Goal: Task Accomplishment & Management: Manage account settings

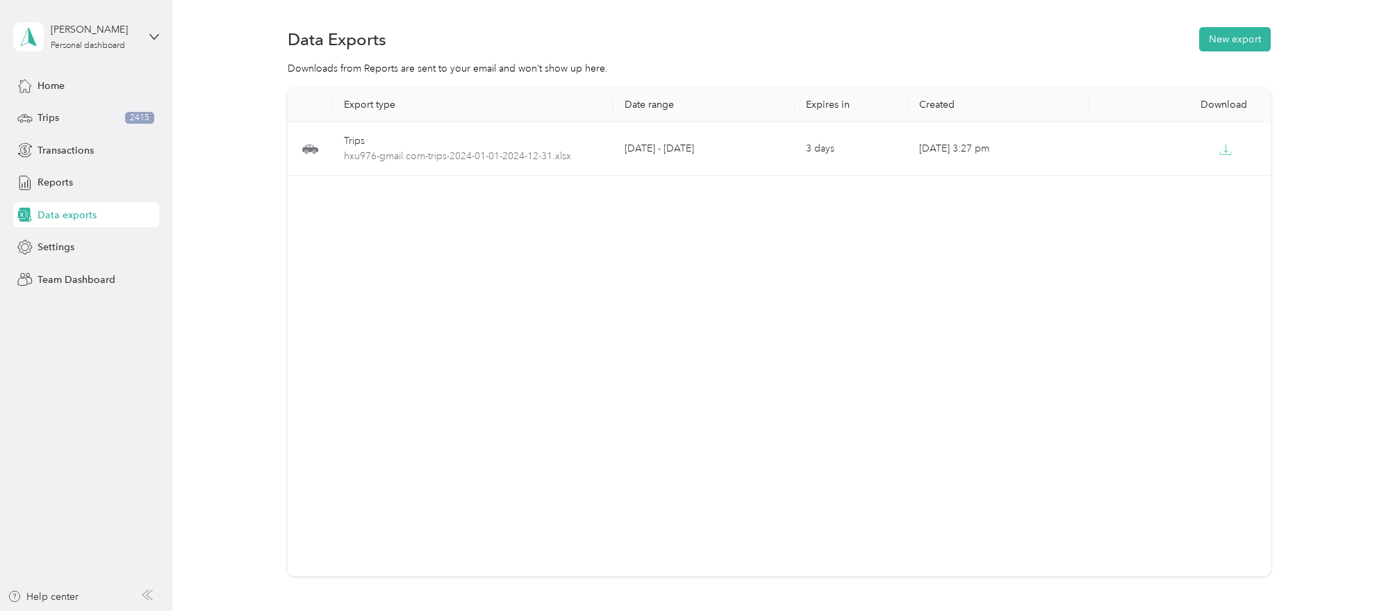
click at [627, 286] on div "Export type Date range Expires in Created Download Trips hxu976-gmail.com-trips…" at bounding box center [779, 332] width 983 height 488
click at [65, 113] on div "Trips 2415" at bounding box center [86, 118] width 146 height 25
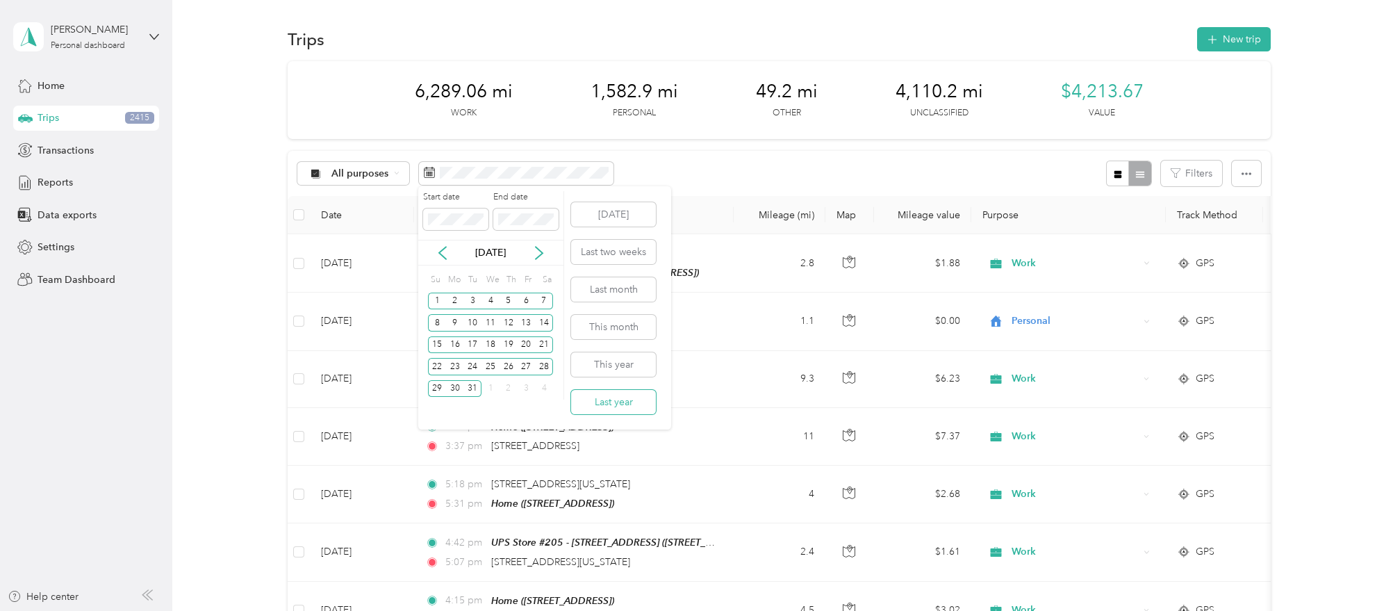
click at [631, 408] on button "Last year" at bounding box center [613, 402] width 85 height 24
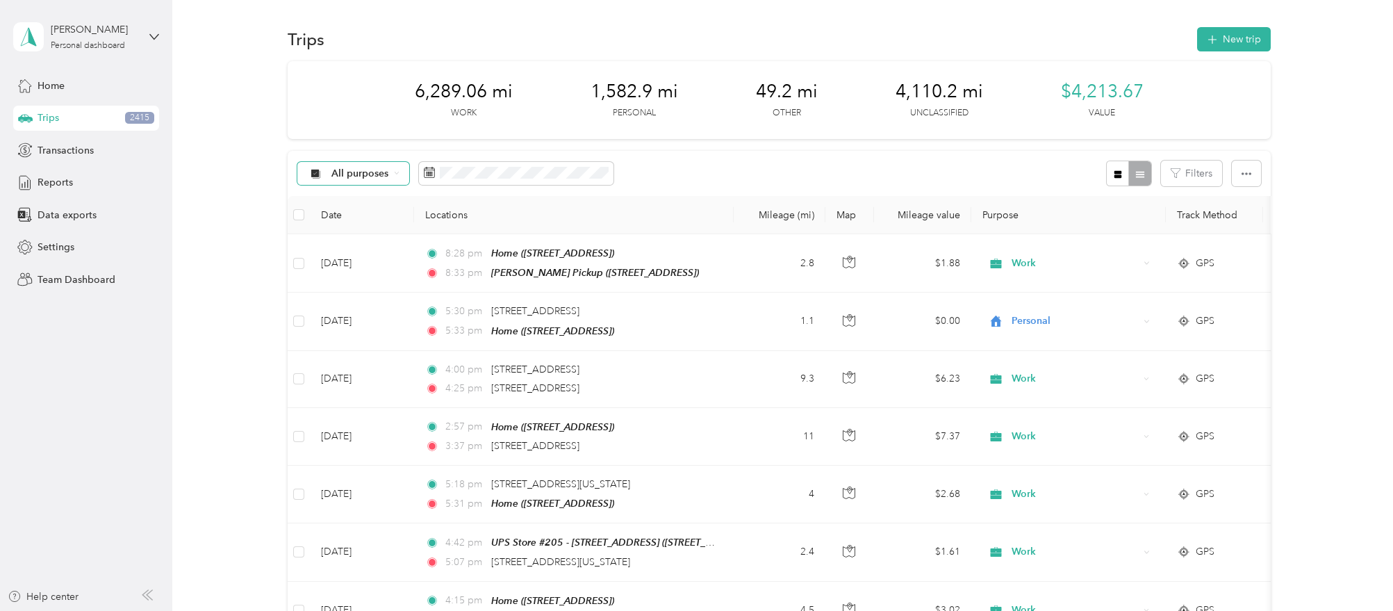
click at [363, 181] on div "All purposes" at bounding box center [353, 174] width 113 height 24
click at [368, 215] on span "Unclassified" at bounding box center [364, 220] width 67 height 15
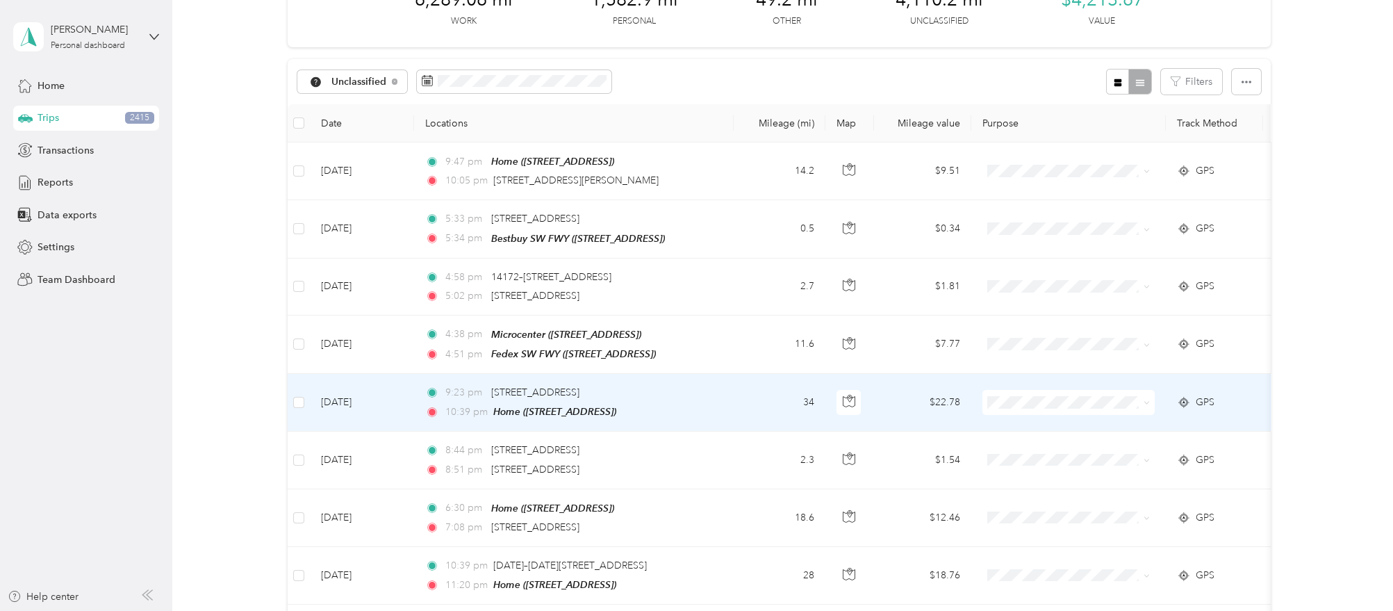
scroll to position [86, 0]
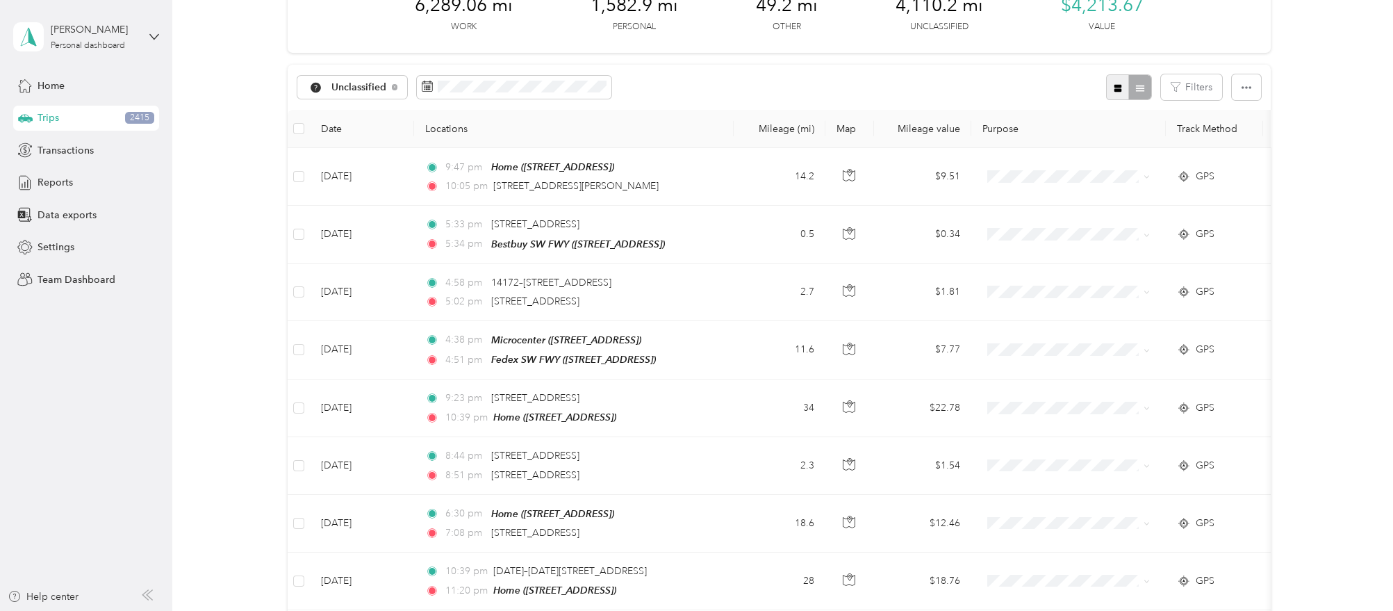
click at [1114, 92] on button "button" at bounding box center [1118, 87] width 24 height 26
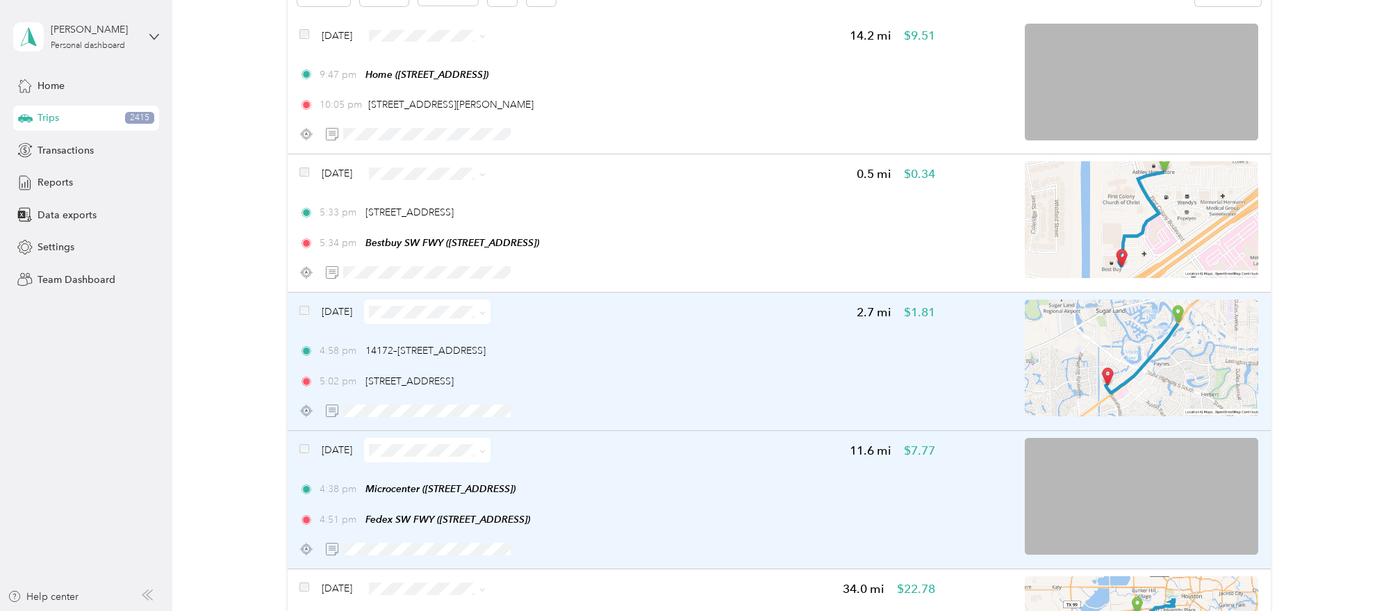
scroll to position [172, 0]
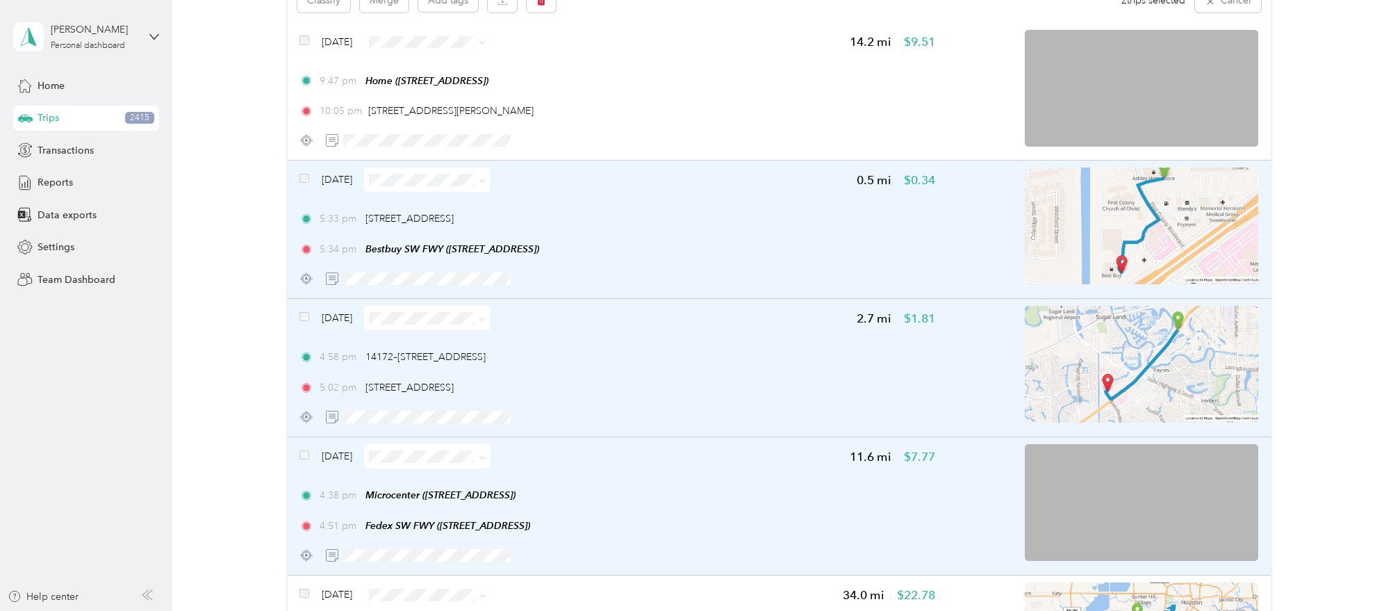
click at [308, 182] on span at bounding box center [304, 179] width 10 height 15
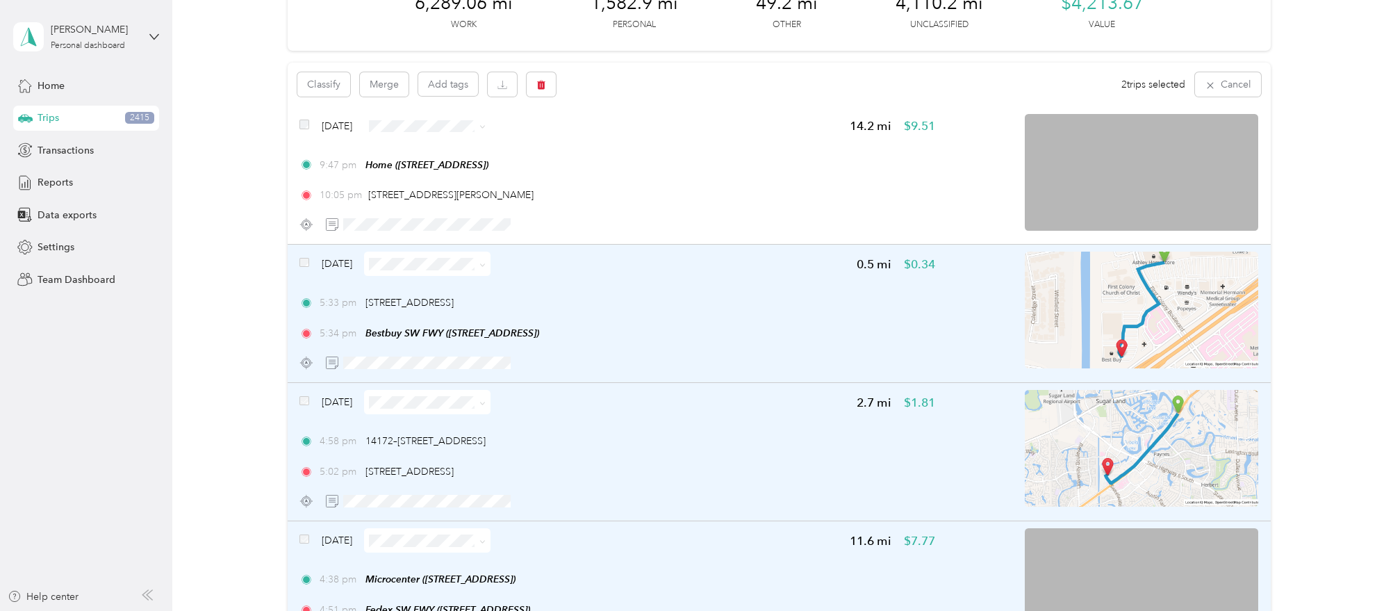
scroll to position [85, 0]
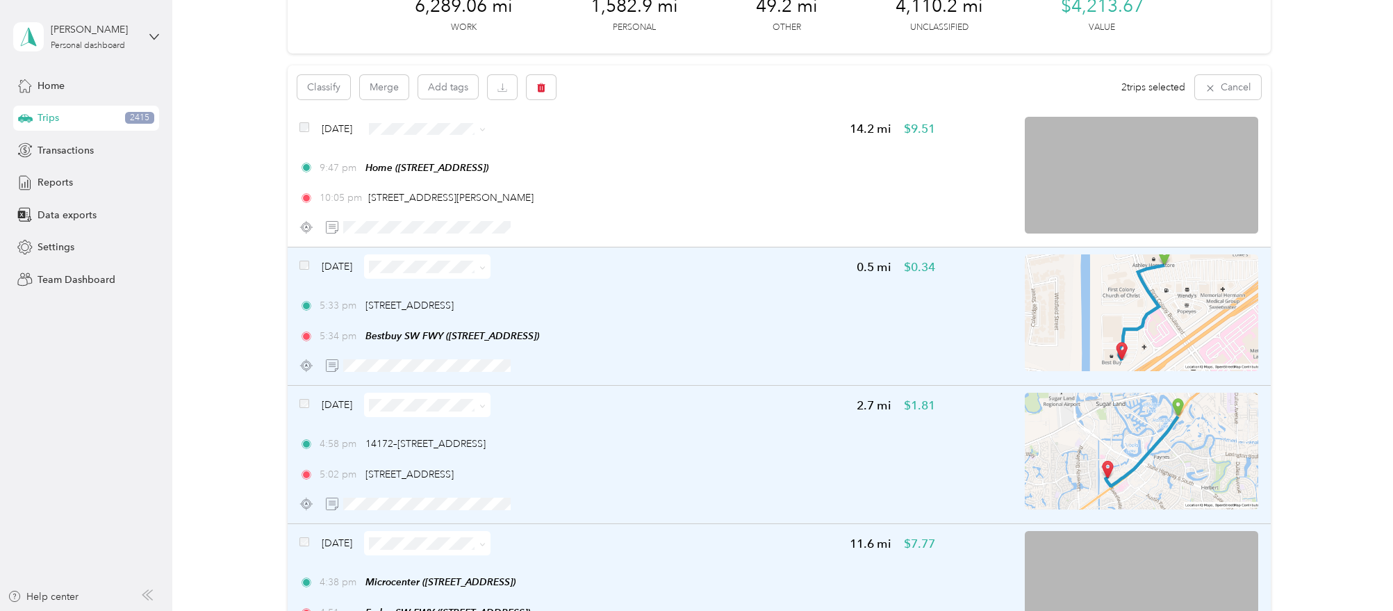
click at [305, 269] on span at bounding box center [304, 266] width 10 height 15
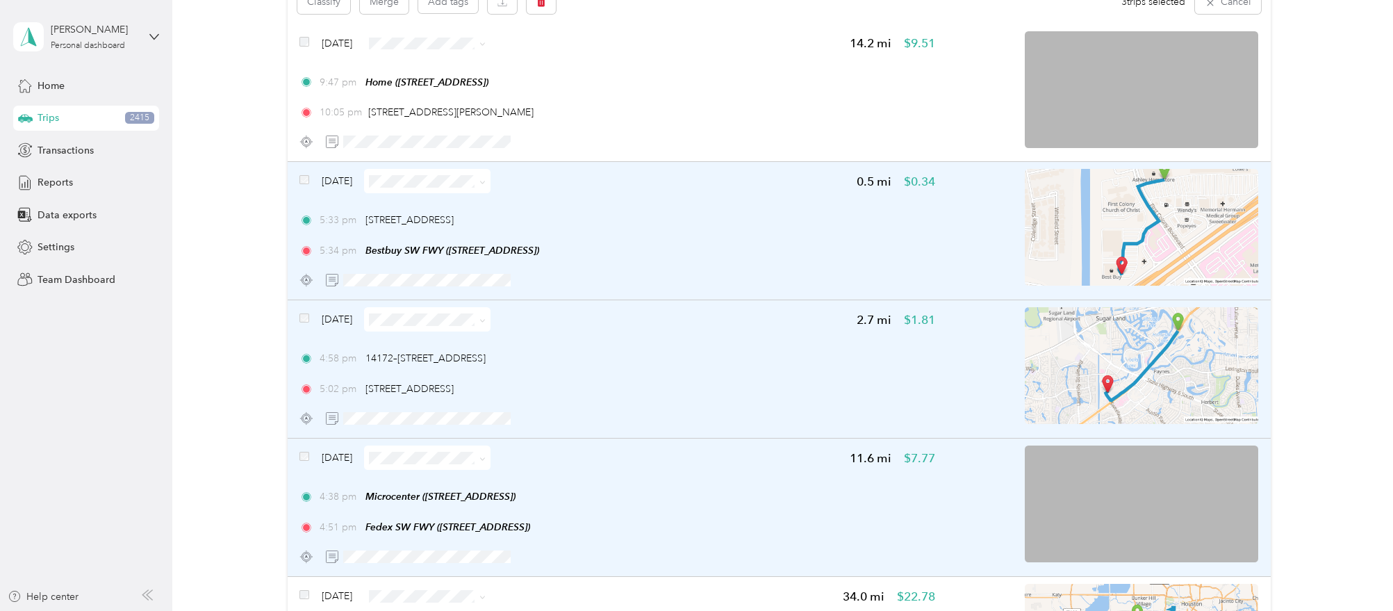
scroll to position [172, 0]
click at [668, 242] on div "5:34 pm Bestbuy SW FWY (16970 Southwest Fwy, Sugar Land, TX)" at bounding box center [616, 249] width 635 height 15
click at [687, 200] on div "Dec 27, 2024 0.5 mi $0.34 5:33 pm 16758 Southwest Fwy, Town Center Square, Suga…" at bounding box center [616, 228] width 635 height 123
click at [454, 211] on div "16758 Southwest Fwy, Town Center Square, Sugar Land, TX" at bounding box center [409, 218] width 88 height 15
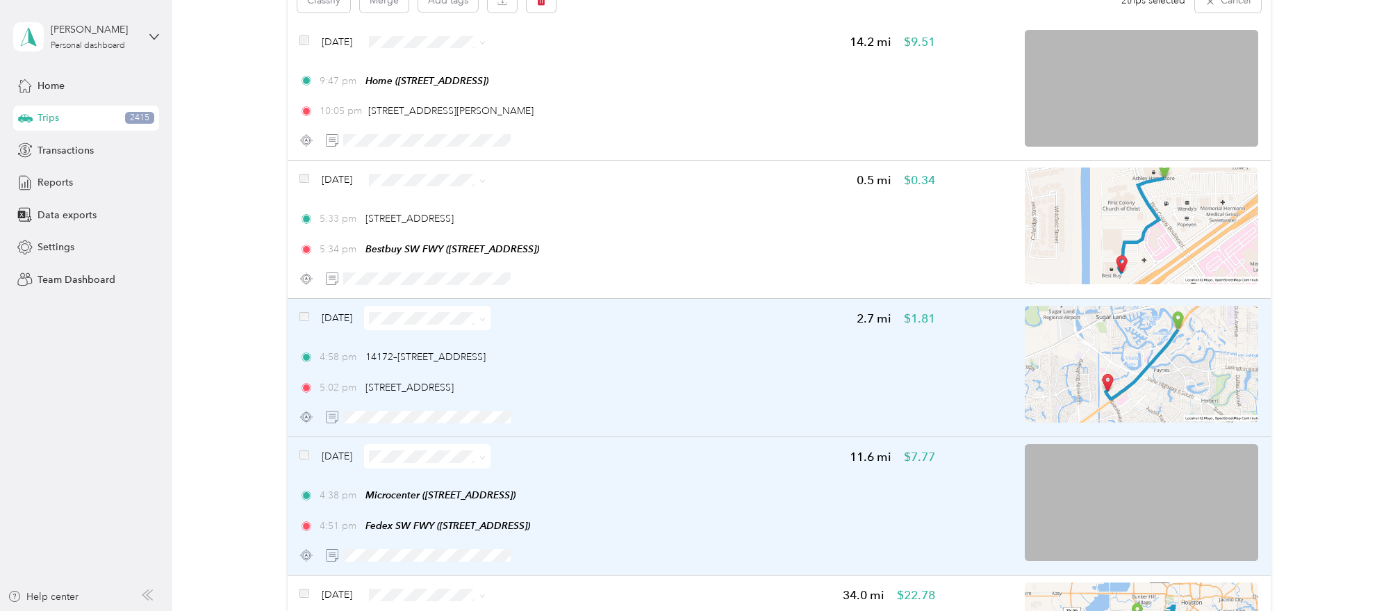
click at [311, 312] on div "Dec 27, 2024" at bounding box center [394, 318] width 191 height 24
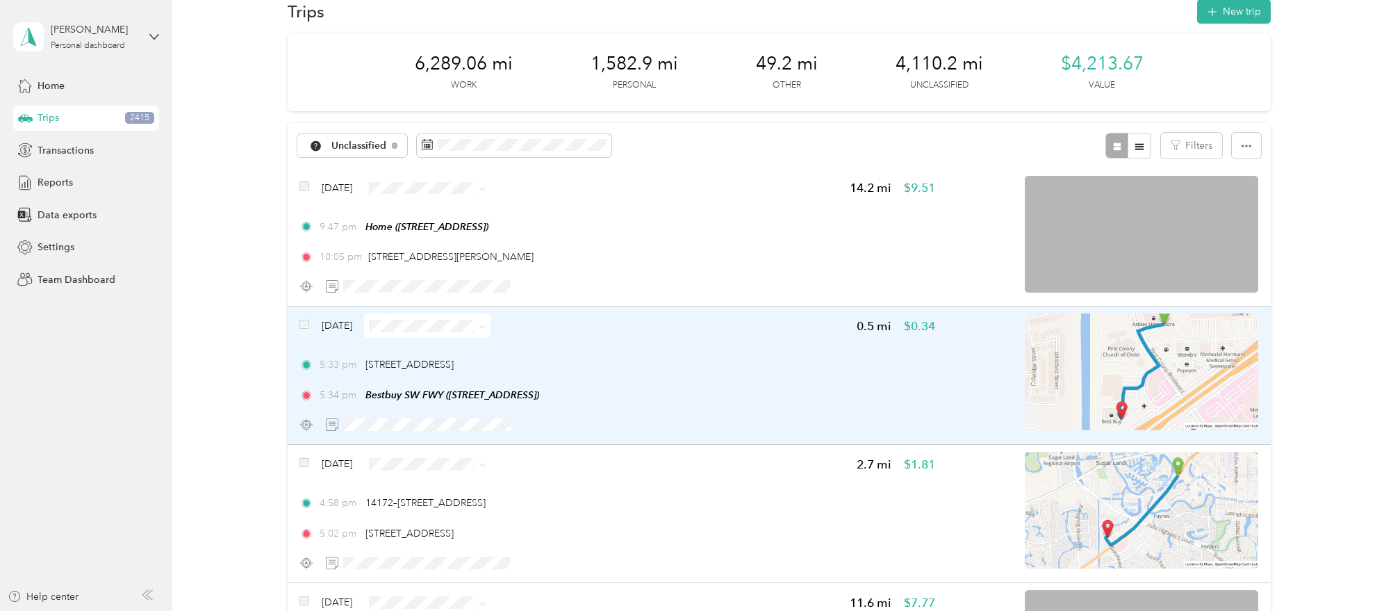
scroll to position [86, 0]
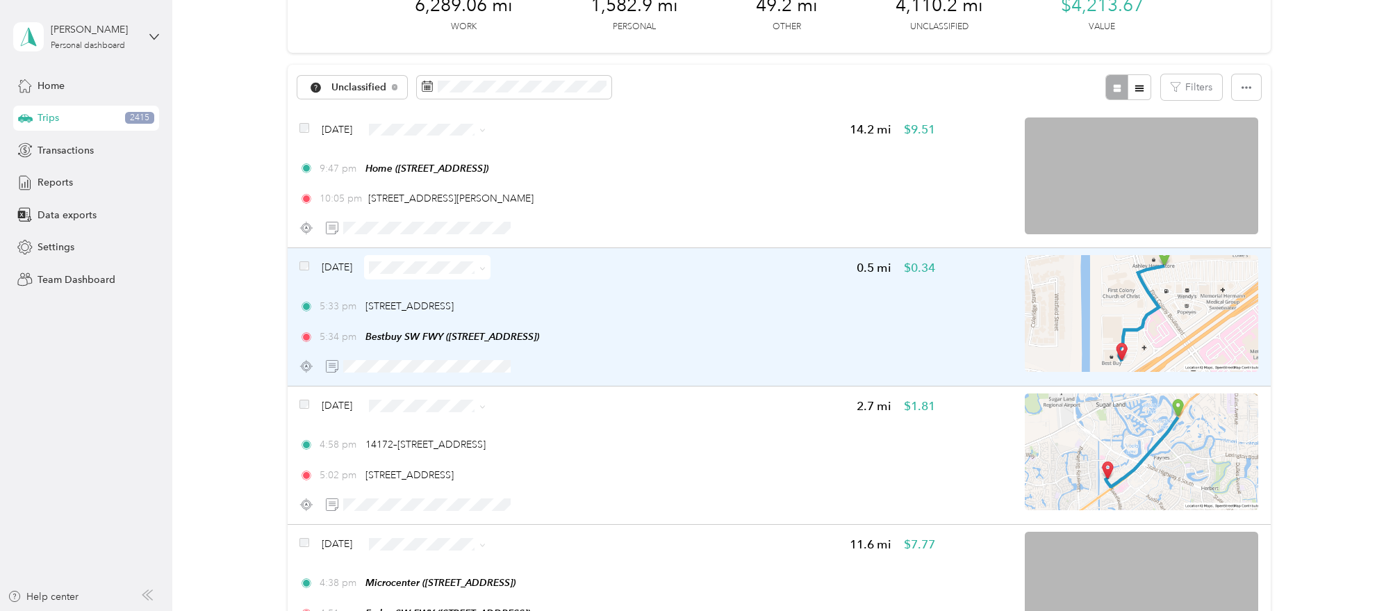
click at [702, 332] on div "5:34 pm Bestbuy SW FWY (16970 Southwest Fwy, Sugar Land, TX)" at bounding box center [616, 336] width 635 height 15
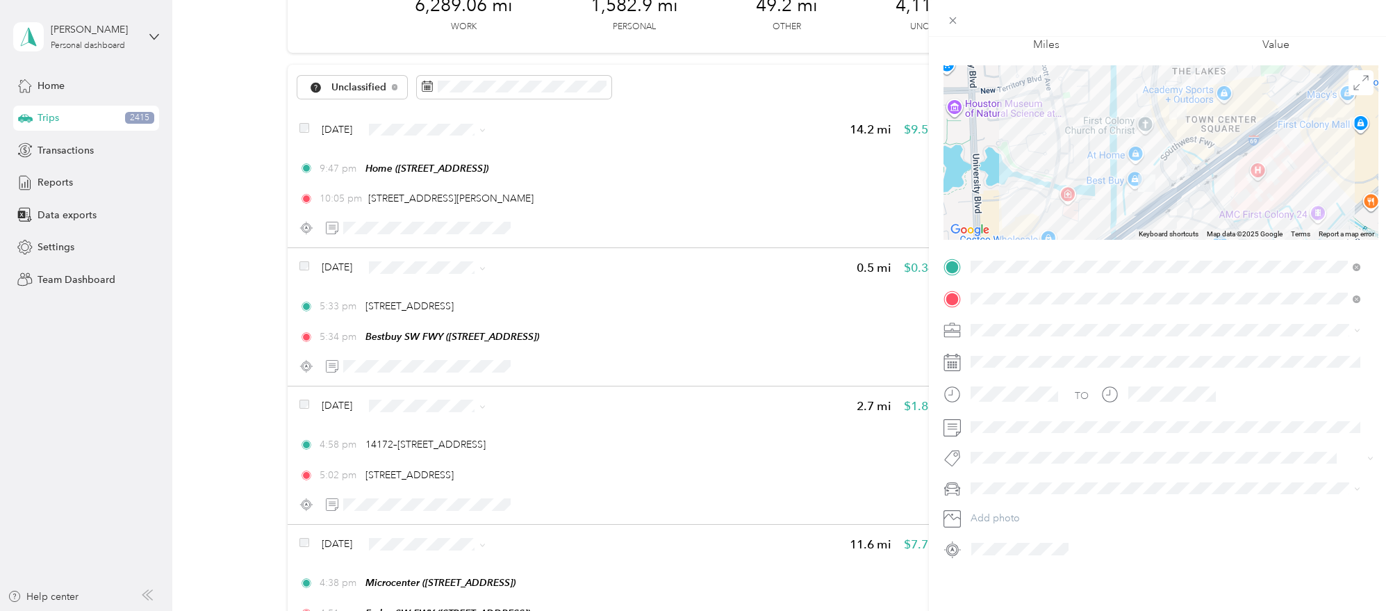
scroll to position [89, 0]
click at [1035, 519] on div "M3" at bounding box center [1165, 523] width 380 height 15
click at [1034, 327] on span at bounding box center [1172, 330] width 413 height 22
click at [1032, 339] on div "Work" at bounding box center [1165, 338] width 380 height 15
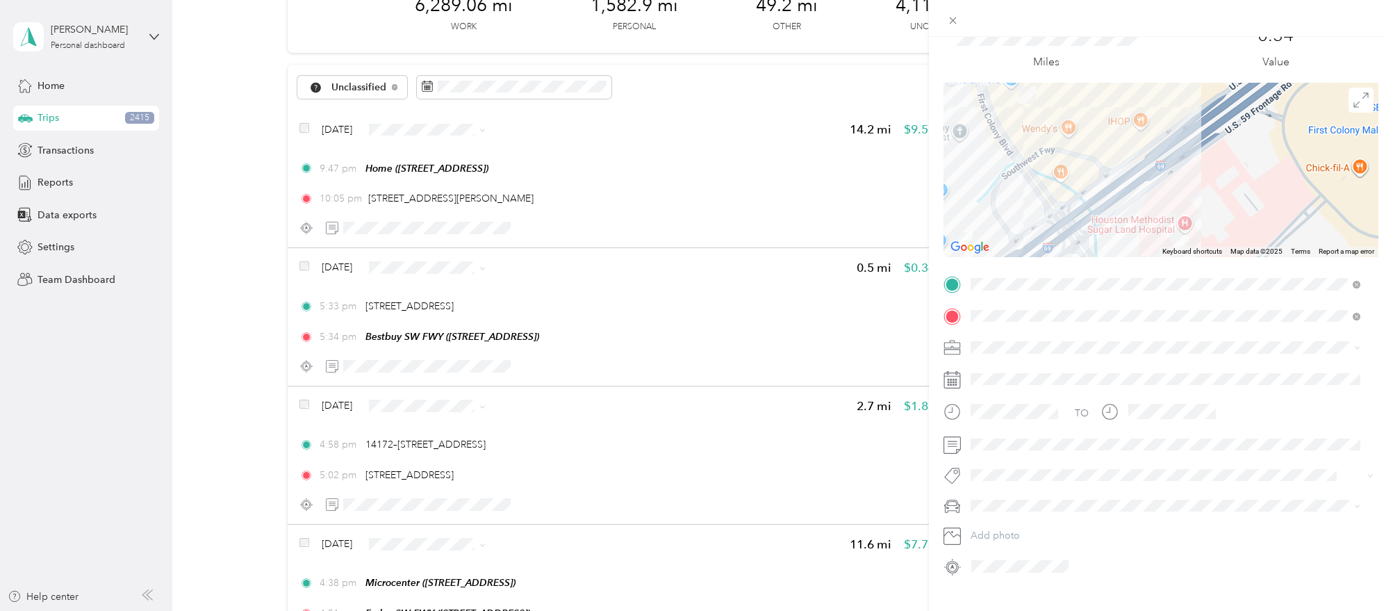
scroll to position [0, 0]
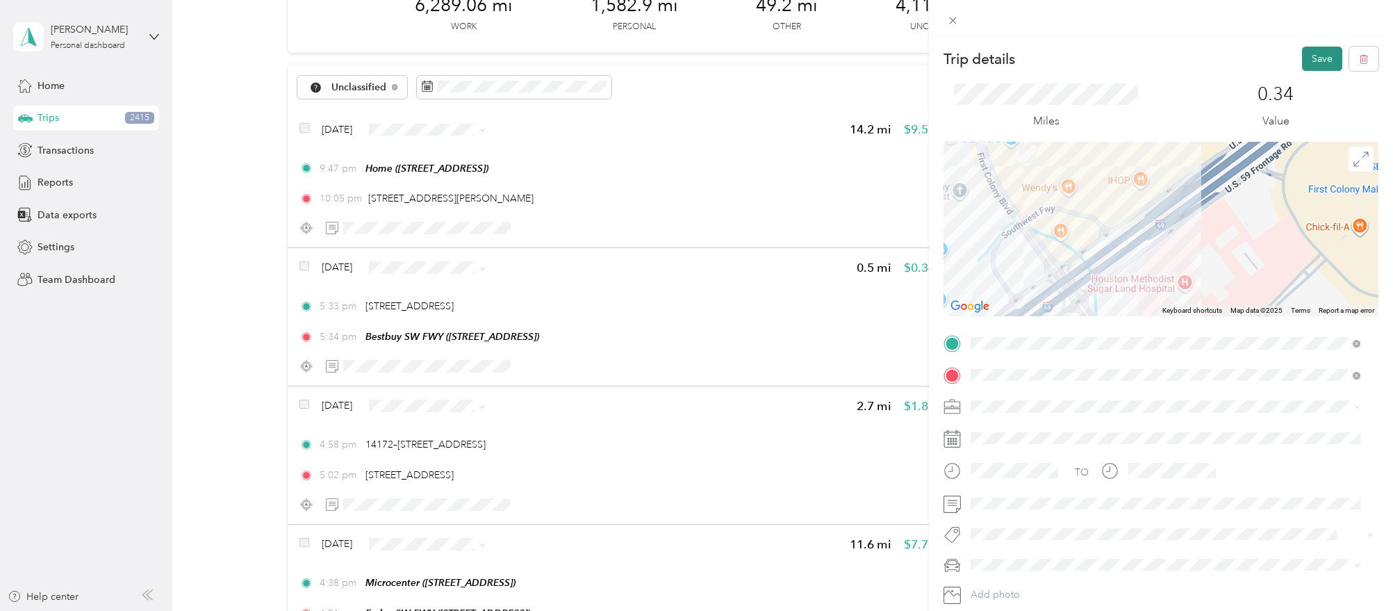
click at [1302, 56] on button "Save" at bounding box center [1322, 59] width 40 height 24
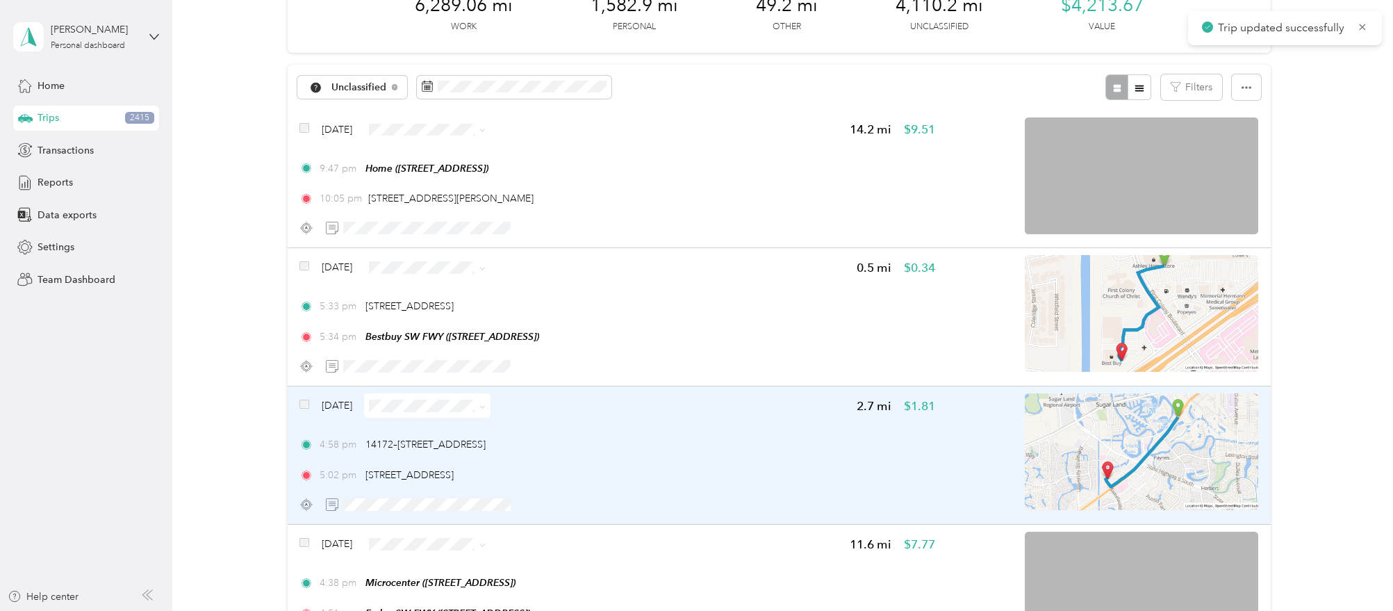
click at [800, 468] on div "5:02 pm 16762 SW Freeway Frontage Rd, Town Center Square, Sugar Land, TX" at bounding box center [616, 475] width 635 height 15
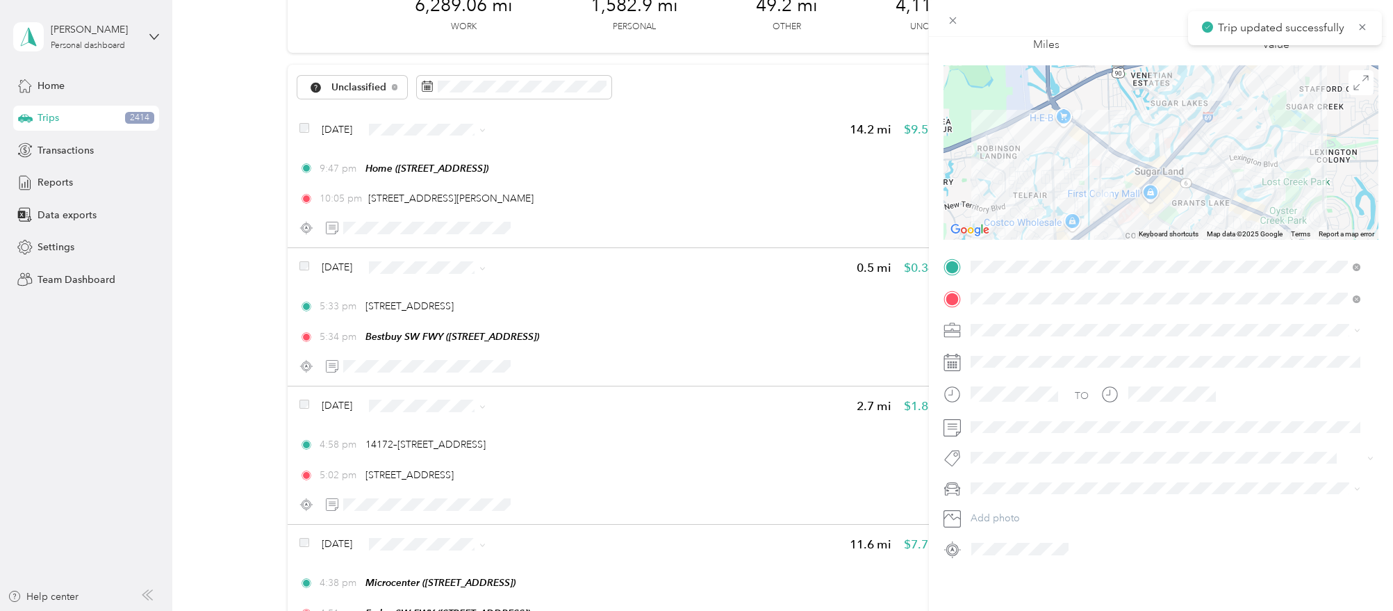
scroll to position [89, 0]
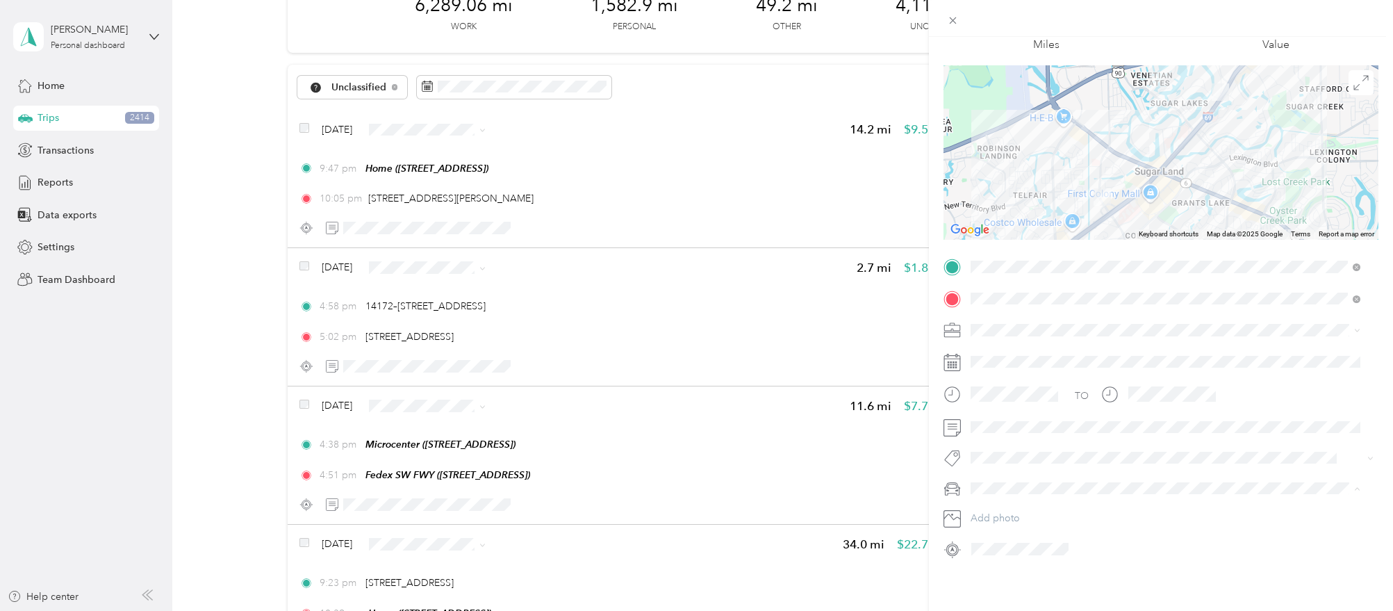
click at [999, 526] on div "M3" at bounding box center [1165, 523] width 380 height 15
click at [1013, 340] on div "Work" at bounding box center [1165, 341] width 380 height 15
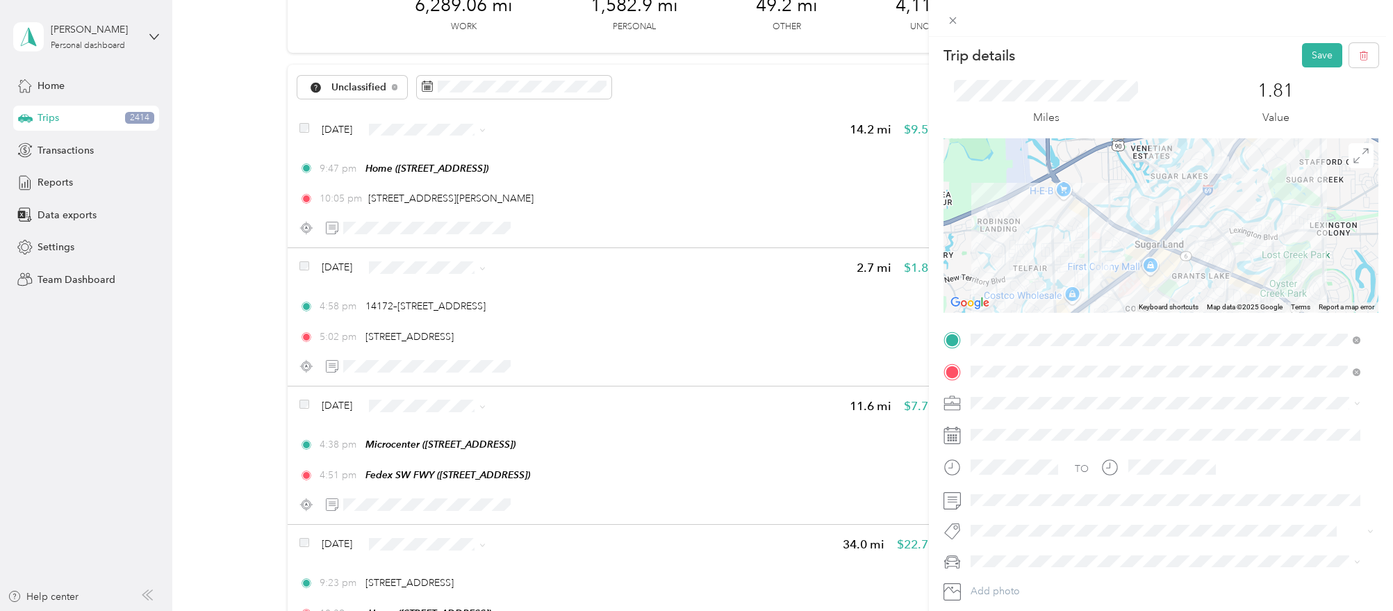
scroll to position [0, 0]
click at [1294, 77] on div "Miles 1.81 Value" at bounding box center [1160, 106] width 435 height 71
click at [1302, 64] on button "Save" at bounding box center [1322, 59] width 40 height 24
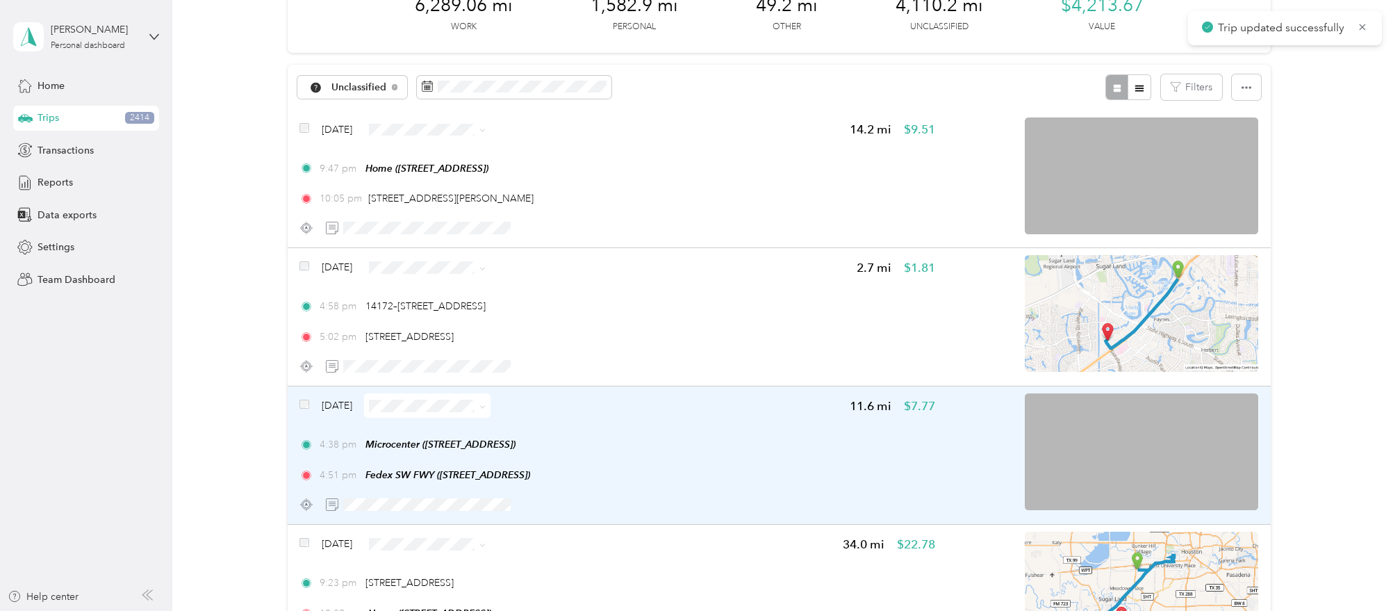
click at [672, 445] on div "4:38 pm Microcenter (5305 S Rice Ave, Houston, TX)" at bounding box center [616, 444] width 635 height 15
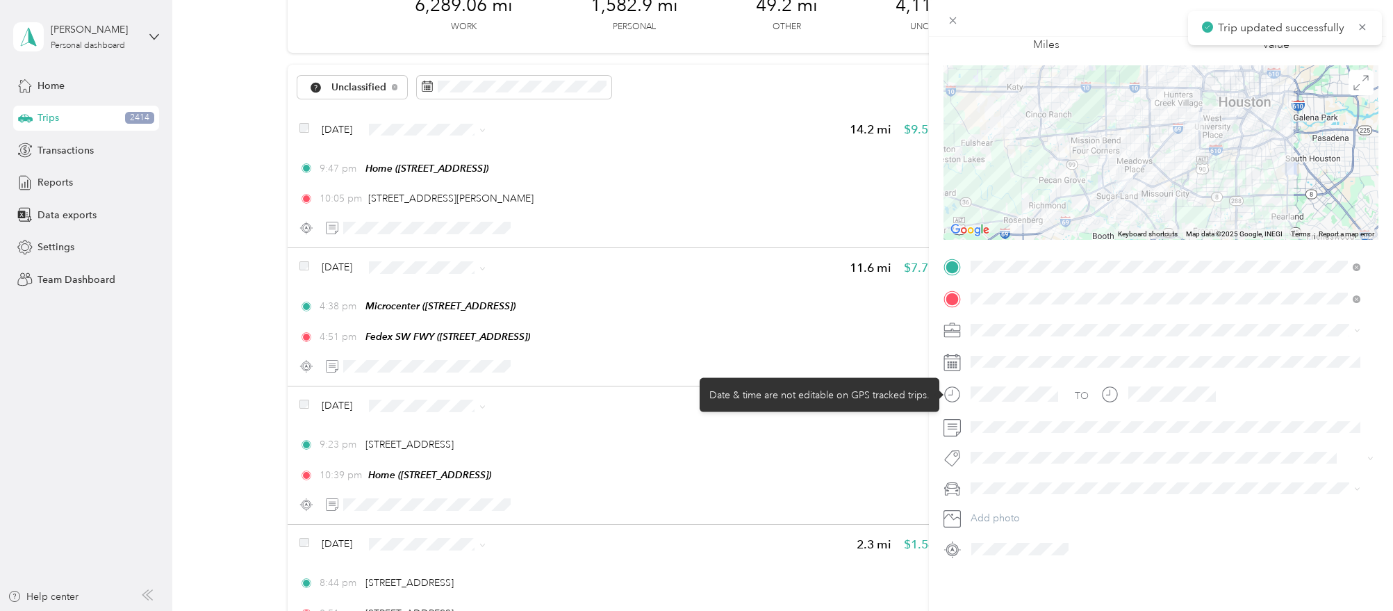
scroll to position [89, 0]
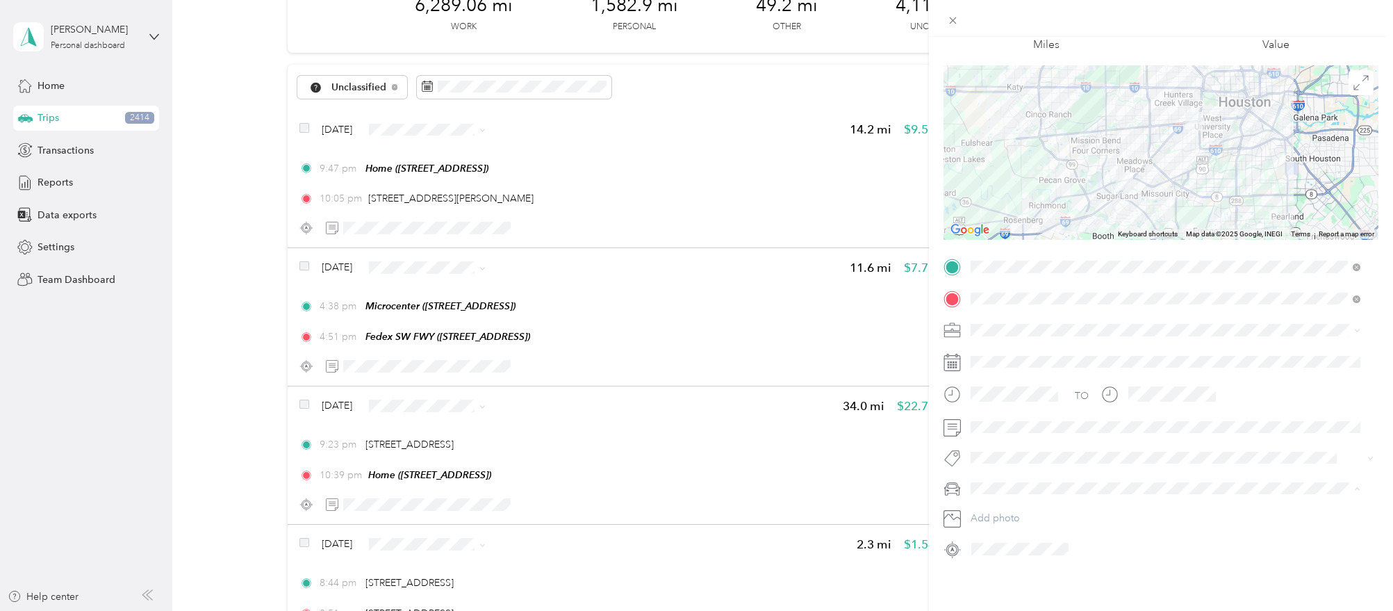
click at [1001, 514] on li "M3" at bounding box center [1165, 523] width 399 height 24
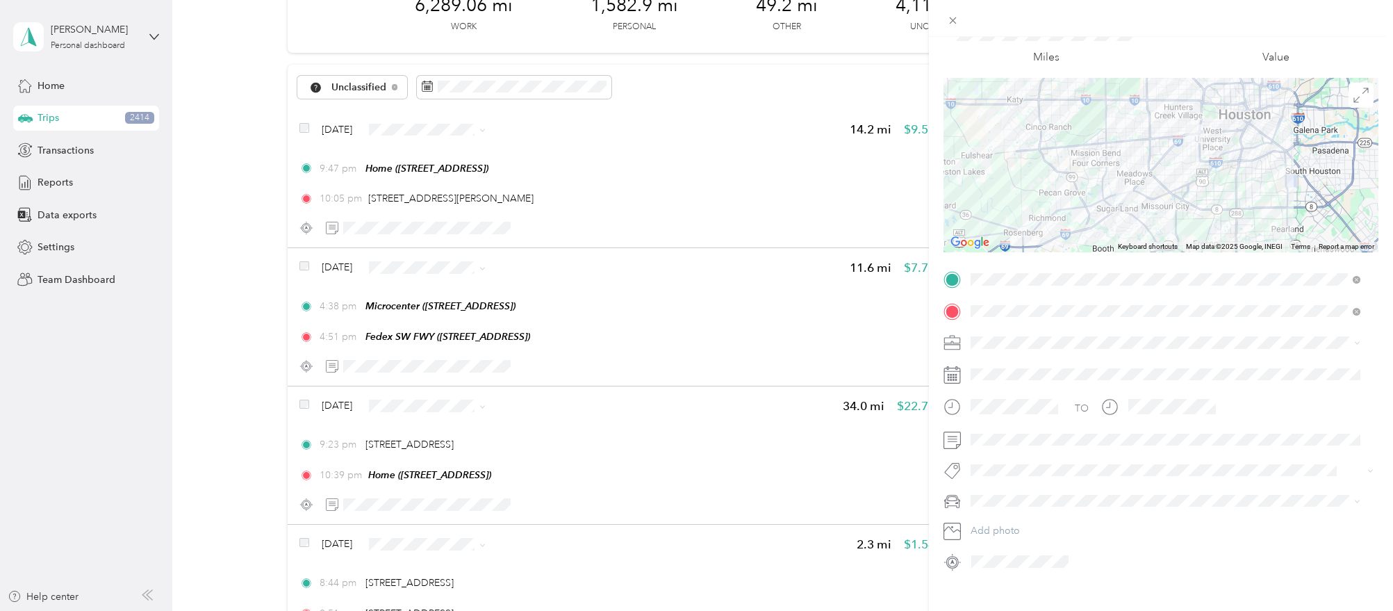
scroll to position [0, 0]
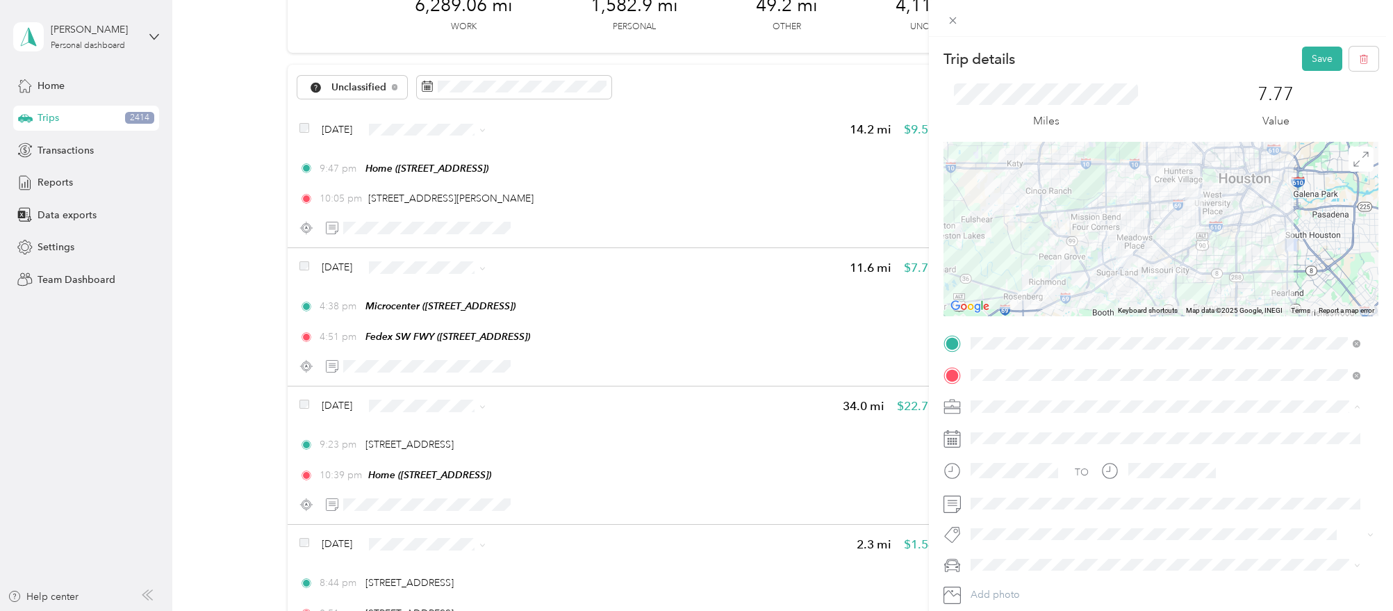
click at [1049, 439] on li "Work" at bounding box center [1165, 430] width 399 height 24
click at [1302, 57] on button "Save" at bounding box center [1322, 59] width 40 height 24
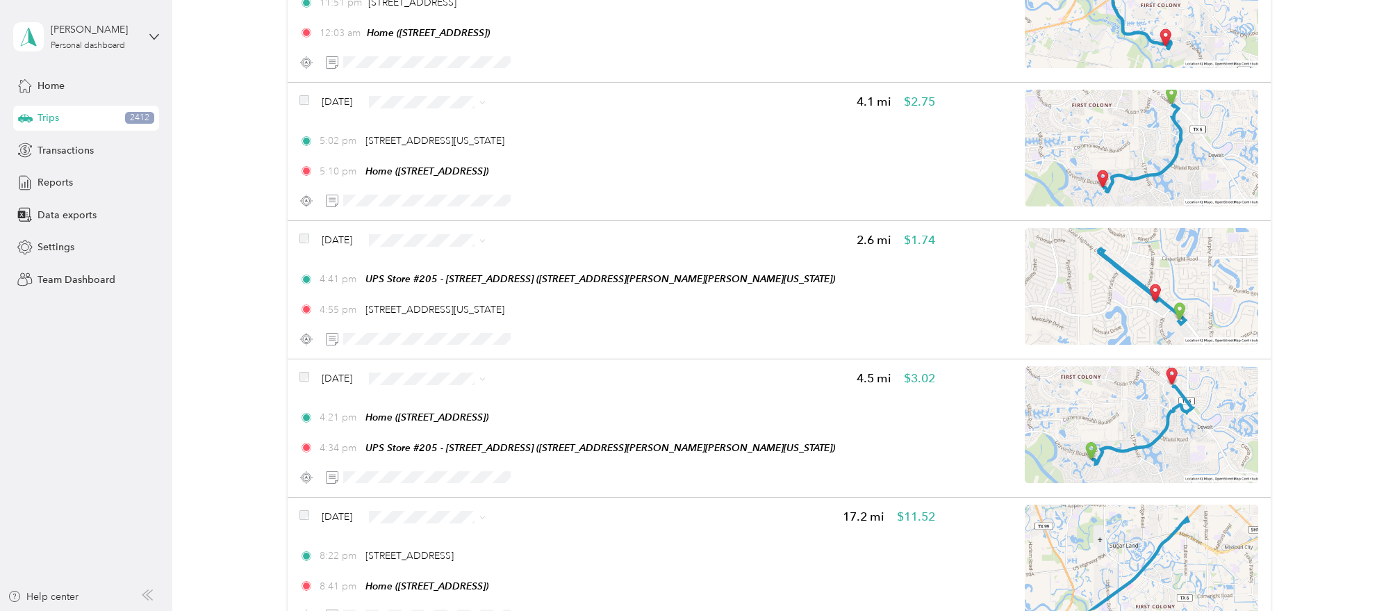
scroll to position [3281, 0]
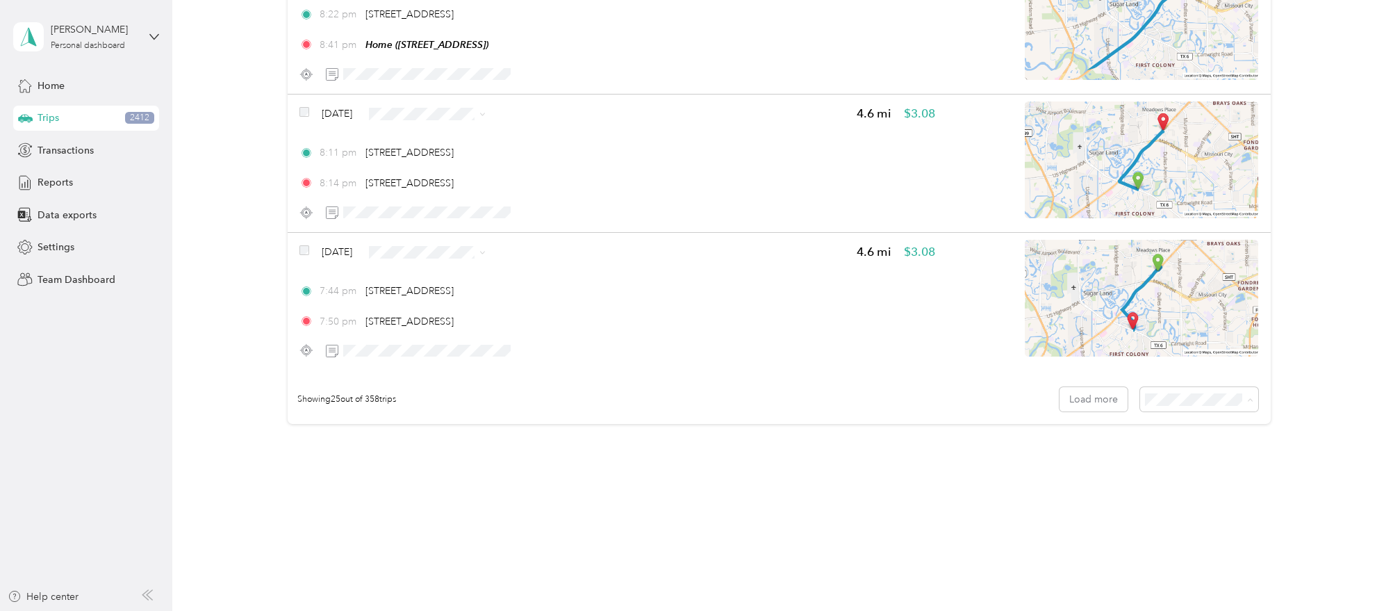
click at [1188, 465] on span "100 per load" at bounding box center [1172, 469] width 57 height 12
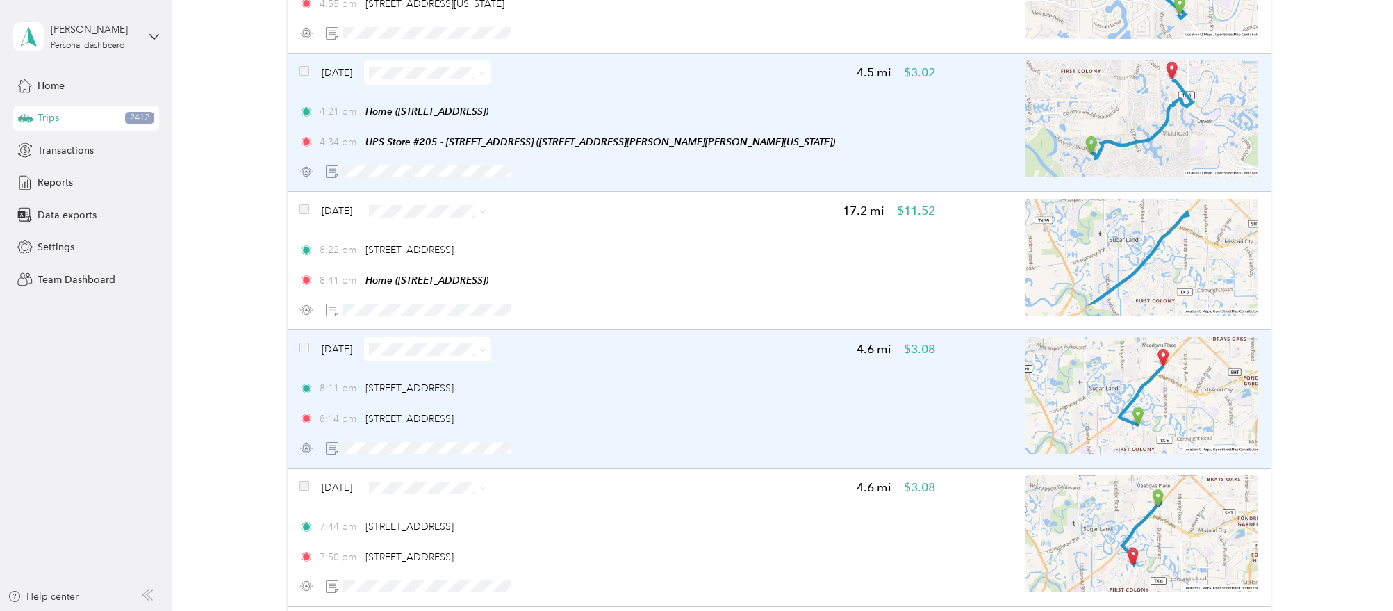
scroll to position [3045, 0]
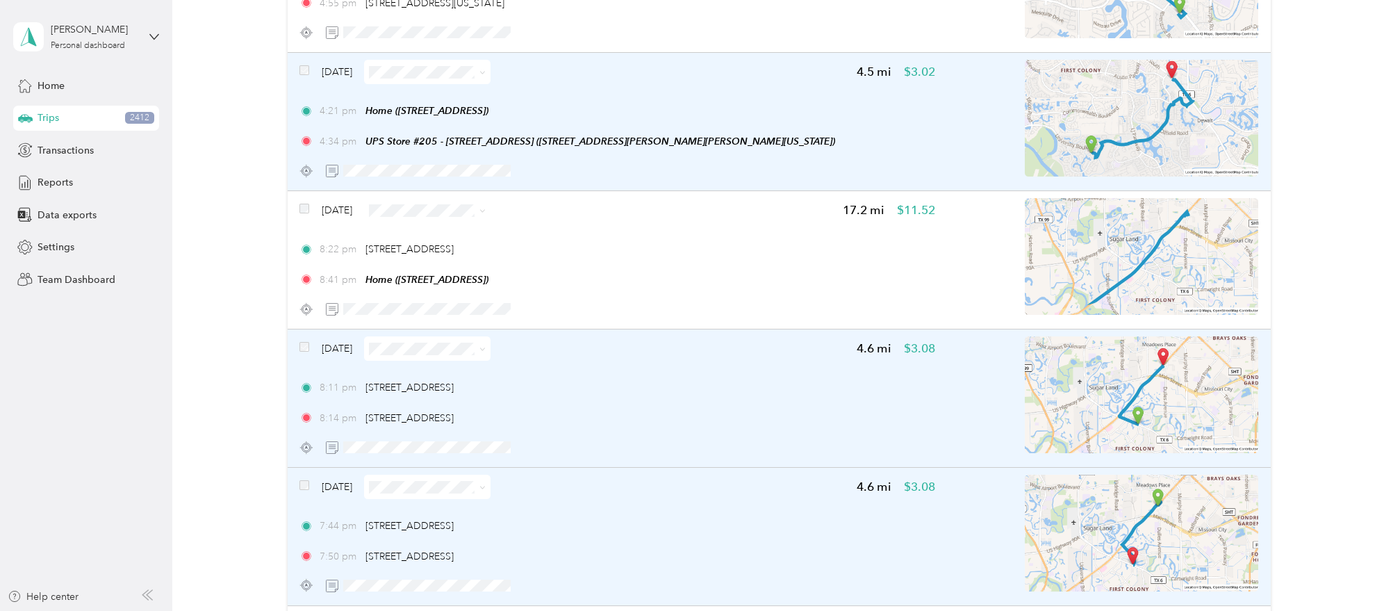
click at [309, 479] on div "[DATE]" at bounding box center [394, 486] width 191 height 24
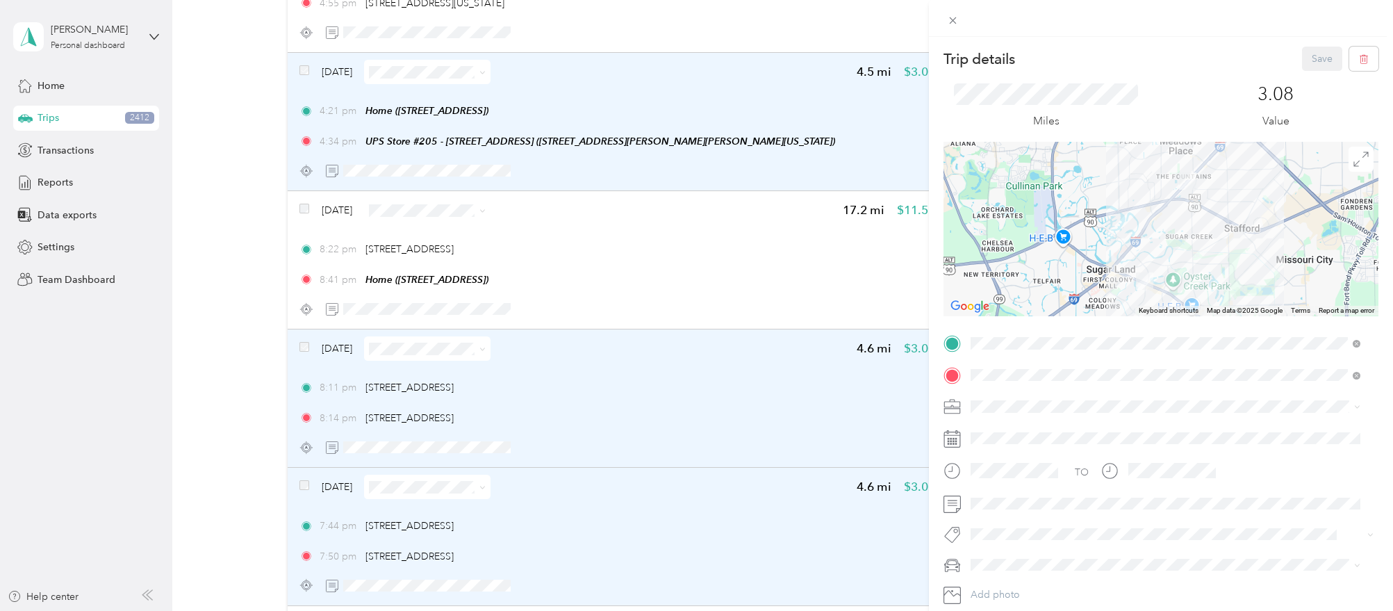
click at [309, 479] on div "Trip details Save This trip cannot be edited because it is either under review,…" at bounding box center [696, 305] width 1393 height 611
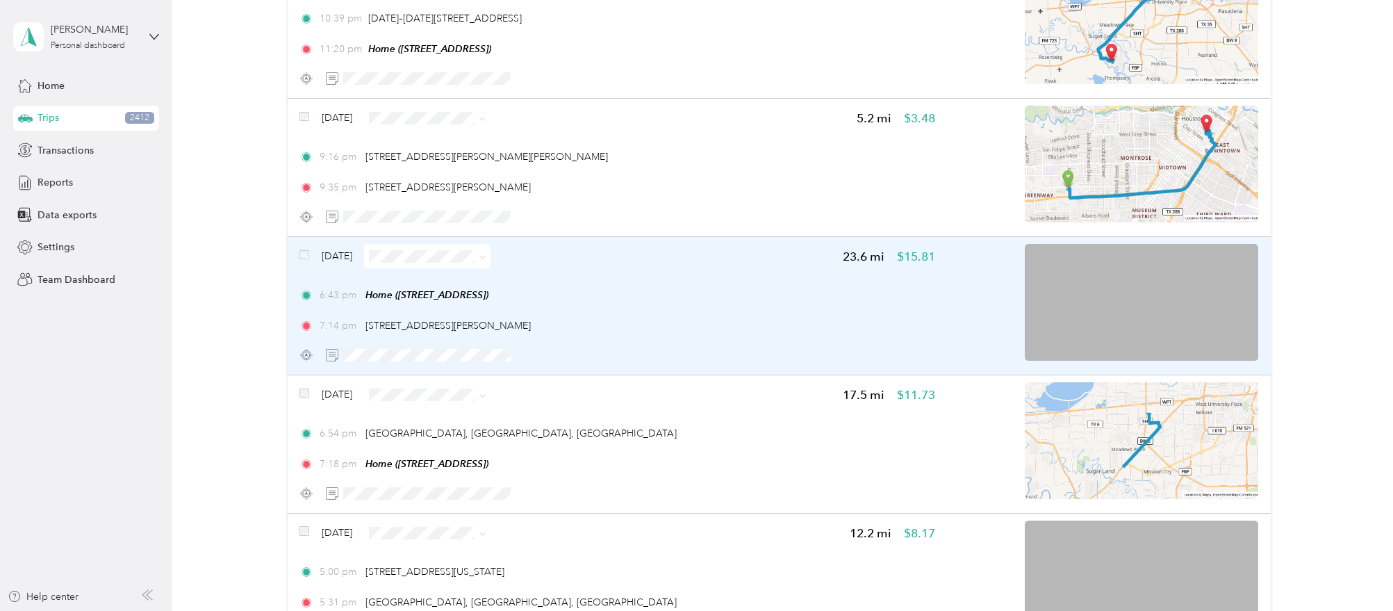
scroll to position [700, 0]
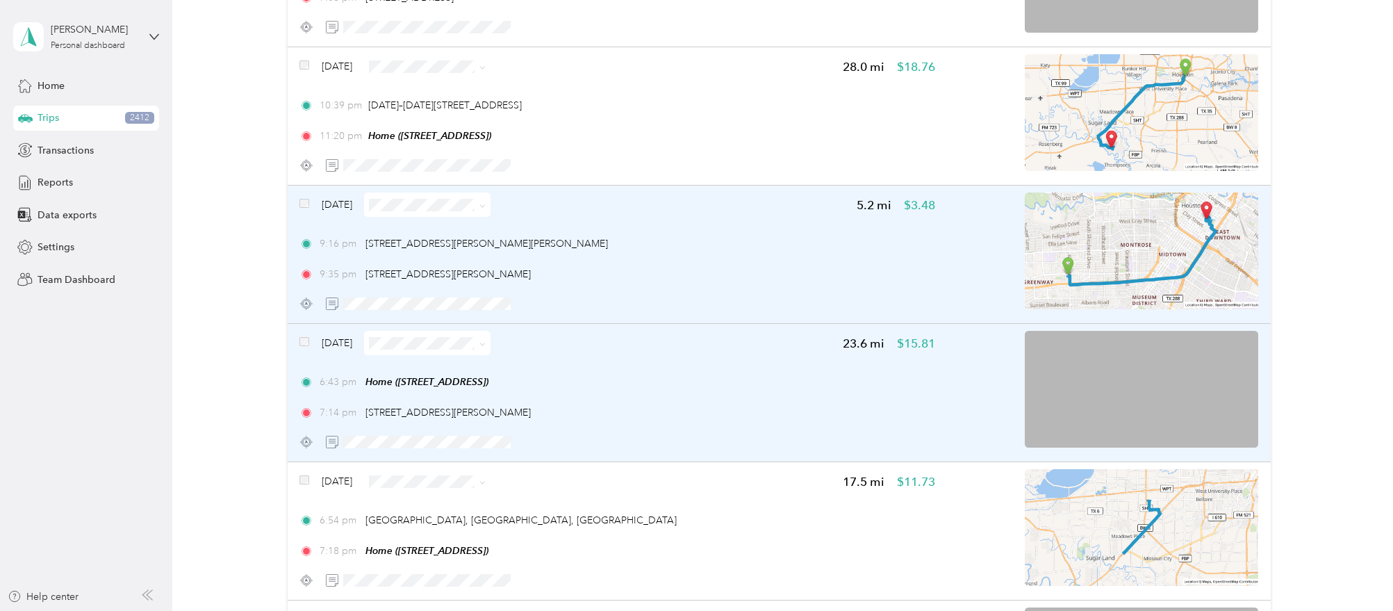
click at [309, 200] on div "[DATE]" at bounding box center [394, 204] width 191 height 24
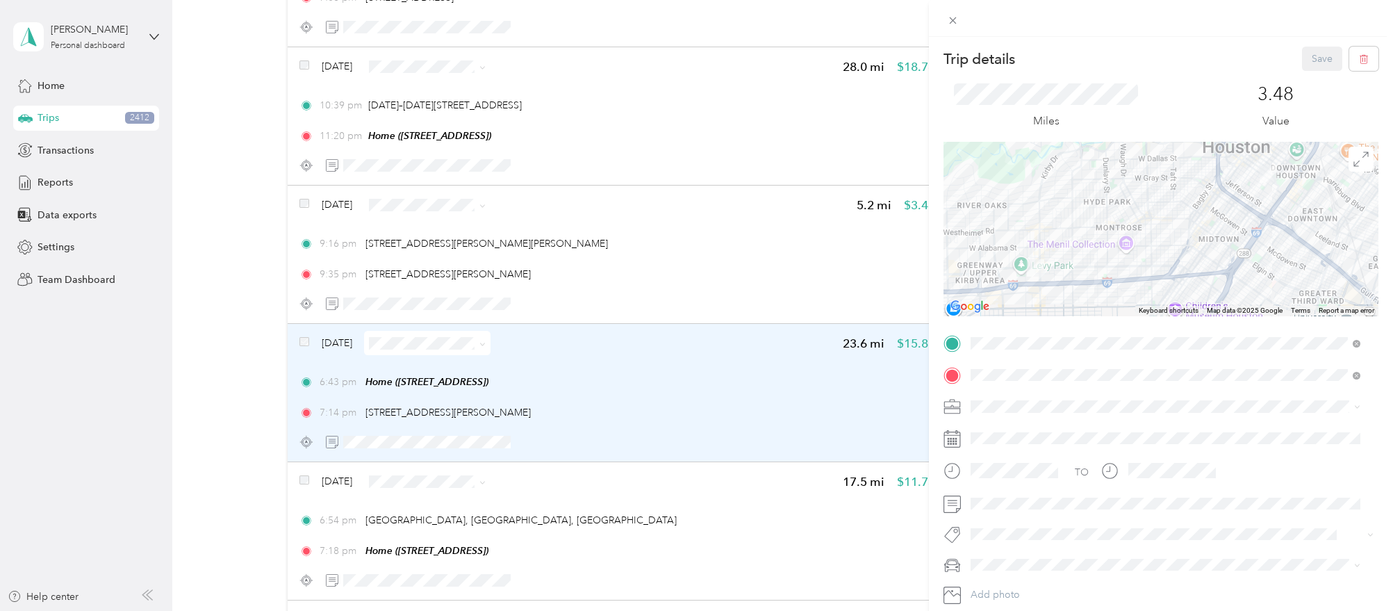
click at [308, 199] on div "Trip details Save This trip cannot be edited because it is either under review,…" at bounding box center [696, 305] width 1393 height 611
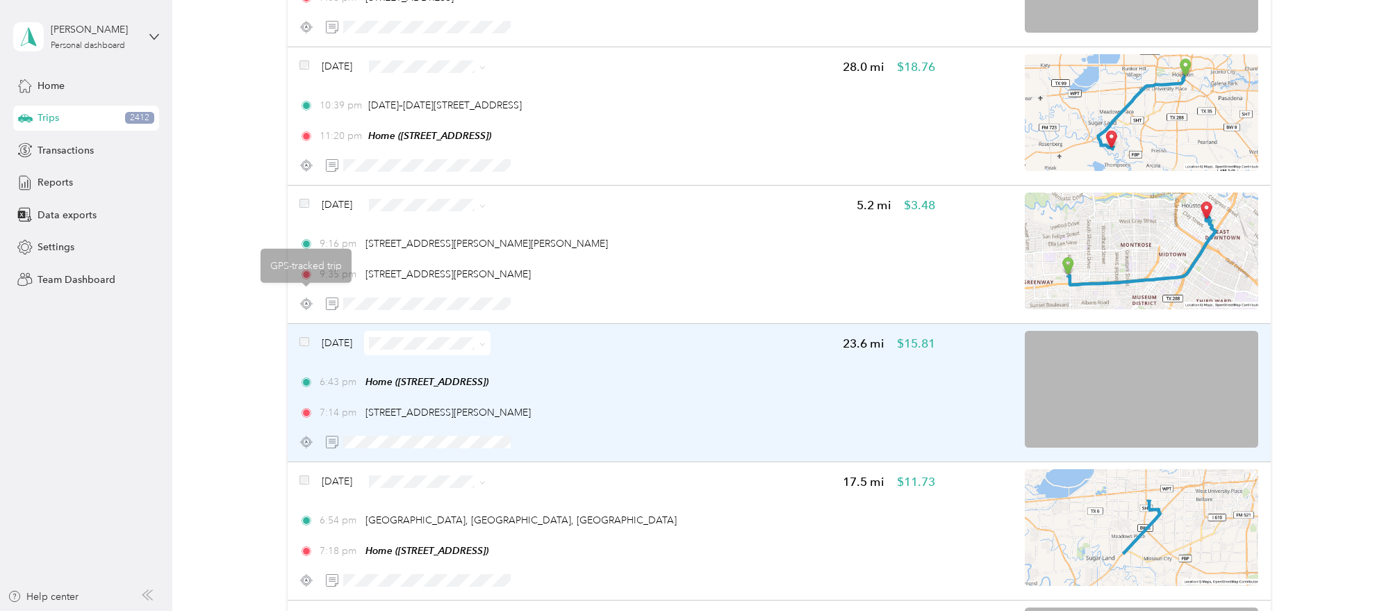
click at [306, 333] on div "[DATE]" at bounding box center [394, 343] width 191 height 24
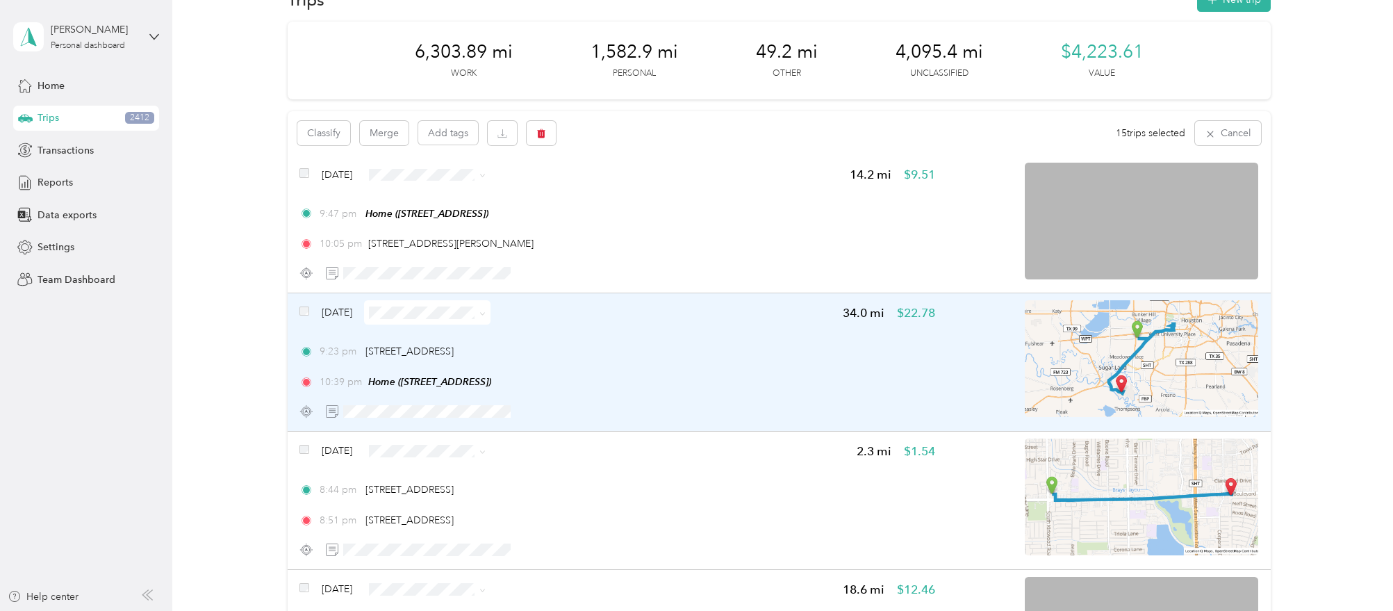
scroll to position [6, 0]
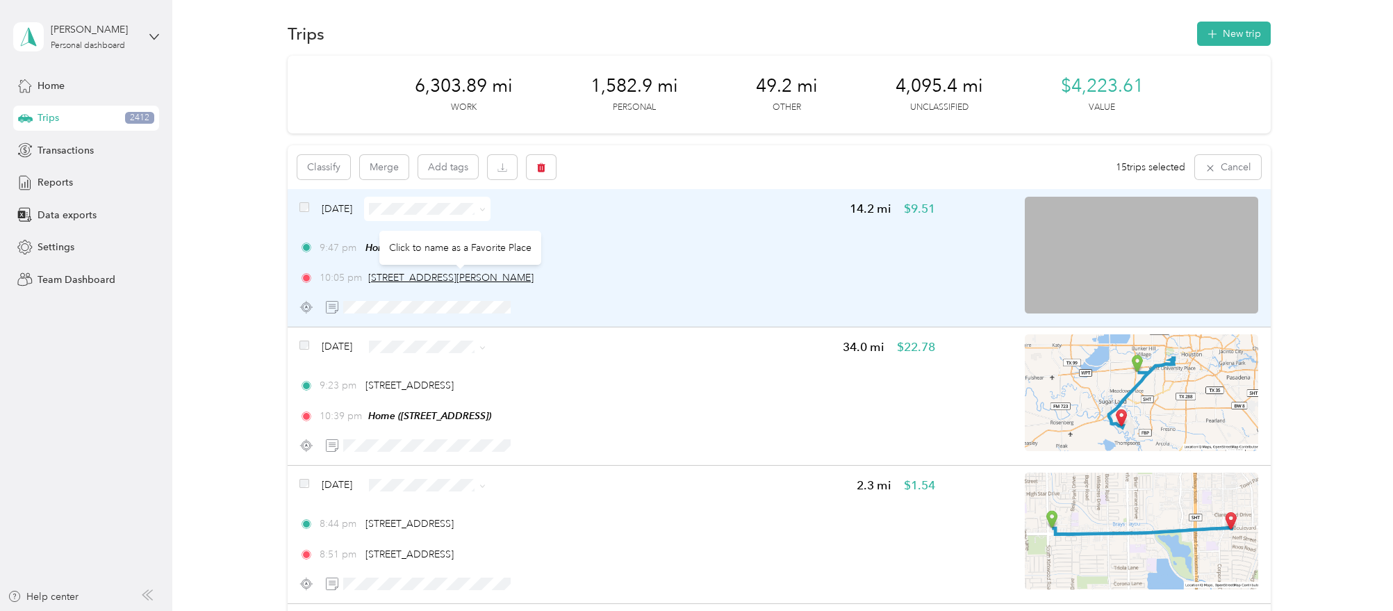
drag, startPoint x: 572, startPoint y: 277, endPoint x: 368, endPoint y: 277, distance: 204.2
click at [368, 277] on div "10:05 pm 9307 Boone Rd, Little Saigon, Houston, TX" at bounding box center [616, 277] width 635 height 15
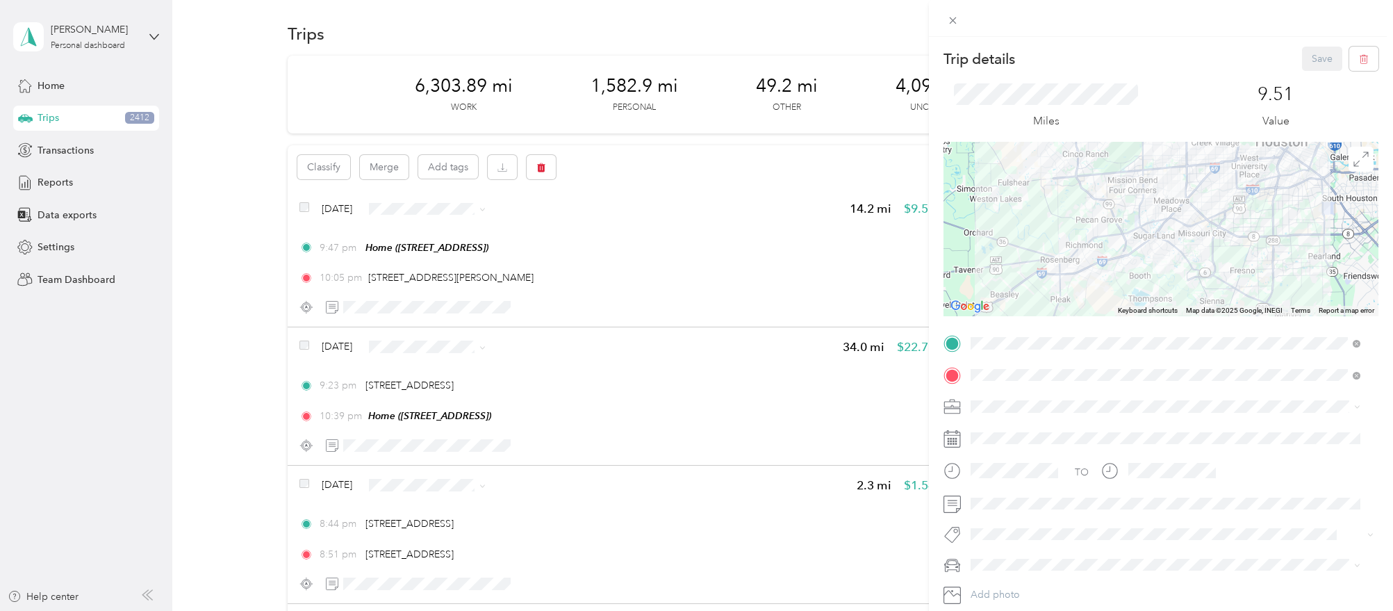
click at [1144, 325] on div "Trip details Save This trip cannot be edited because it is either under review,…" at bounding box center [1160, 342] width 435 height 590
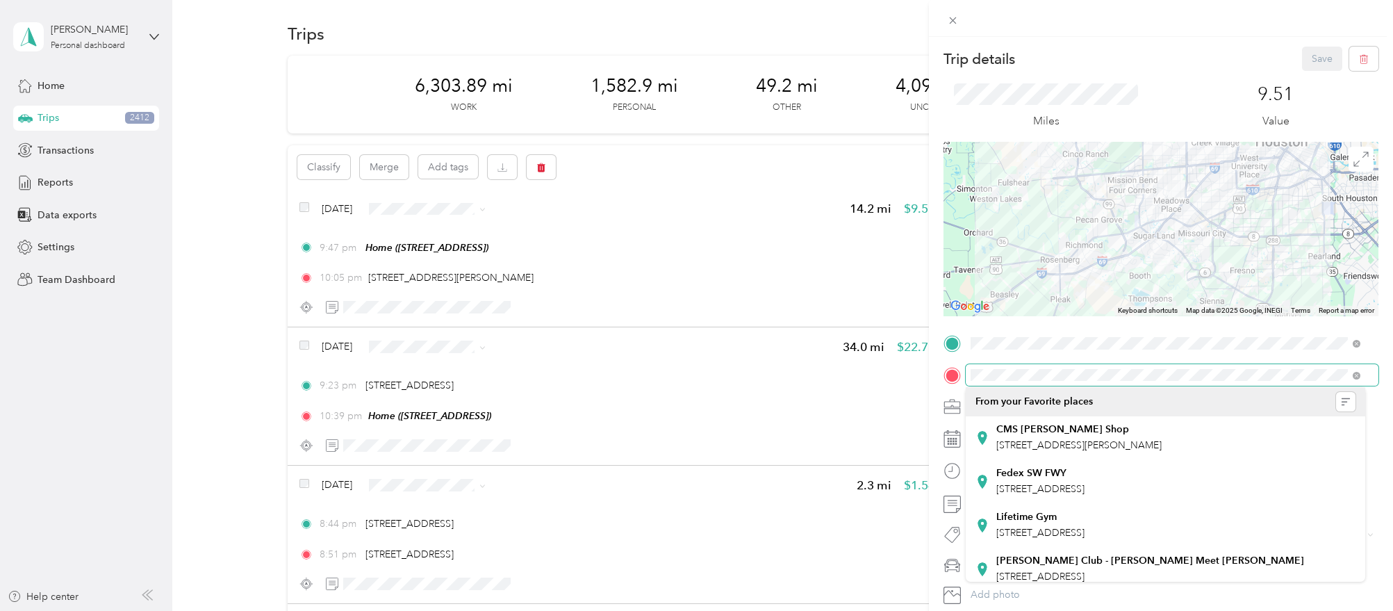
click at [894, 376] on div "Trip details Save This trip cannot be edited because it is either under review,…" at bounding box center [696, 305] width 1393 height 611
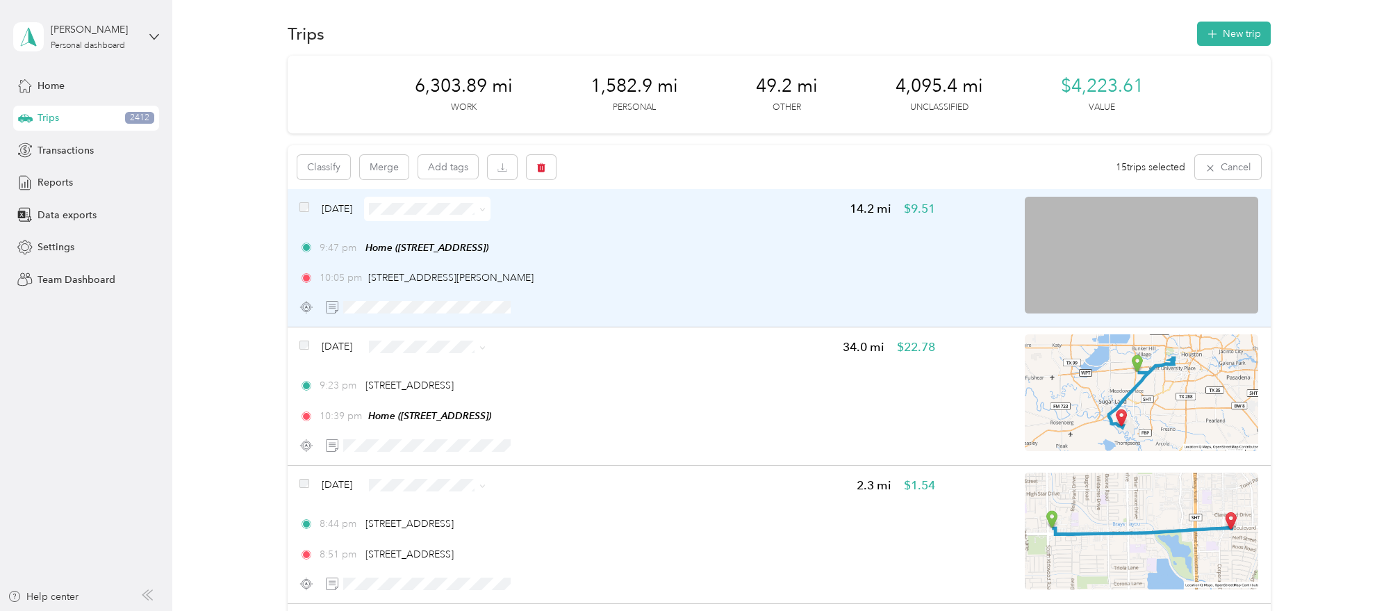
click at [455, 198] on span at bounding box center [427, 209] width 126 height 24
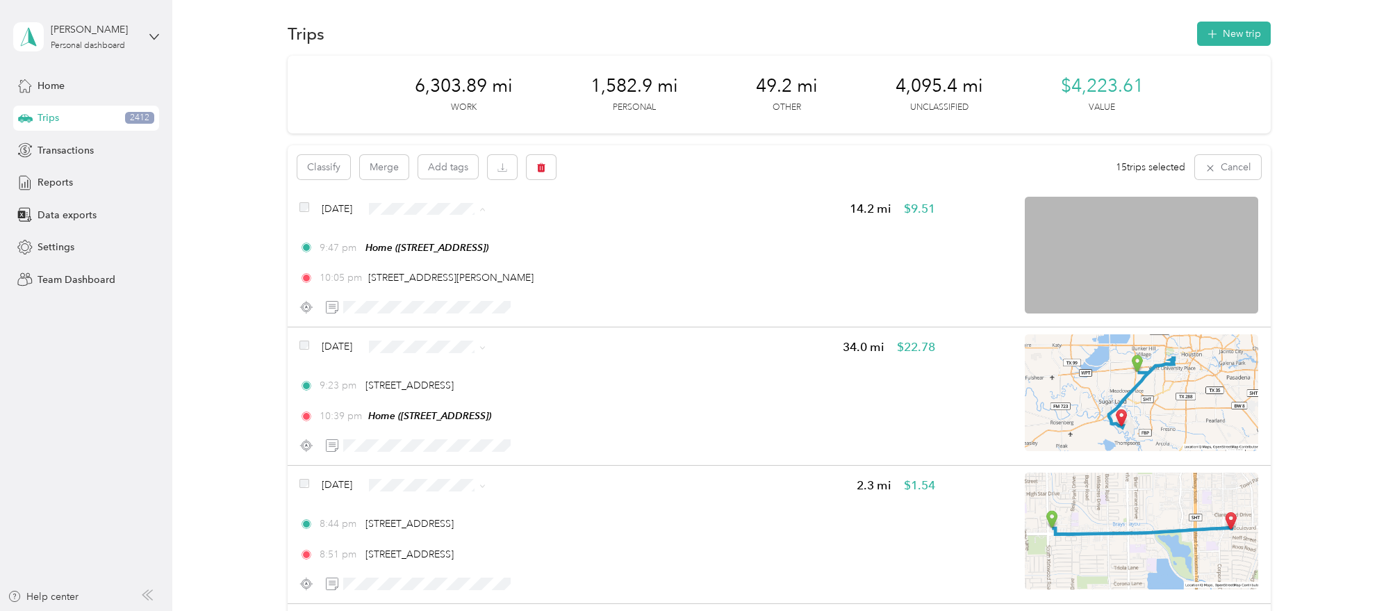
click at [463, 262] on li "Personal" at bounding box center [455, 258] width 126 height 24
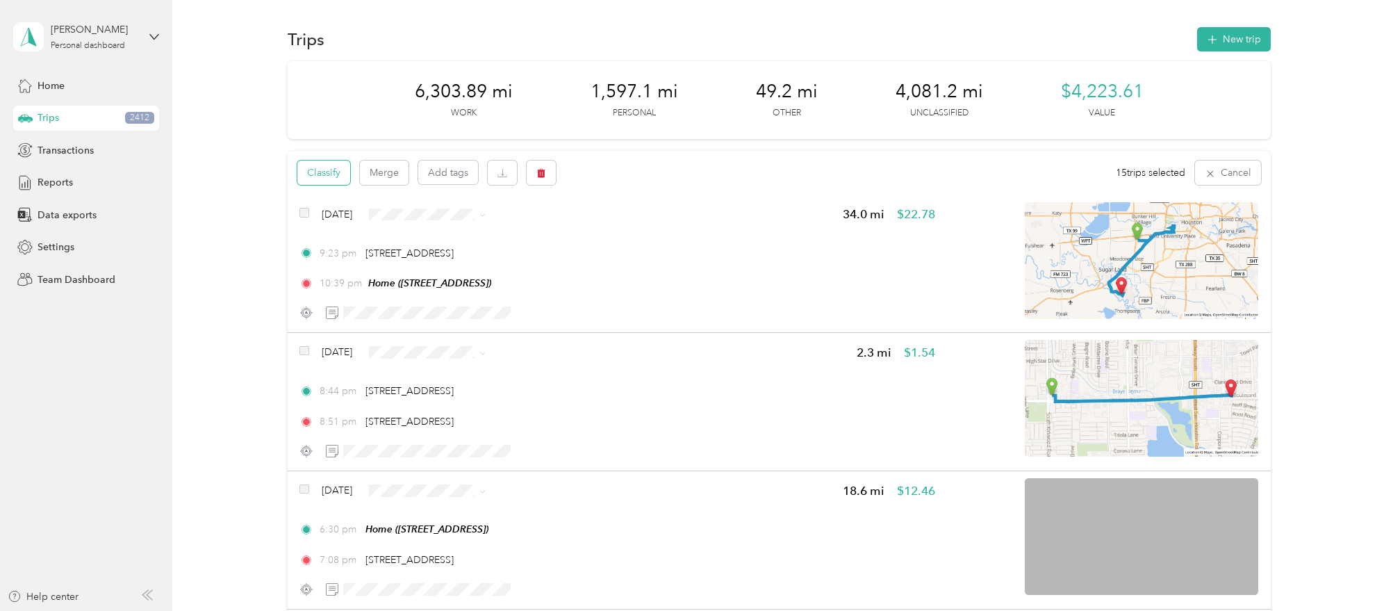
click at [335, 175] on button "Classify" at bounding box center [323, 172] width 53 height 24
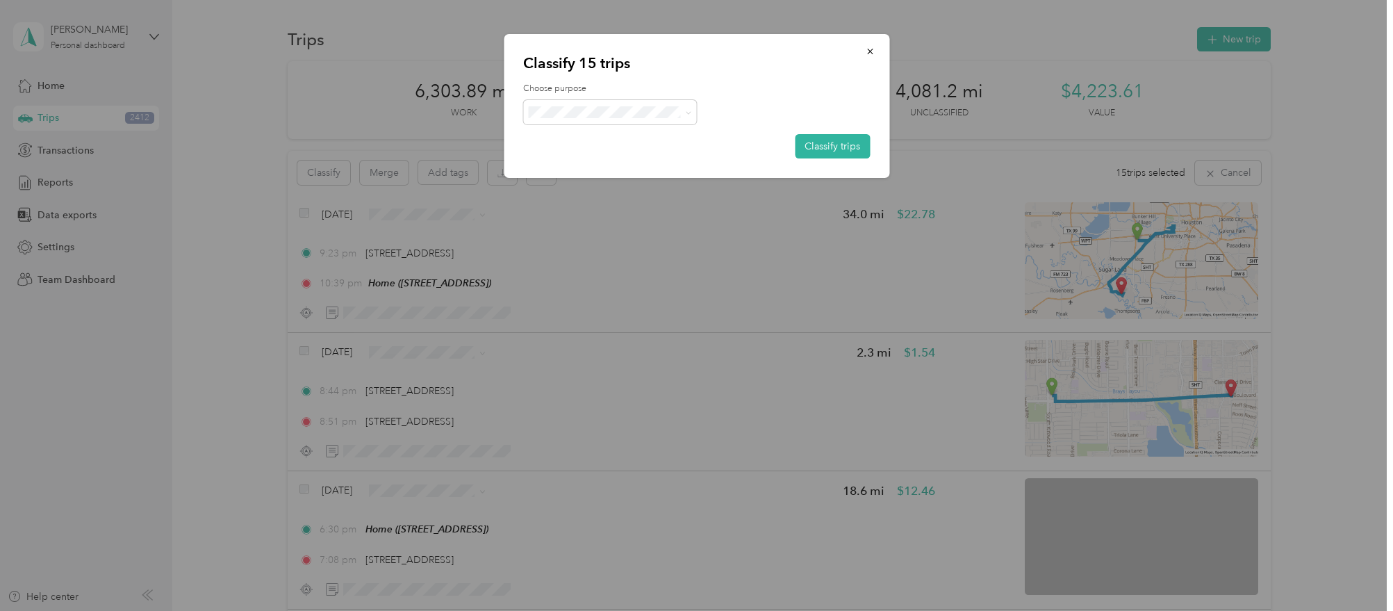
click at [619, 125] on div "Choose purpose Classify trips" at bounding box center [696, 121] width 347 height 76
click at [622, 119] on span at bounding box center [610, 112] width 174 height 24
click at [689, 119] on span at bounding box center [610, 112] width 174 height 24
click at [691, 113] on icon at bounding box center [689, 113] width 6 height 6
click at [675, 137] on span "Work" at bounding box center [621, 137] width 129 height 15
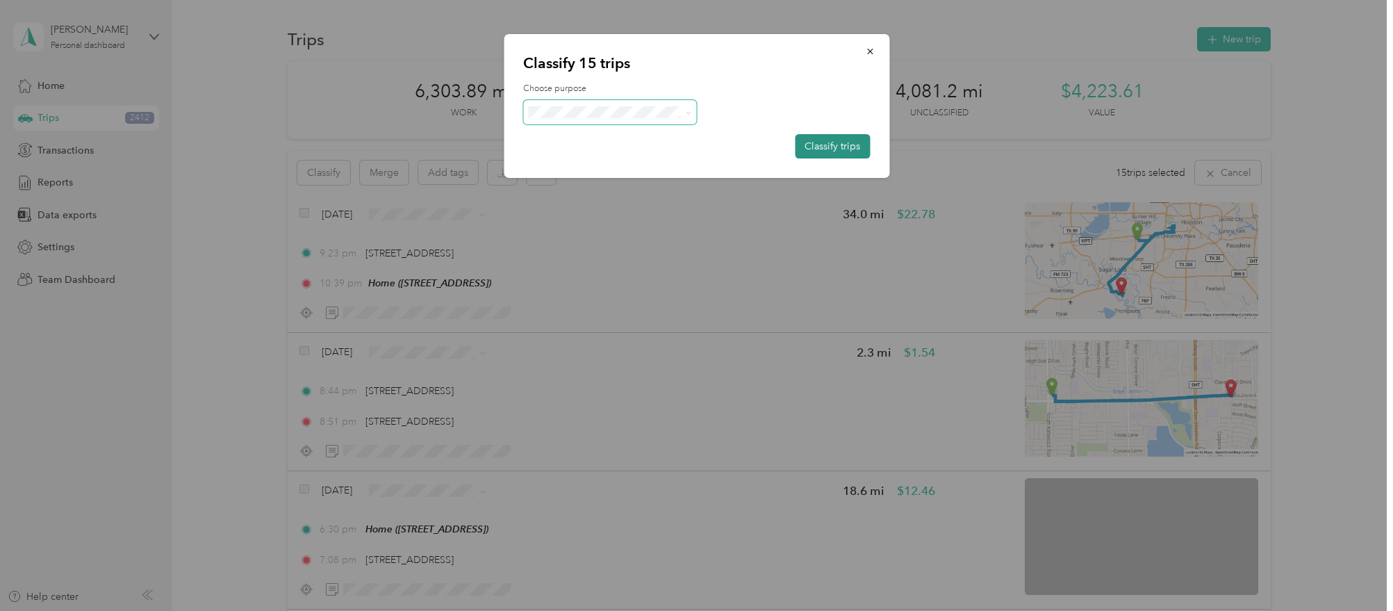
click at [808, 145] on button "Classify trips" at bounding box center [832, 146] width 75 height 24
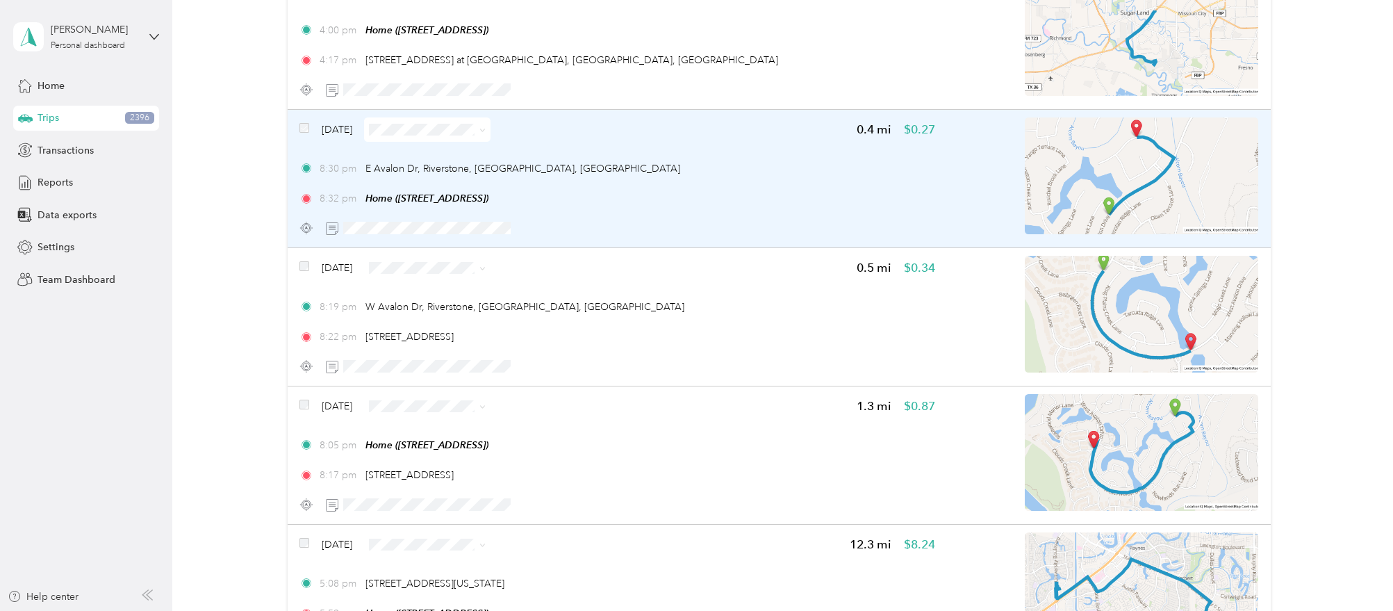
scroll to position [7548, 0]
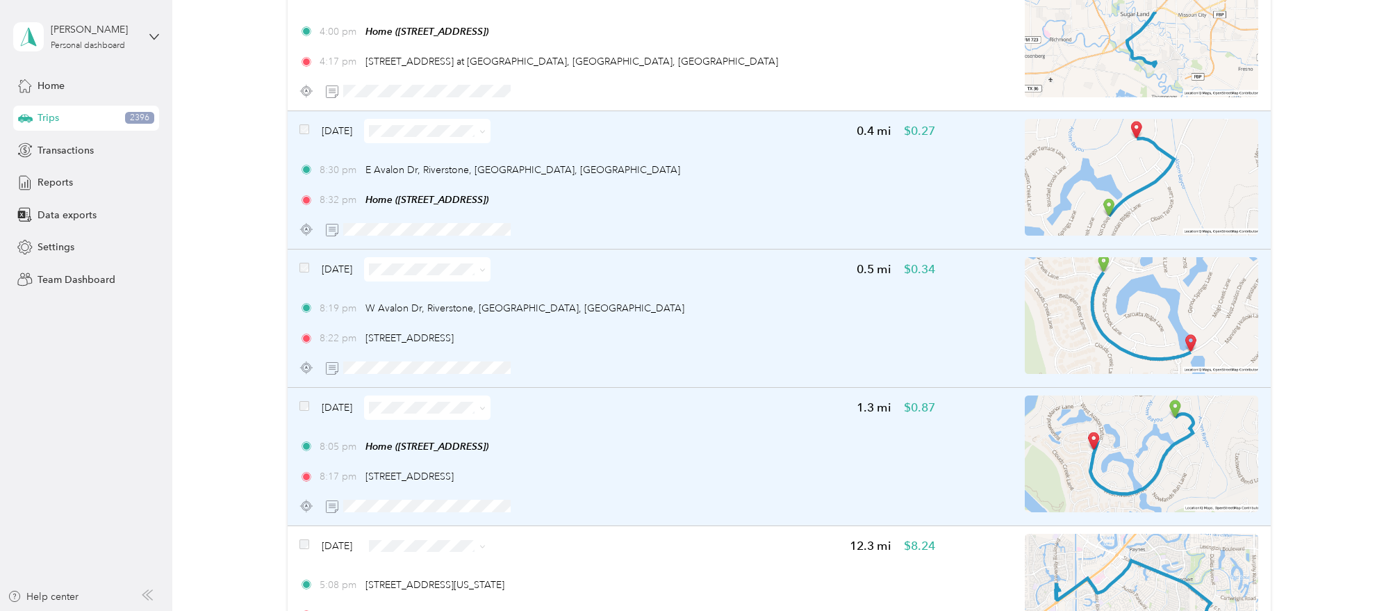
click at [309, 399] on div "[DATE]" at bounding box center [394, 407] width 191 height 24
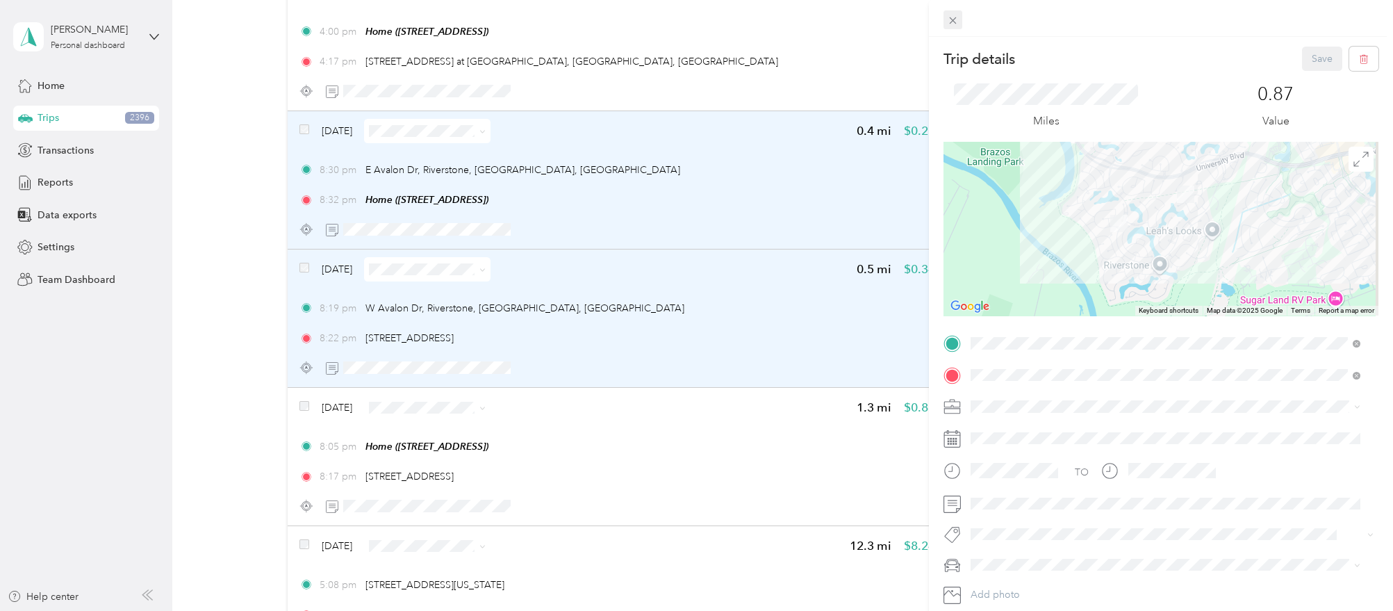
click at [957, 26] on icon at bounding box center [953, 21] width 12 height 12
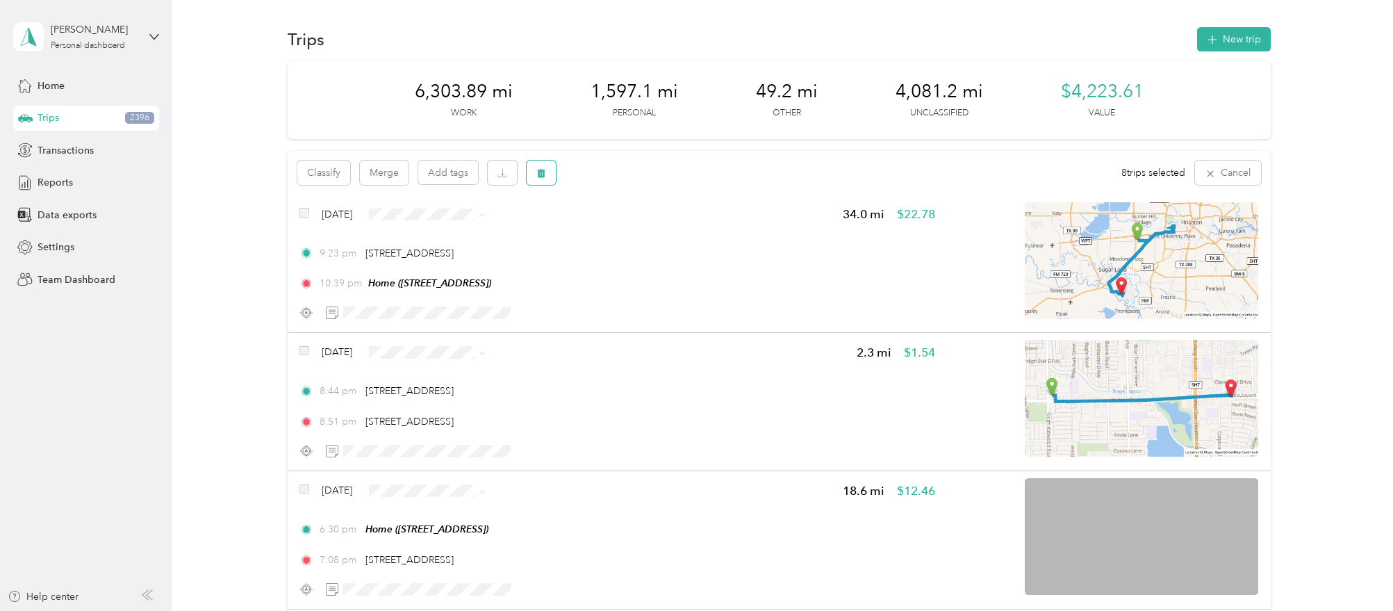
click at [540, 172] on icon "button" at bounding box center [541, 173] width 8 height 9
click at [639, 233] on button "Yes" at bounding box center [643, 231] width 27 height 22
drag, startPoint x: 1298, startPoint y: 101, endPoint x: 1381, endPoint y: 71, distance: 88.1
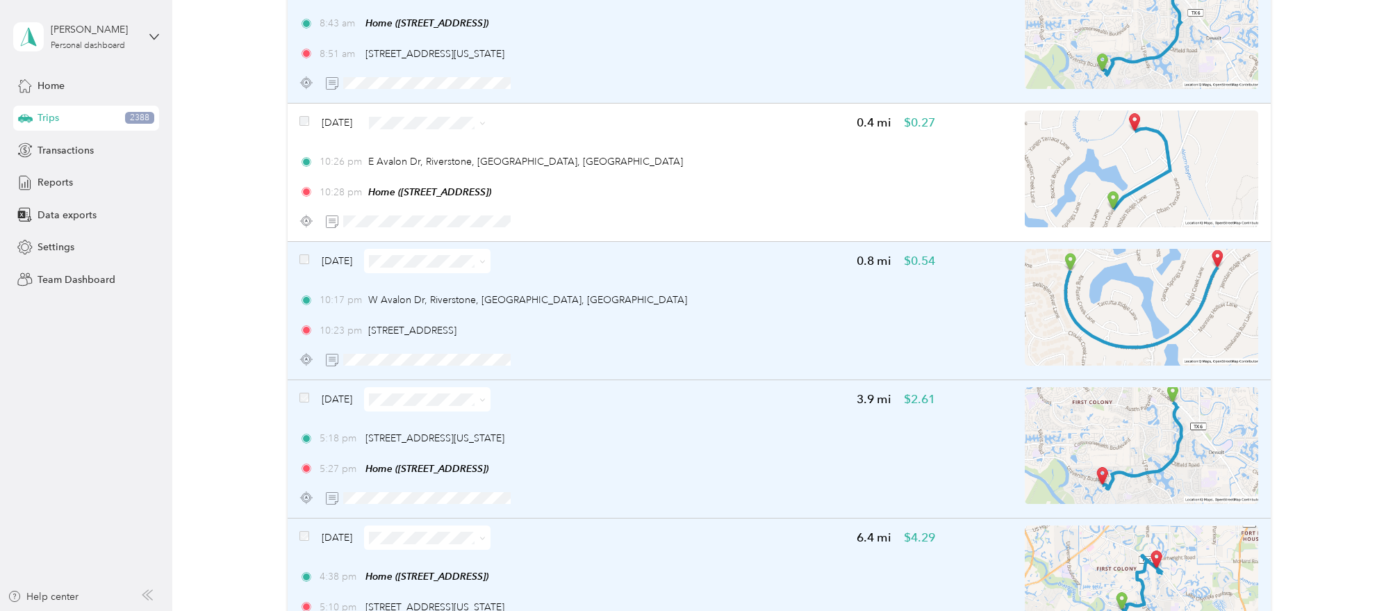
scroll to position [12530, 0]
click at [705, 258] on div "Oct 22, 2024 0.8 mi $0.54" at bounding box center [616, 263] width 635 height 24
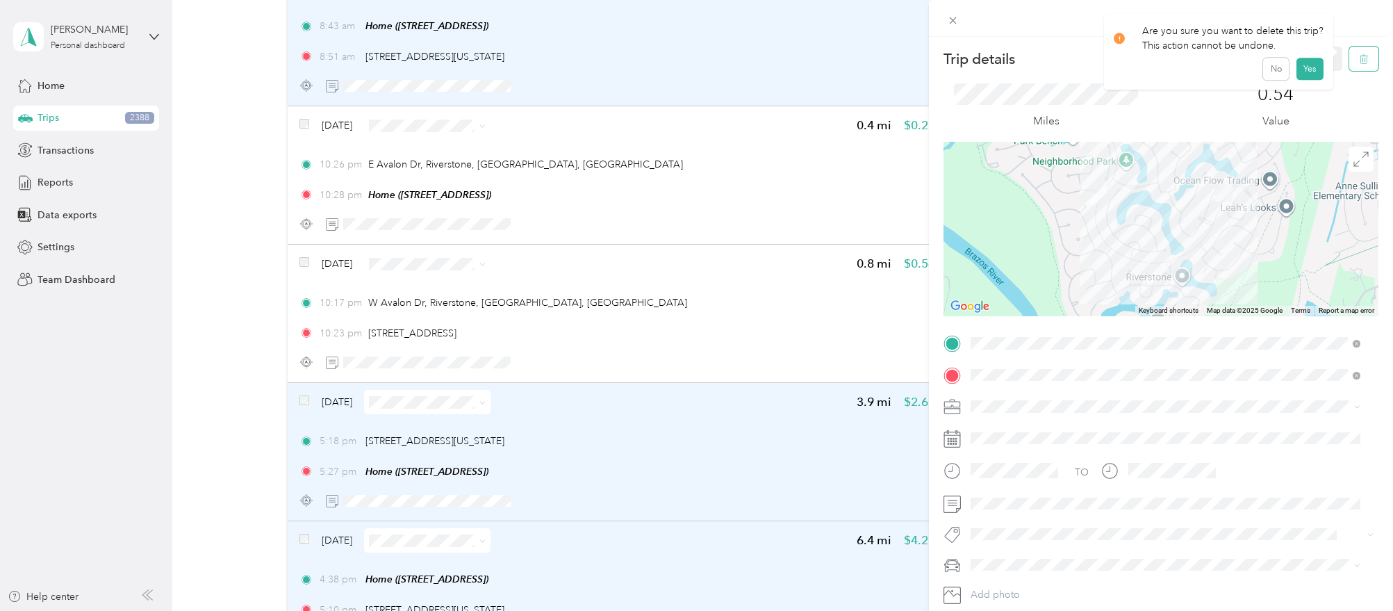
click at [1349, 65] on button "button" at bounding box center [1363, 59] width 29 height 24
click at [1303, 76] on button "Yes" at bounding box center [1309, 76] width 27 height 22
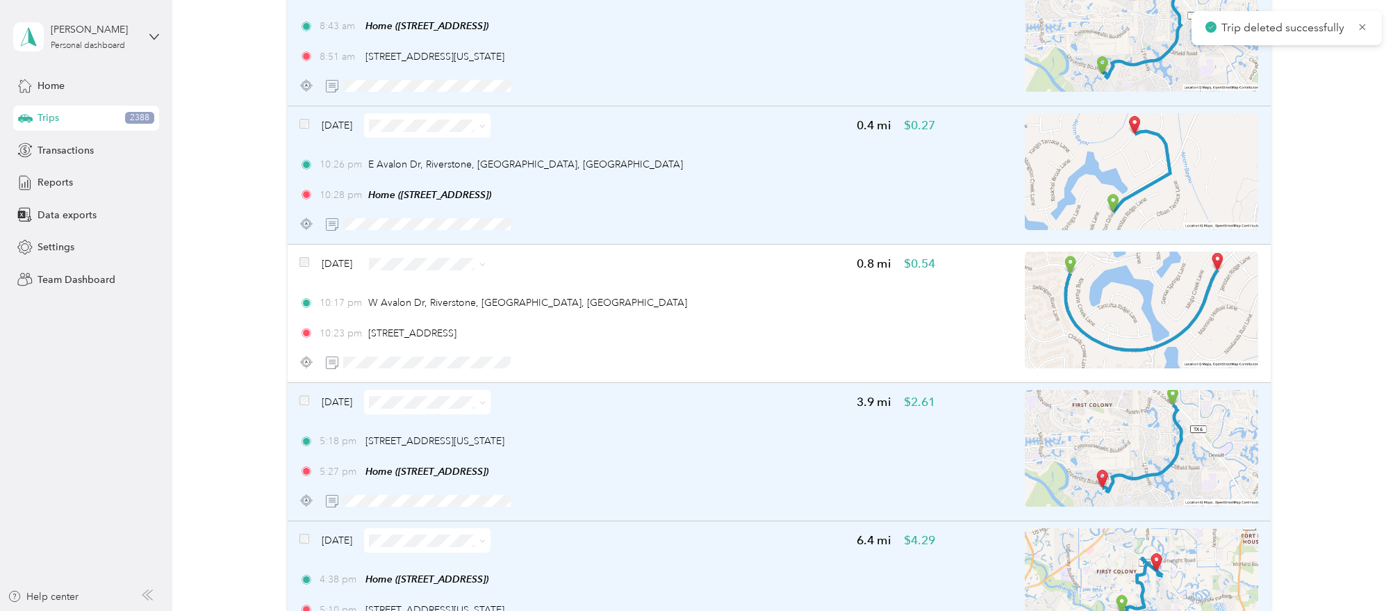
click at [673, 157] on div "10:26 pm E Avalon Dr, Riverstone, Sugar Land, TX" at bounding box center [616, 164] width 635 height 15
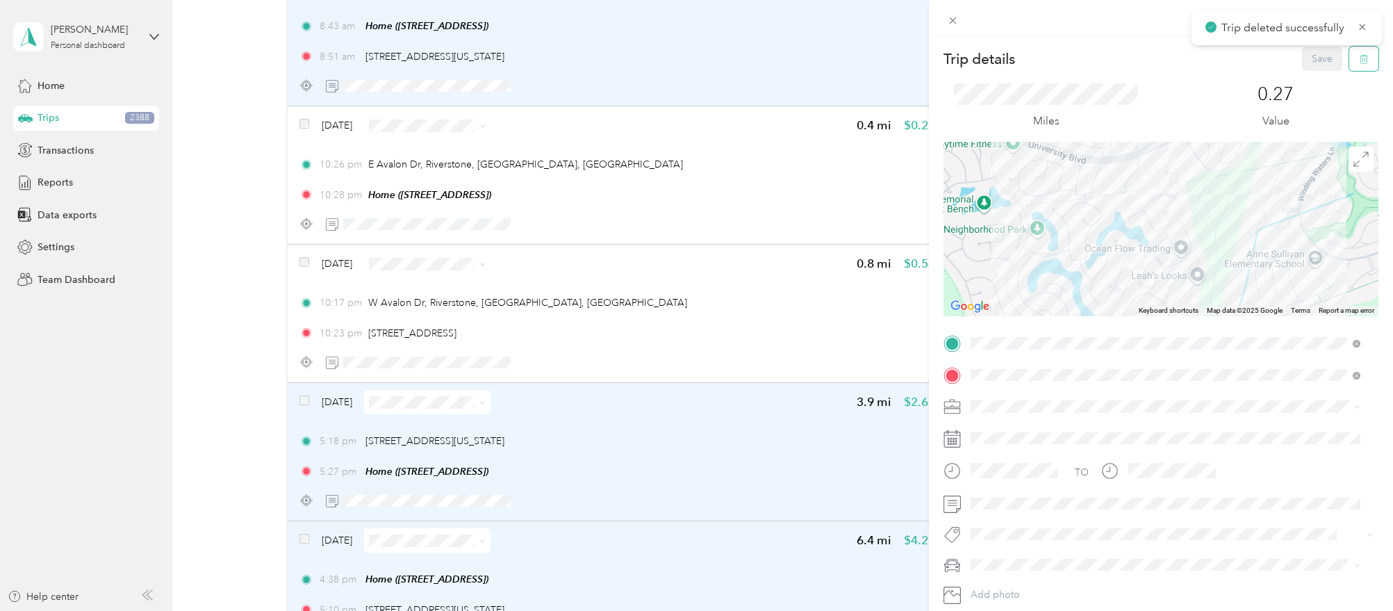
click at [1349, 66] on button "button" at bounding box center [1363, 59] width 29 height 24
click at [1301, 78] on button "Yes" at bounding box center [1309, 76] width 27 height 22
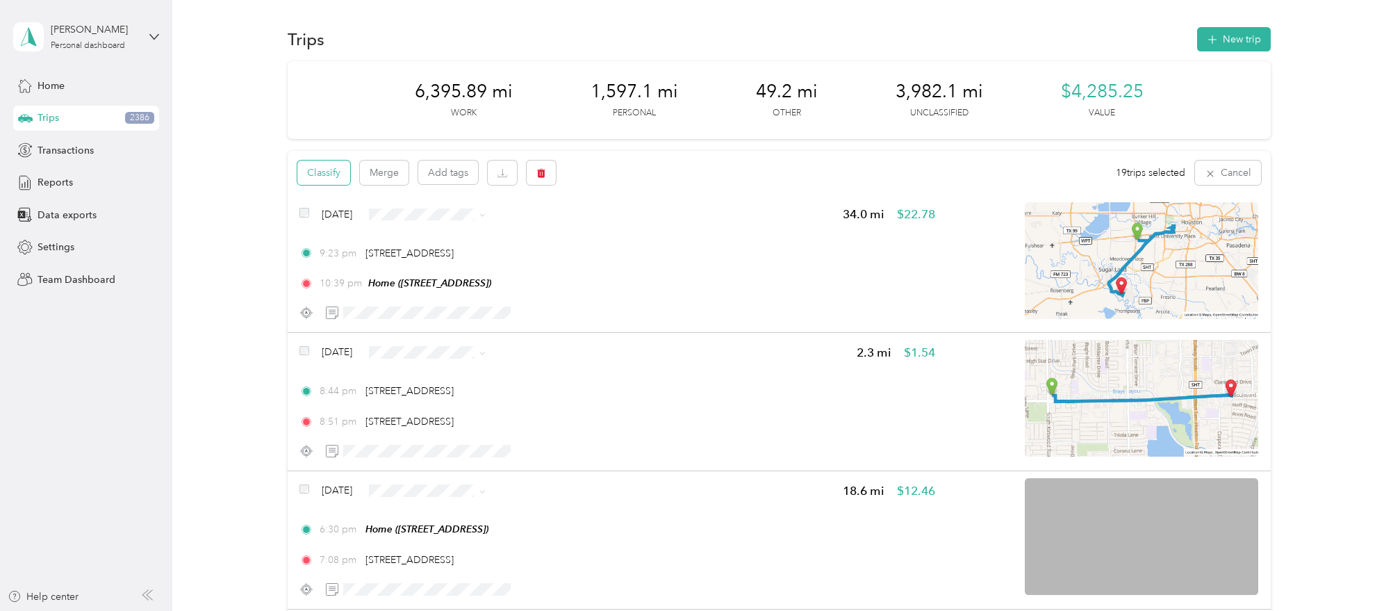
click at [340, 184] on button "Classify" at bounding box center [323, 172] width 53 height 24
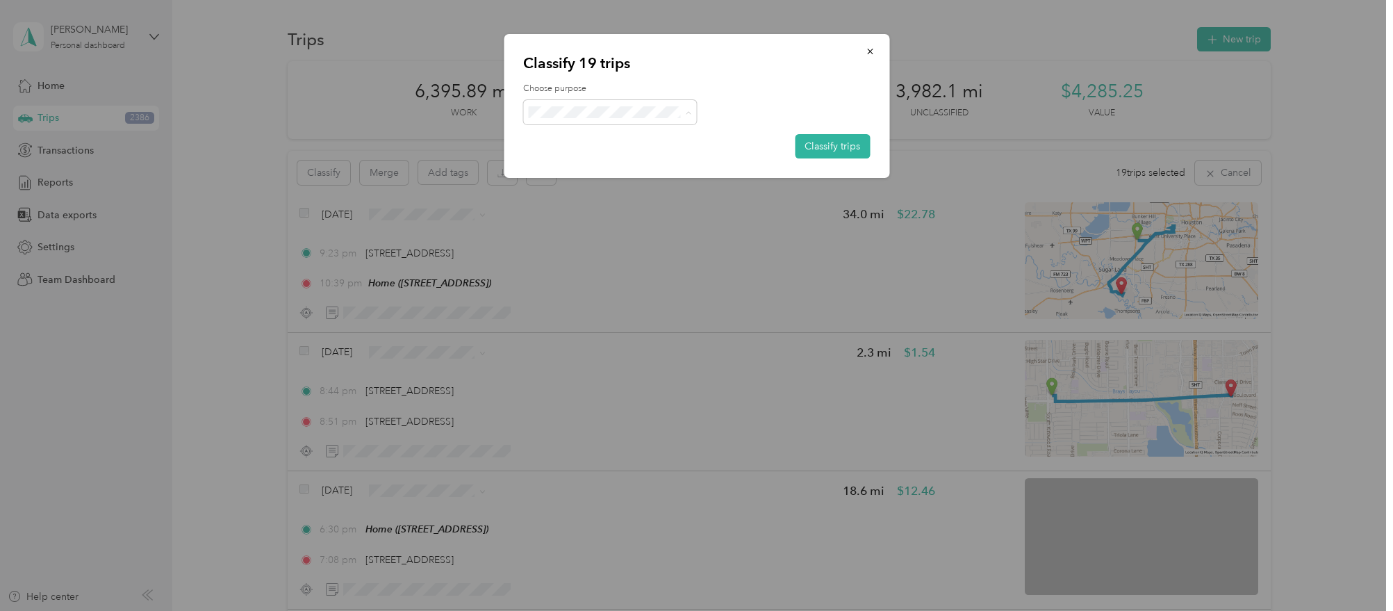
click at [704, 94] on label "Choose purpose" at bounding box center [696, 89] width 347 height 13
click at [850, 149] on button "Classify trips" at bounding box center [832, 146] width 75 height 24
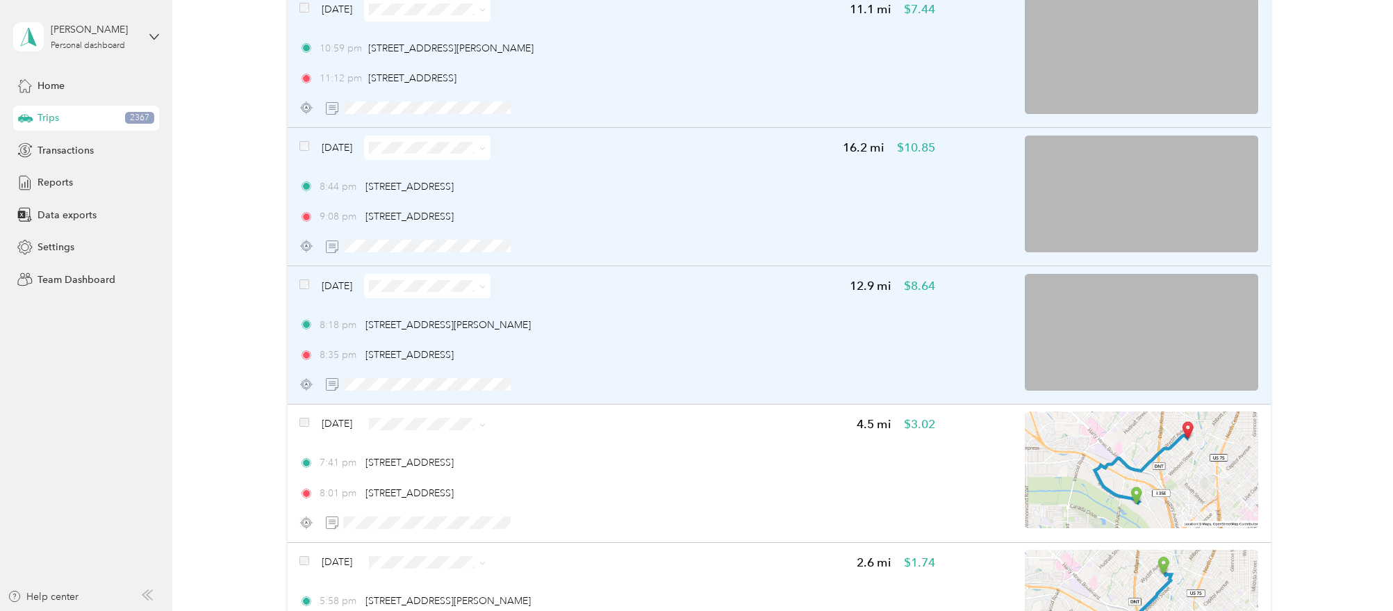
scroll to position [8874, 0]
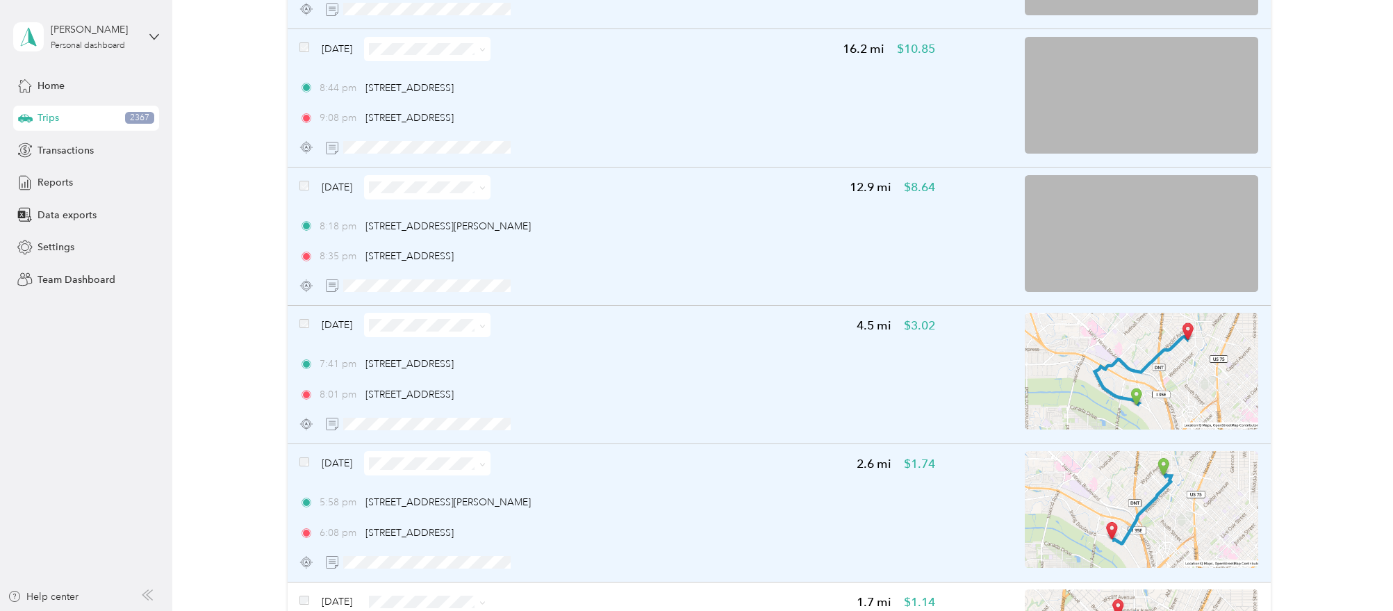
click at [309, 451] on div "Oct 26, 2024" at bounding box center [394, 463] width 191 height 24
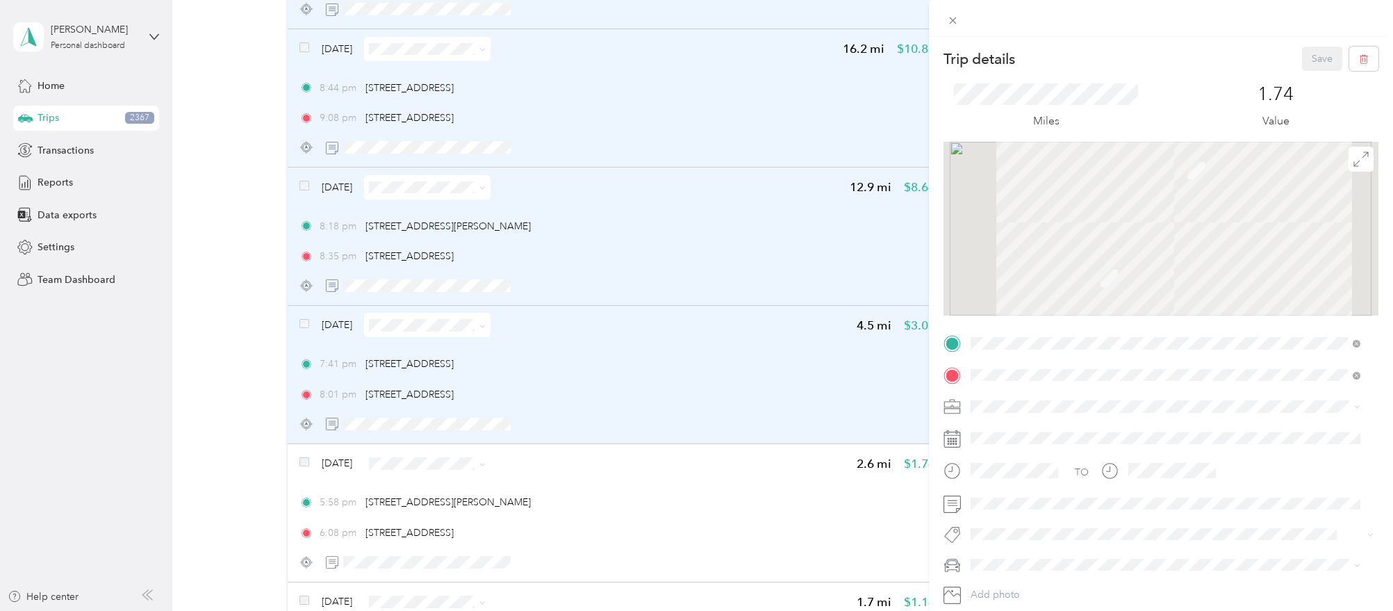
click at [308, 449] on div "Trip details Save This trip cannot be edited because it is either under review,…" at bounding box center [696, 305] width 1393 height 611
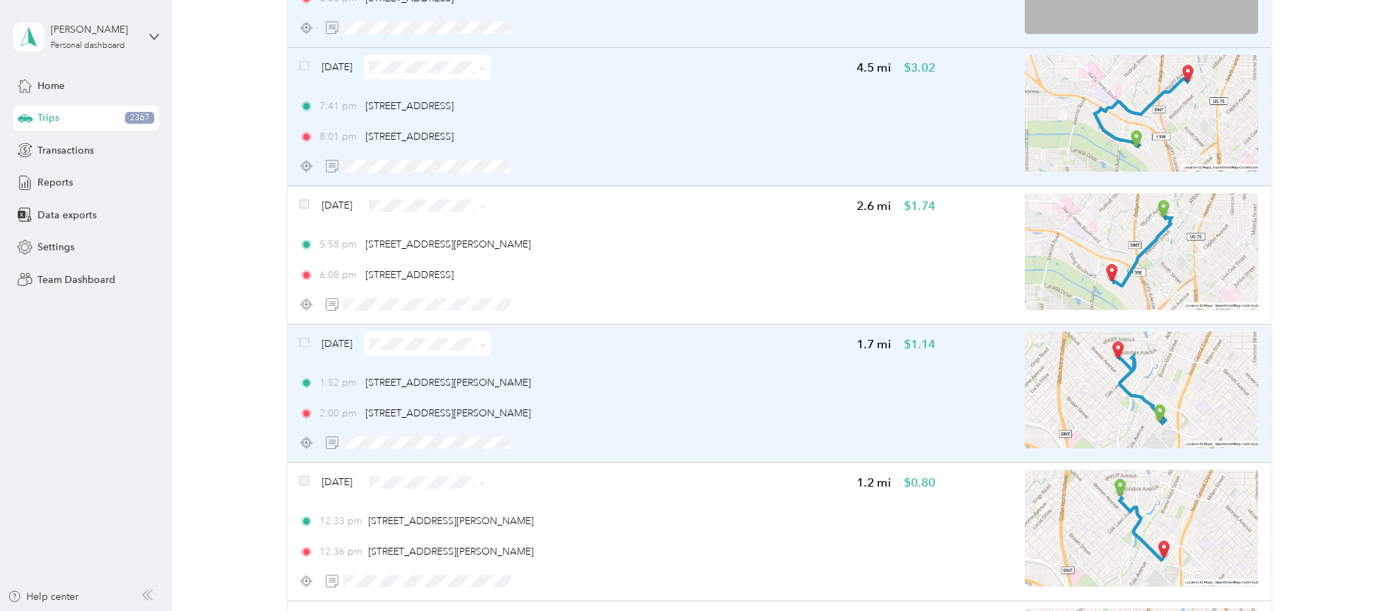
scroll to position [9135, 0]
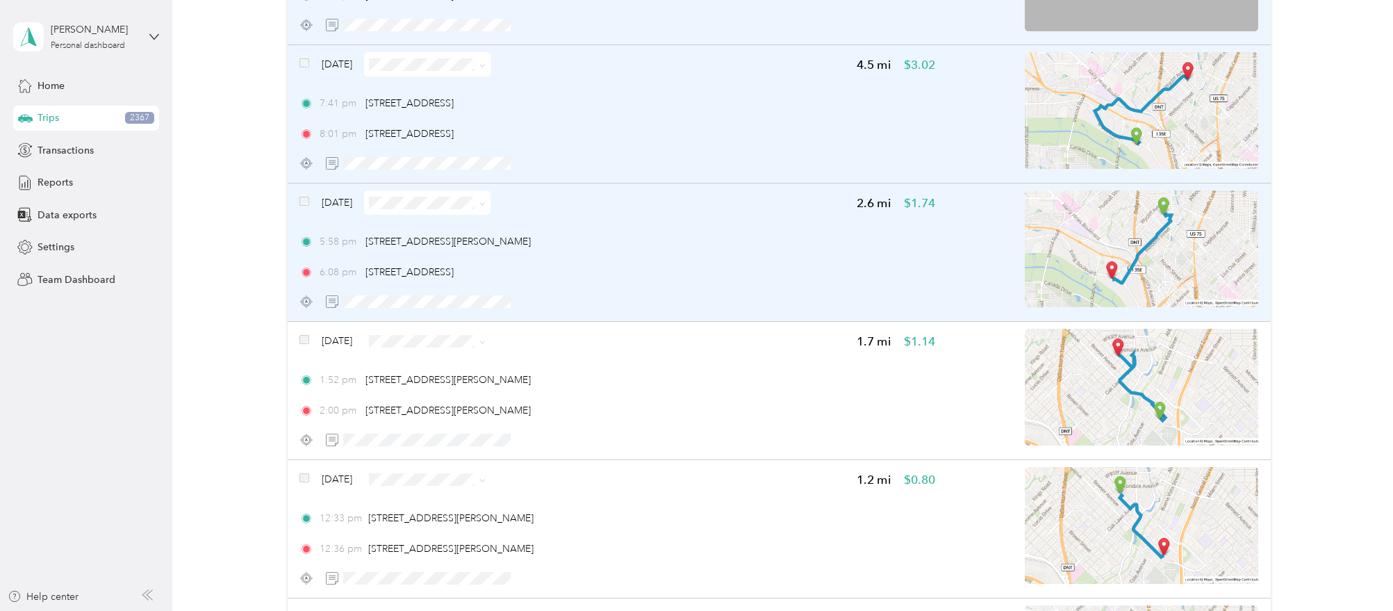
click at [311, 193] on div "Oct 26, 2024" at bounding box center [394, 202] width 191 height 24
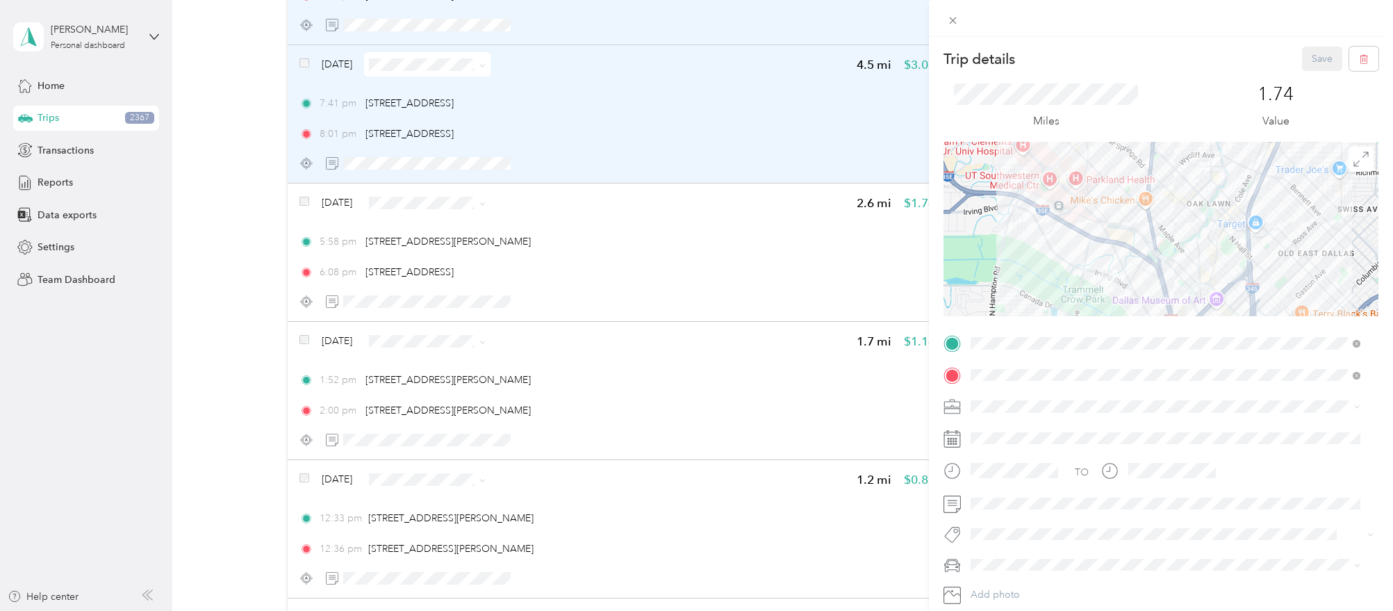
click at [309, 192] on div "Trip details Save This trip cannot be edited because it is either under review,…" at bounding box center [696, 305] width 1393 height 611
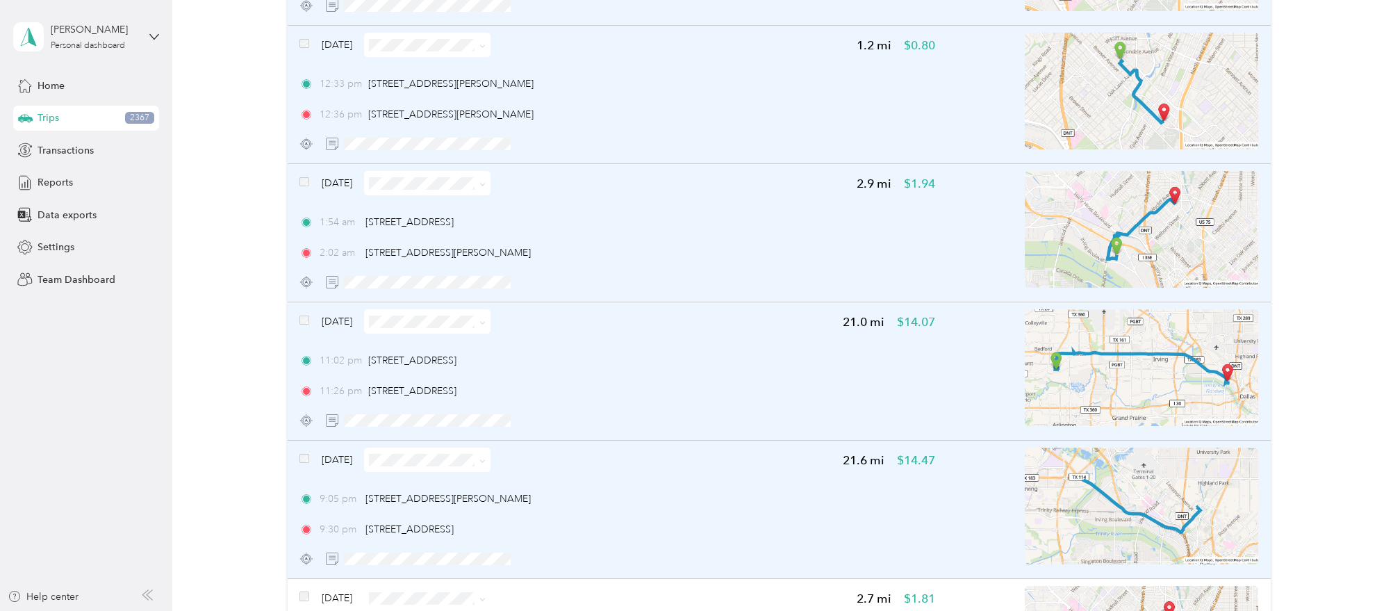
scroll to position [9743, 0]
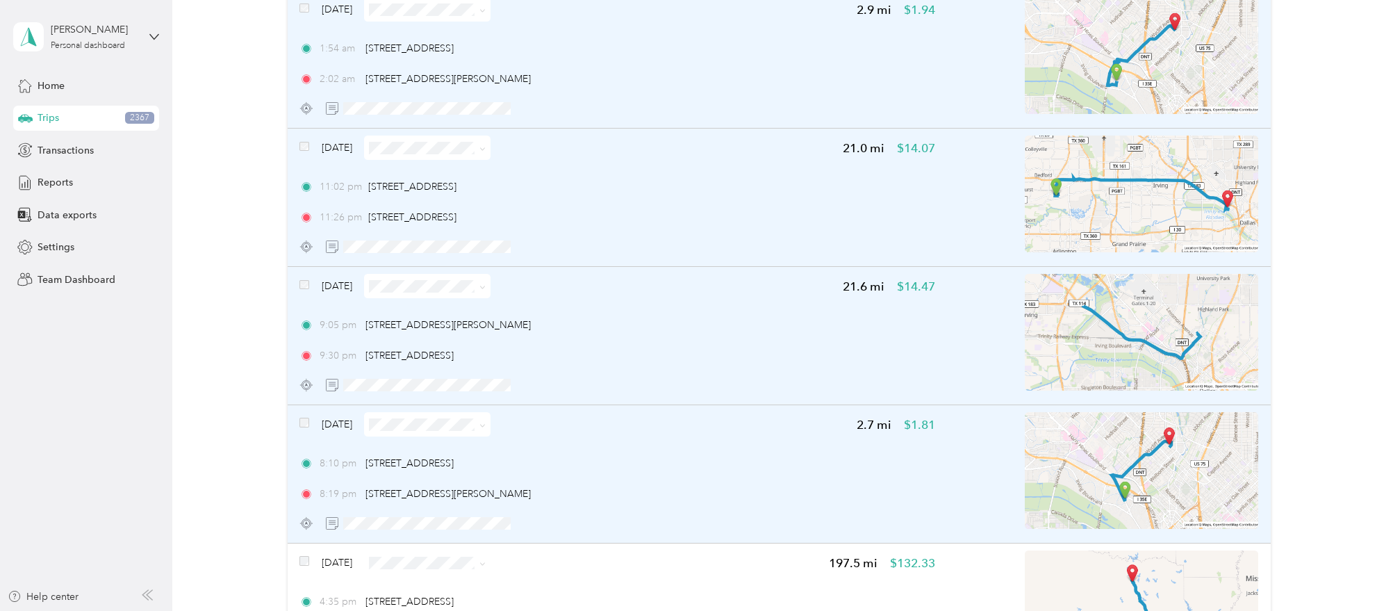
click at [308, 417] on span at bounding box center [304, 424] width 10 height 15
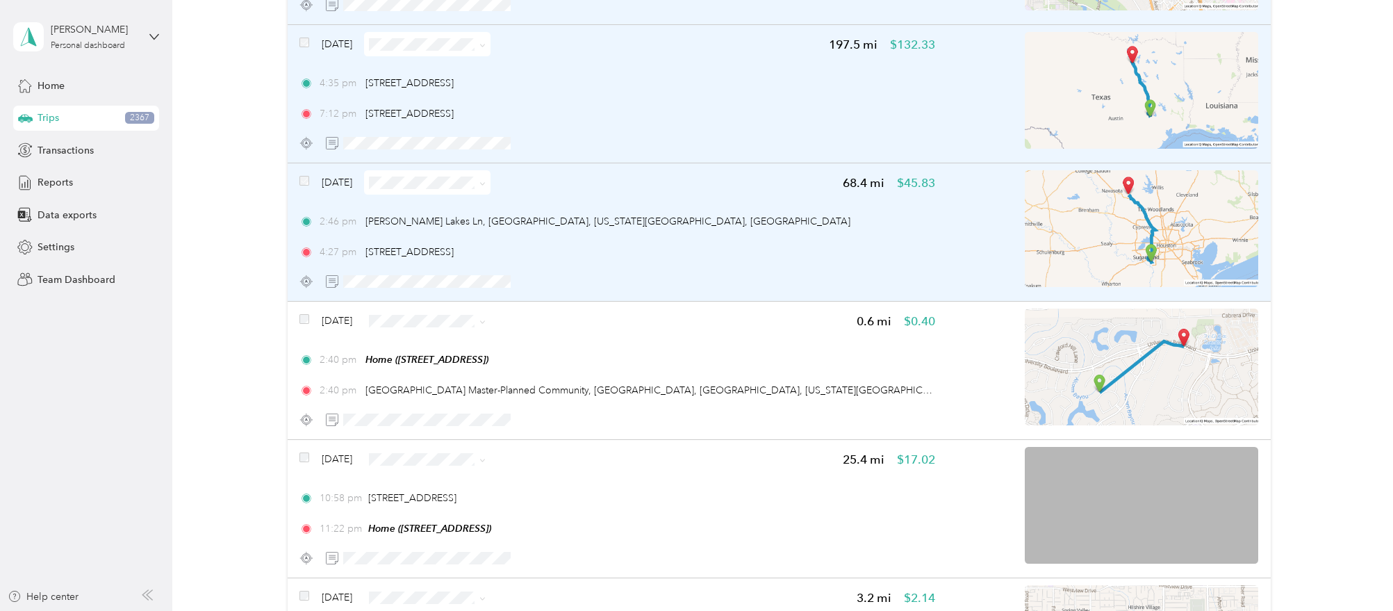
scroll to position [10264, 0]
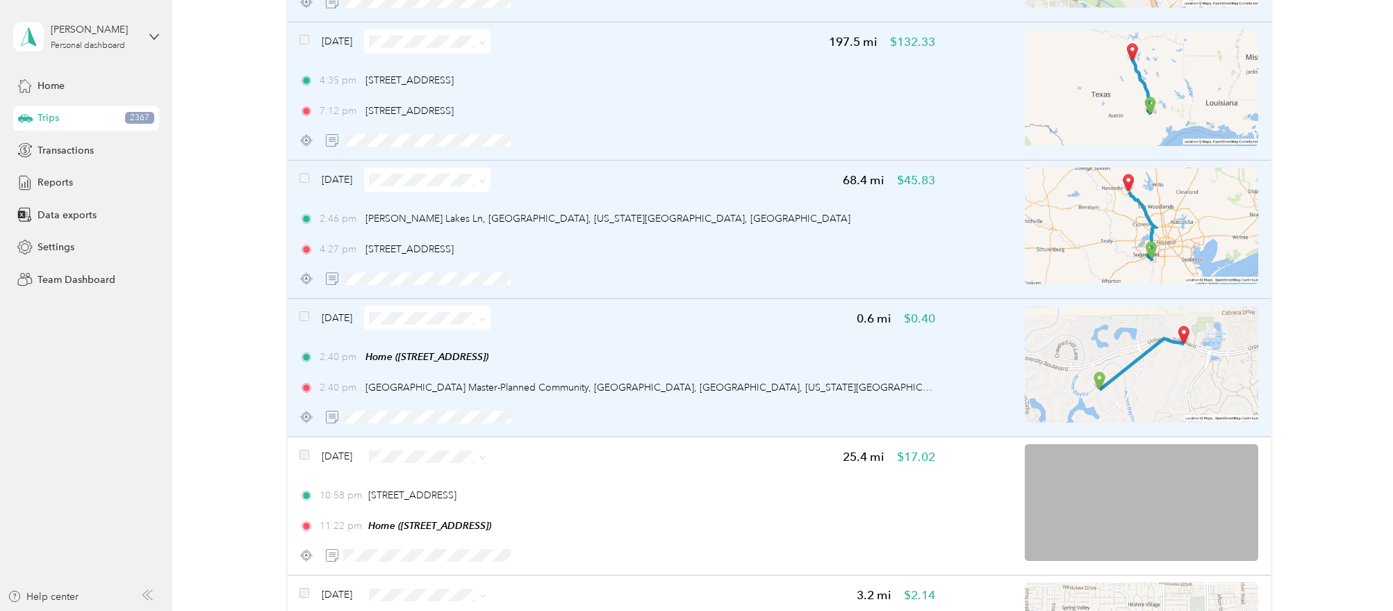
click at [309, 306] on div "Oct 25, 2024" at bounding box center [394, 318] width 191 height 24
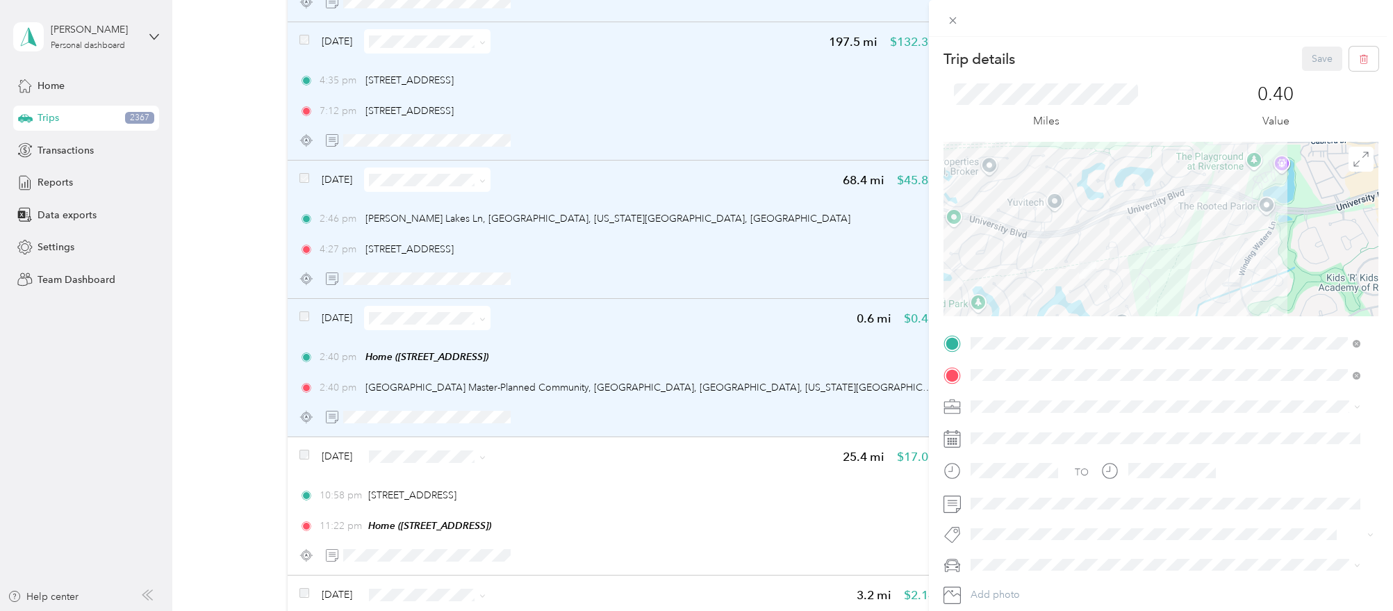
click at [309, 305] on div "Trip details Save This trip cannot be edited because it is either under review,…" at bounding box center [696, 305] width 1393 height 611
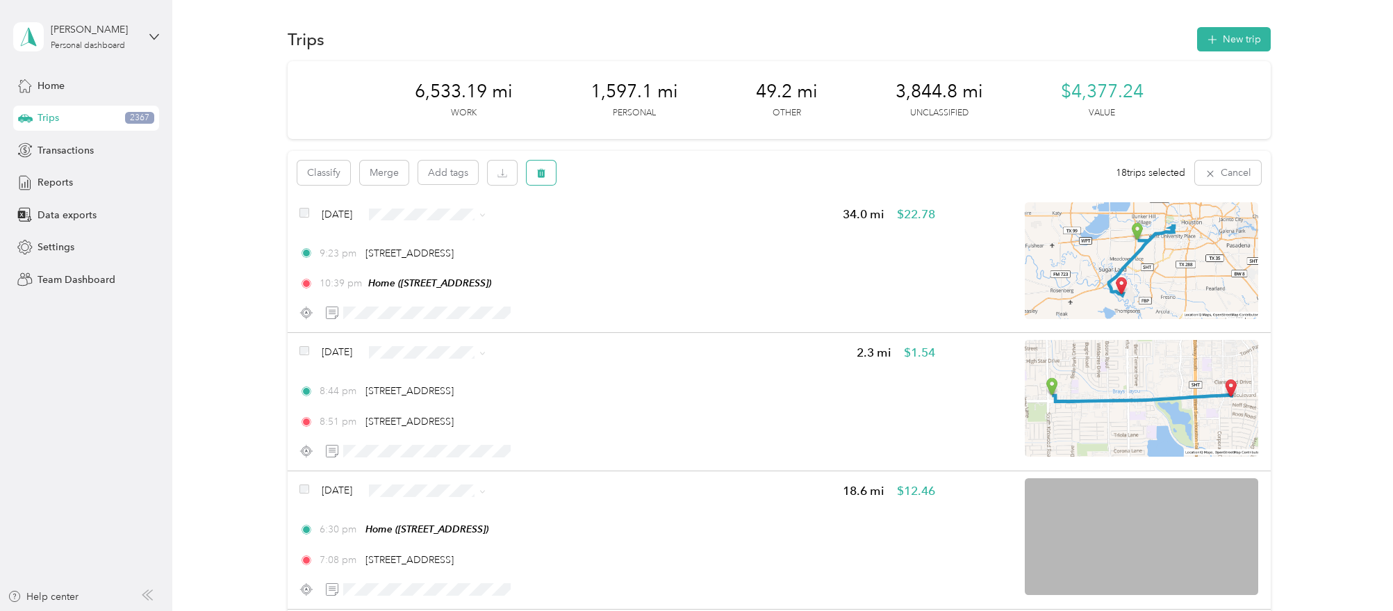
click at [550, 174] on button "button" at bounding box center [541, 172] width 29 height 24
click at [648, 229] on button "Yes" at bounding box center [646, 231] width 27 height 22
click at [1249, 129] on div "6,533.19 mi Work 1,597.1 mi Personal 49.2 mi Other 3,844.8 mi Unclassified $4,3…" at bounding box center [779, 100] width 983 height 78
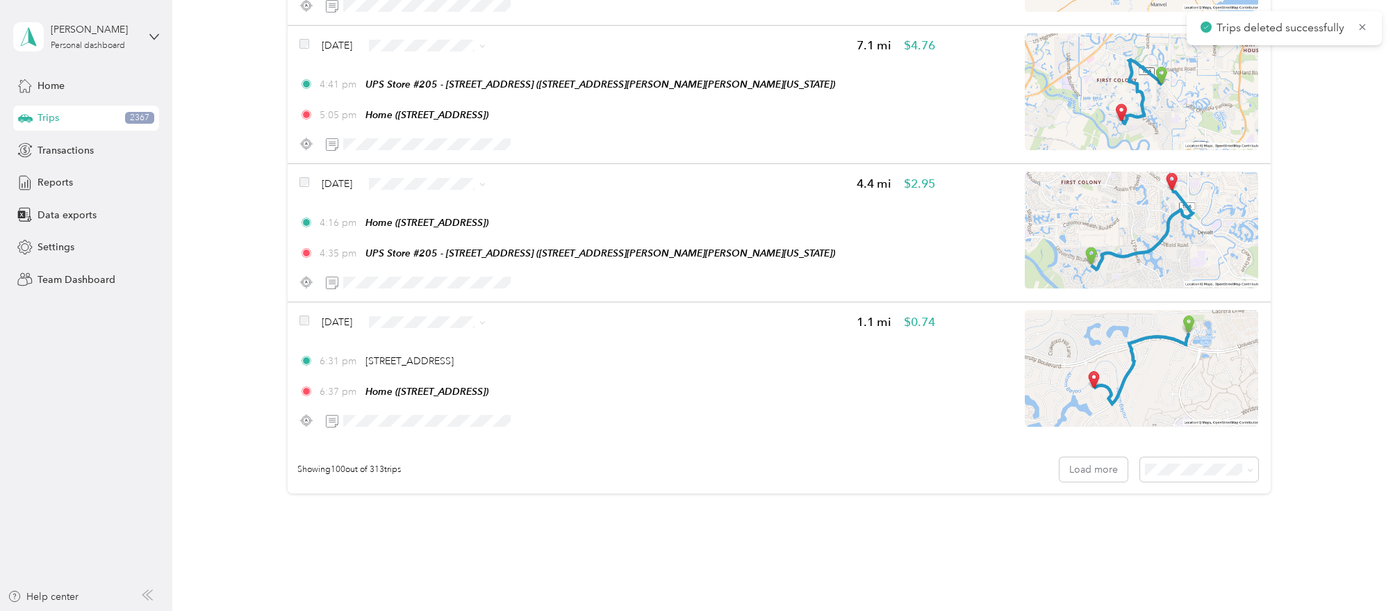
scroll to position [13636, 0]
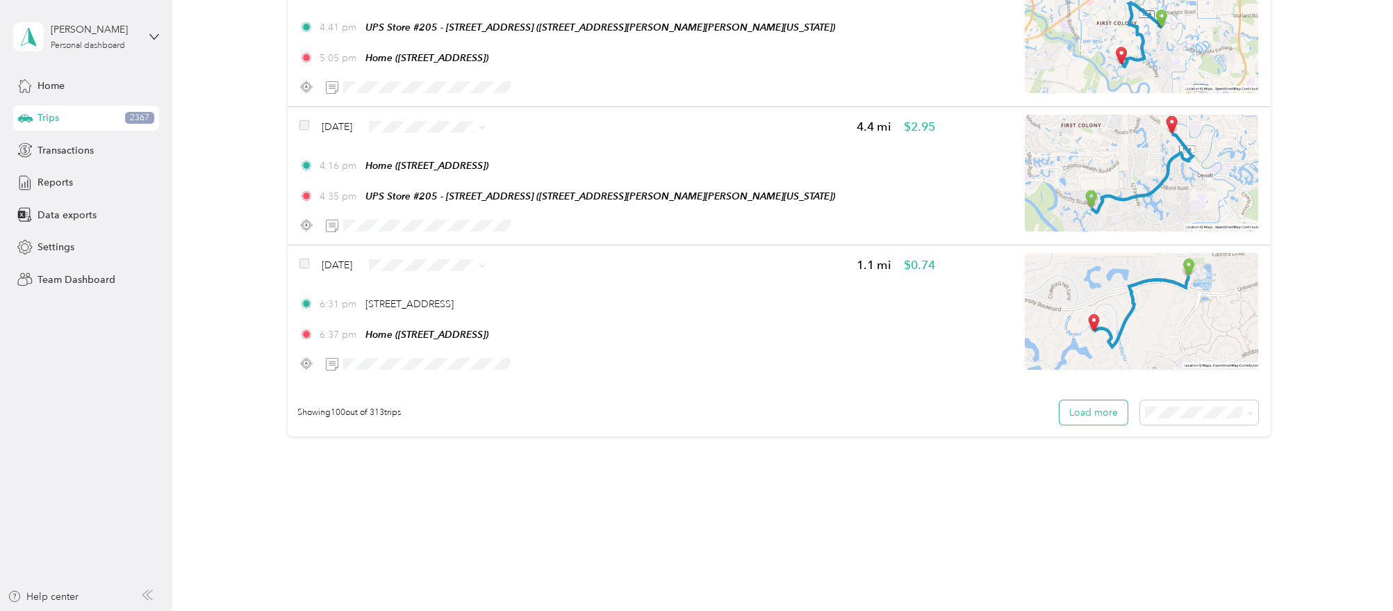
click at [1109, 400] on button "Load more" at bounding box center [1093, 412] width 68 height 24
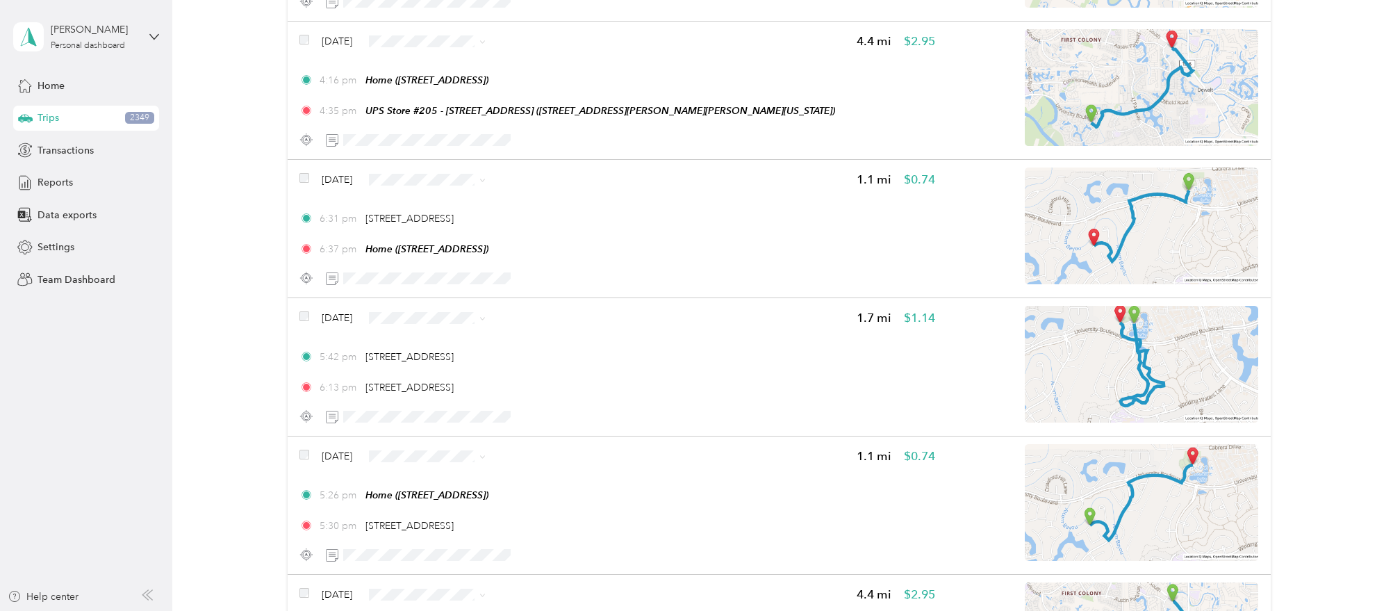
scroll to position [13723, 0]
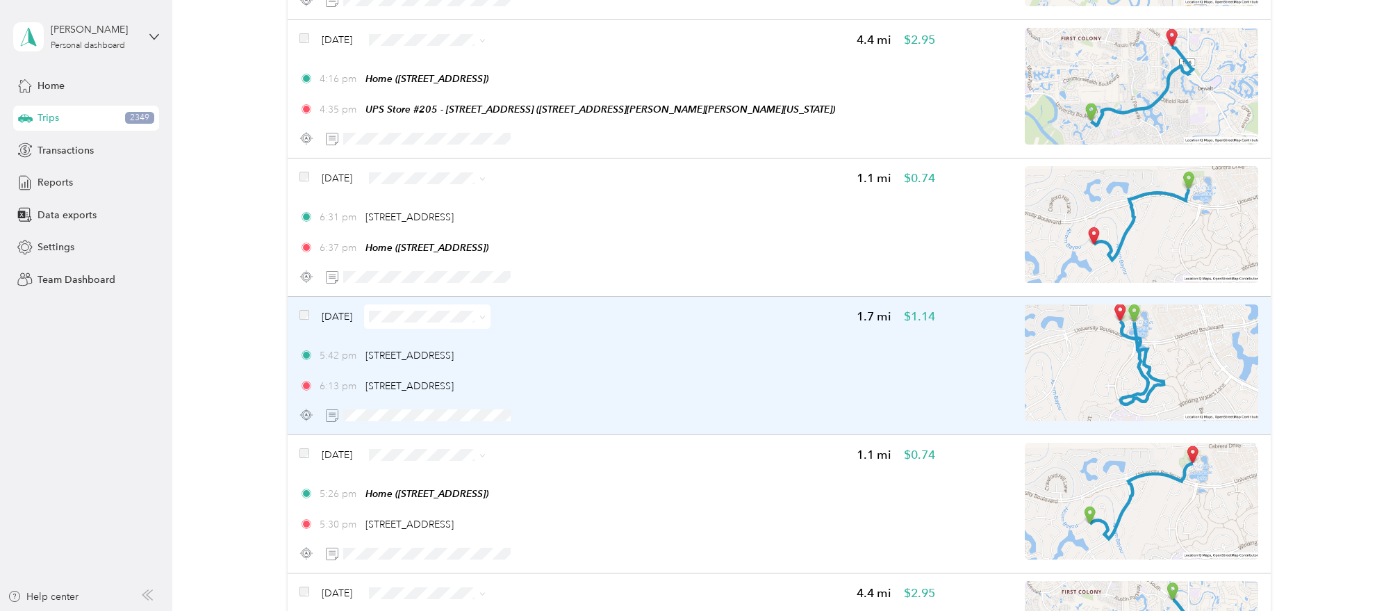
click at [1153, 354] on img at bounding box center [1141, 362] width 233 height 117
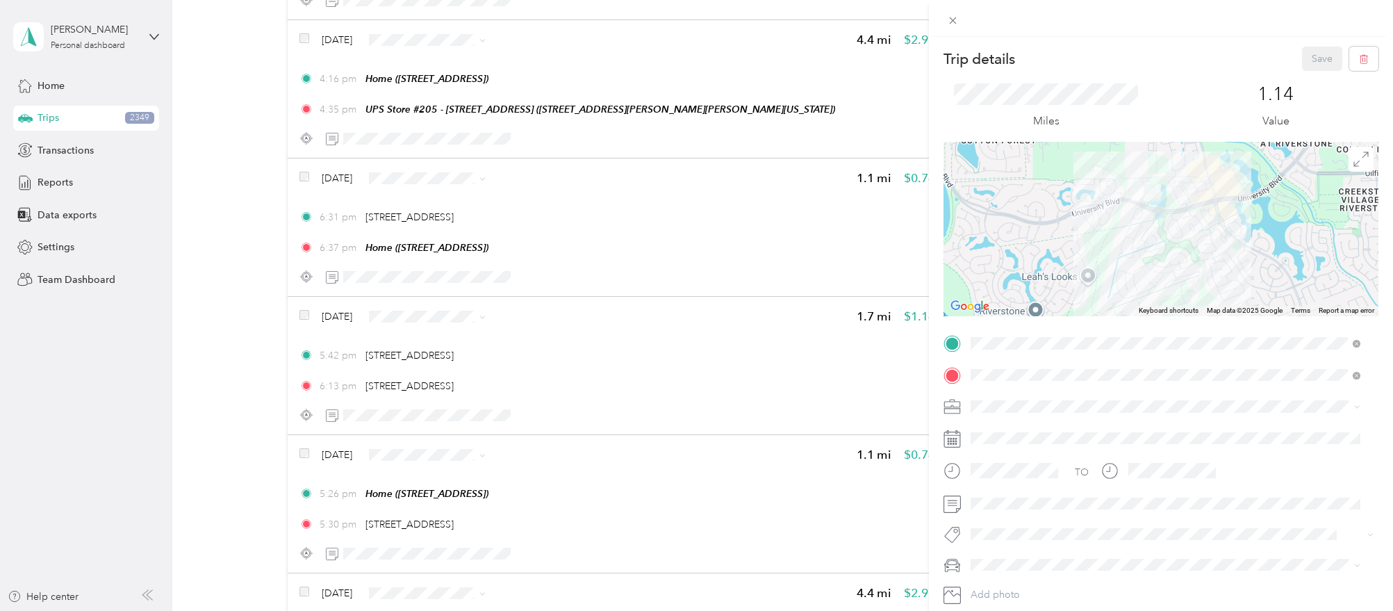
click at [843, 317] on div "Trip details Save This trip cannot be edited because it is either under review,…" at bounding box center [696, 305] width 1393 height 611
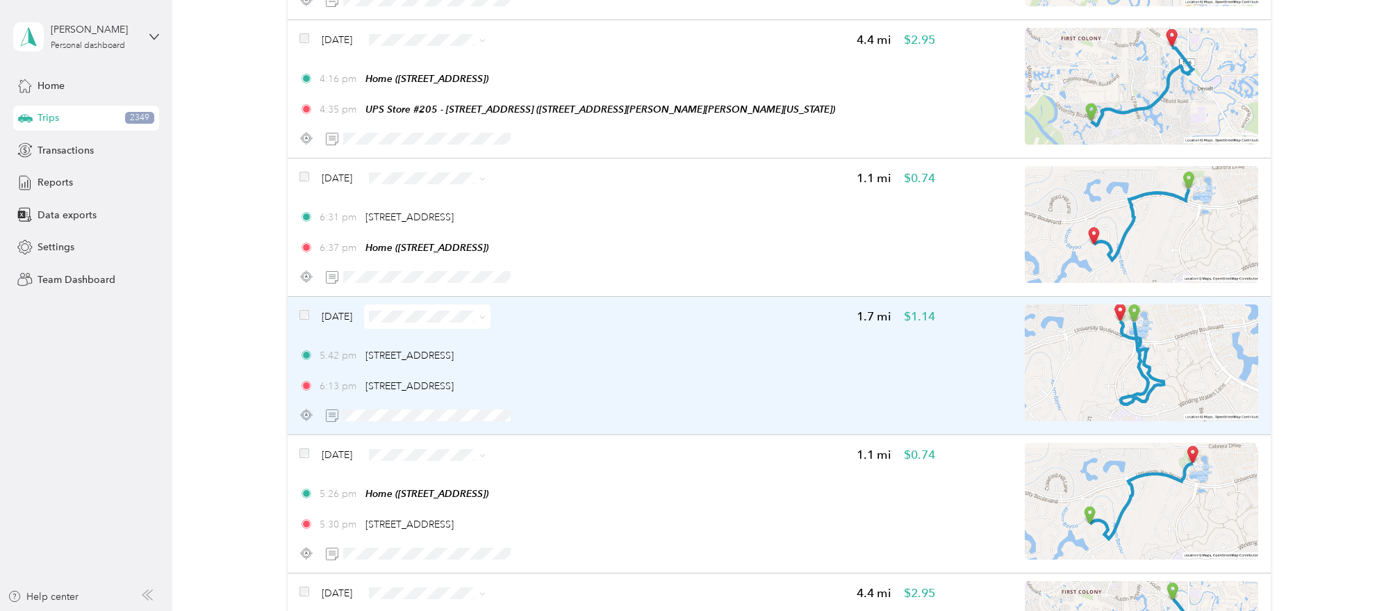
click at [309, 304] on div "Apr 24, 2024" at bounding box center [394, 316] width 191 height 24
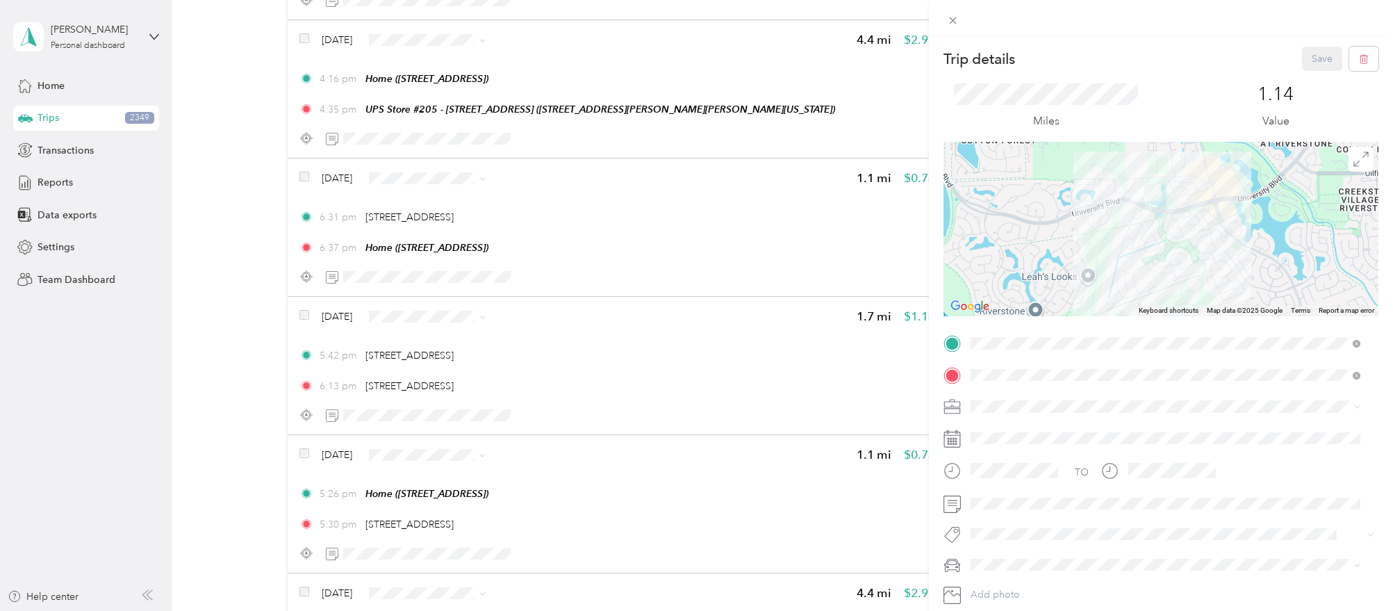
click at [312, 317] on div "Trip details Save This trip cannot be edited because it is either under review,…" at bounding box center [696, 305] width 1393 height 611
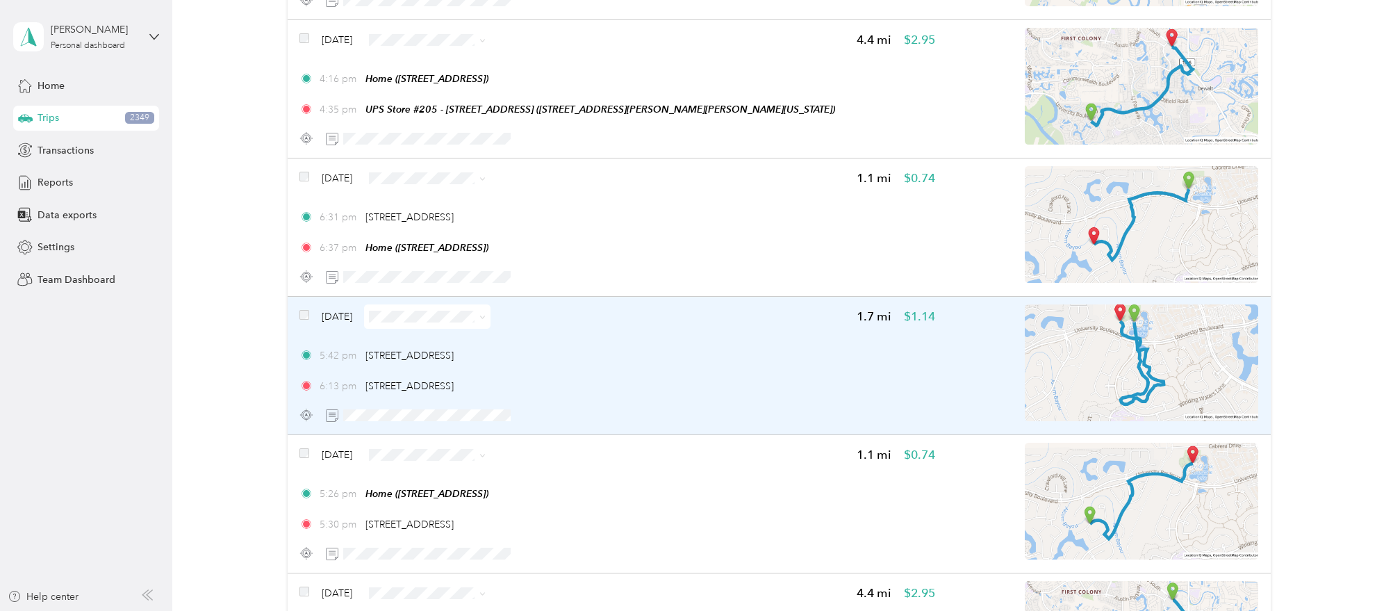
click at [792, 348] on div "5:42 pm 18353 University Blvd, Riverstone, Sugar Land, TX" at bounding box center [616, 355] width 635 height 15
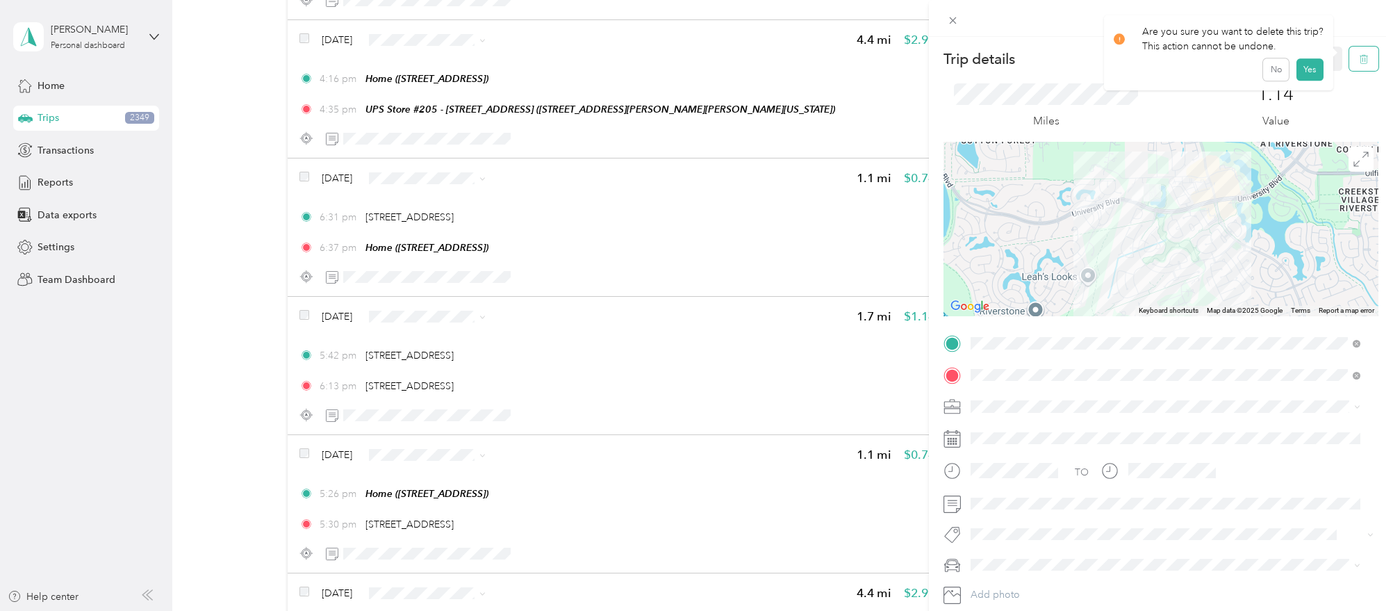
click at [1349, 60] on button "button" at bounding box center [1363, 59] width 29 height 24
click at [1299, 76] on button "Yes" at bounding box center [1309, 76] width 27 height 22
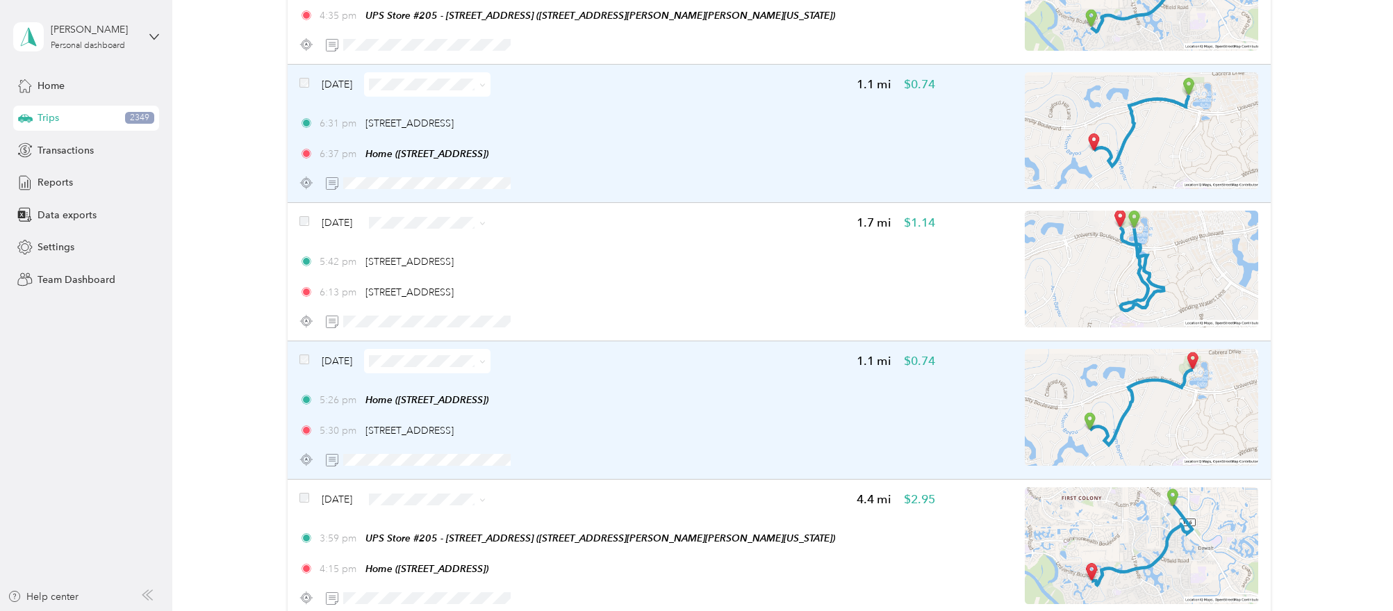
scroll to position [13808, 0]
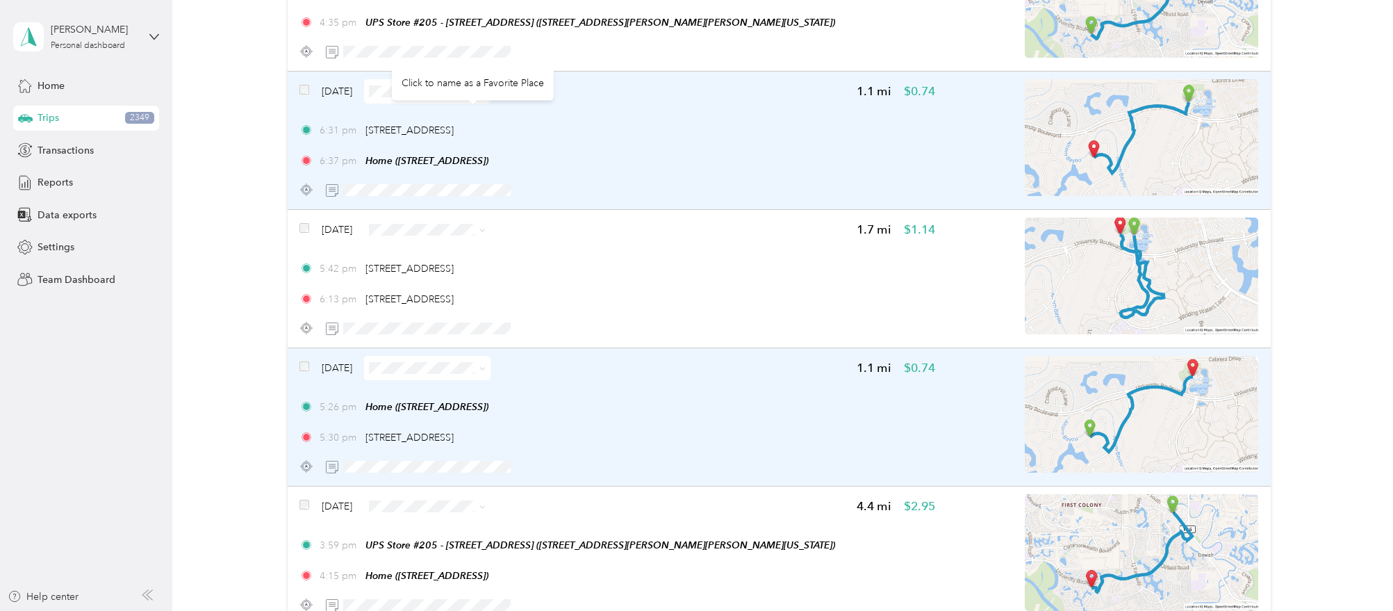
click at [454, 67] on div "Click to name as a Favorite Place" at bounding box center [473, 83] width 162 height 34
click at [434, 74] on div "Click to name as a Favorite Place" at bounding box center [473, 83] width 162 height 34
click at [686, 123] on div "6:31 pm 18353 University Blvd, Riverstone, Sugar Land, TX" at bounding box center [616, 130] width 635 height 15
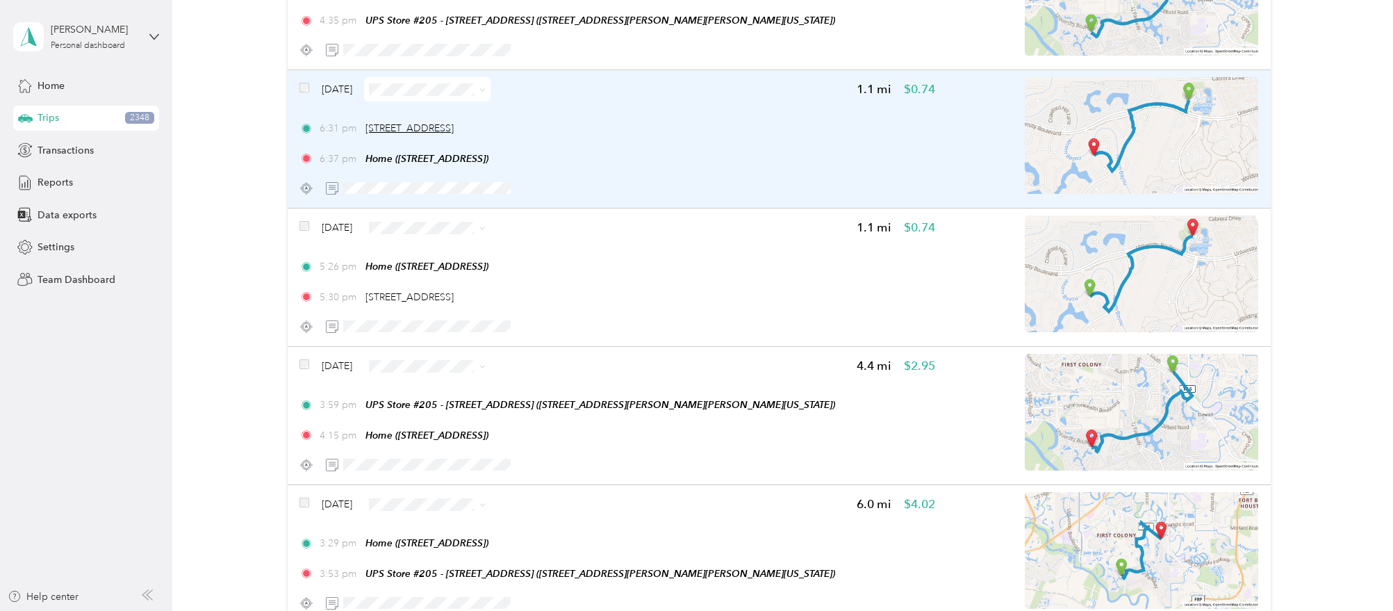
scroll to position [11324, 0]
click at [648, 76] on div "Apr 24, 2024 1.1 mi $0.74" at bounding box center [616, 88] width 635 height 24
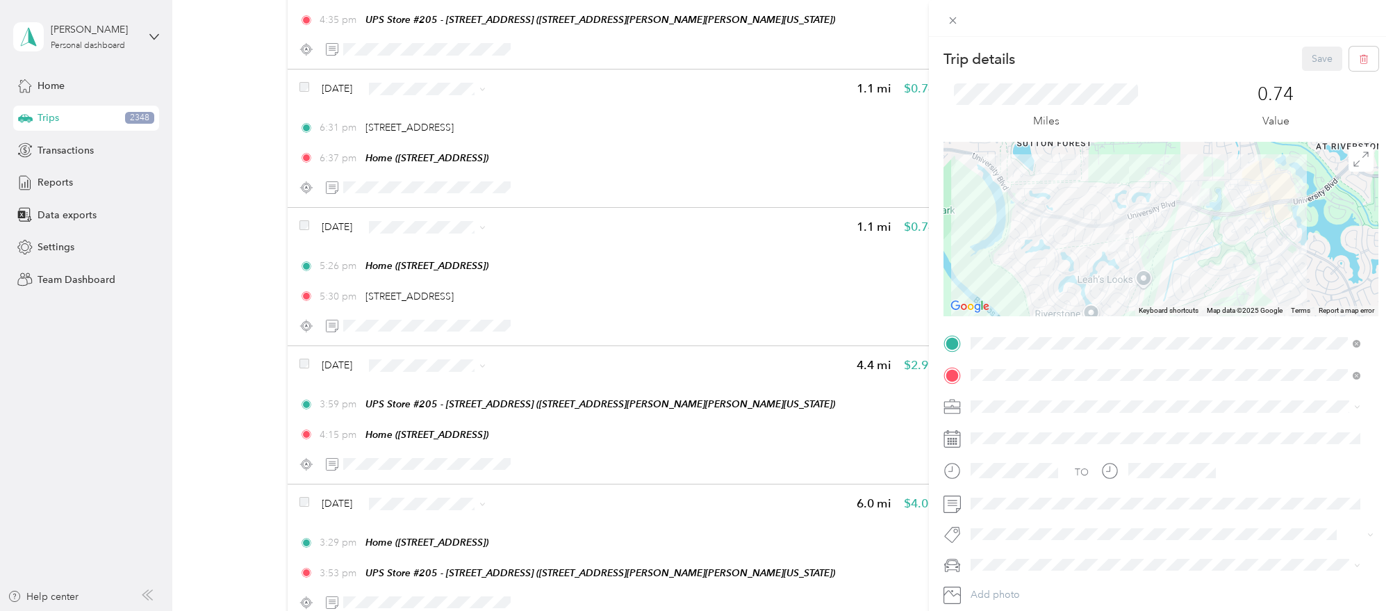
click at [695, 137] on div "Trip details Save This trip cannot be edited because it is either under review,…" at bounding box center [696, 305] width 1393 height 611
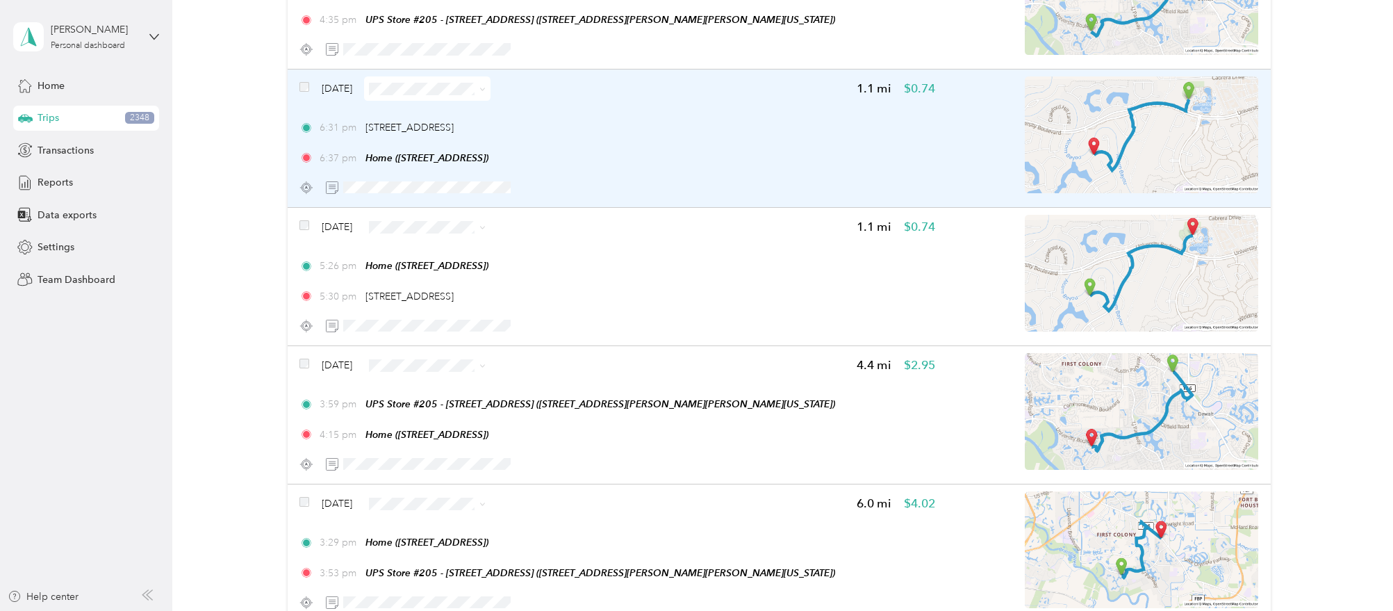
click at [622, 86] on div "Apr 24, 2024 1.1 mi $0.74 6:31 pm 18353 University Blvd, Riverstone, Sugar Land…" at bounding box center [616, 137] width 635 height 123
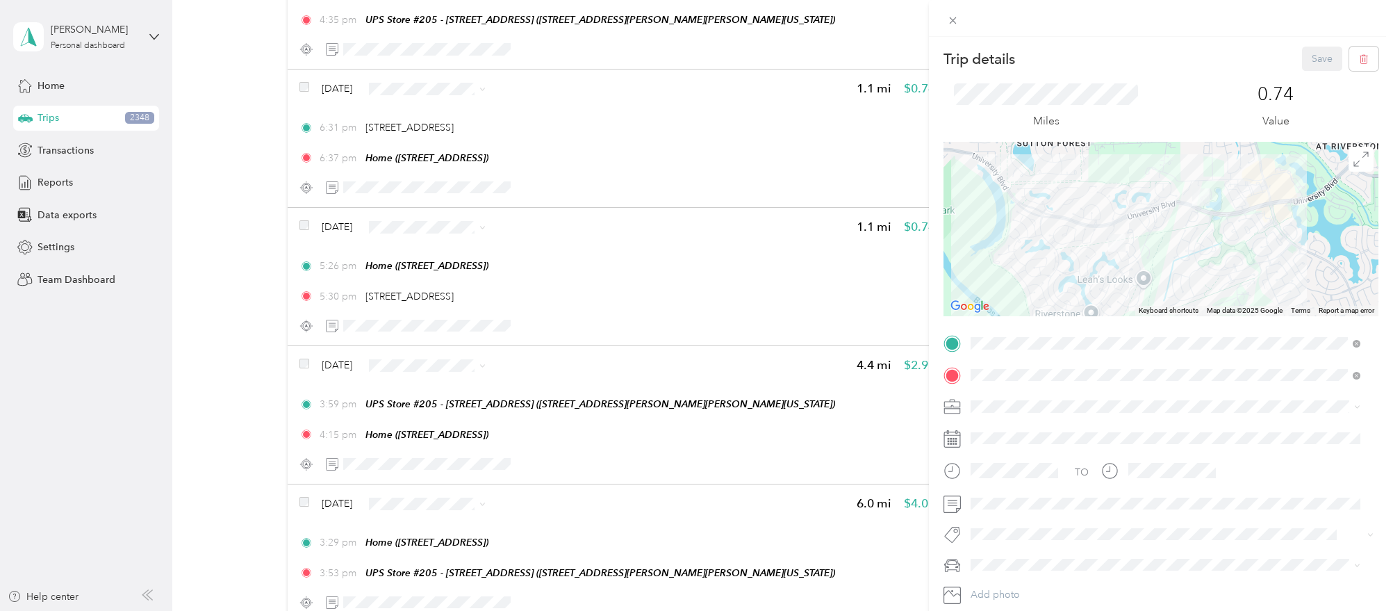
click at [566, 87] on div "Trip details Save This trip cannot be edited because it is either under review,…" at bounding box center [696, 305] width 1393 height 611
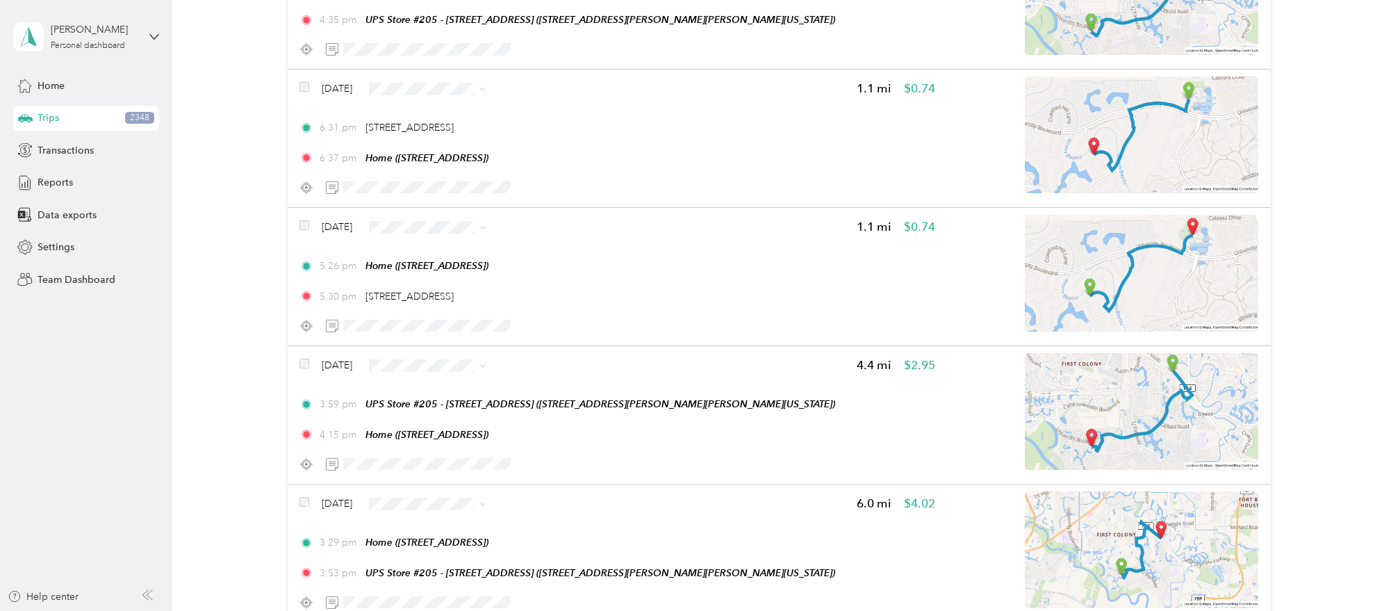
click at [459, 81] on div at bounding box center [696, 305] width 1393 height 611
click at [456, 122] on span "Personal" at bounding box center [465, 124] width 82 height 15
click at [431, 256] on span "Personal" at bounding box center [465, 262] width 82 height 15
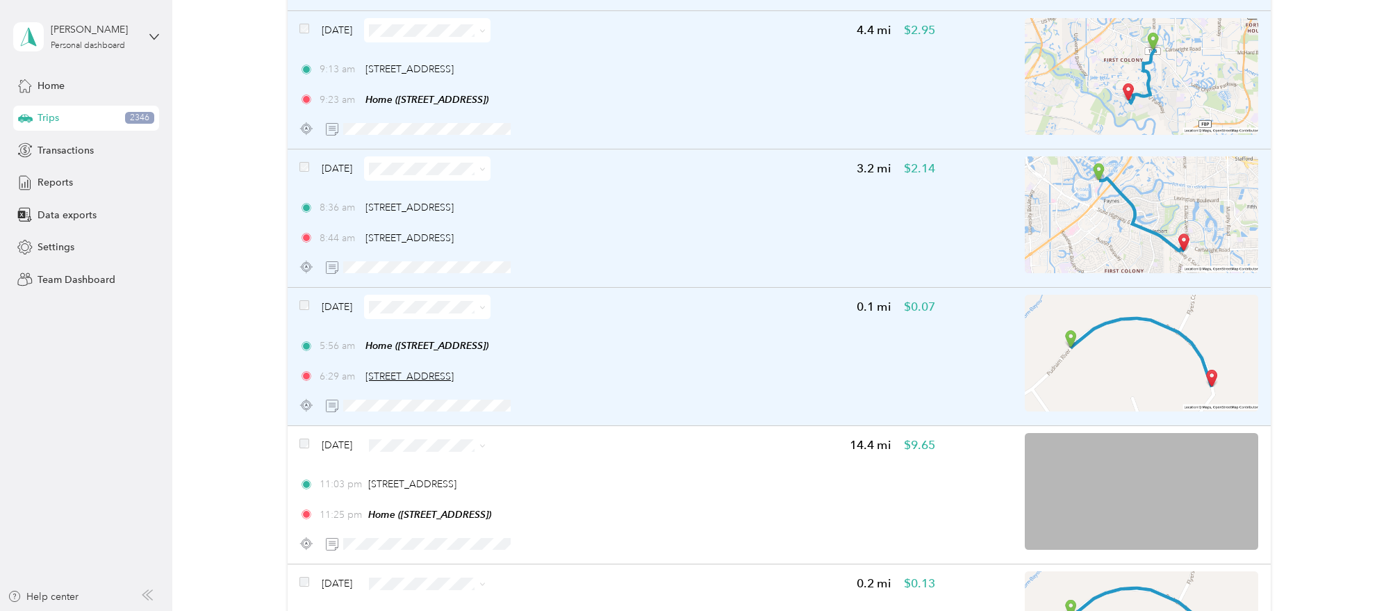
scroll to position [12488, 0]
click at [674, 306] on div "Apr 19, 2024 0.1 mi $0.07 5:56 am Home (5426 Pudman River Ln, Sugar Land, TX) 6…" at bounding box center [616, 355] width 635 height 123
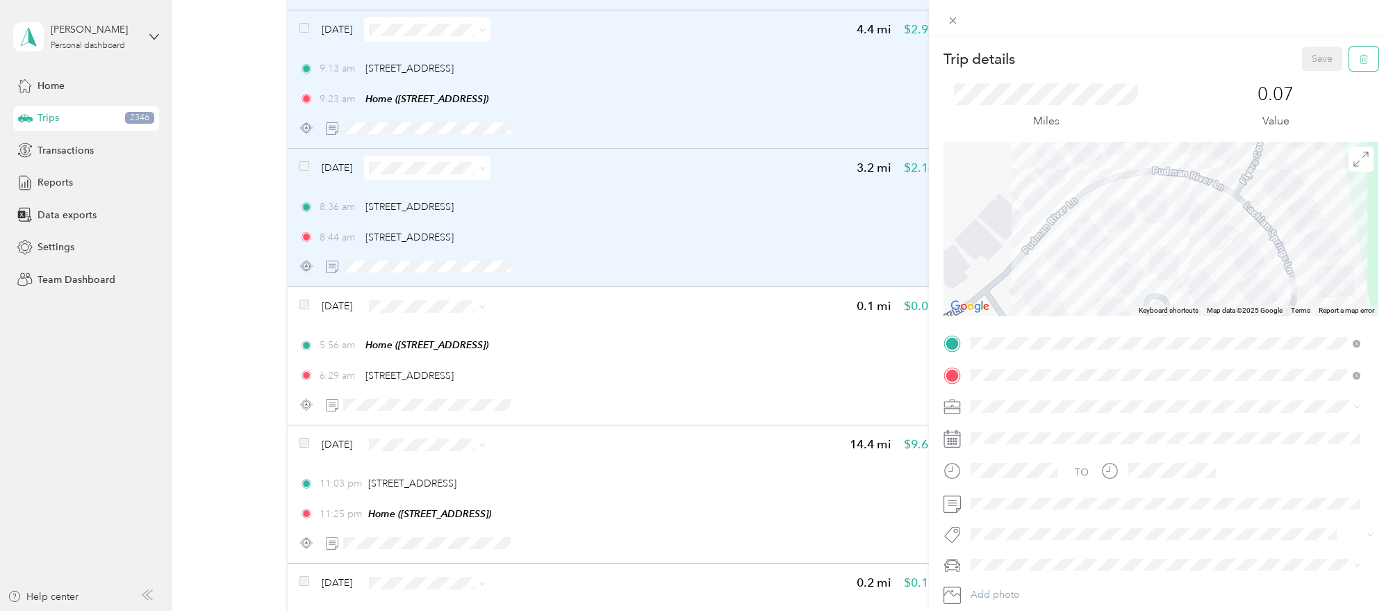
click at [1349, 66] on button "button" at bounding box center [1363, 59] width 29 height 24
click at [1310, 77] on button "Yes" at bounding box center [1309, 76] width 27 height 22
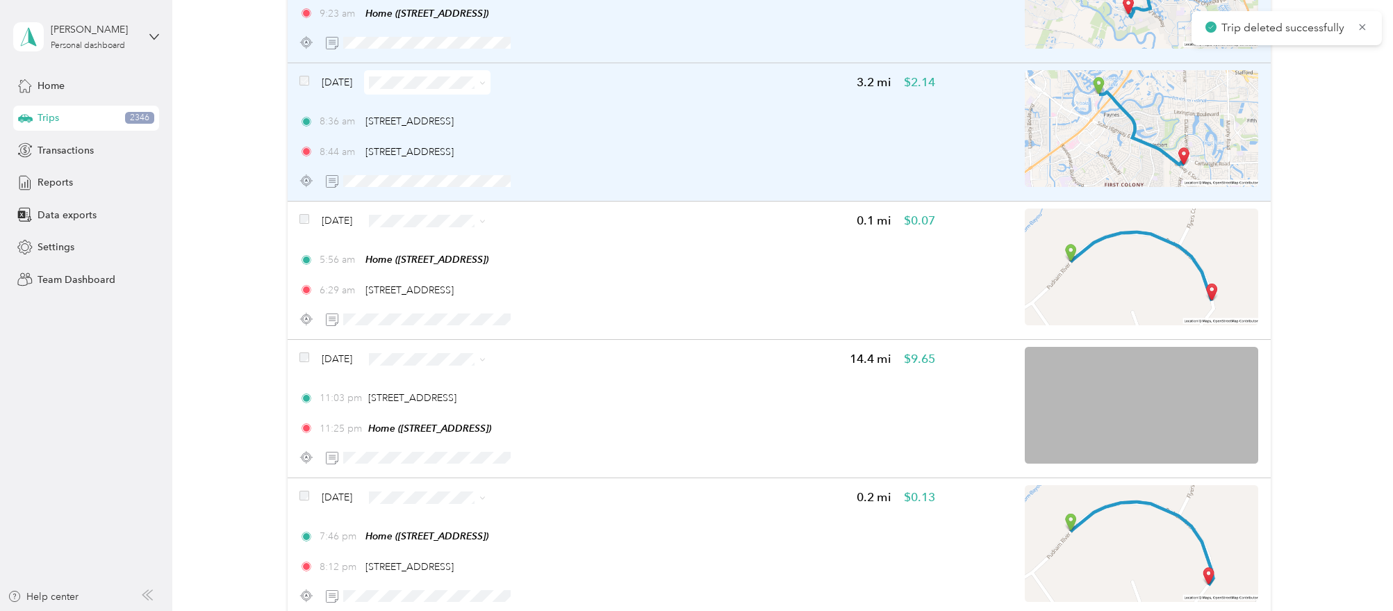
scroll to position [12574, 0]
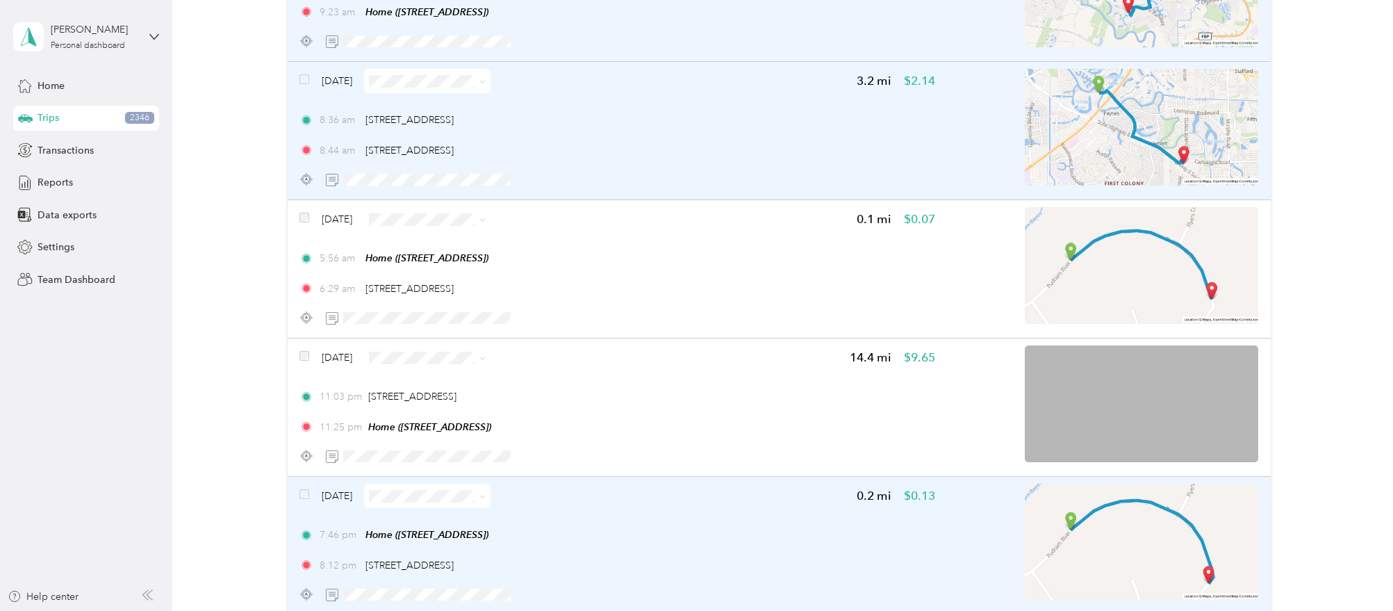
click at [761, 506] on div "Apr 13, 2024 0.2 mi $0.13 7:46 pm Home (5426 Pudman River Ln, Sugar Land, TX) 8…" at bounding box center [616, 545] width 635 height 123
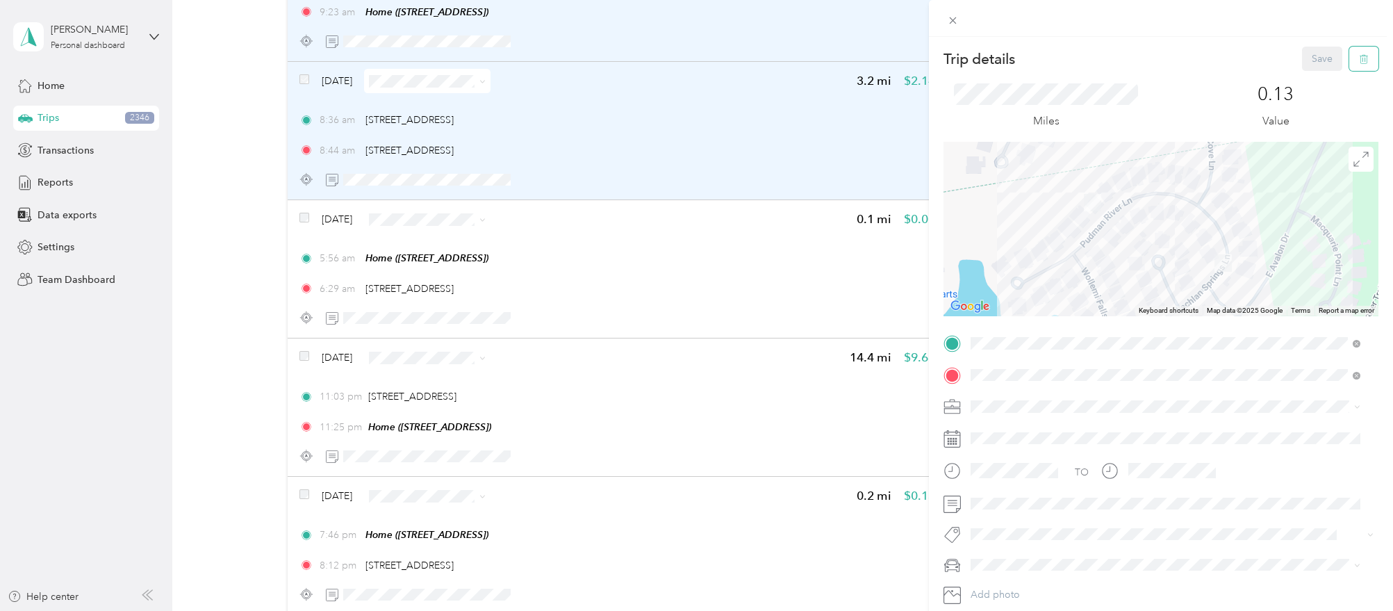
click at [1360, 56] on icon "button" at bounding box center [1364, 59] width 8 height 9
click at [1311, 72] on button "Yes" at bounding box center [1309, 76] width 27 height 22
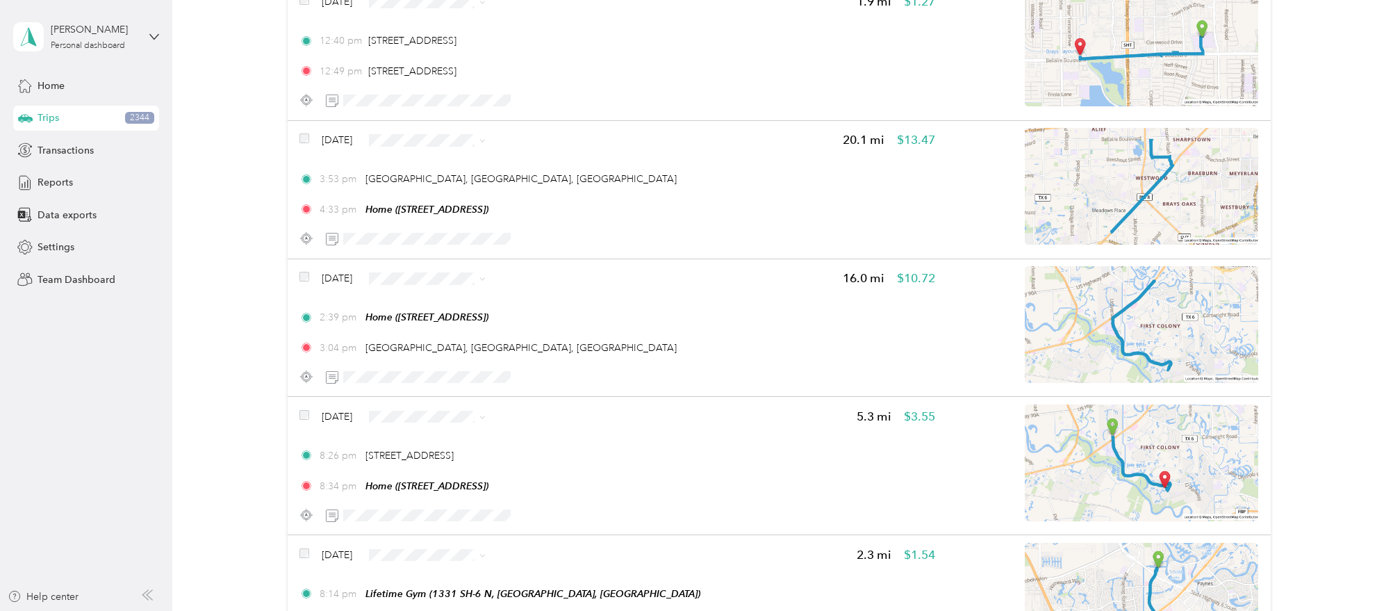
scroll to position [13217, 0]
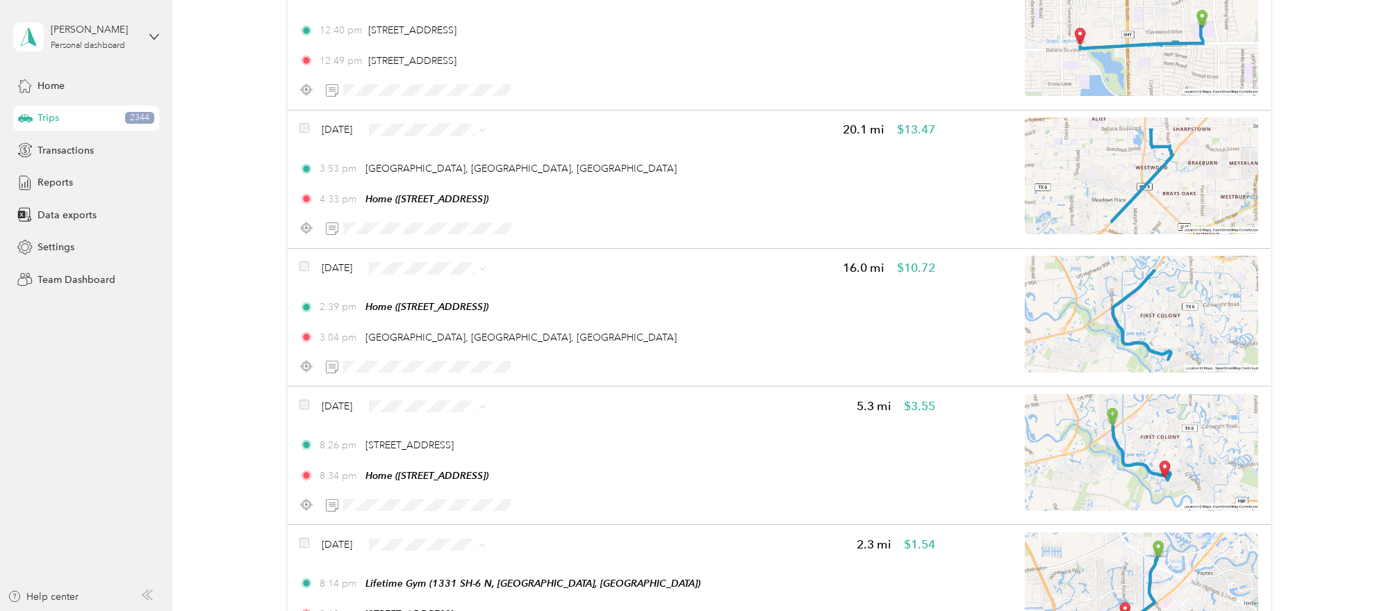
click at [461, 108] on div "Click to name as a Favorite Place" at bounding box center [429, 122] width 162 height 34
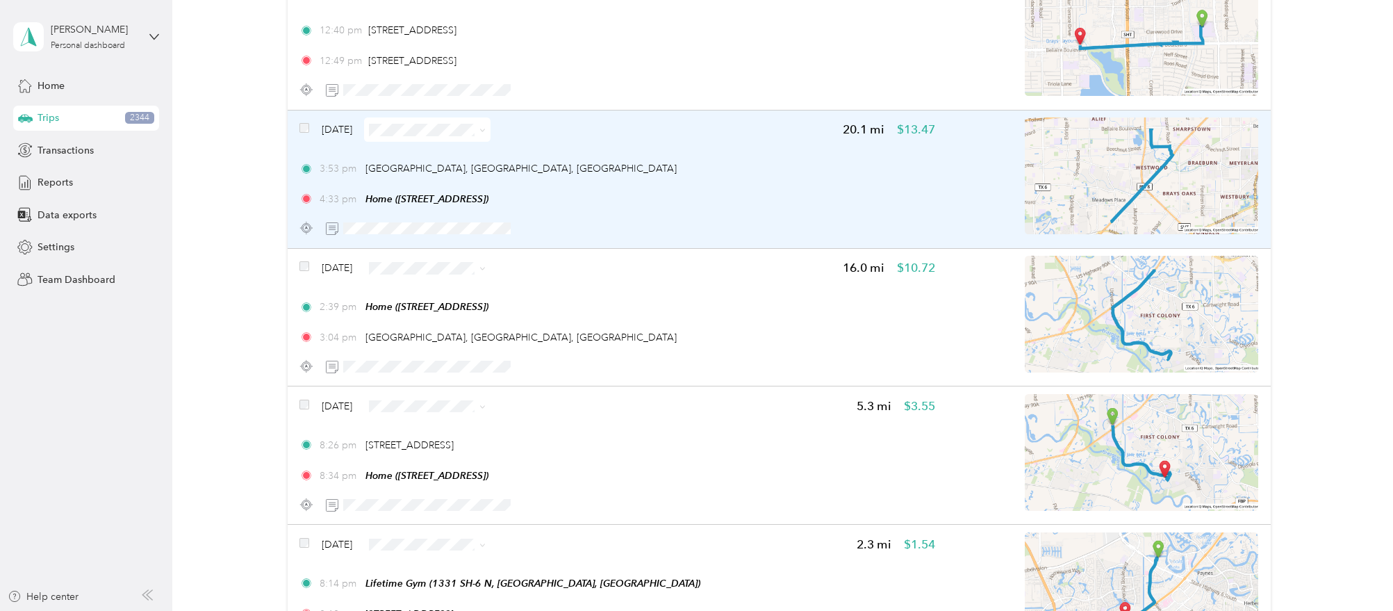
click at [787, 142] on div "Apr 6, 2024 20.1 mi $13.47 3:53 pm New Chinatown, Houston, TX 4:33 pm Home (542…" at bounding box center [616, 178] width 635 height 123
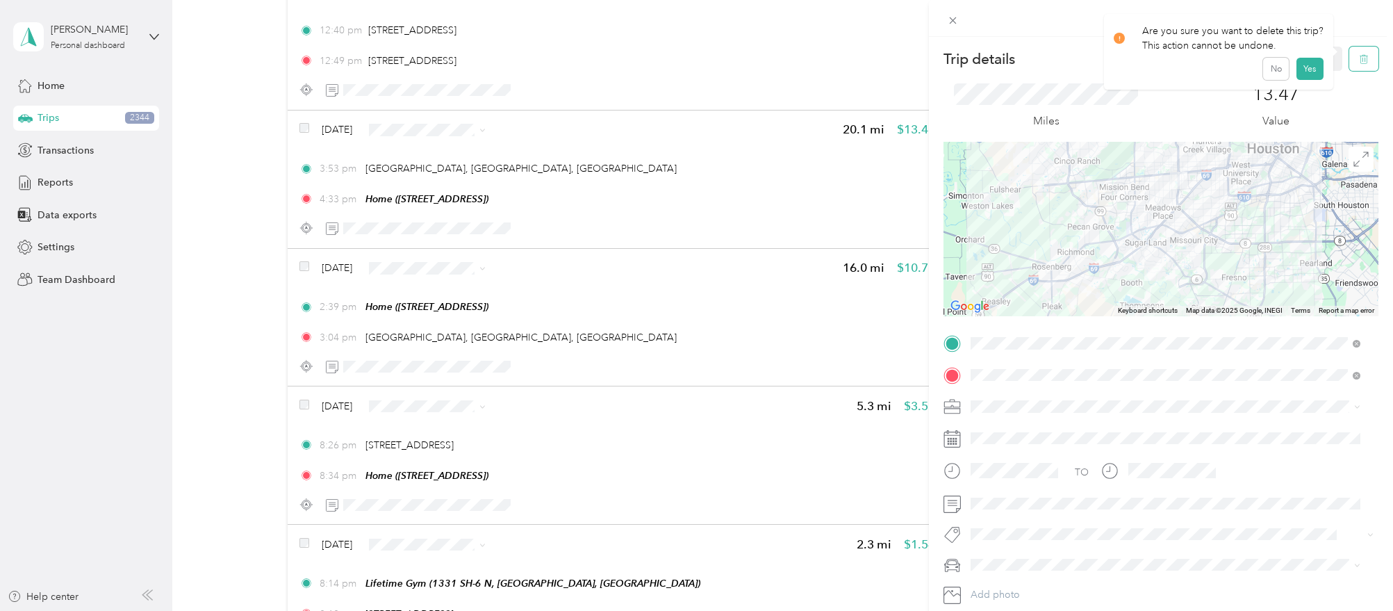
click at [1349, 52] on button "button" at bounding box center [1363, 59] width 29 height 24
click at [1310, 79] on button "Yes" at bounding box center [1309, 76] width 27 height 22
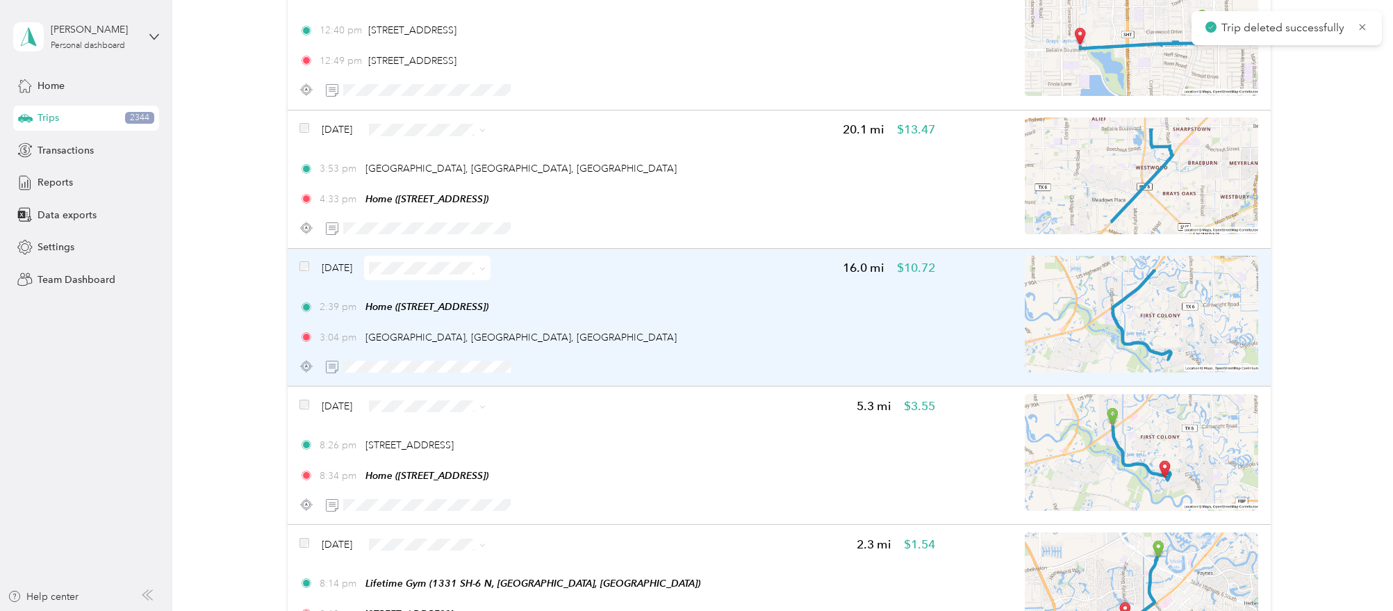
click at [802, 299] on div "2:39 pm Home (5426 Pudman River Ln, Sugar Land, TX)" at bounding box center [616, 306] width 635 height 15
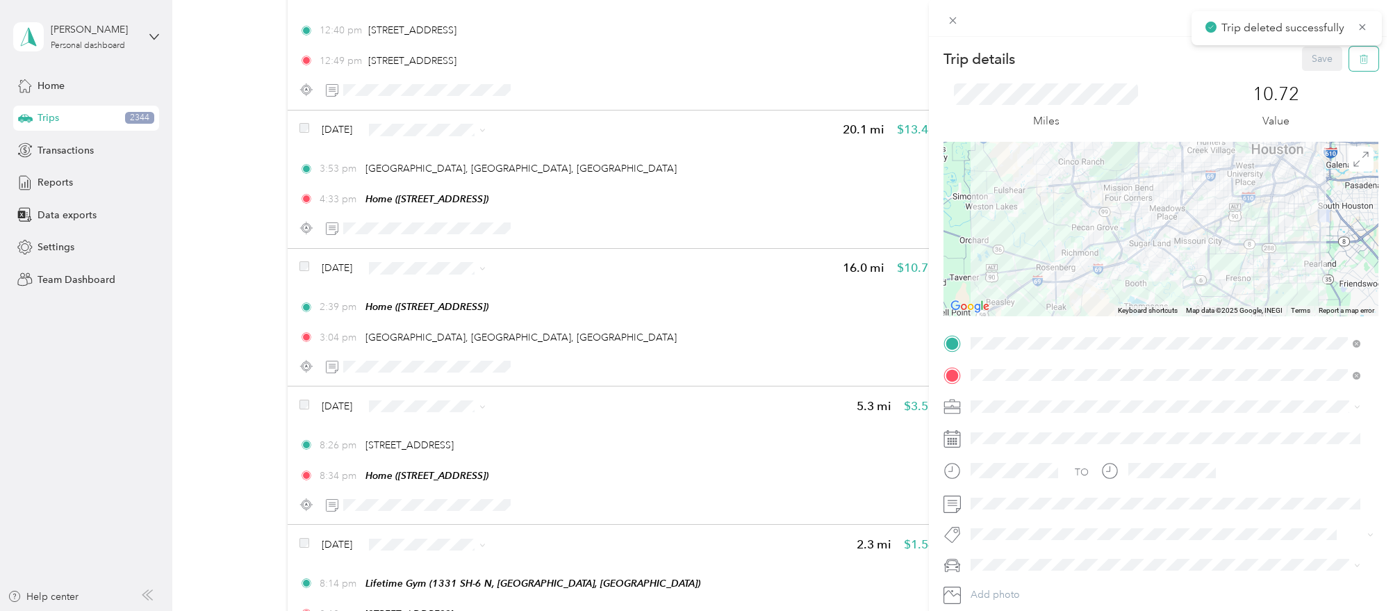
click at [1359, 64] on span "button" at bounding box center [1364, 59] width 10 height 12
click at [1307, 83] on button "Yes" at bounding box center [1309, 76] width 27 height 22
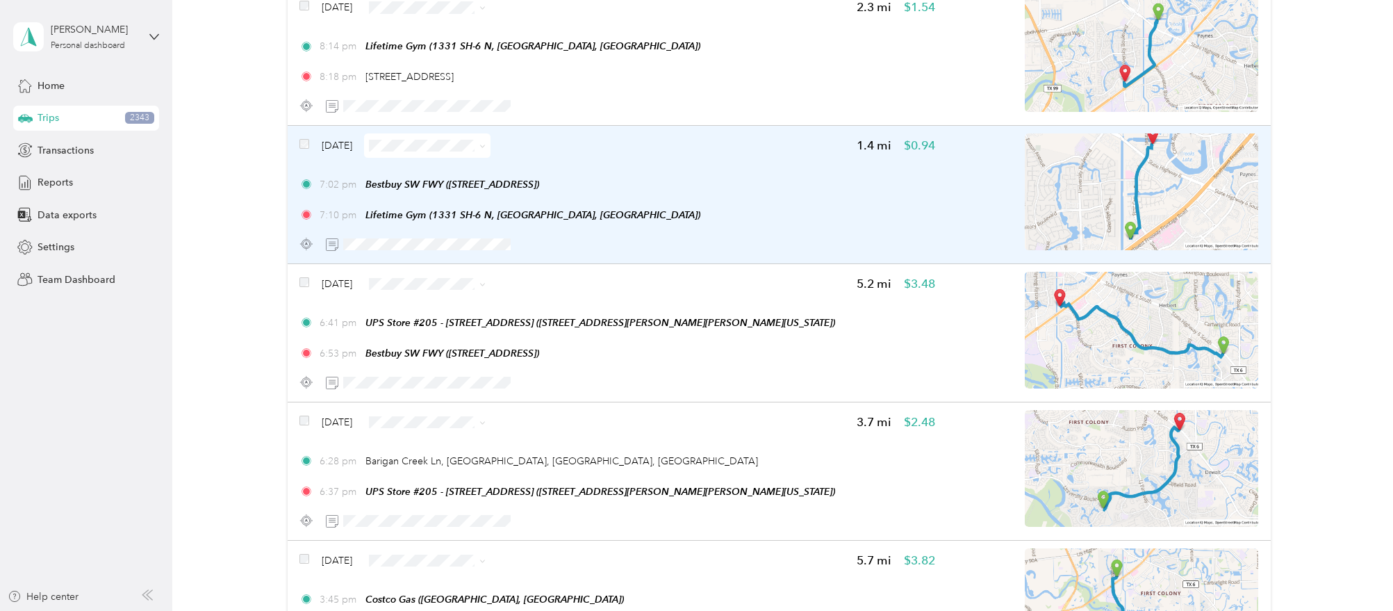
scroll to position [13202, 0]
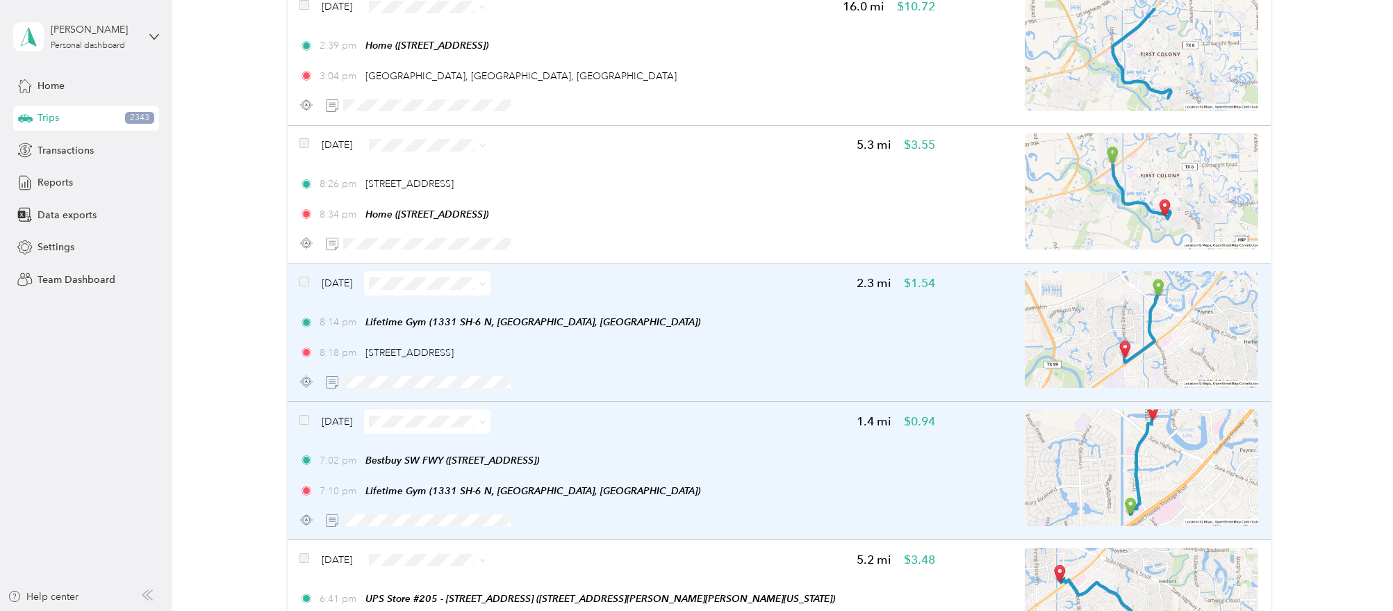
click at [312, 271] on div "Apr 5, 2024" at bounding box center [394, 283] width 191 height 24
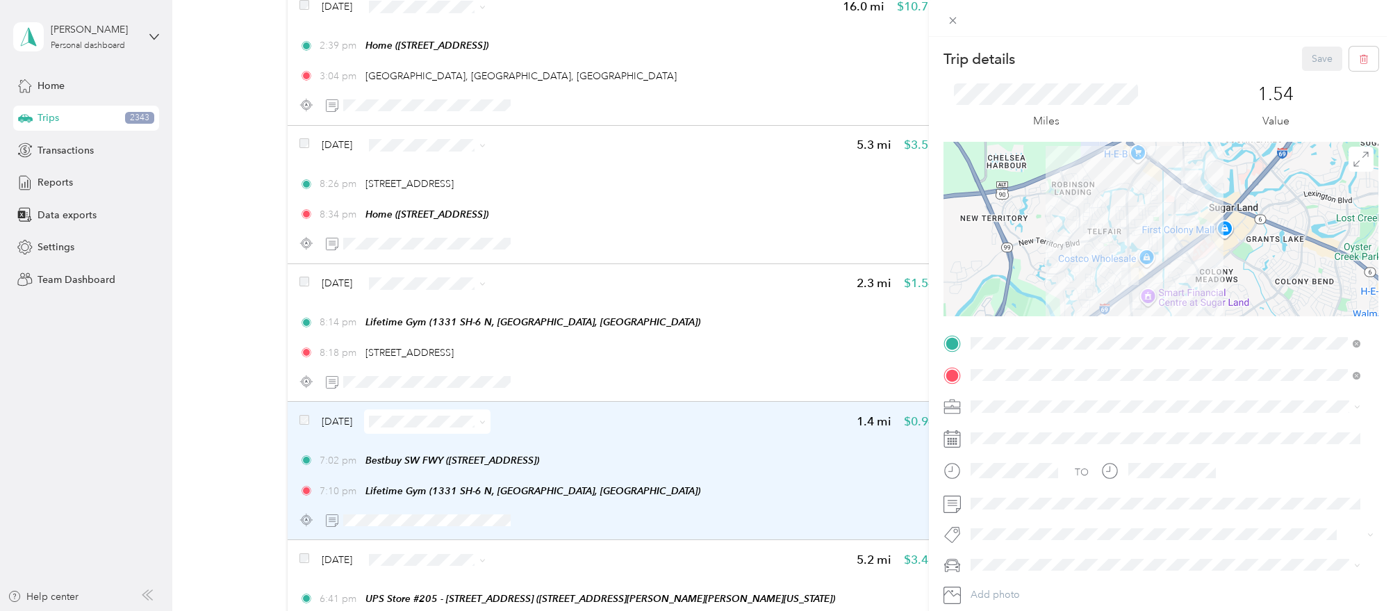
click at [308, 265] on div "Trip details Save This trip cannot be edited because it is either under review,…" at bounding box center [696, 305] width 1393 height 611
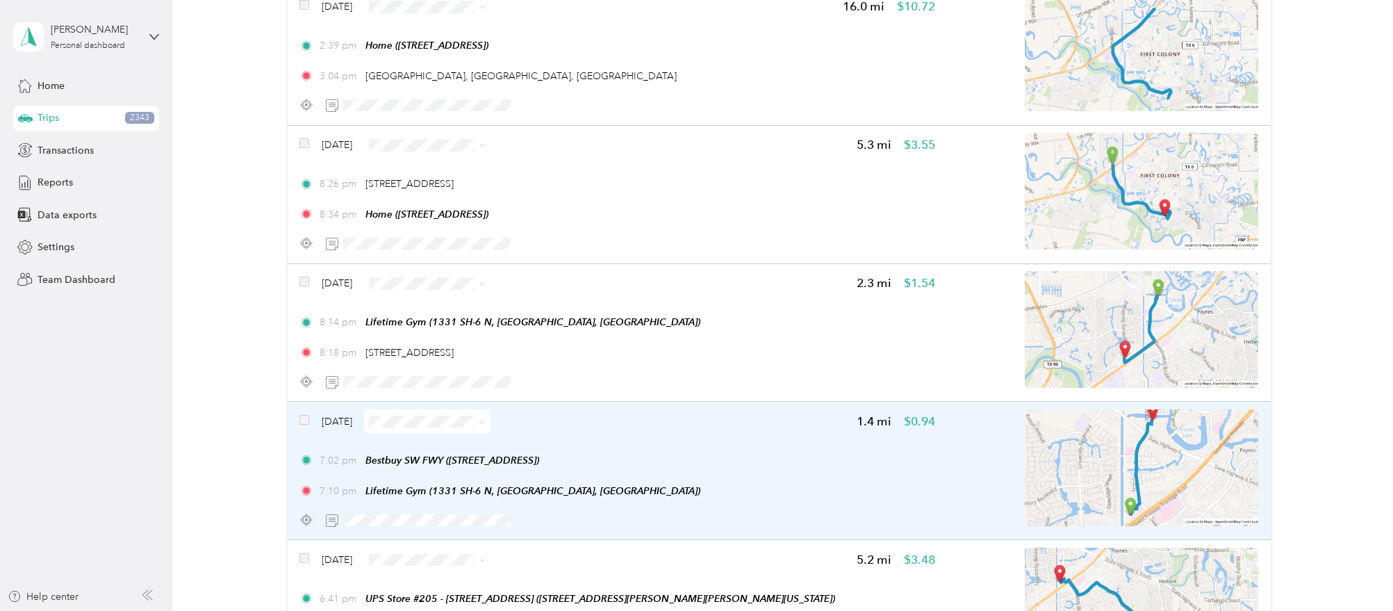
click at [304, 266] on div at bounding box center [696, 305] width 1393 height 611
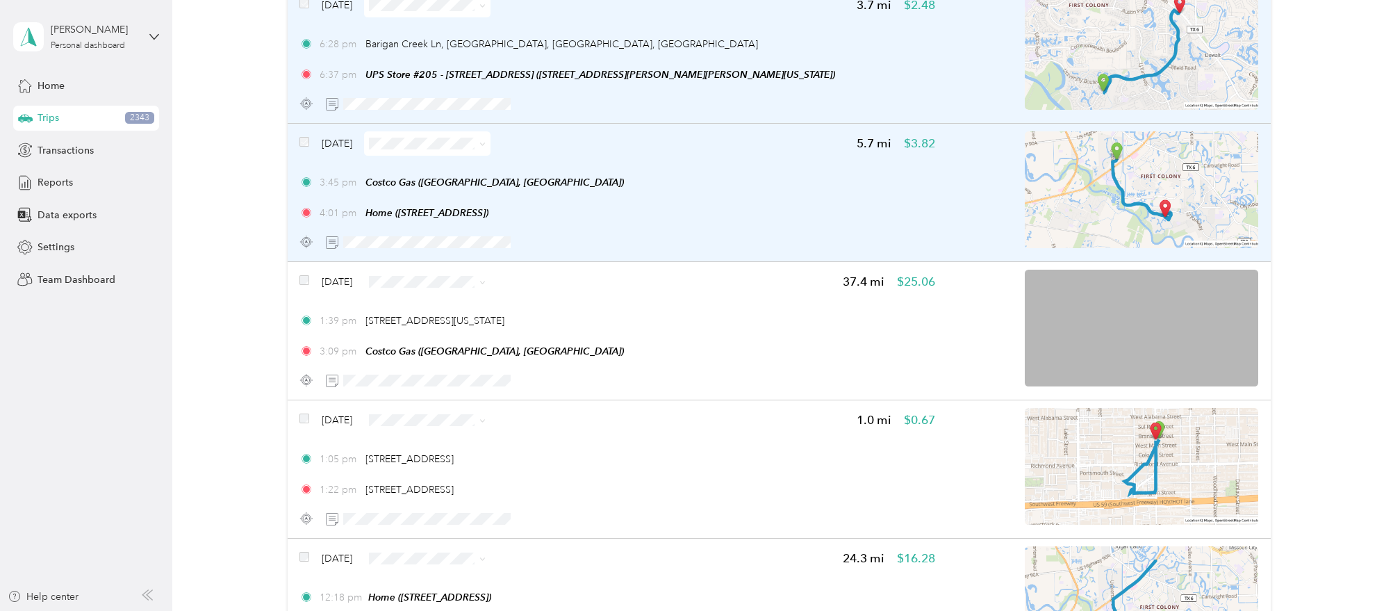
scroll to position [13896, 0]
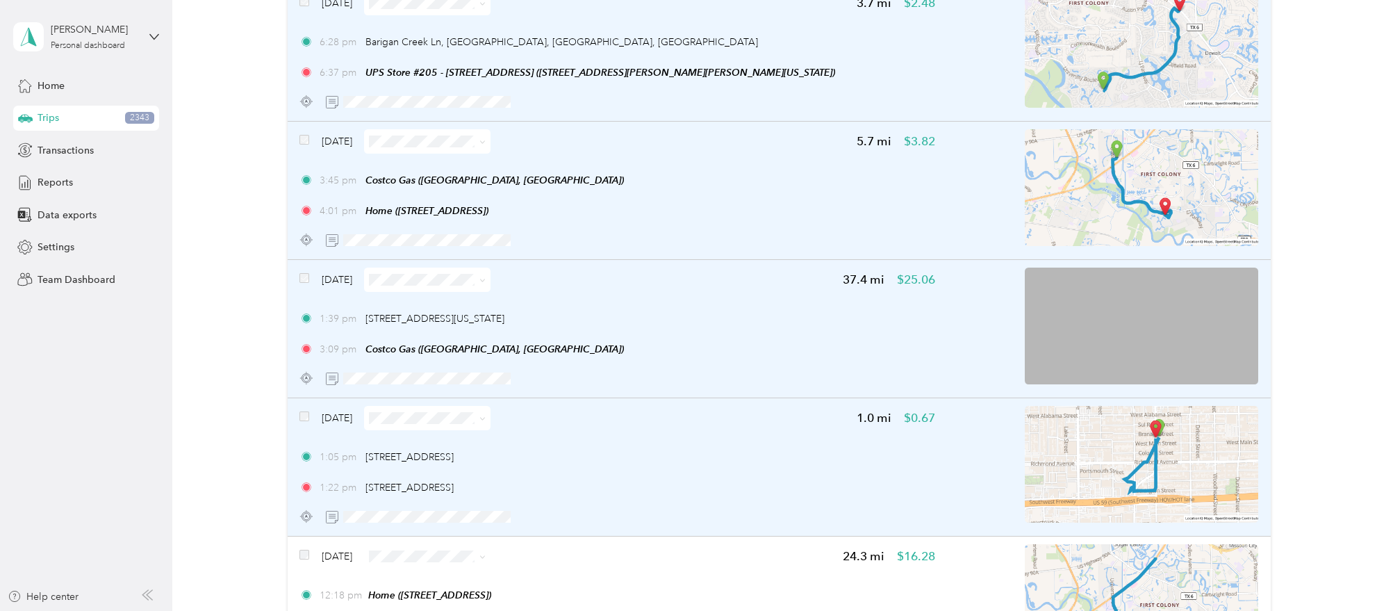
click at [308, 406] on div "Apr 5, 2024" at bounding box center [394, 418] width 191 height 24
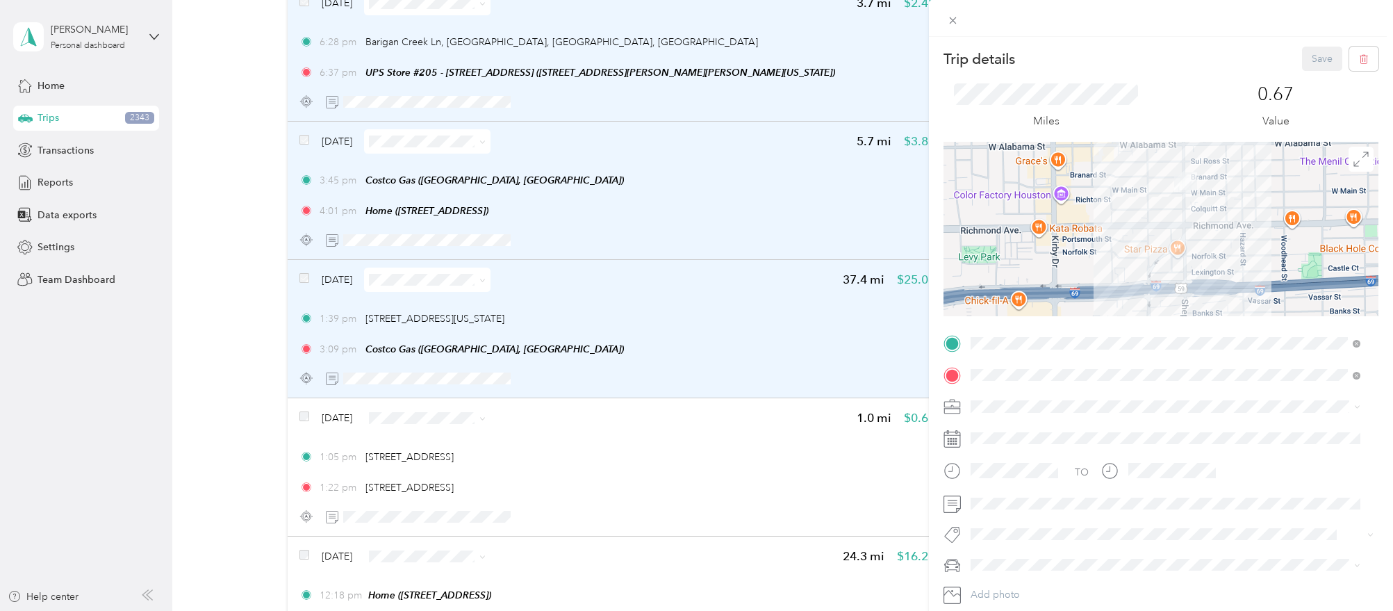
click at [307, 393] on div "Trip details Save This trip cannot be edited because it is either under review,…" at bounding box center [696, 305] width 1393 height 611
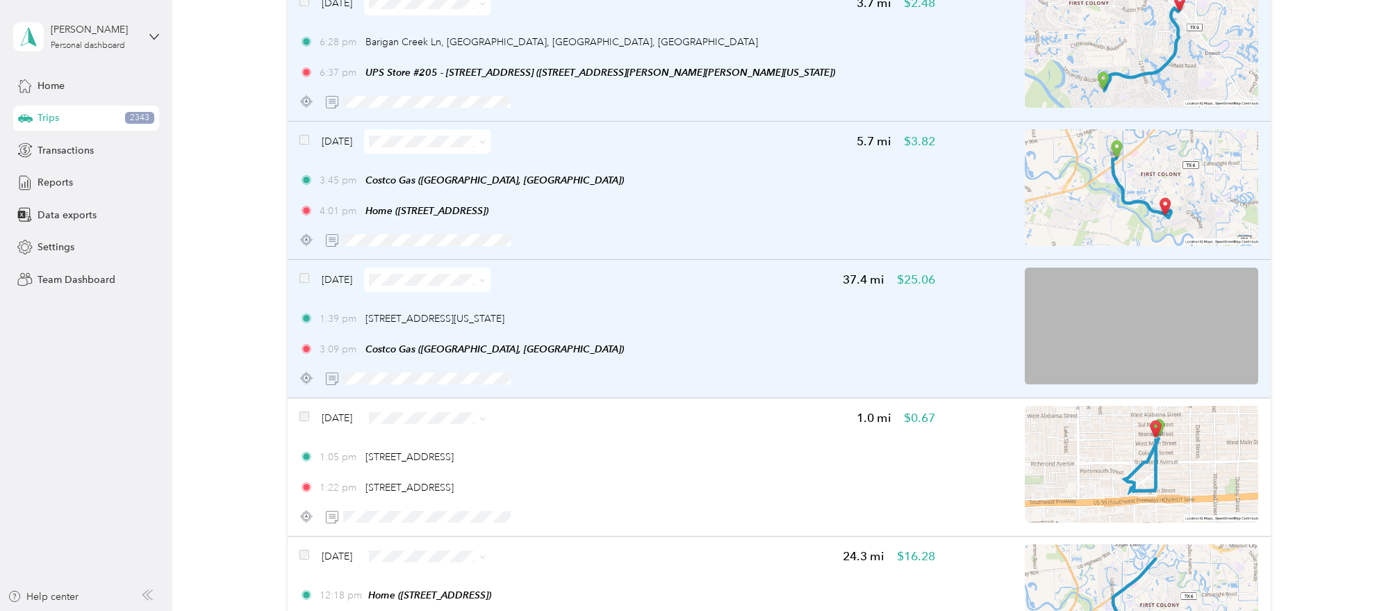
click at [300, 398] on div at bounding box center [696, 305] width 1393 height 611
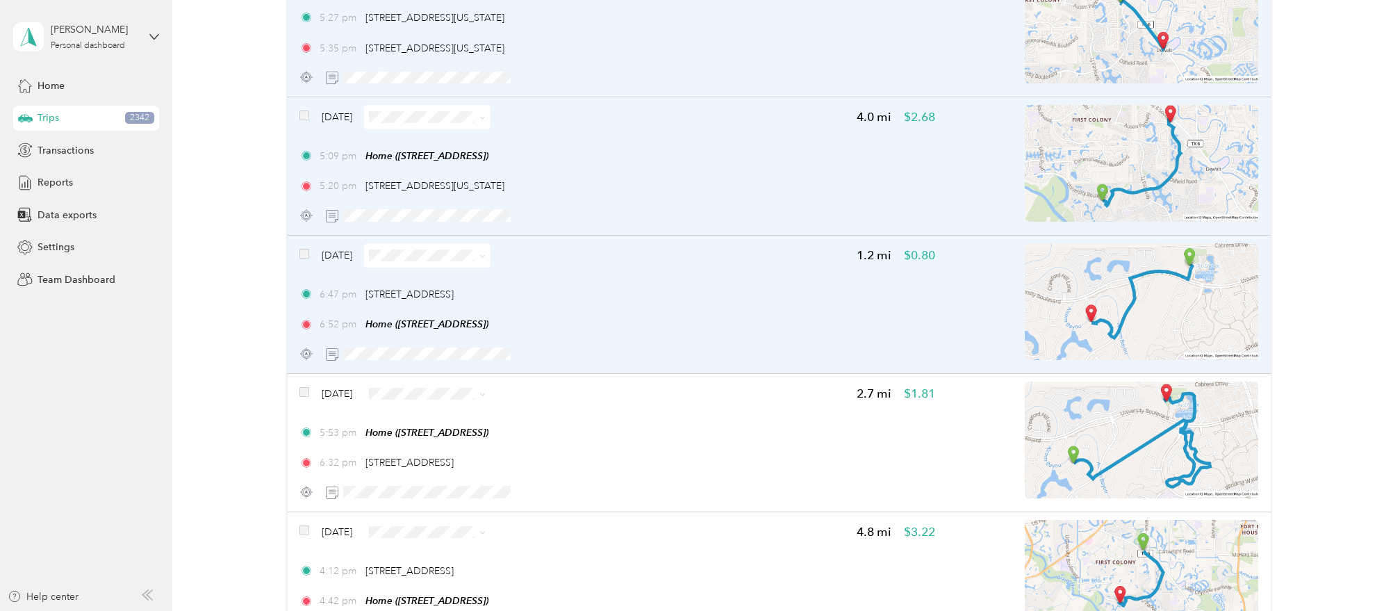
scroll to position [15720, 0]
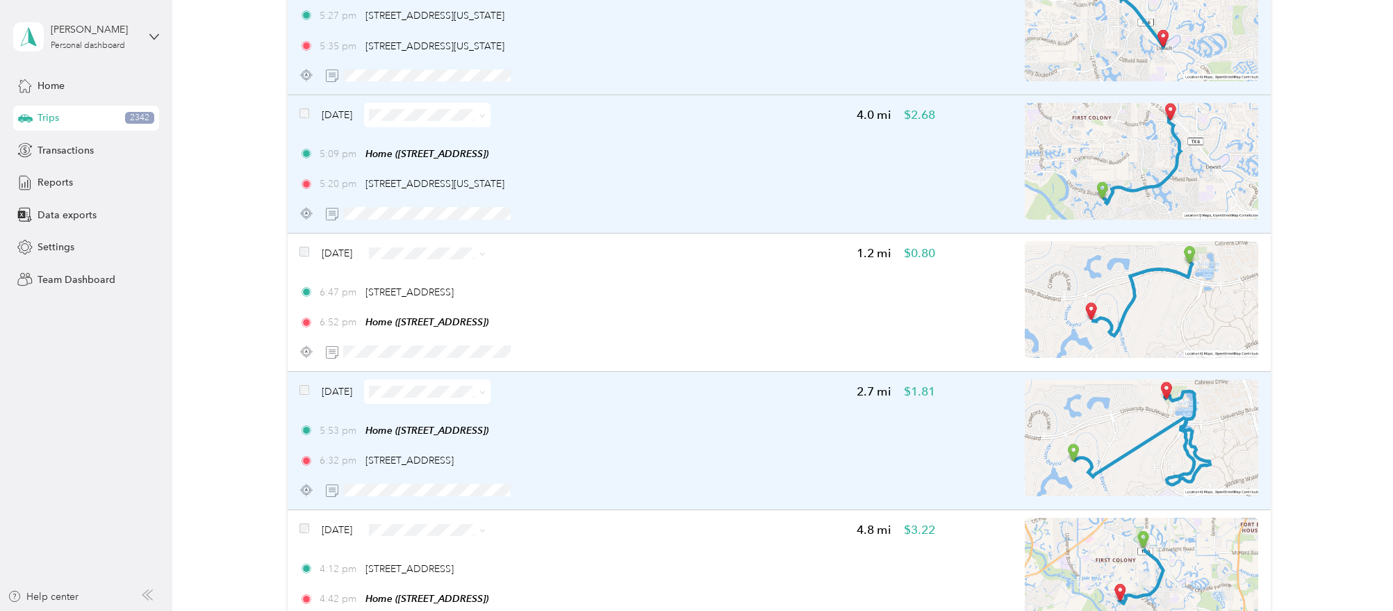
click at [691, 427] on div "5:53 pm Home (5426 Pudman River Ln, Sugar Land, TX) 6:32 pm 18353 University Bl…" at bounding box center [616, 445] width 635 height 45
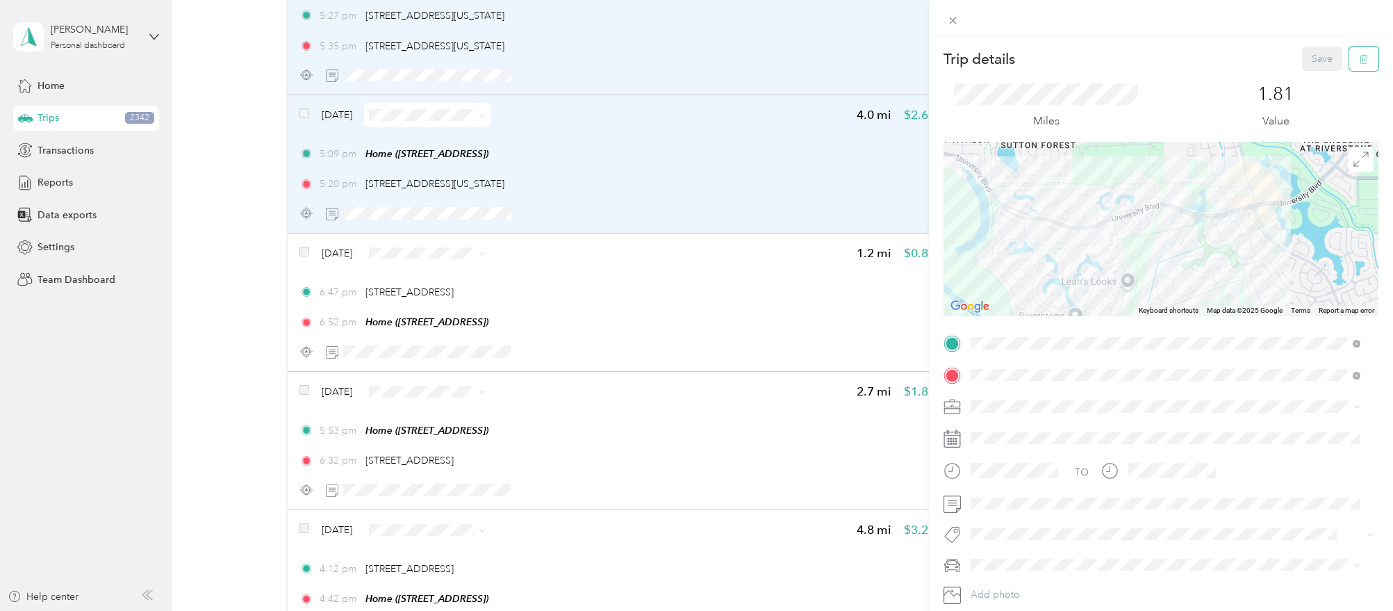
click at [1349, 67] on button "button" at bounding box center [1363, 59] width 29 height 24
click at [1302, 83] on button "Yes" at bounding box center [1309, 76] width 27 height 22
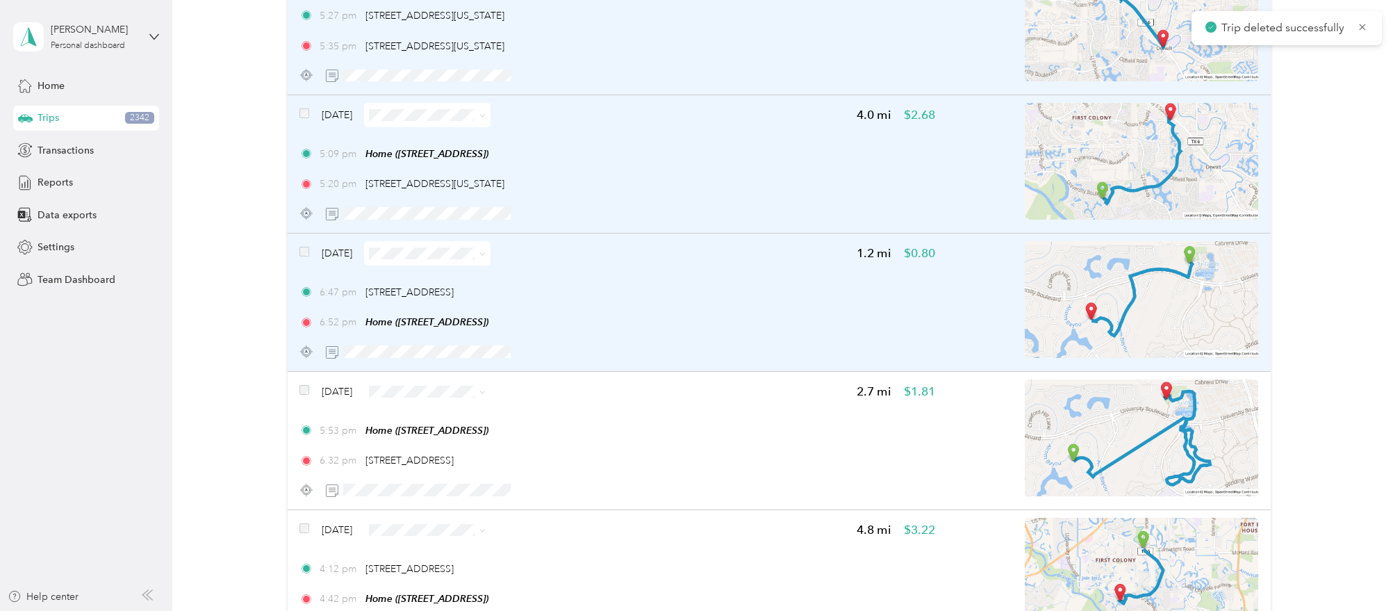
click at [815, 285] on div "6:47 pm 18353 University Blvd, Riverstone, Sugar Land, TX" at bounding box center [616, 292] width 635 height 15
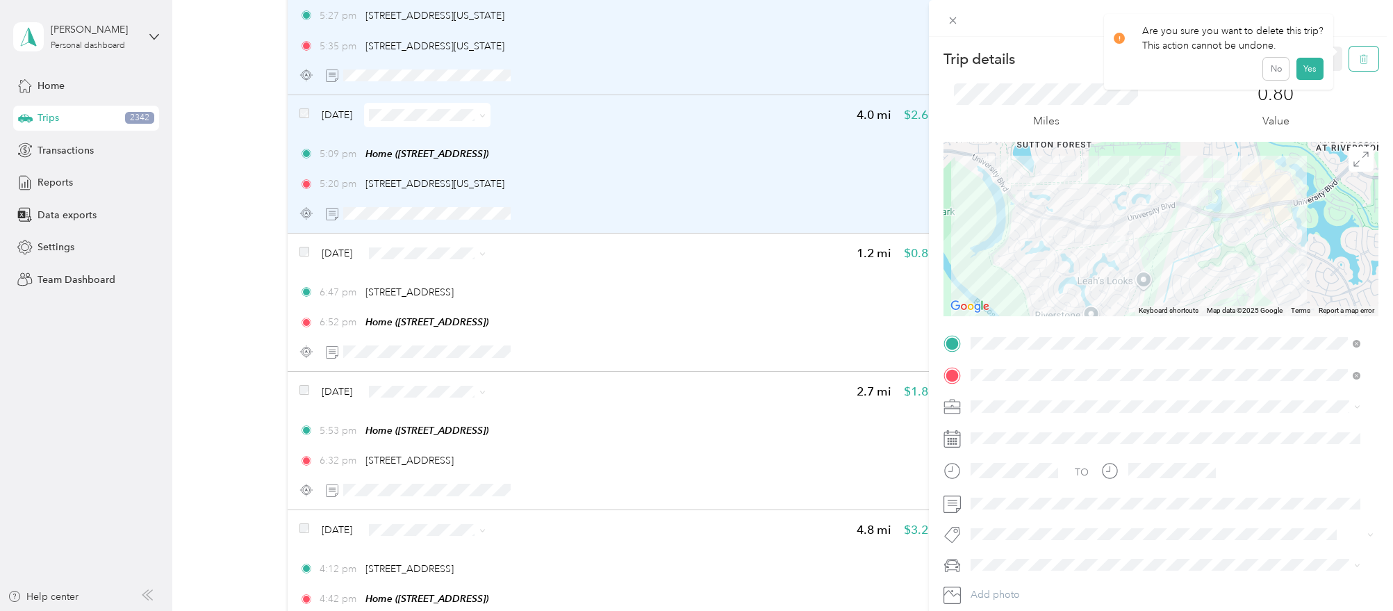
click at [1359, 60] on icon "button" at bounding box center [1364, 59] width 10 height 10
click at [1269, 78] on button "No" at bounding box center [1276, 76] width 26 height 22
click at [1014, 413] on span at bounding box center [1172, 406] width 413 height 22
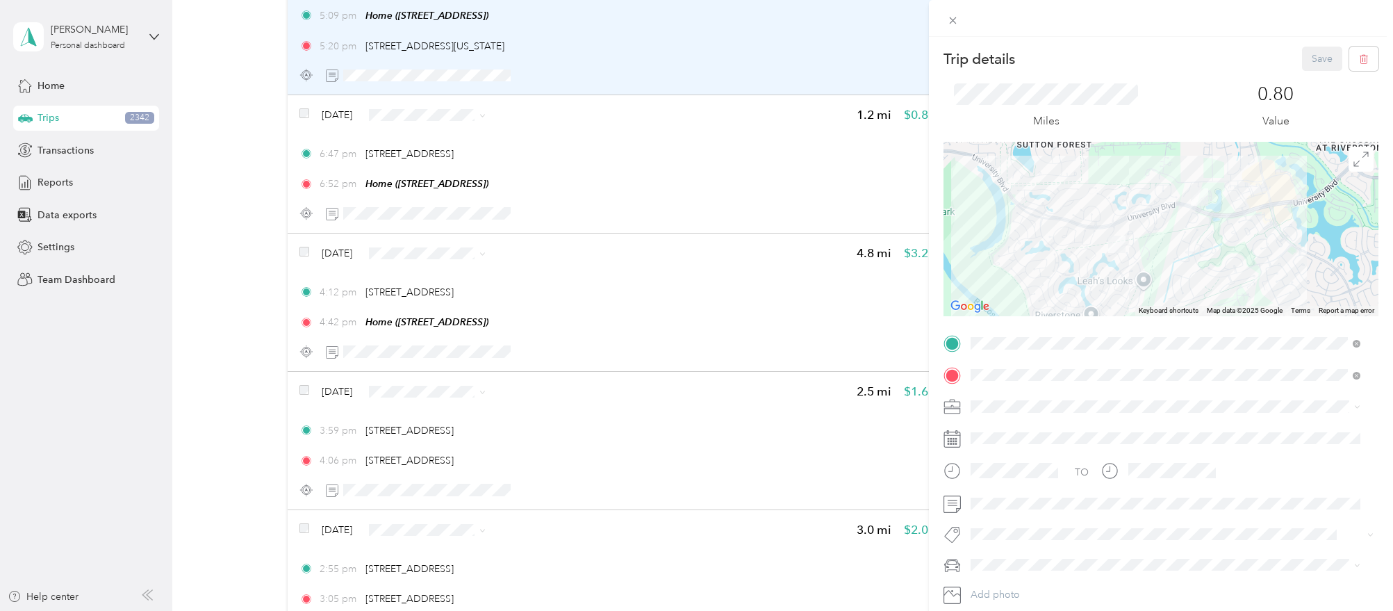
scroll to position [15582, 0]
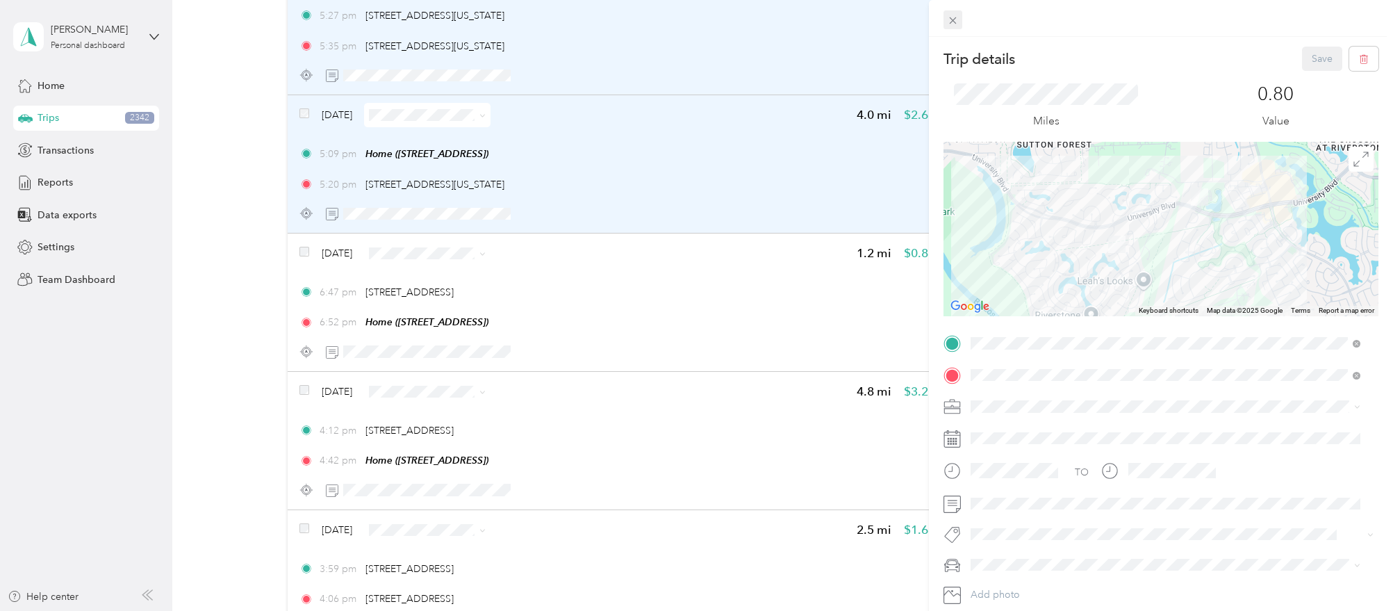
click at [957, 19] on icon at bounding box center [953, 21] width 12 height 12
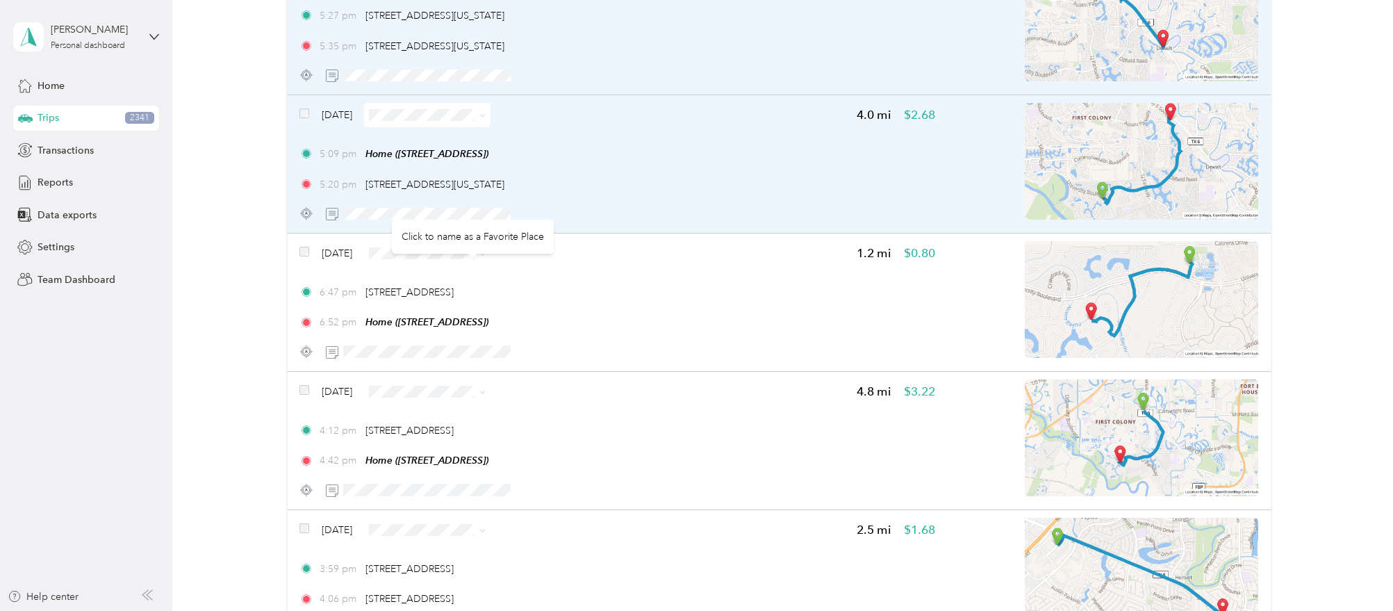
click at [428, 241] on div "Click to name as a Favorite Place" at bounding box center [473, 237] width 162 height 34
click at [431, 290] on li "Personal" at bounding box center [447, 279] width 126 height 24
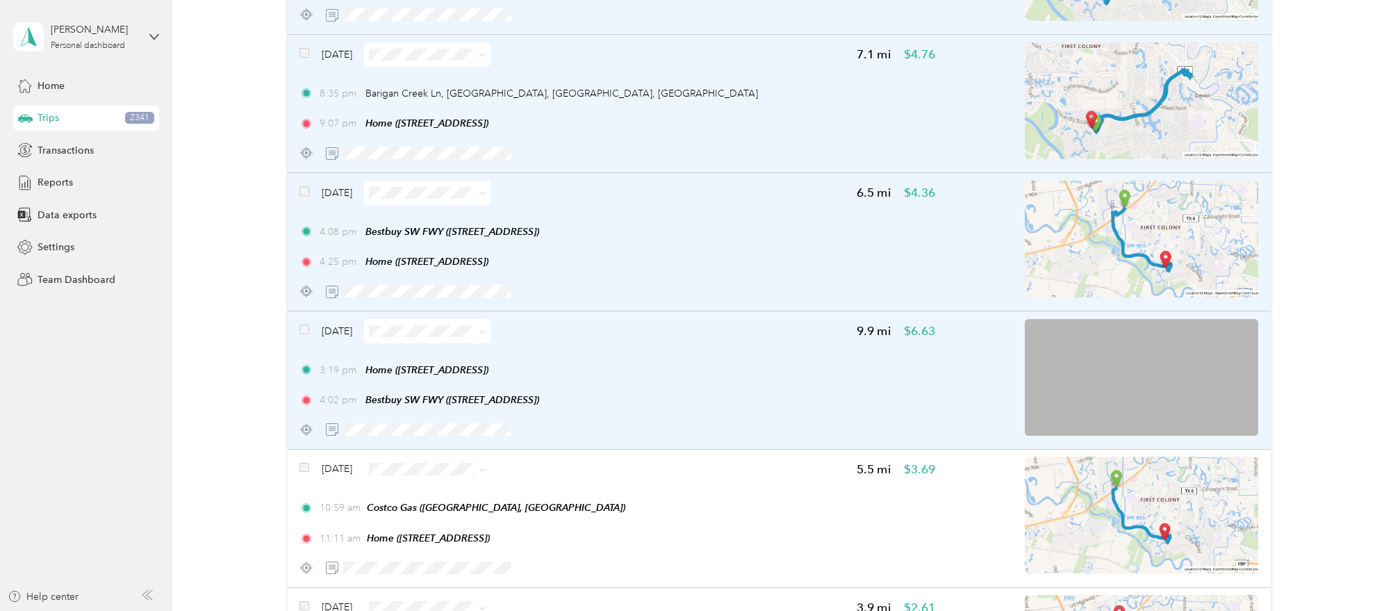
scroll to position [17579, 0]
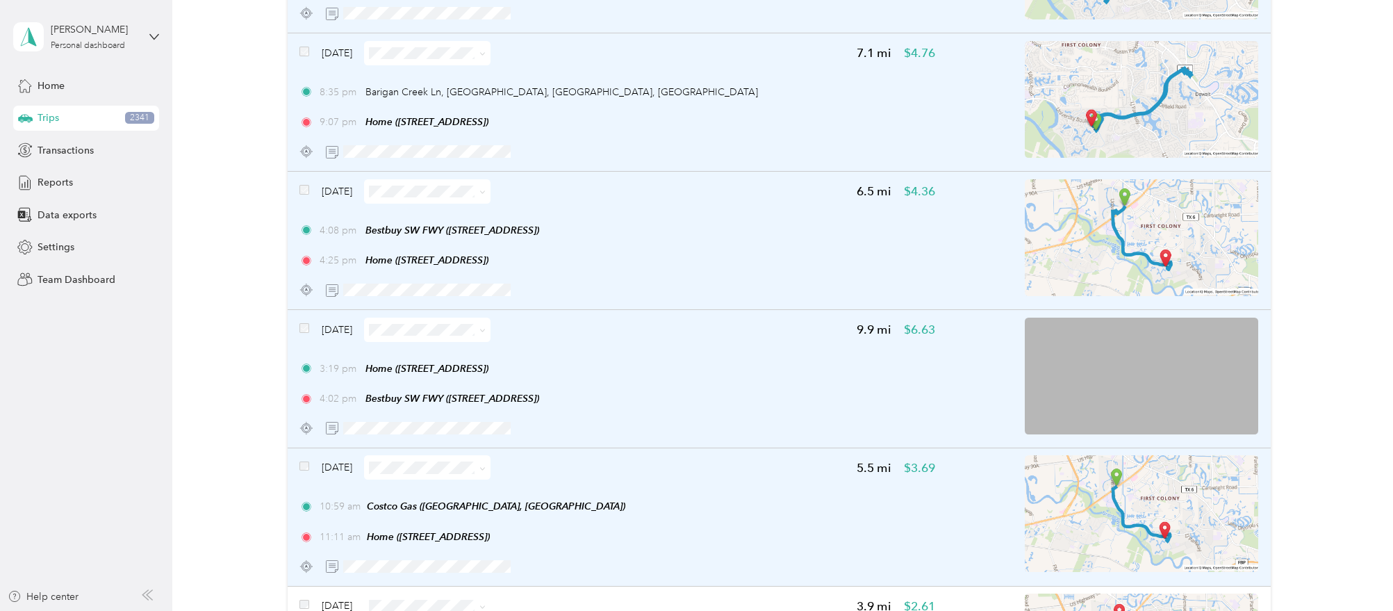
click at [309, 455] on div "Mar 29, 2024" at bounding box center [394, 467] width 191 height 24
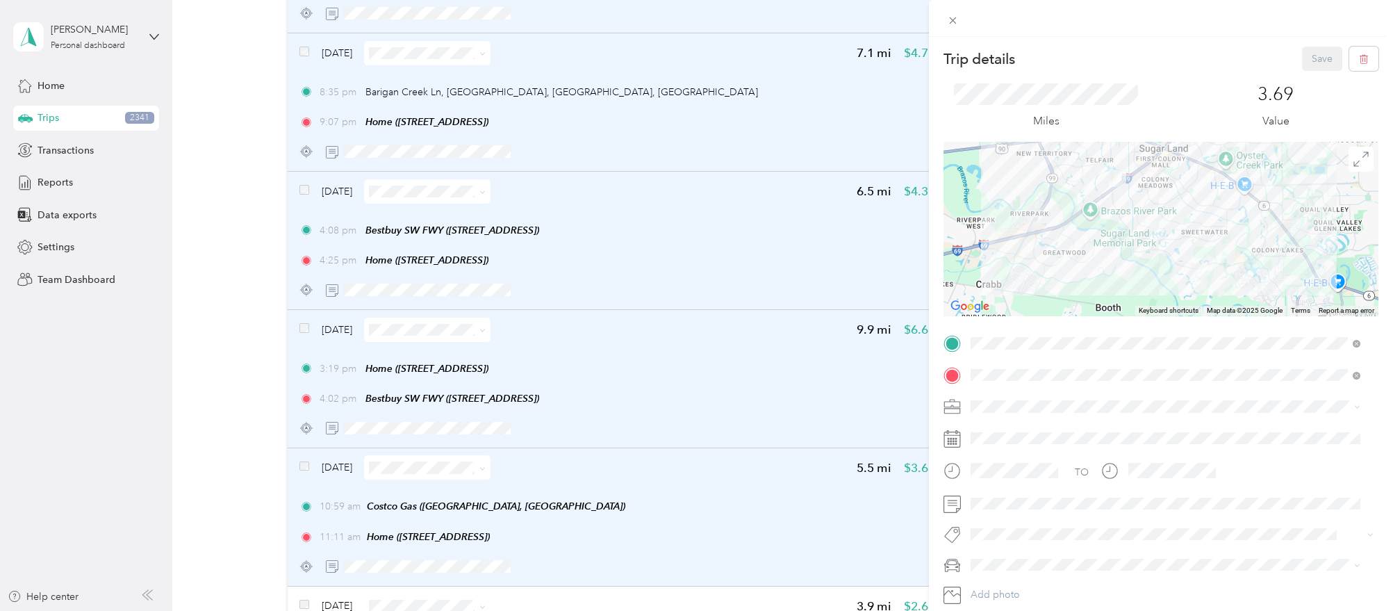
click at [309, 445] on div "Trip details Save This trip cannot be edited because it is either under review,…" at bounding box center [696, 305] width 1393 height 611
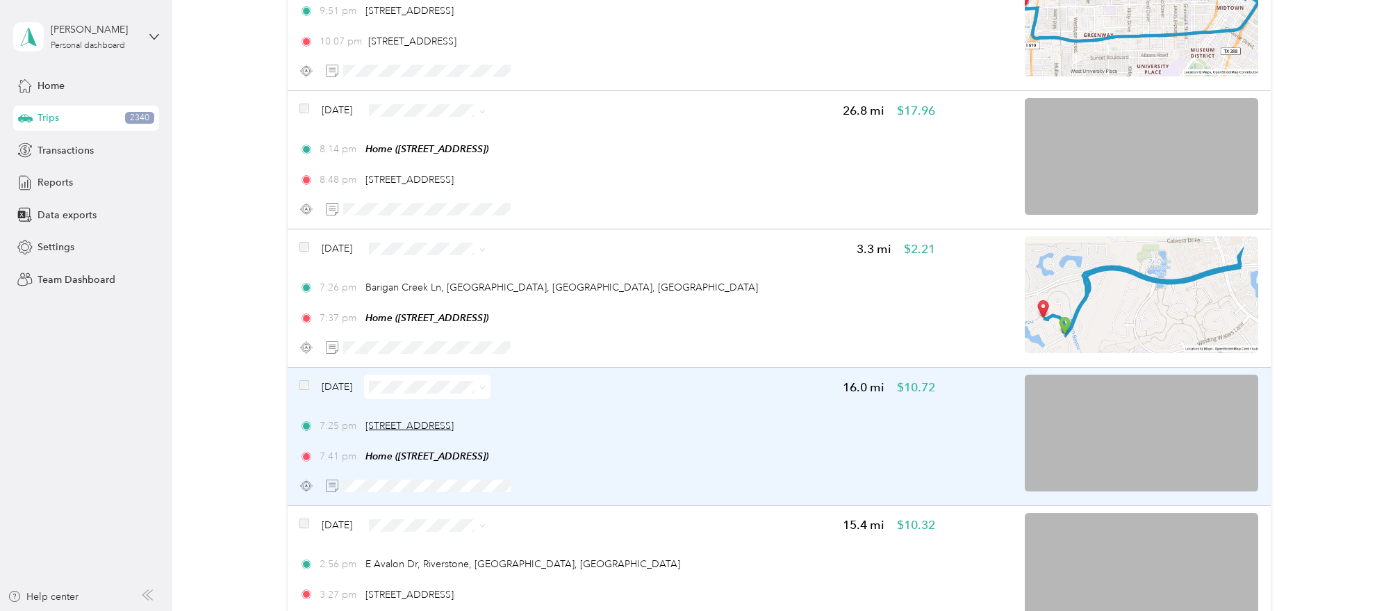
scroll to position [19837, 0]
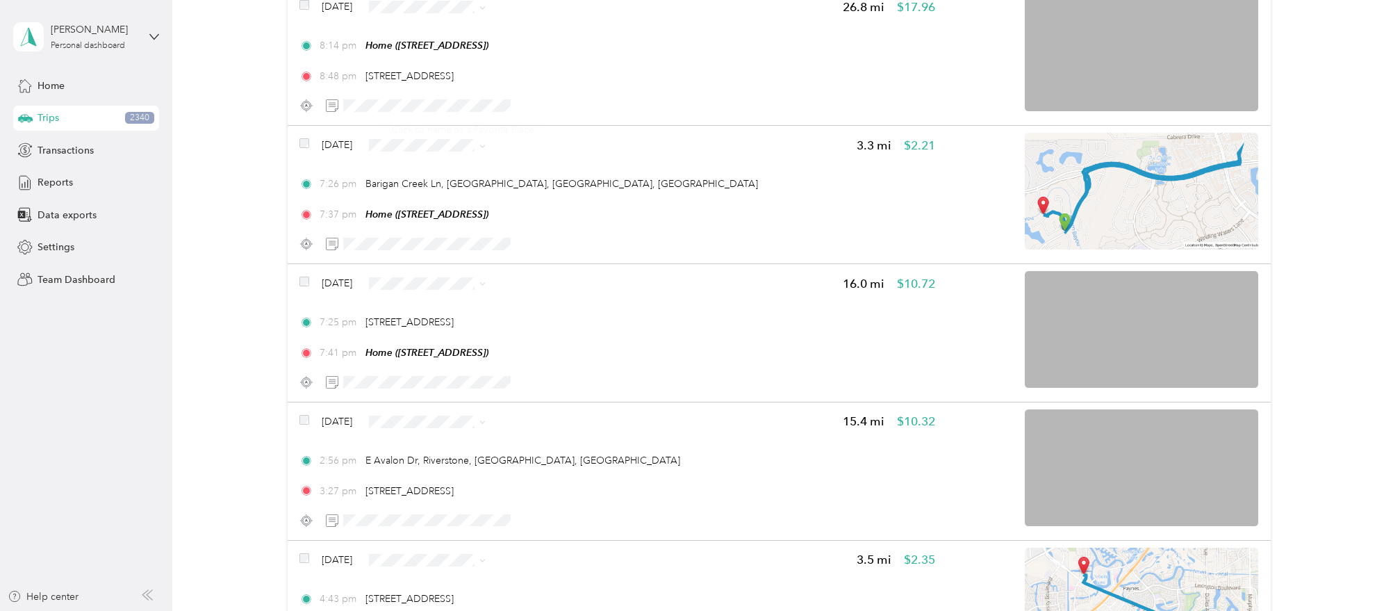
click at [410, 117] on div "Click to name as a Favorite Place" at bounding box center [463, 130] width 162 height 34
click at [431, 167] on span "Personal" at bounding box center [466, 170] width 82 height 15
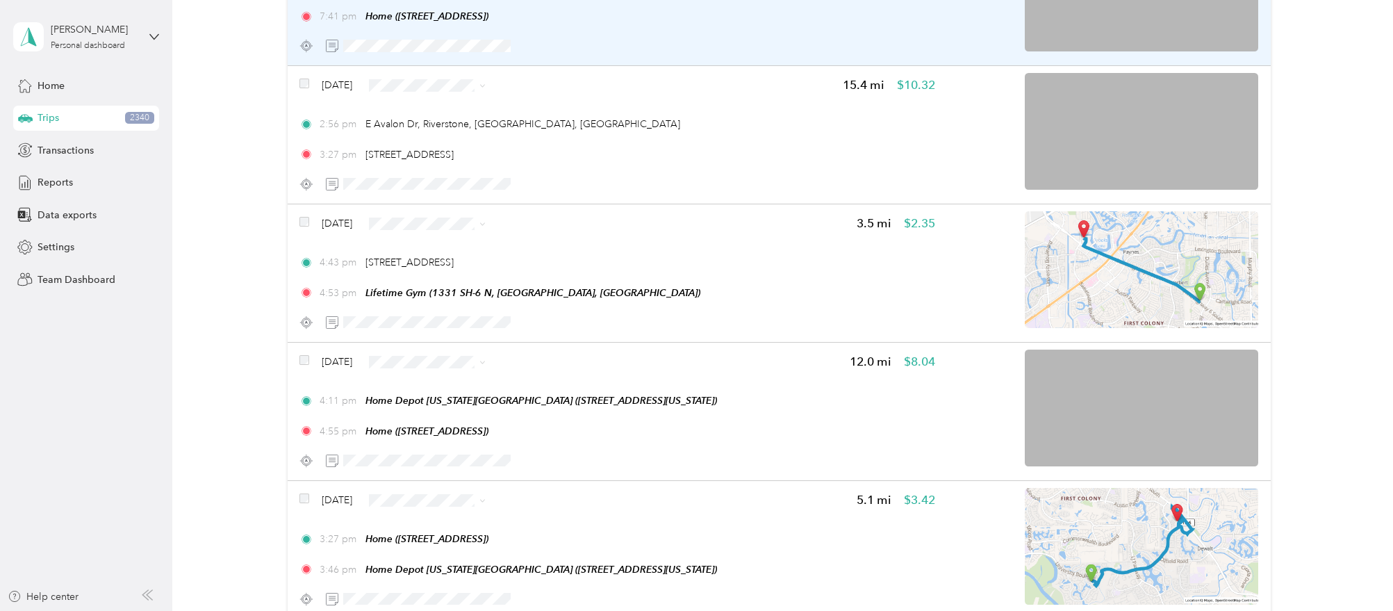
scroll to position [20184, 0]
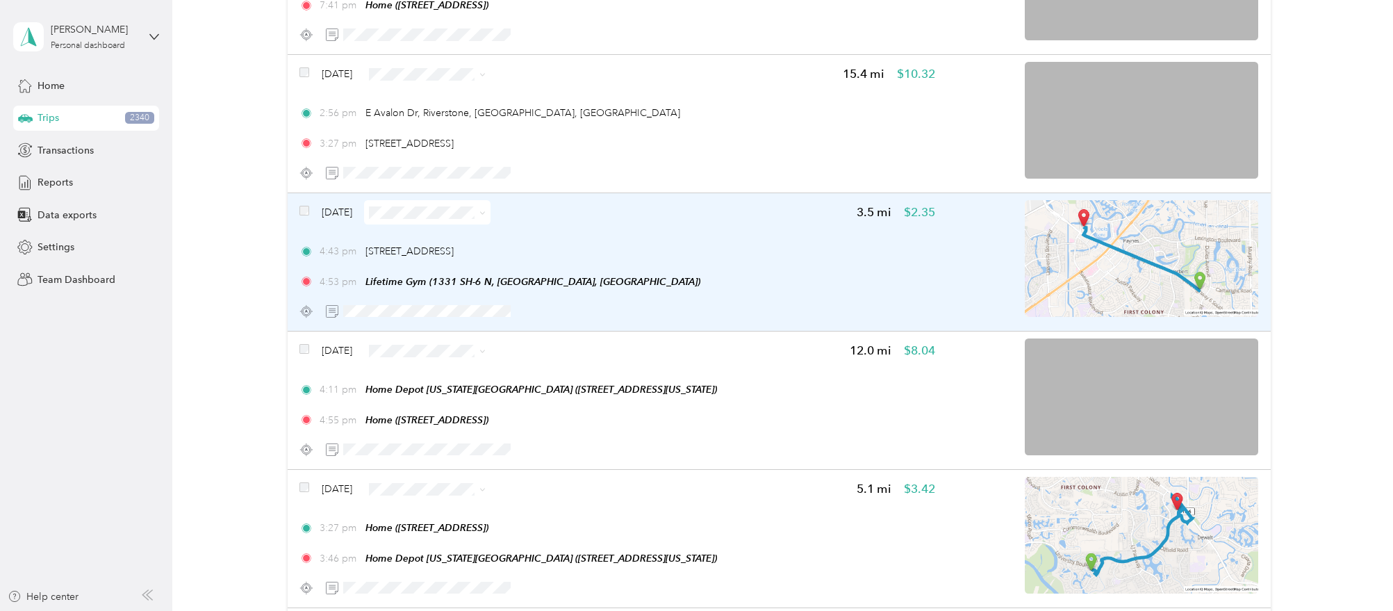
click at [309, 200] on div "Mar 11, 2024" at bounding box center [394, 212] width 191 height 24
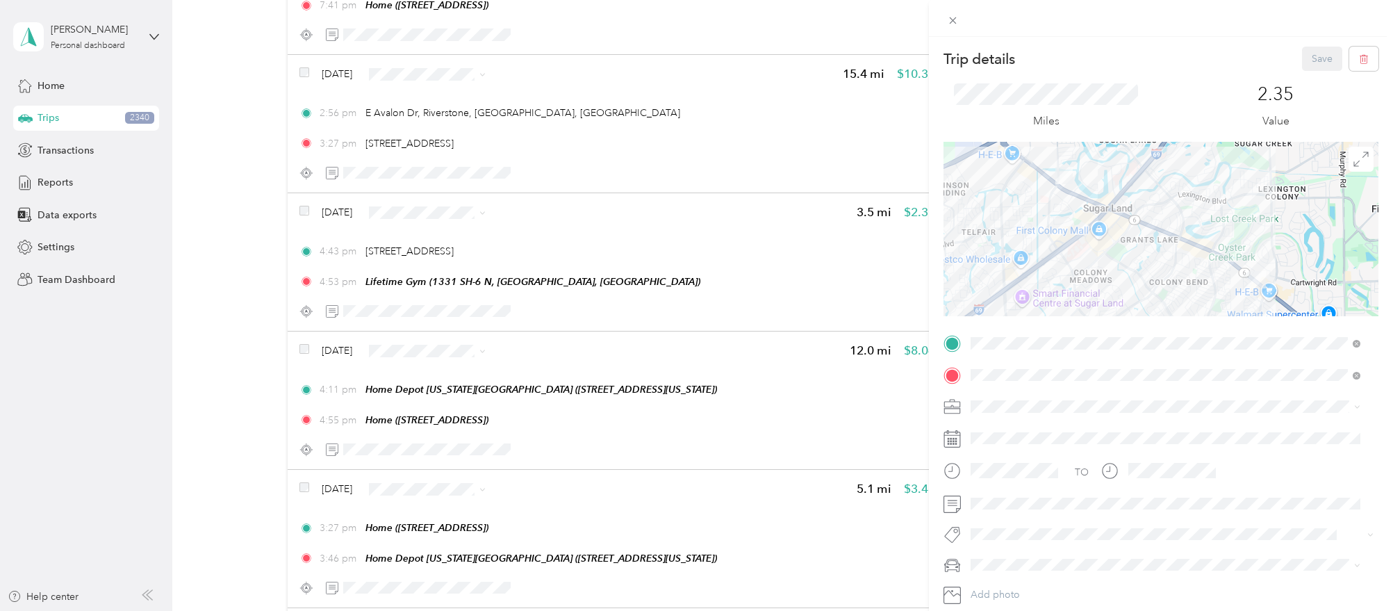
click at [320, 200] on div "Trip details Save This trip cannot be edited because it is either under review,…" at bounding box center [696, 305] width 1393 height 611
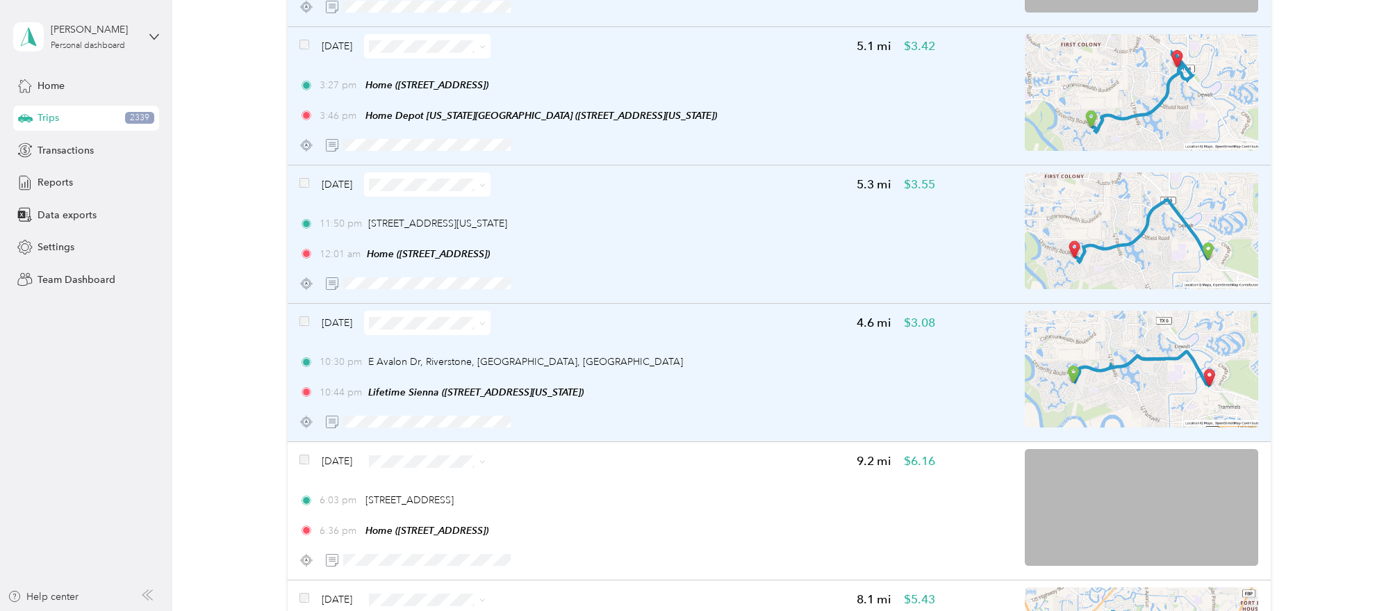
scroll to position [20480, 0]
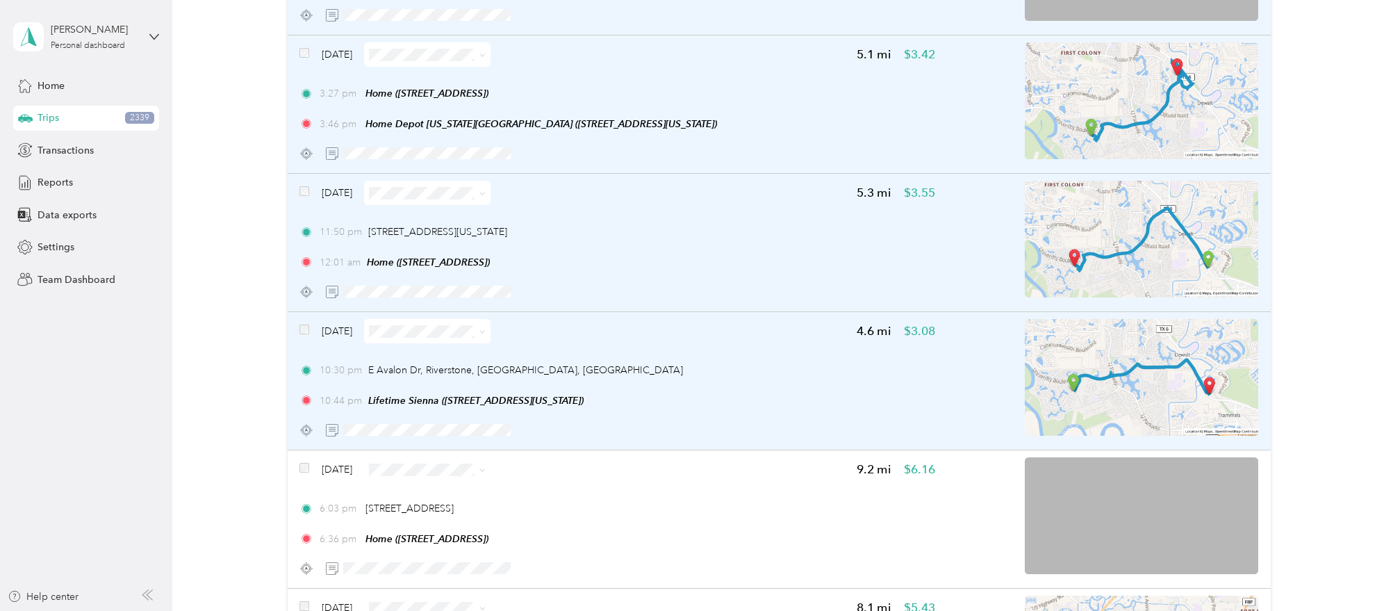
click at [486, 324] on span at bounding box center [479, 331] width 11 height 15
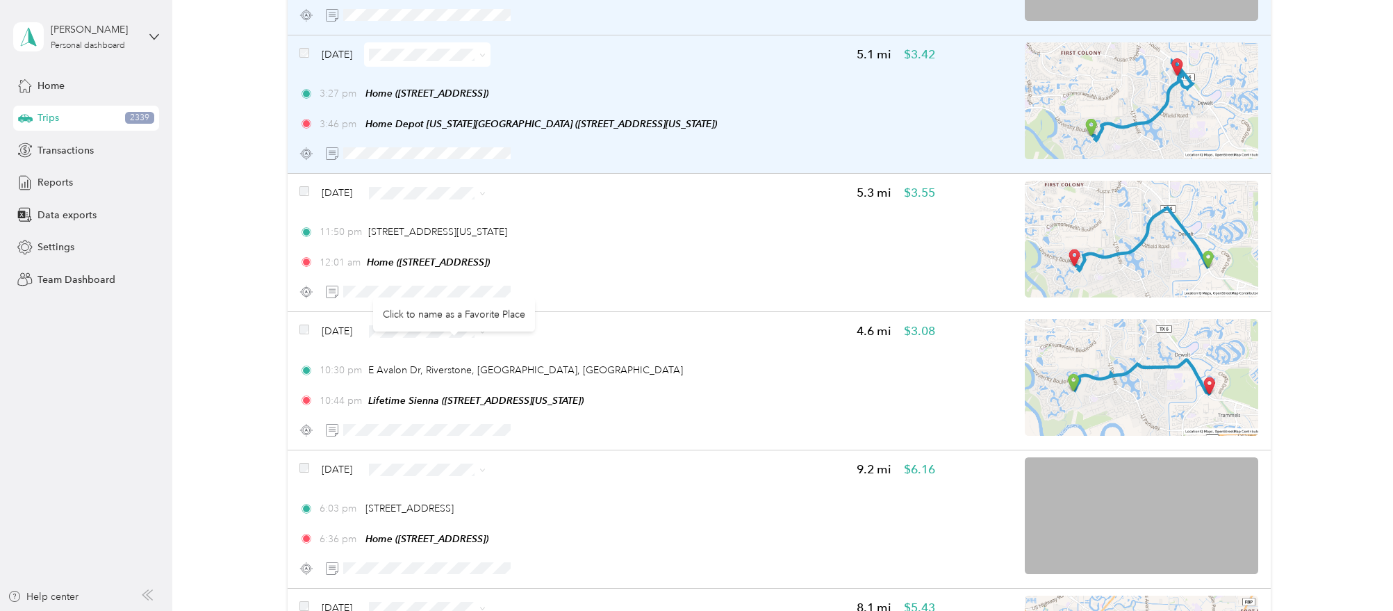
click at [439, 306] on div "Click to name as a Favorite Place" at bounding box center [454, 314] width 162 height 34
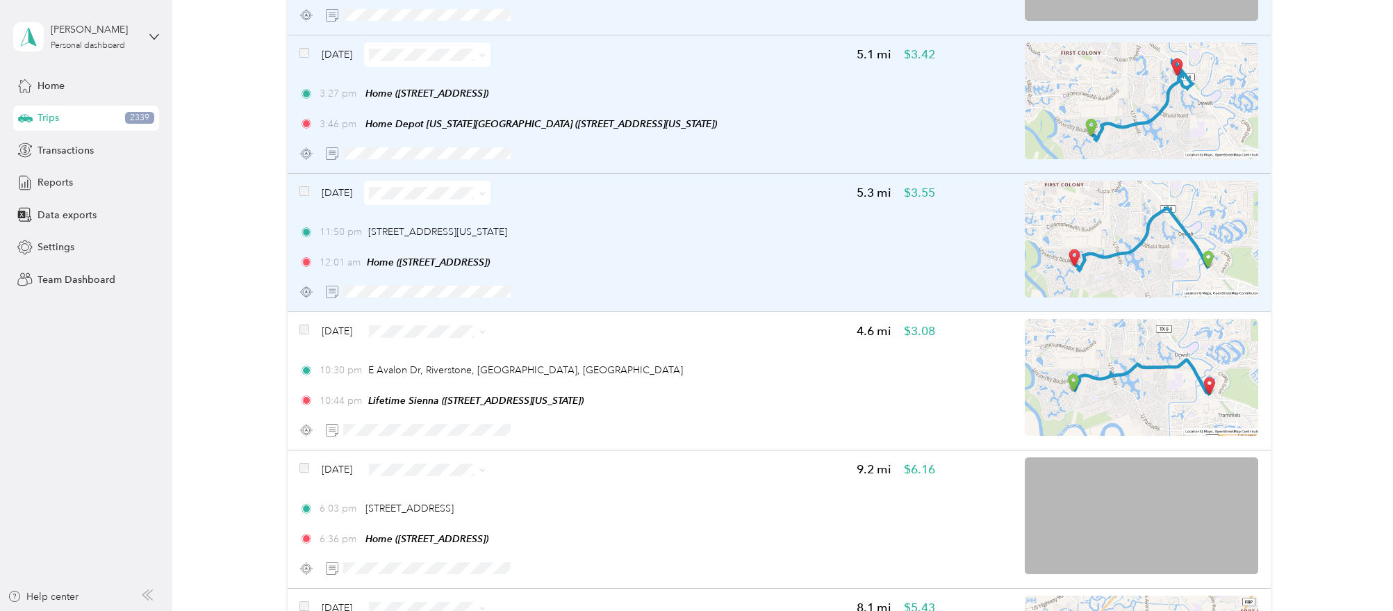
click at [486, 190] on icon at bounding box center [482, 193] width 6 height 6
click at [474, 209] on span "Personal" at bounding box center [466, 216] width 82 height 15
click at [469, 352] on span "Personal" at bounding box center [466, 354] width 82 height 15
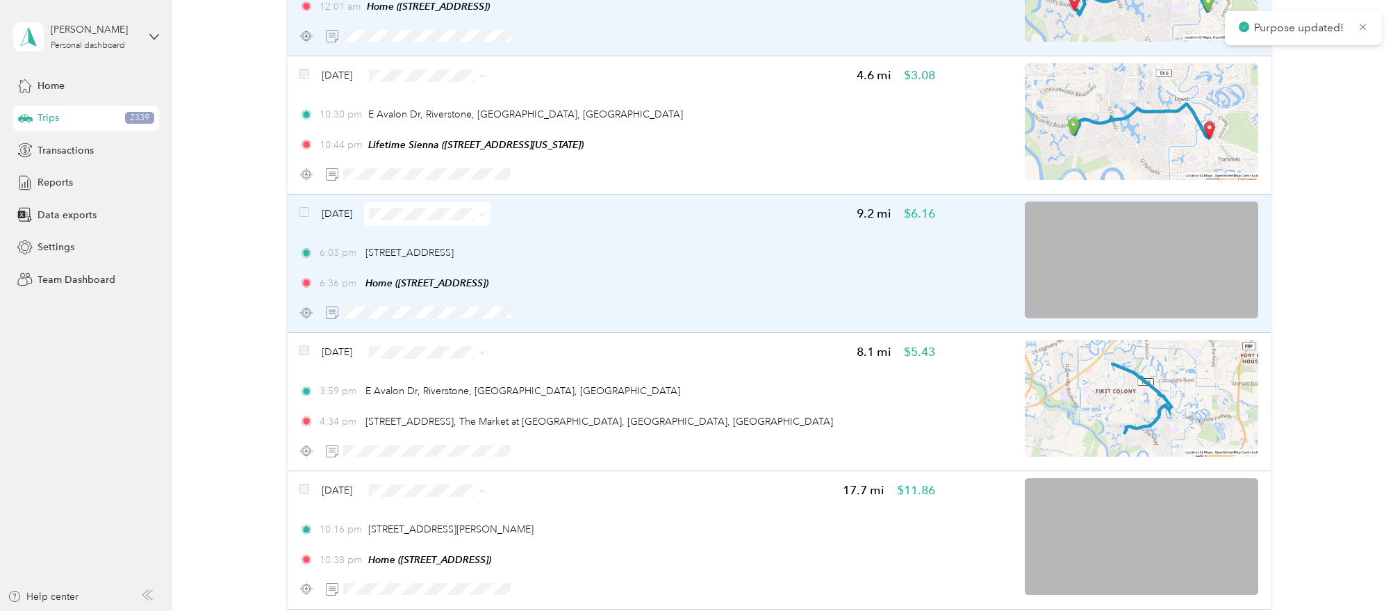
scroll to position [20741, 0]
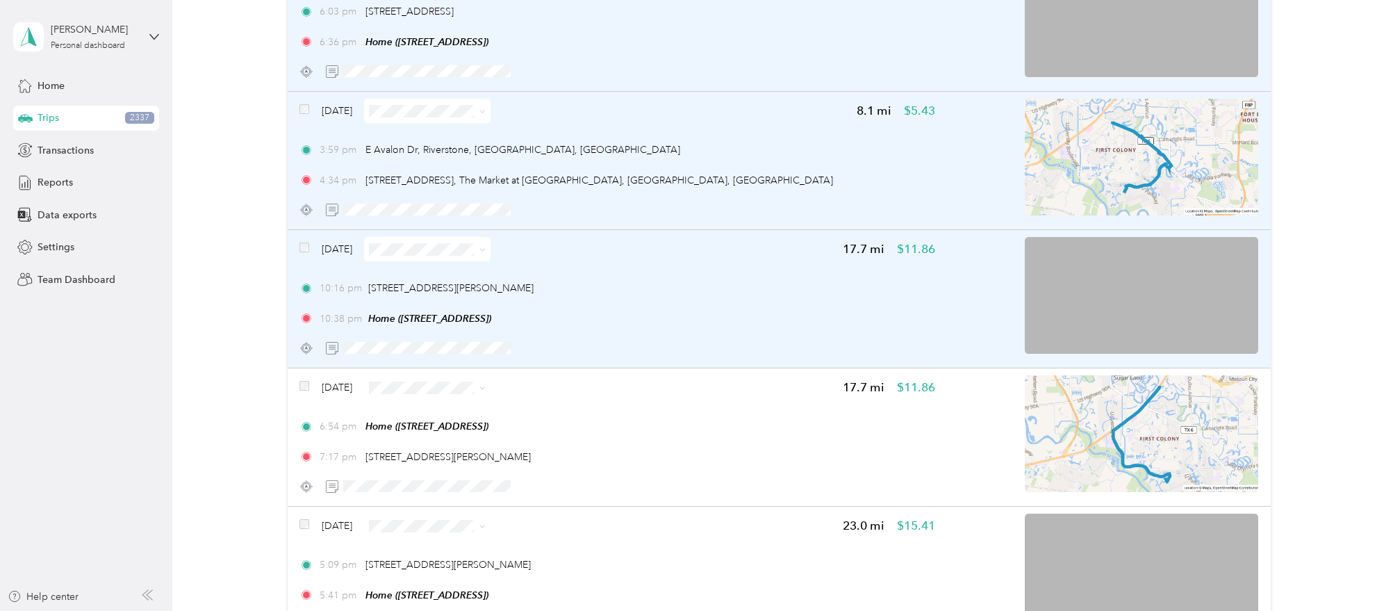
scroll to position [20725, 0]
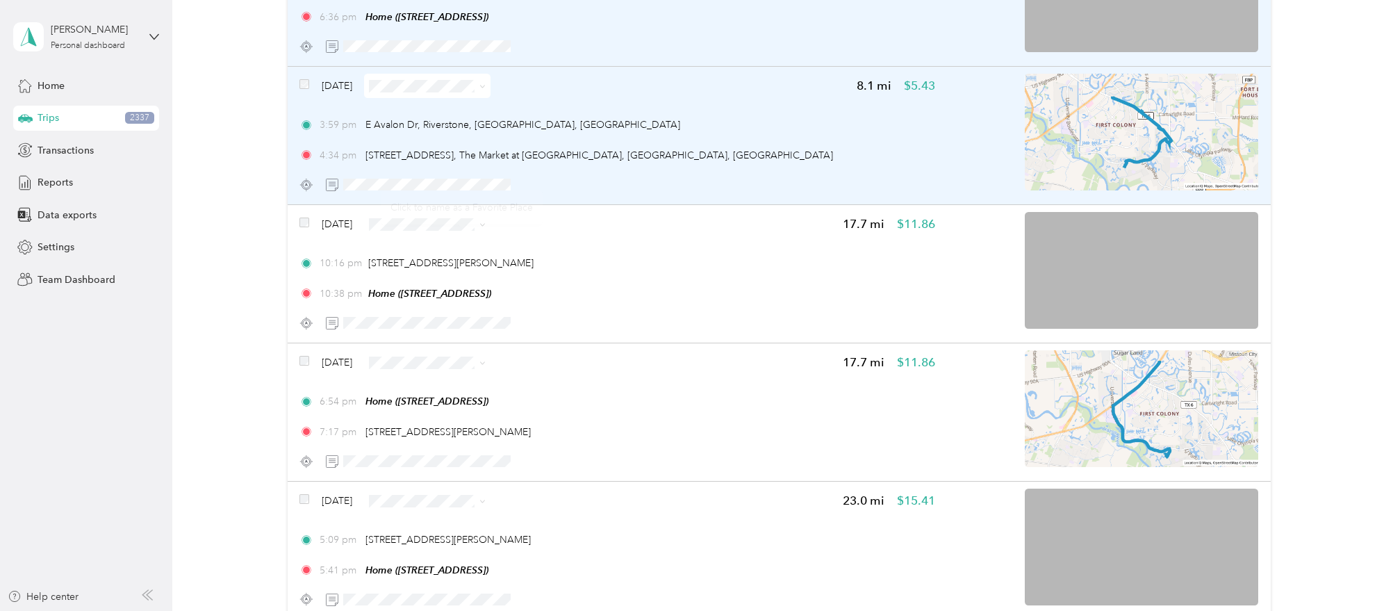
click at [469, 200] on div "Click to name as a Favorite Place" at bounding box center [462, 207] width 162 height 34
click at [434, 250] on span "Personal" at bounding box center [466, 248] width 82 height 15
click at [437, 385] on span "Personal" at bounding box center [466, 383] width 82 height 15
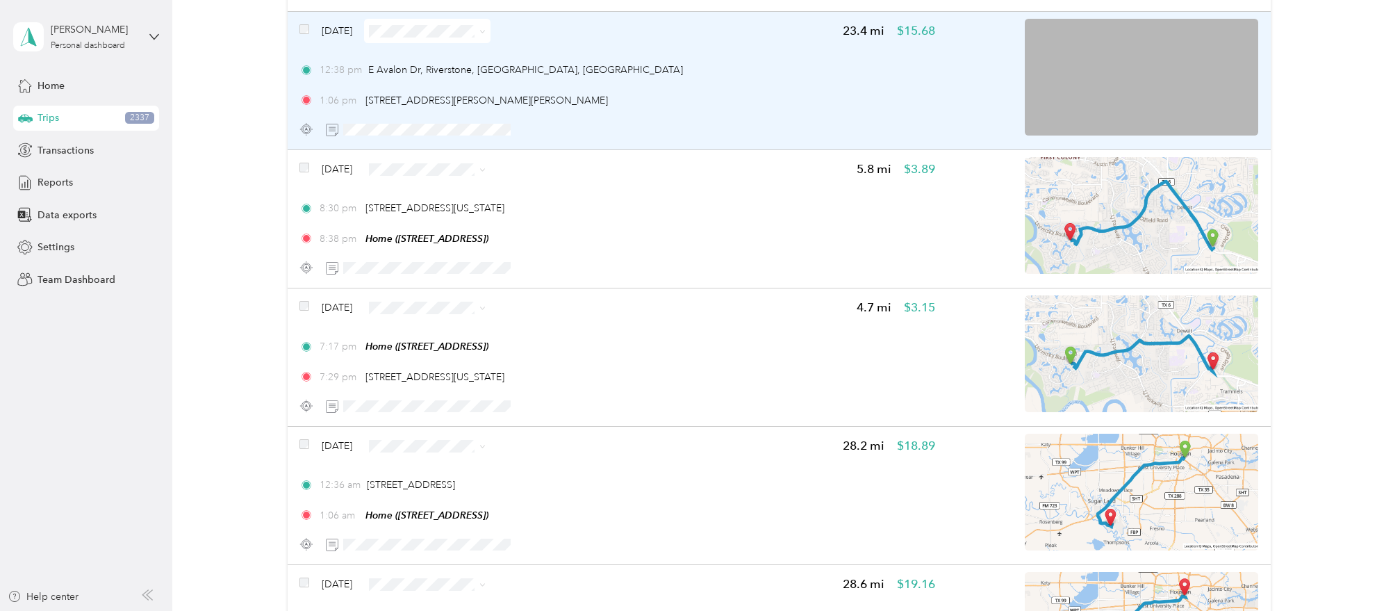
scroll to position [21195, 0]
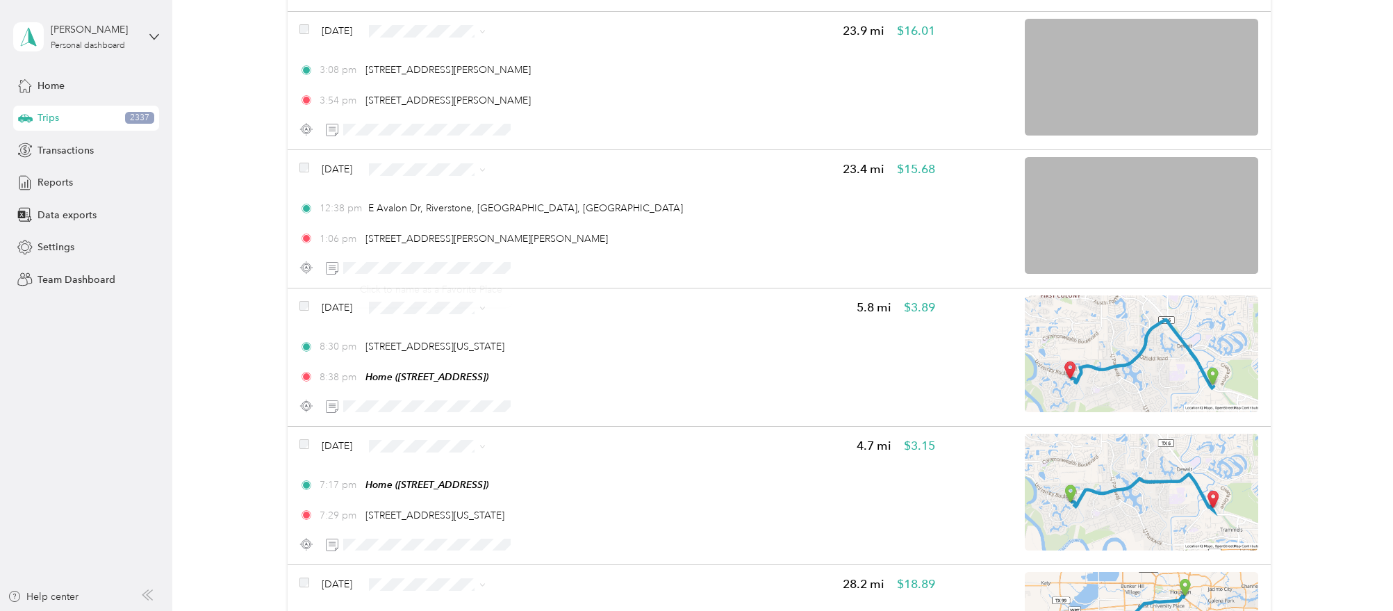
click at [482, 282] on div "Click to name as a Favorite Place" at bounding box center [431, 289] width 162 height 34
click at [454, 463] on span "Personal" at bounding box center [466, 468] width 82 height 15
click at [475, 324] on span "Personal" at bounding box center [466, 330] width 82 height 15
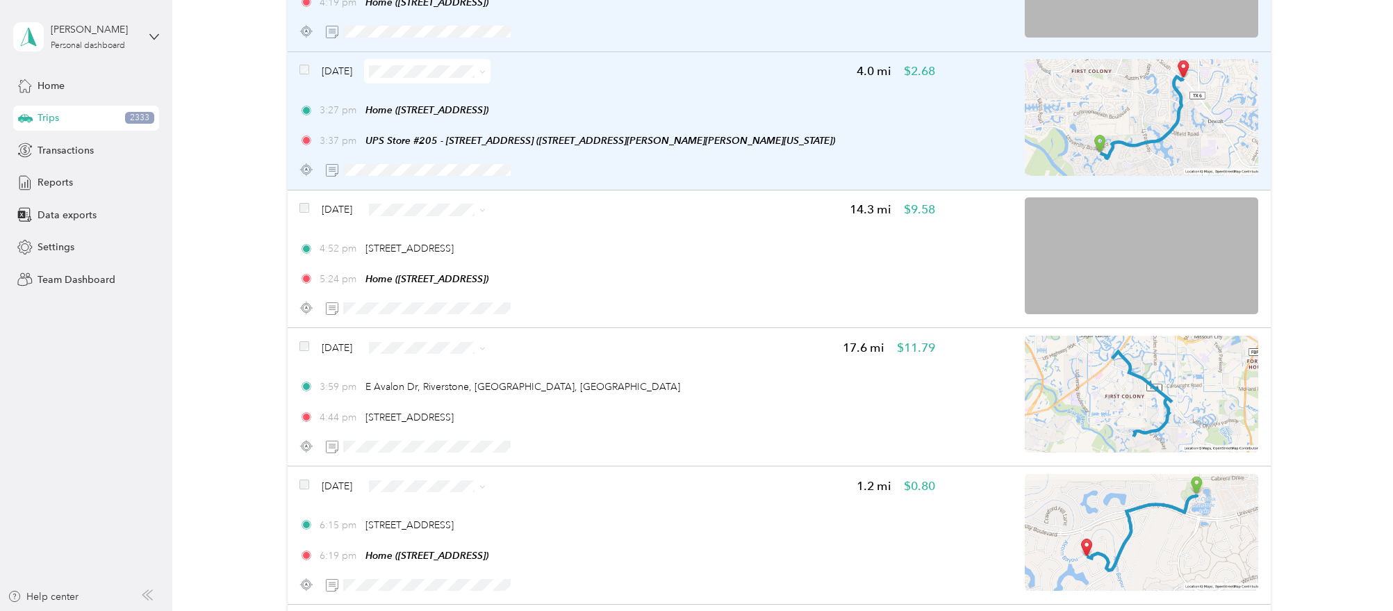
scroll to position [22257, 0]
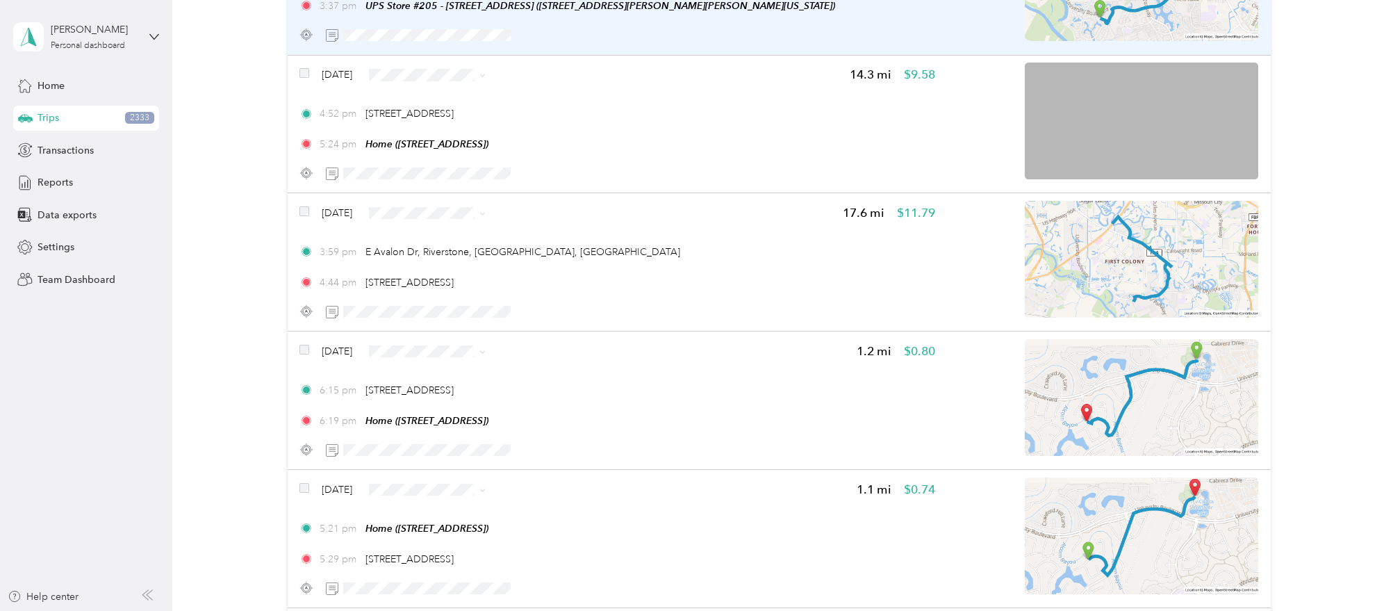
click at [436, 367] on span "Personal" at bounding box center [461, 372] width 82 height 15
click at [440, 319] on span "Personal" at bounding box center [461, 313] width 82 height 15
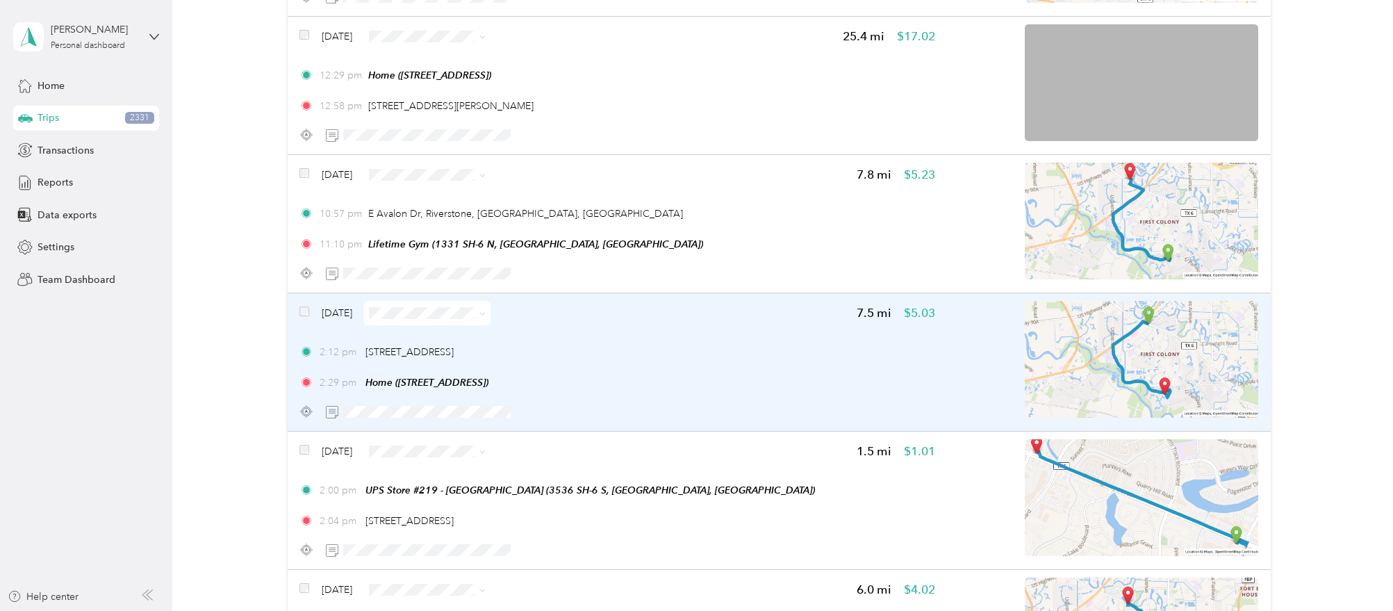
scroll to position [22849, 0]
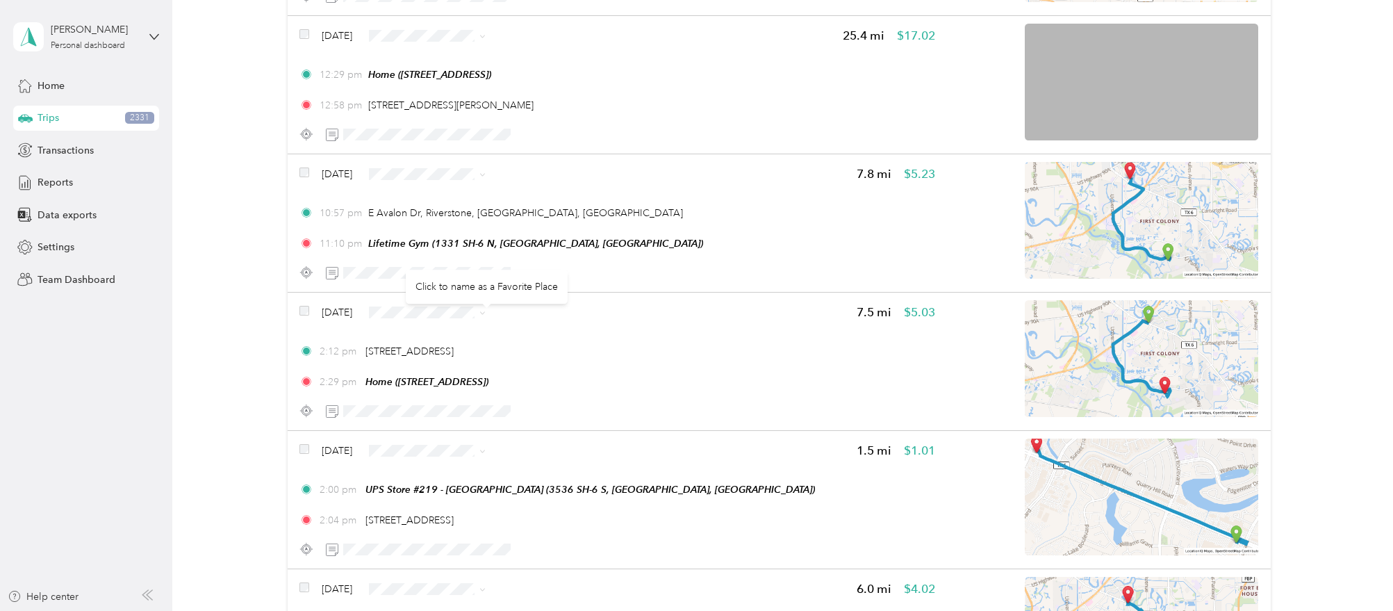
click at [483, 290] on div "Click to name as a Favorite Place" at bounding box center [487, 287] width 162 height 34
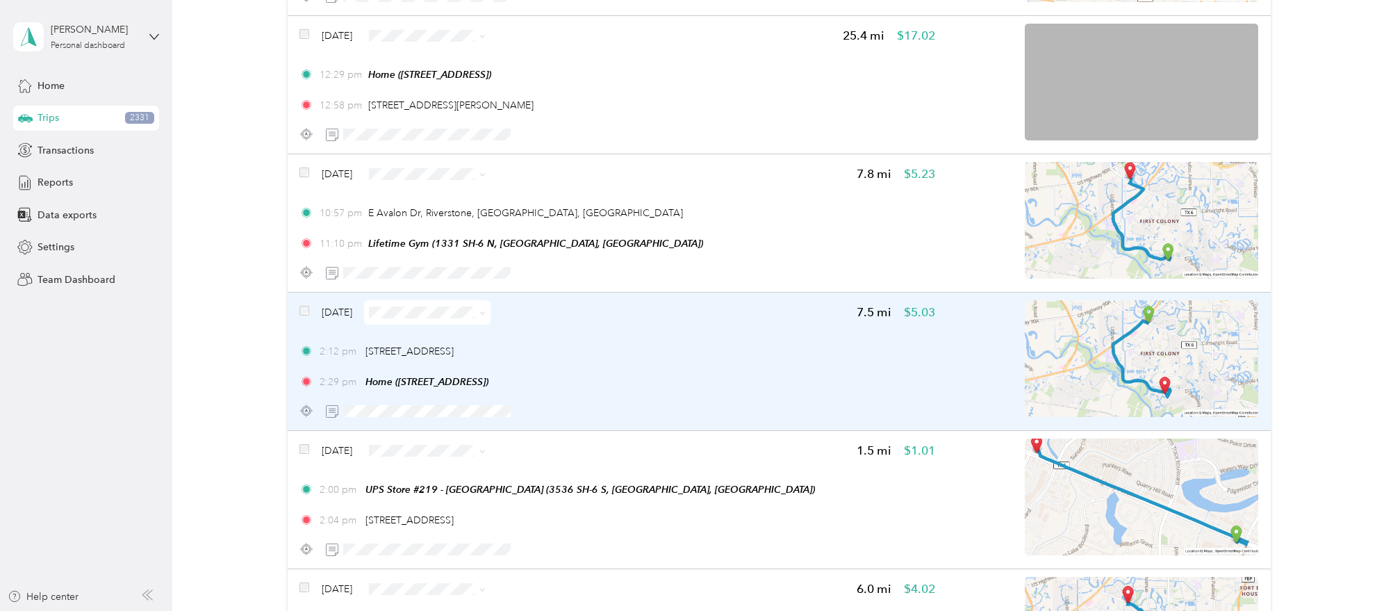
click at [310, 300] on div "Feb 2, 2024" at bounding box center [394, 312] width 191 height 24
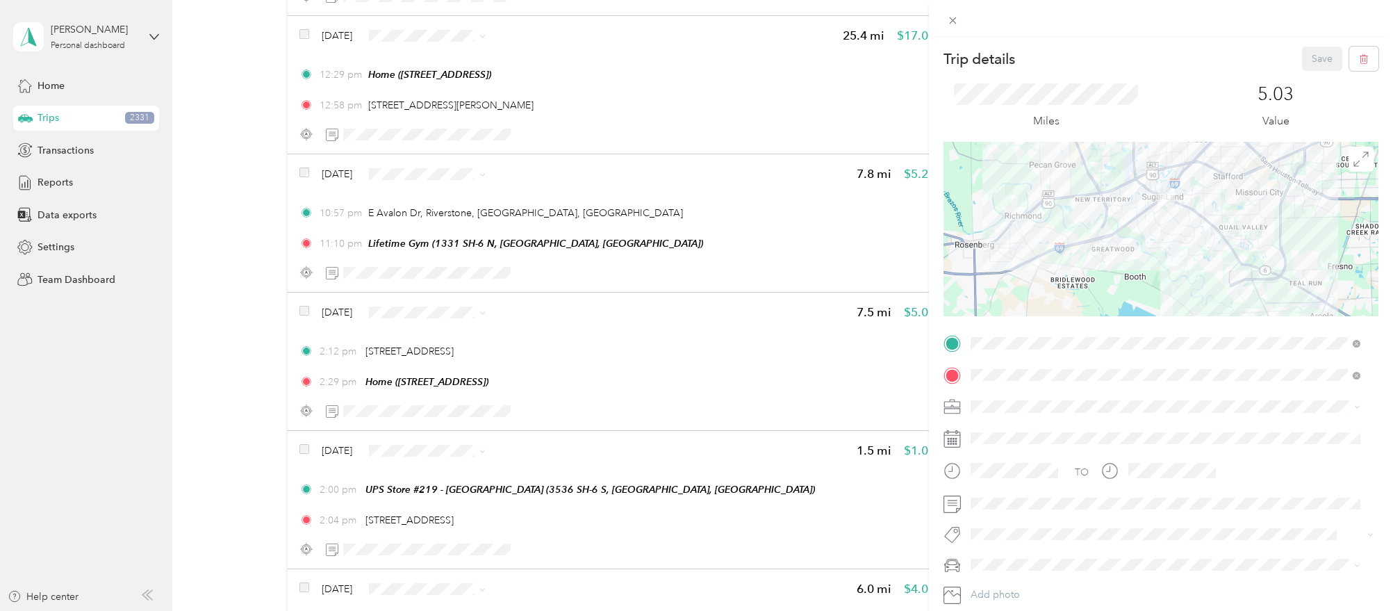
click at [309, 279] on div "Trip details Save This trip cannot be edited because it is either under review,…" at bounding box center [696, 305] width 1393 height 611
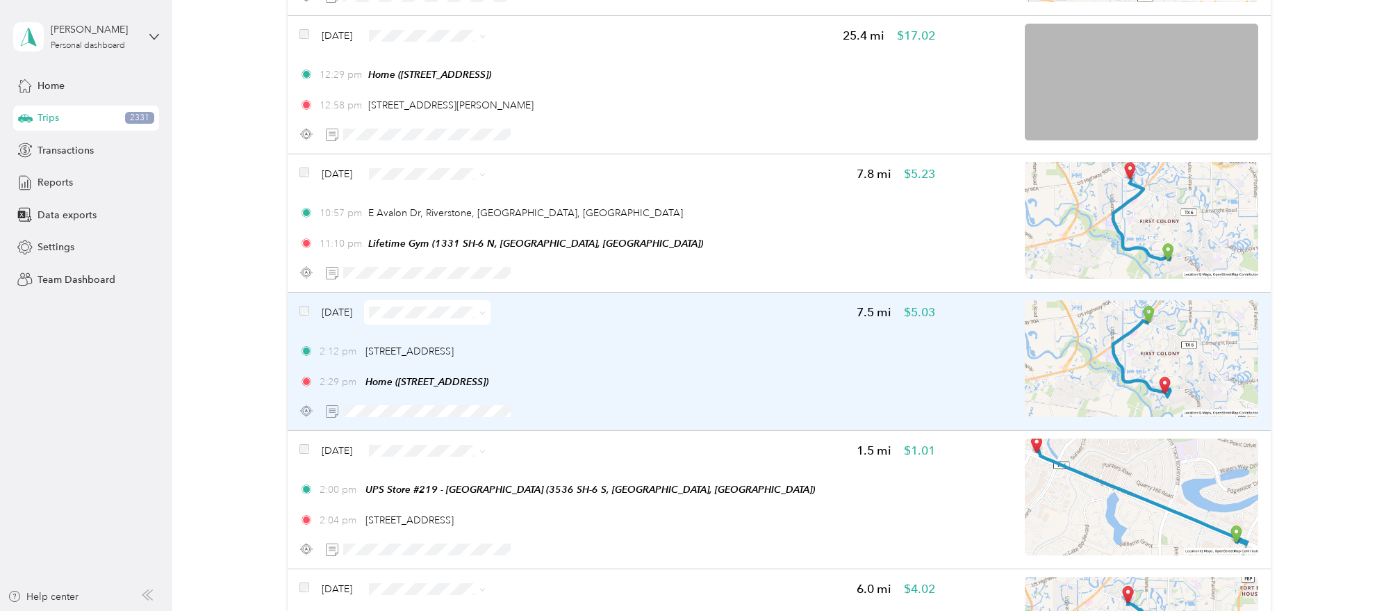
click at [434, 192] on span "Personal" at bounding box center [461, 192] width 82 height 15
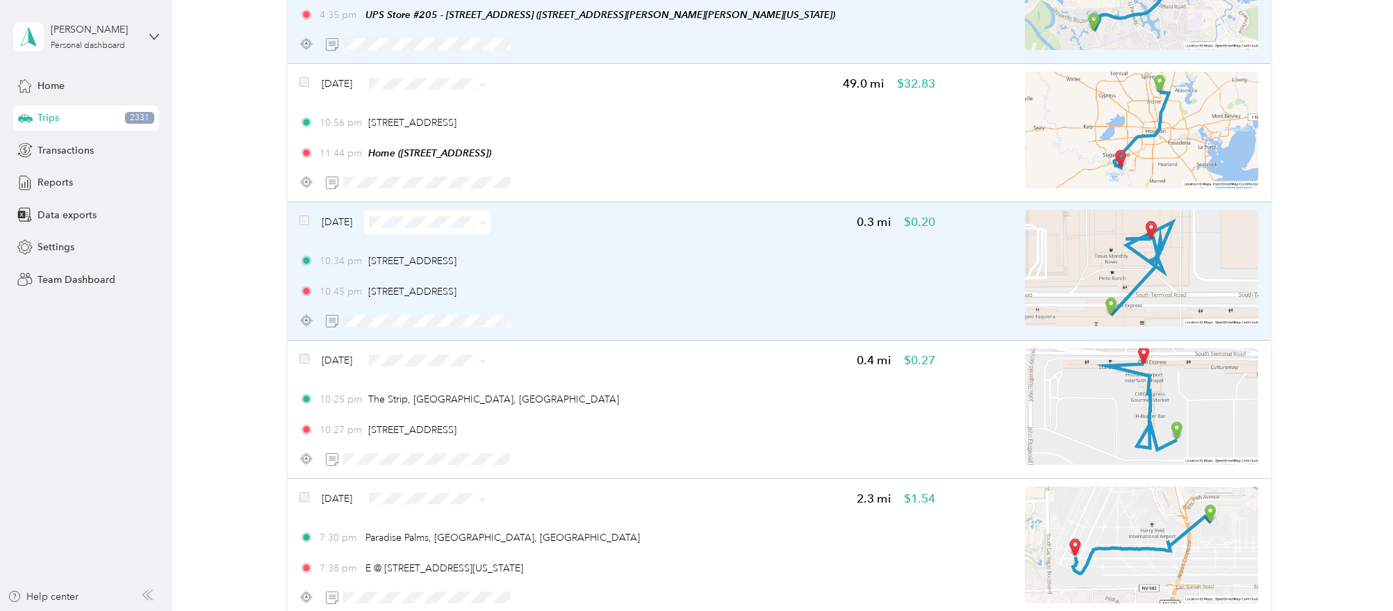
scroll to position [23493, 0]
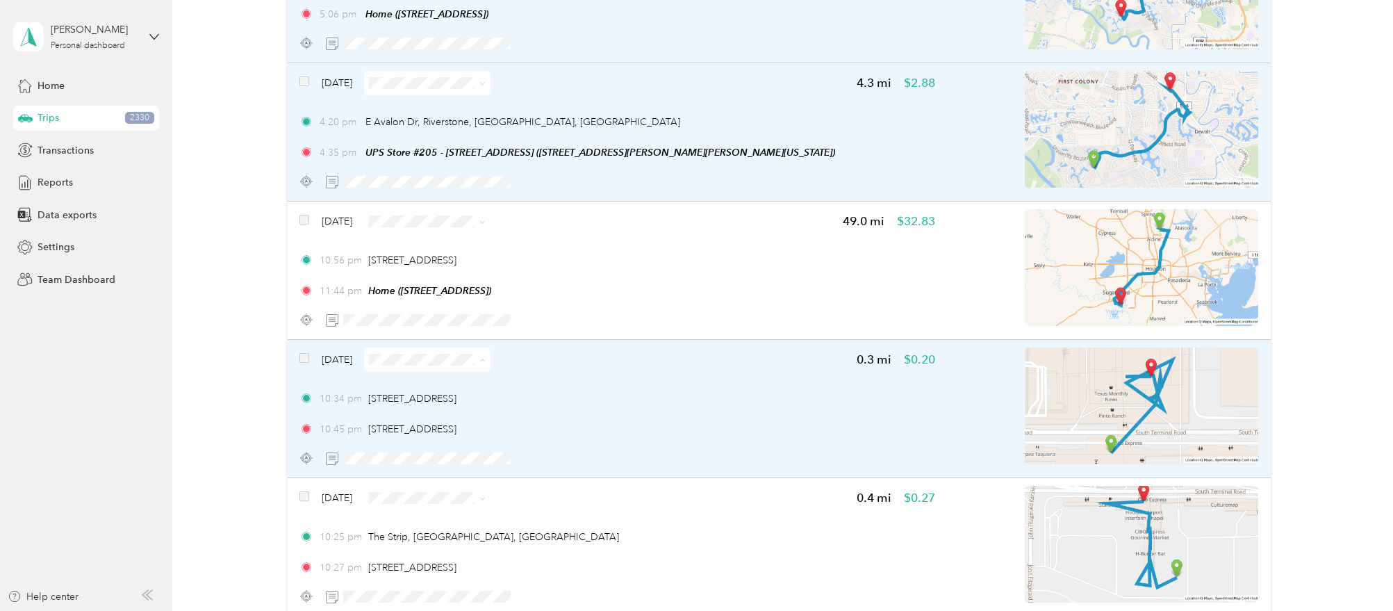
click at [762, 356] on div "Jan 29, 2024 0.3 mi $0.20 10:34 pm 3638–3654 S Terminal Rd, Houston, TX 10:45 p…" at bounding box center [616, 408] width 635 height 123
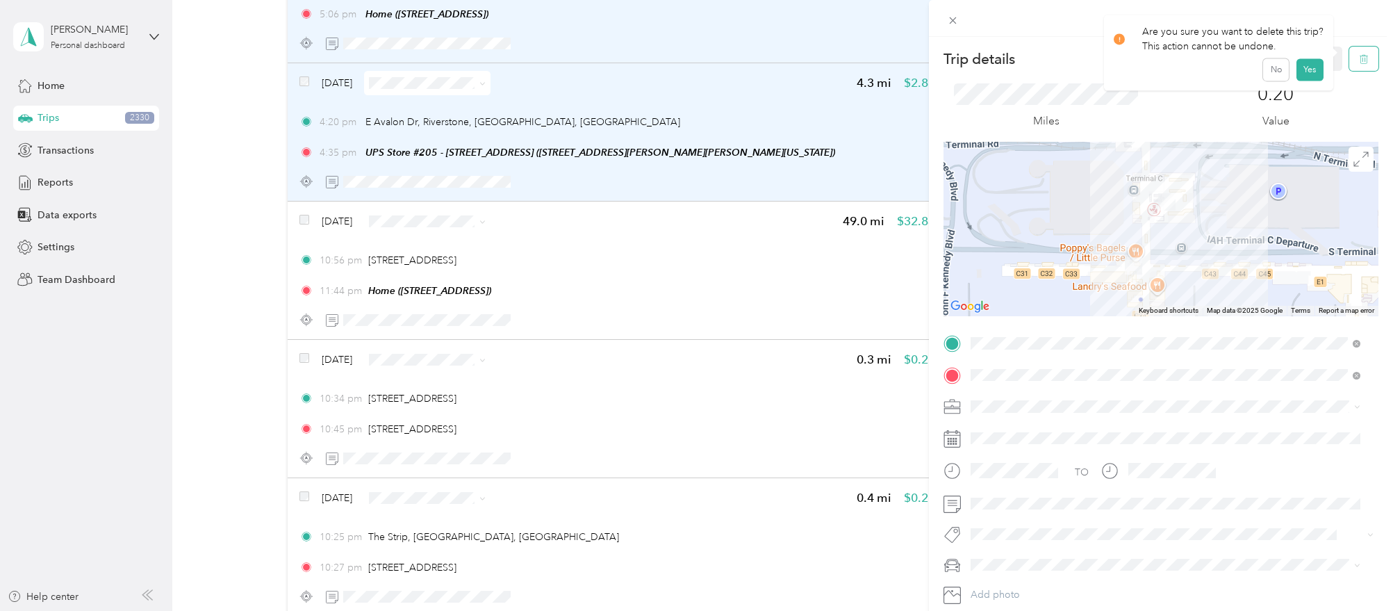
click at [1360, 63] on icon "button" at bounding box center [1364, 59] width 8 height 9
click at [1305, 71] on button "Yes" at bounding box center [1309, 76] width 27 height 22
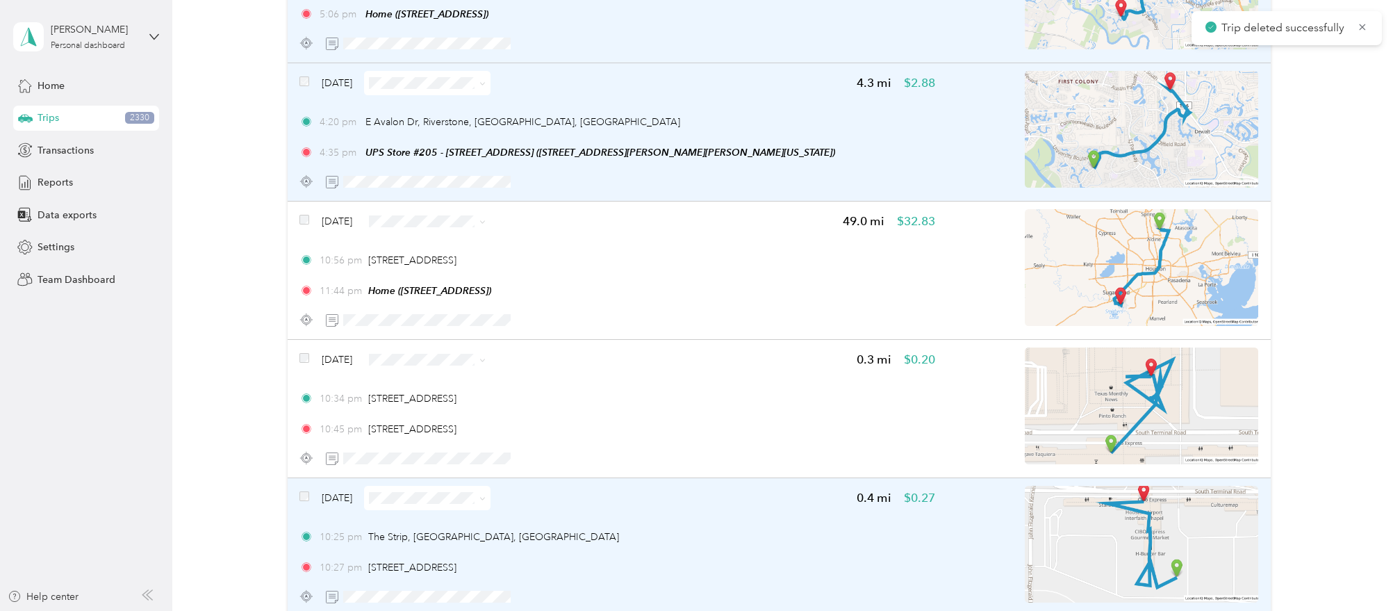
click at [795, 486] on div "Jan 29, 2024 0.4 mi $0.27" at bounding box center [616, 498] width 635 height 24
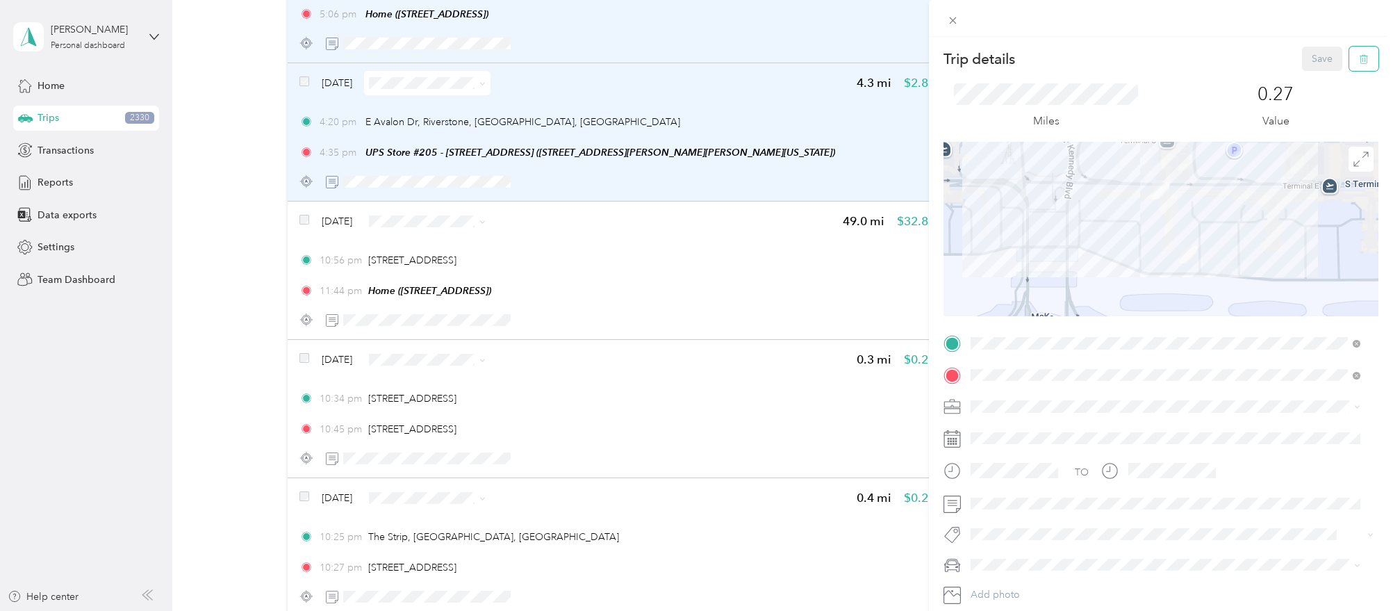
click at [1349, 51] on button "button" at bounding box center [1363, 59] width 29 height 24
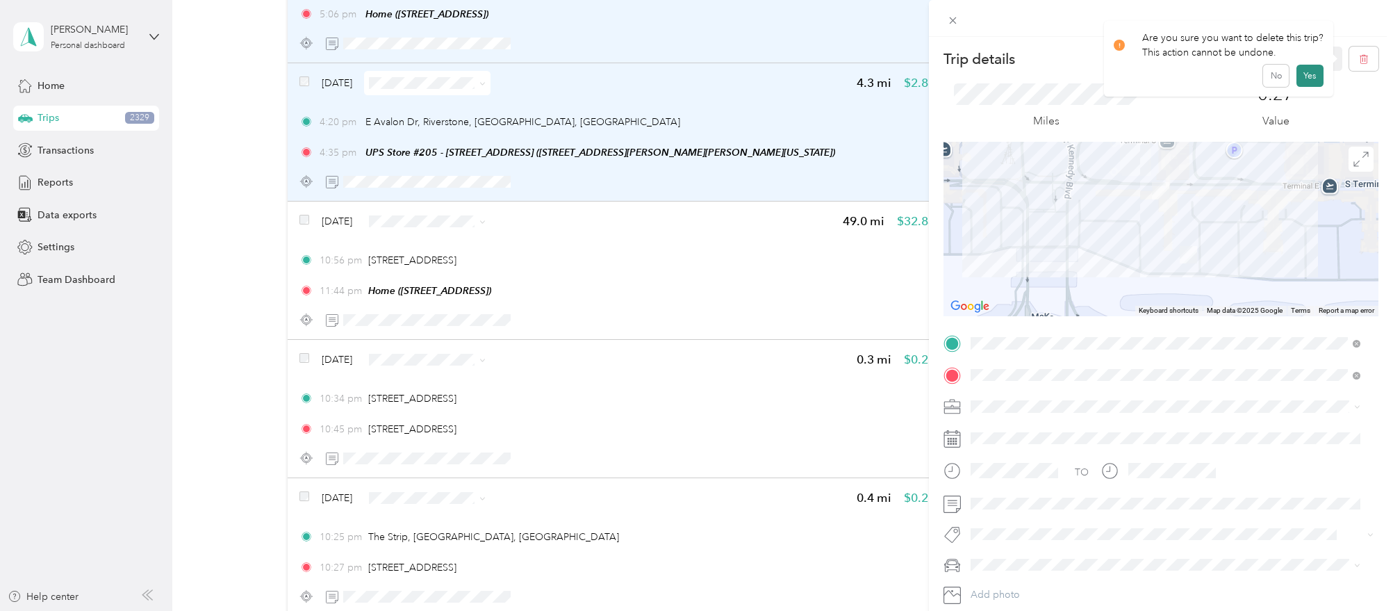
click at [1311, 74] on button "Yes" at bounding box center [1309, 76] width 27 height 22
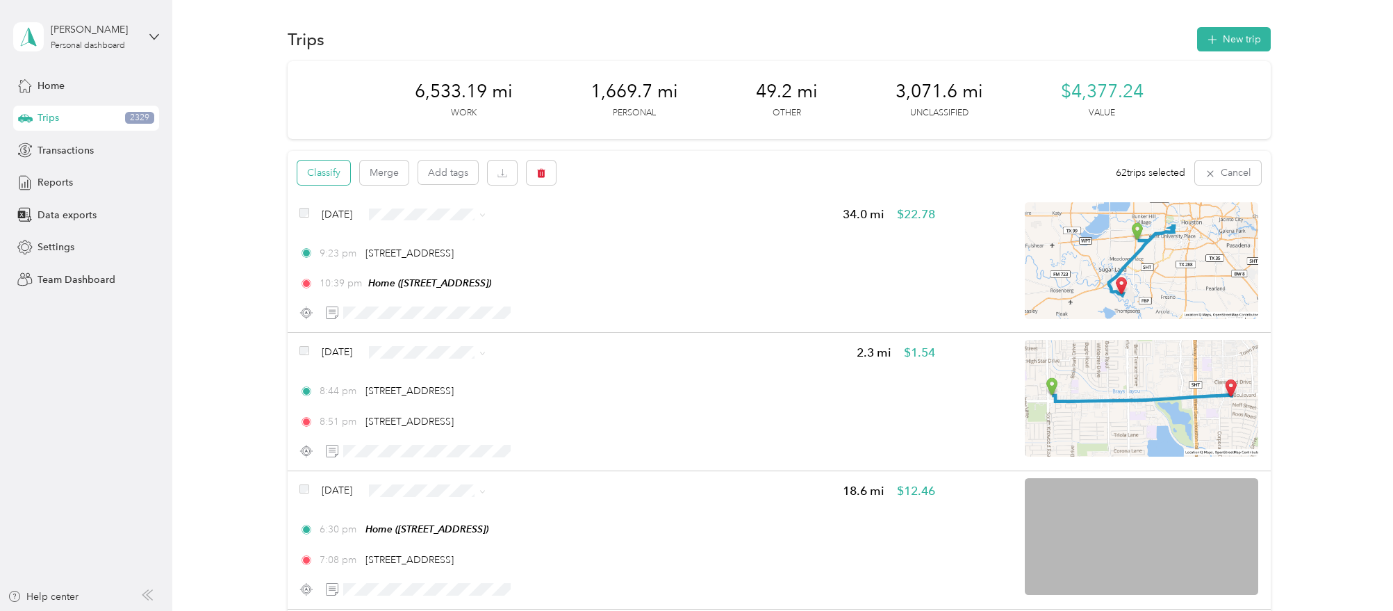
click at [331, 177] on button "Classify" at bounding box center [323, 172] width 53 height 24
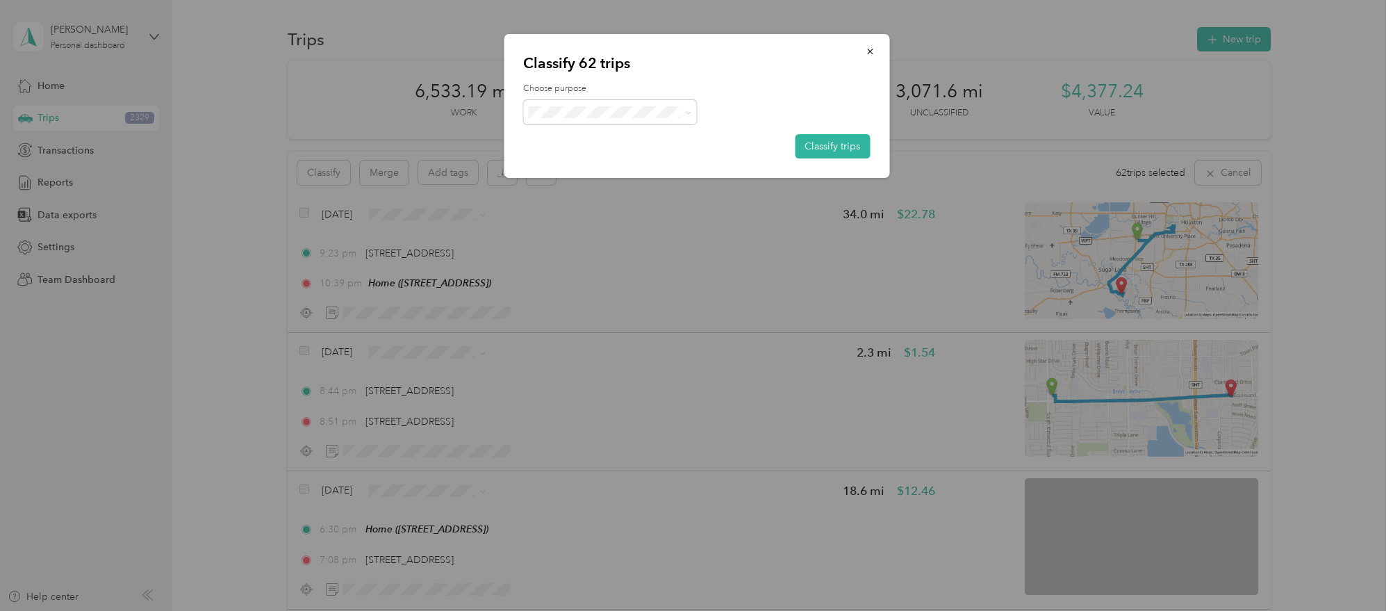
click at [620, 136] on span "Work" at bounding box center [614, 136] width 114 height 15
click at [829, 142] on button "Classify trips" at bounding box center [832, 146] width 75 height 24
click at [1314, 126] on div at bounding box center [696, 305] width 1393 height 611
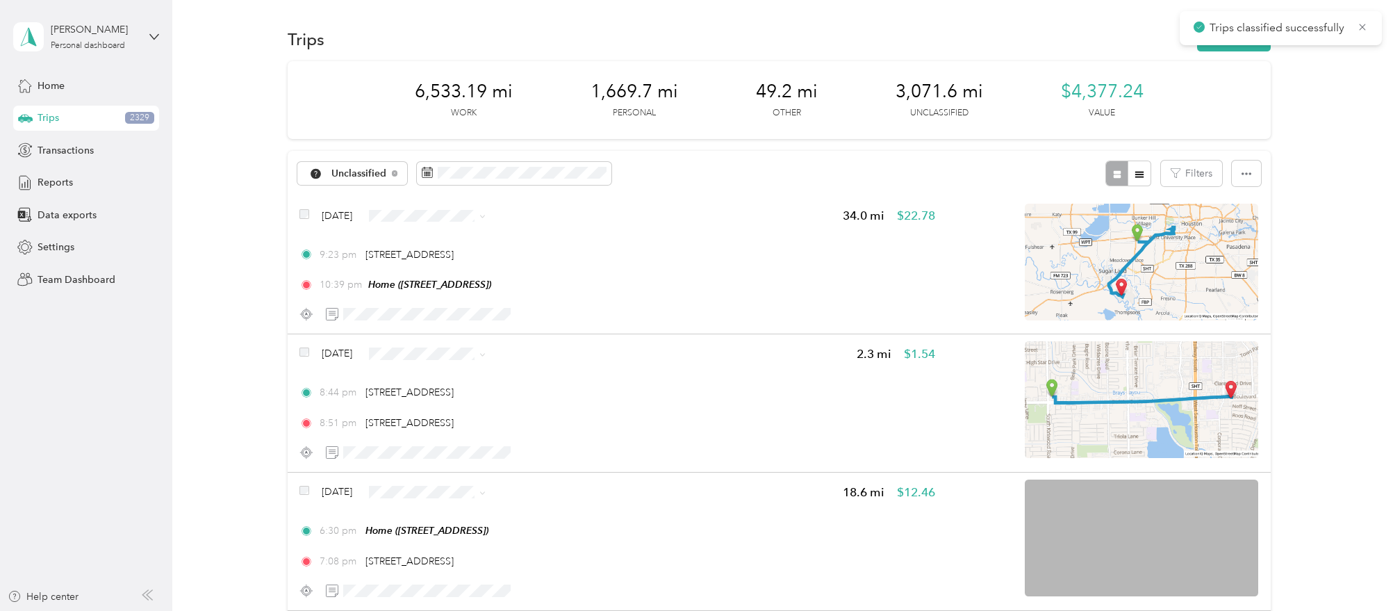
click at [1362, 28] on icon at bounding box center [1362, 27] width 11 height 13
click at [749, 184] on div "Unclassified Filters" at bounding box center [779, 173] width 983 height 45
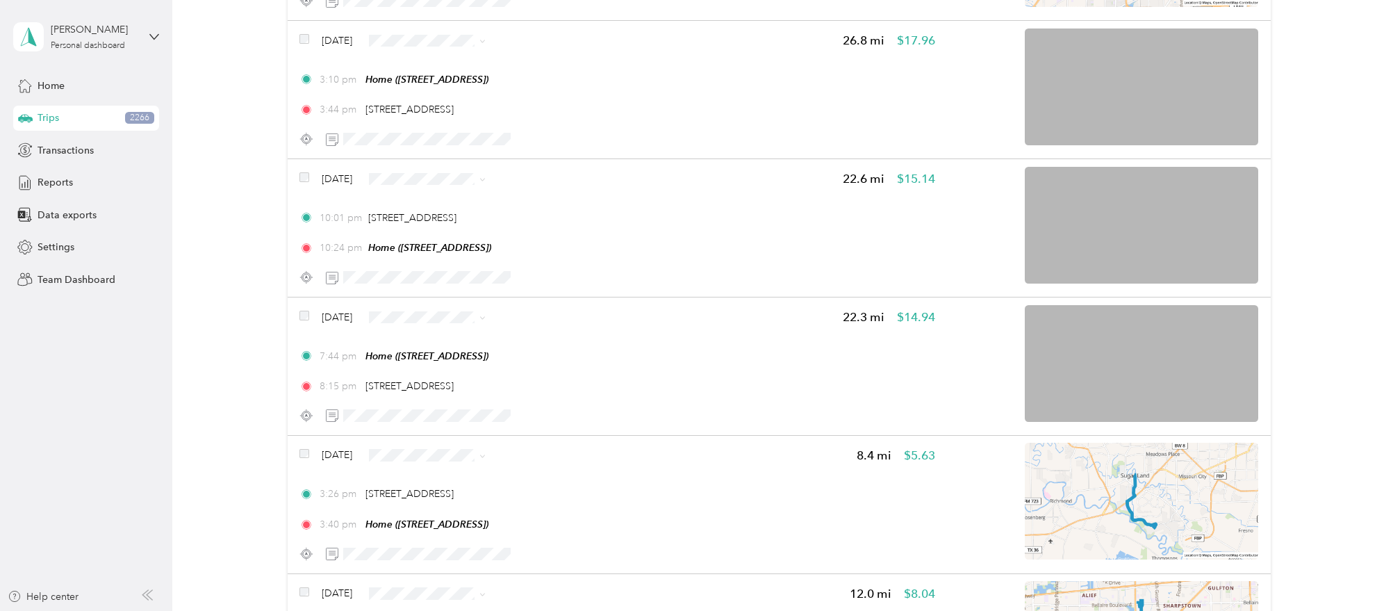
scroll to position [13636, 0]
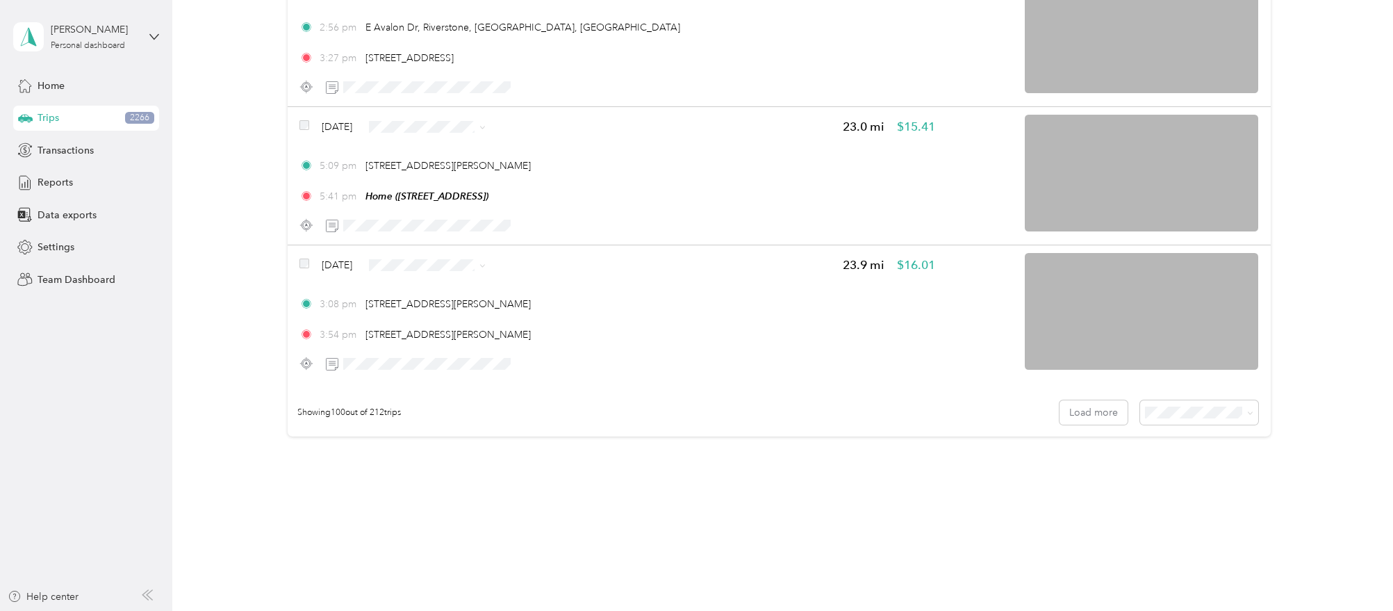
click at [1092, 400] on button "Load more" at bounding box center [1093, 412] width 68 height 24
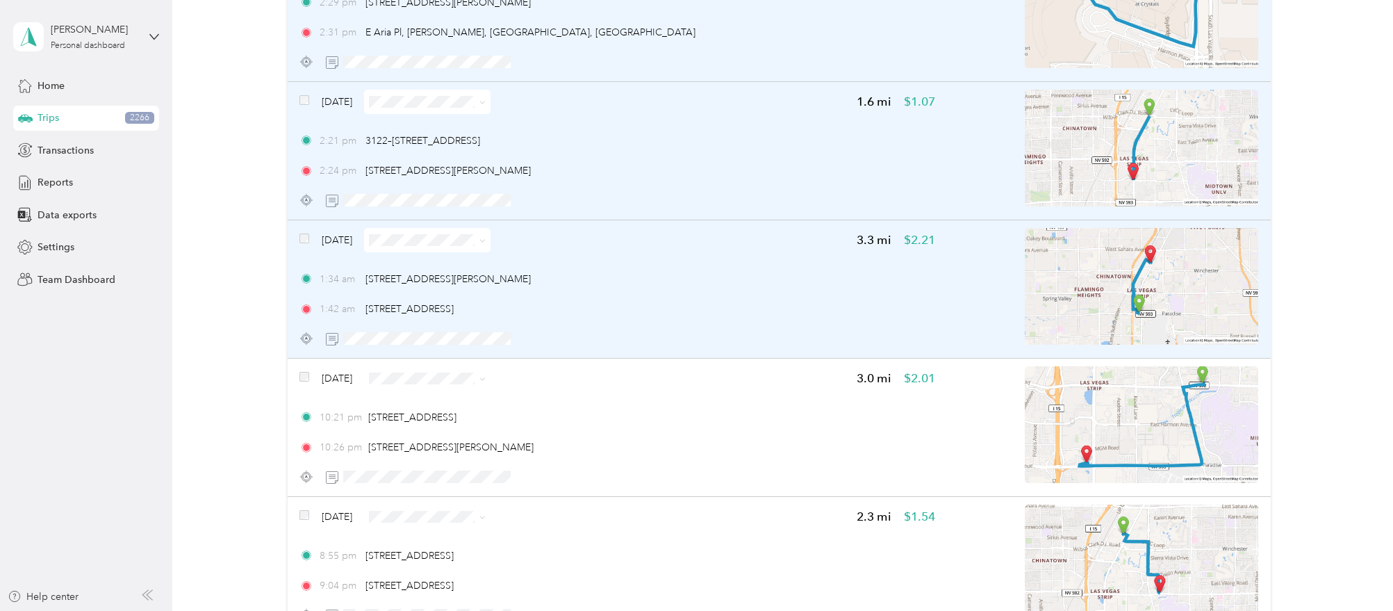
scroll to position [16003, 0]
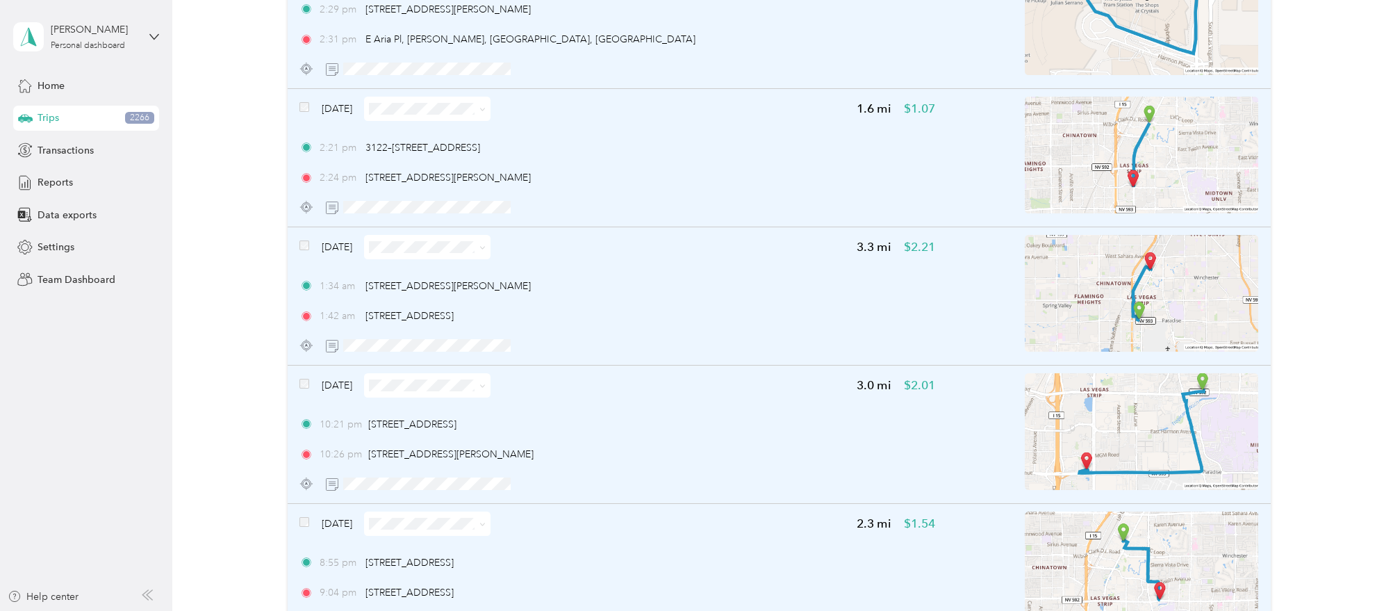
click at [303, 511] on div "[DATE]" at bounding box center [394, 523] width 191 height 24
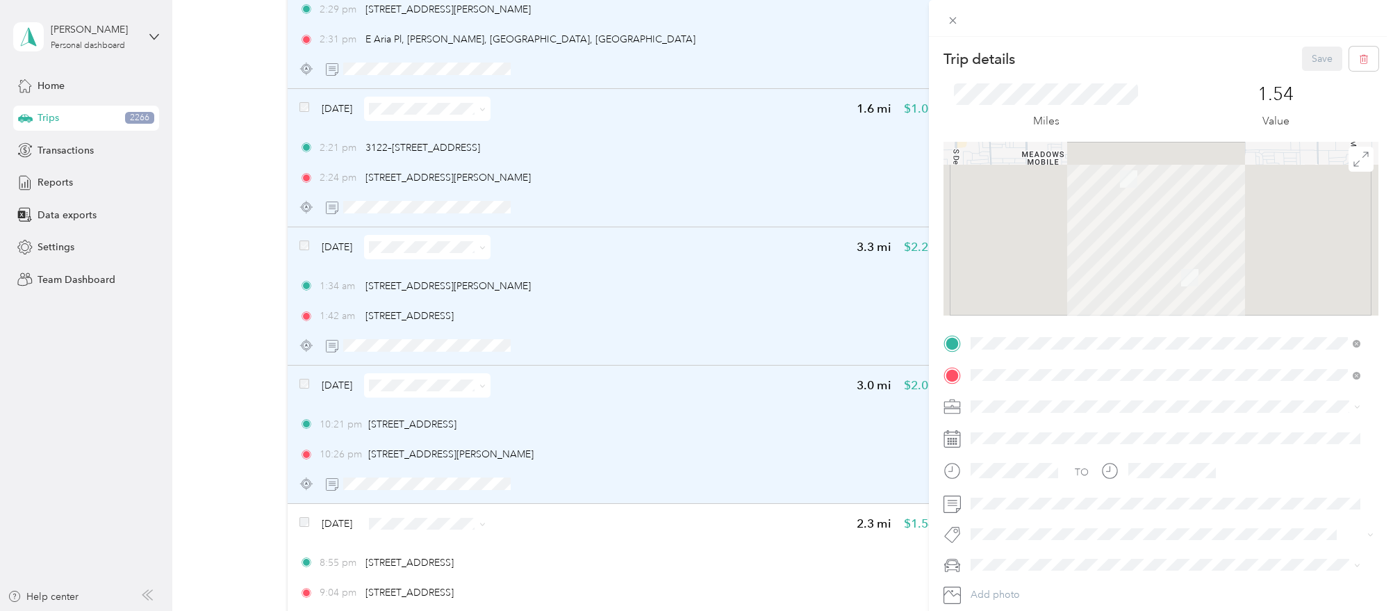
click at [317, 411] on div "Trip details Save This trip cannot be edited because it is either under review,…" at bounding box center [696, 305] width 1393 height 611
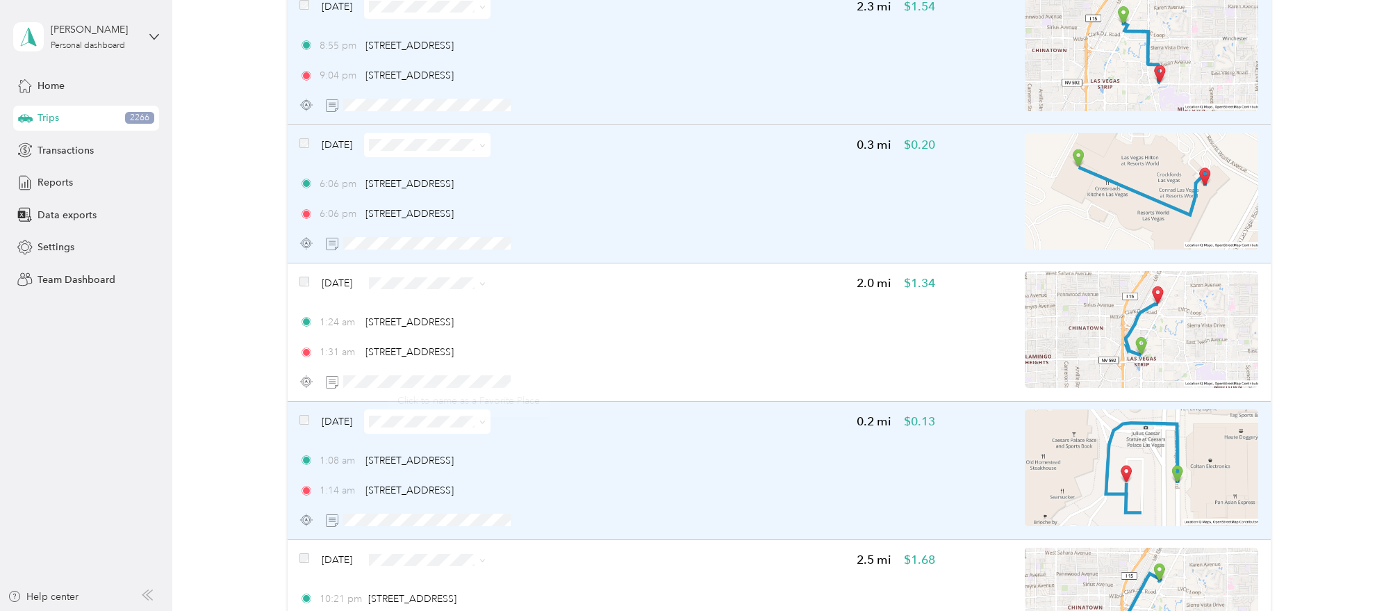
scroll to position [16524, 0]
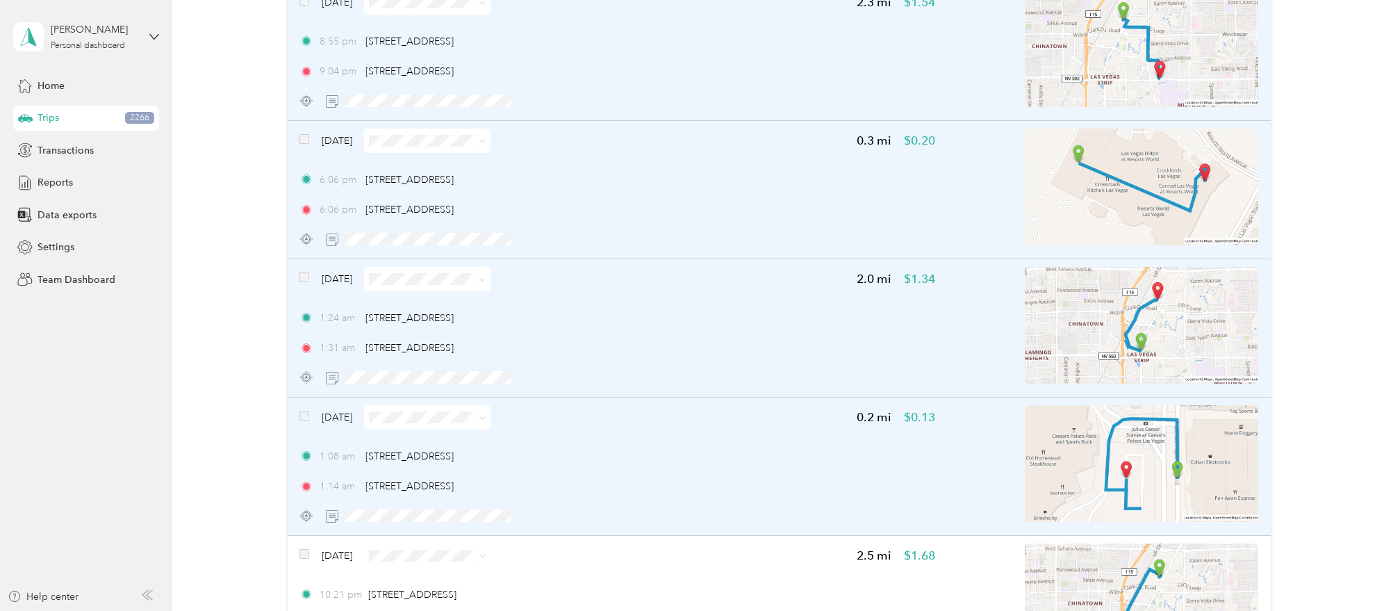
click at [298, 397] on div "[DATE] 0.2 mi $0.13 1:08 am [STREET_ADDRESS] 1:14 am 75–[GEOGRAPHIC_DATA], [GEO…" at bounding box center [779, 466] width 983 height 138
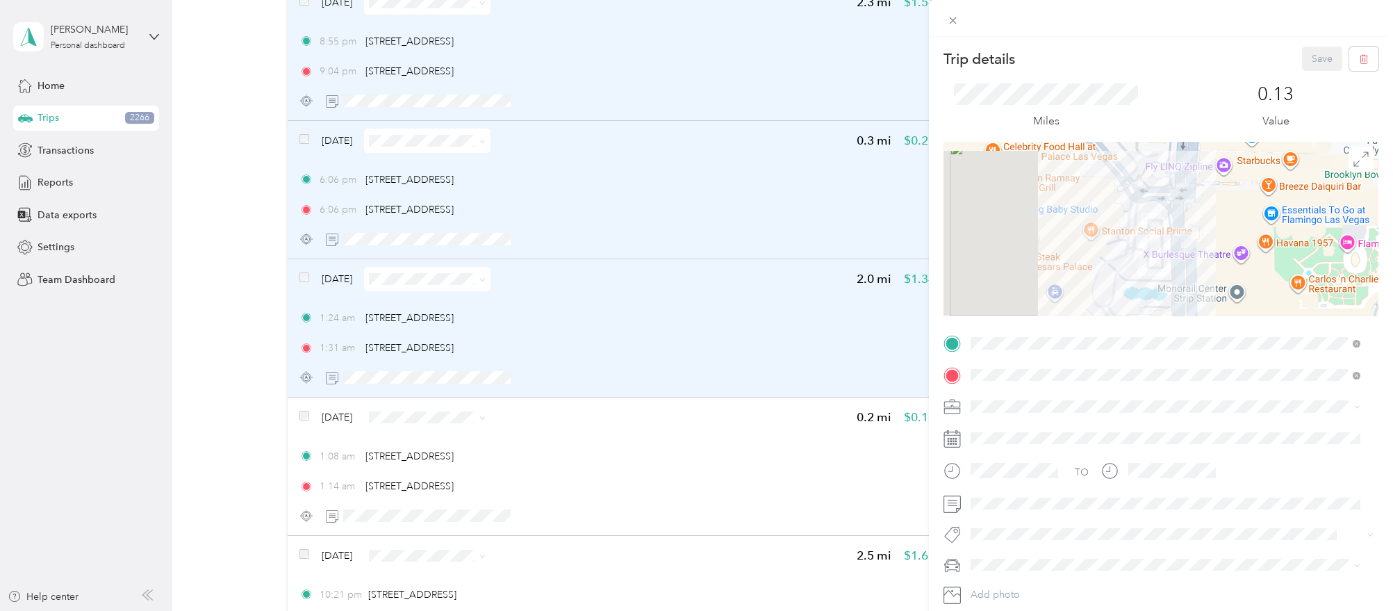
click at [313, 384] on div "Trip details Save This trip cannot be edited because it is either under review,…" at bounding box center [696, 305] width 1393 height 611
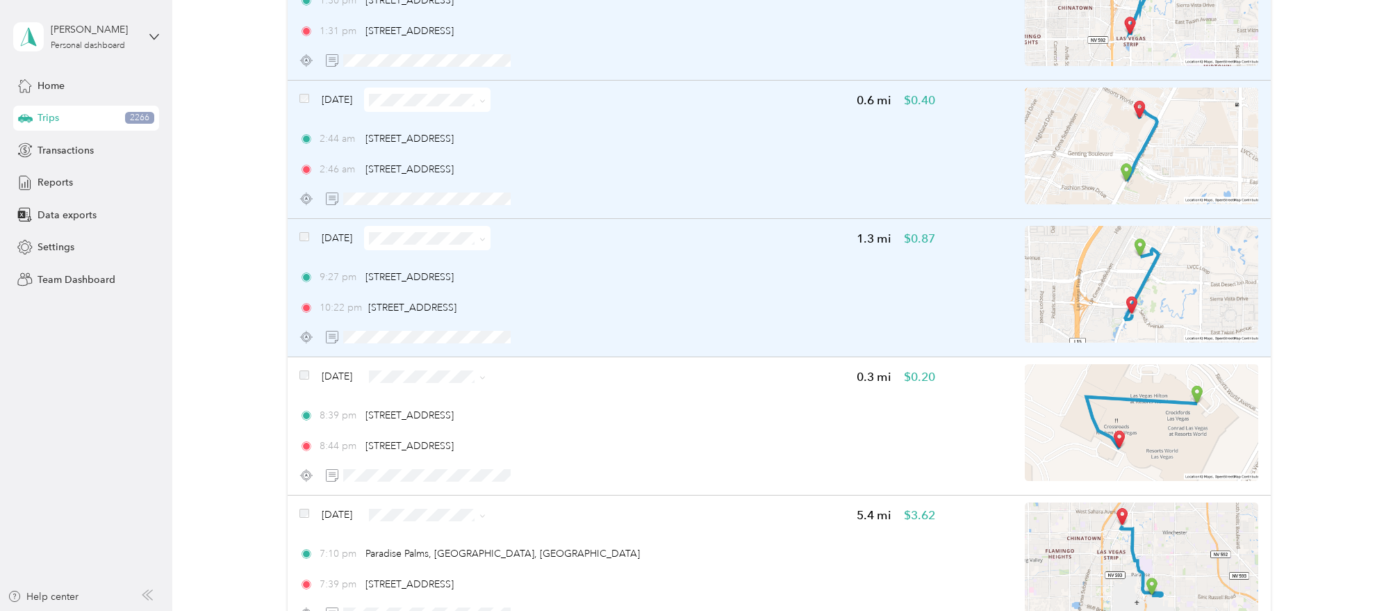
scroll to position [18086, 0]
click at [311, 224] on div "[DATE]" at bounding box center [394, 236] width 191 height 24
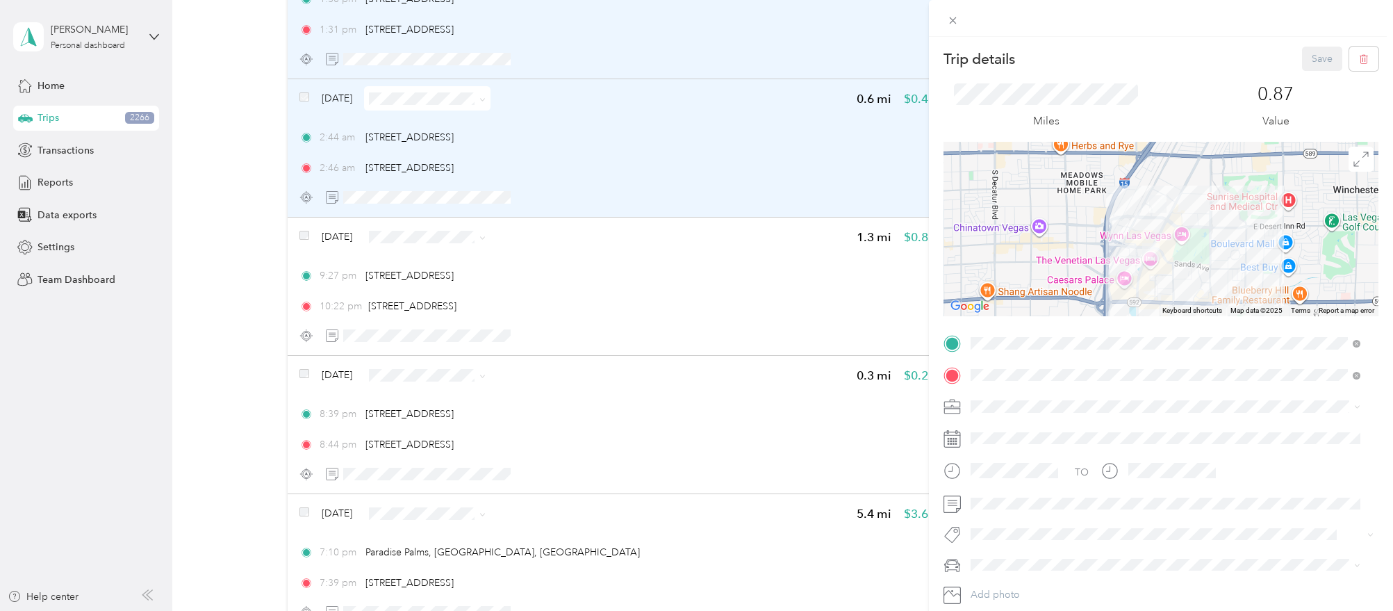
click at [306, 211] on div "Trip details Save This trip cannot be edited because it is either under review,…" at bounding box center [696, 305] width 1393 height 611
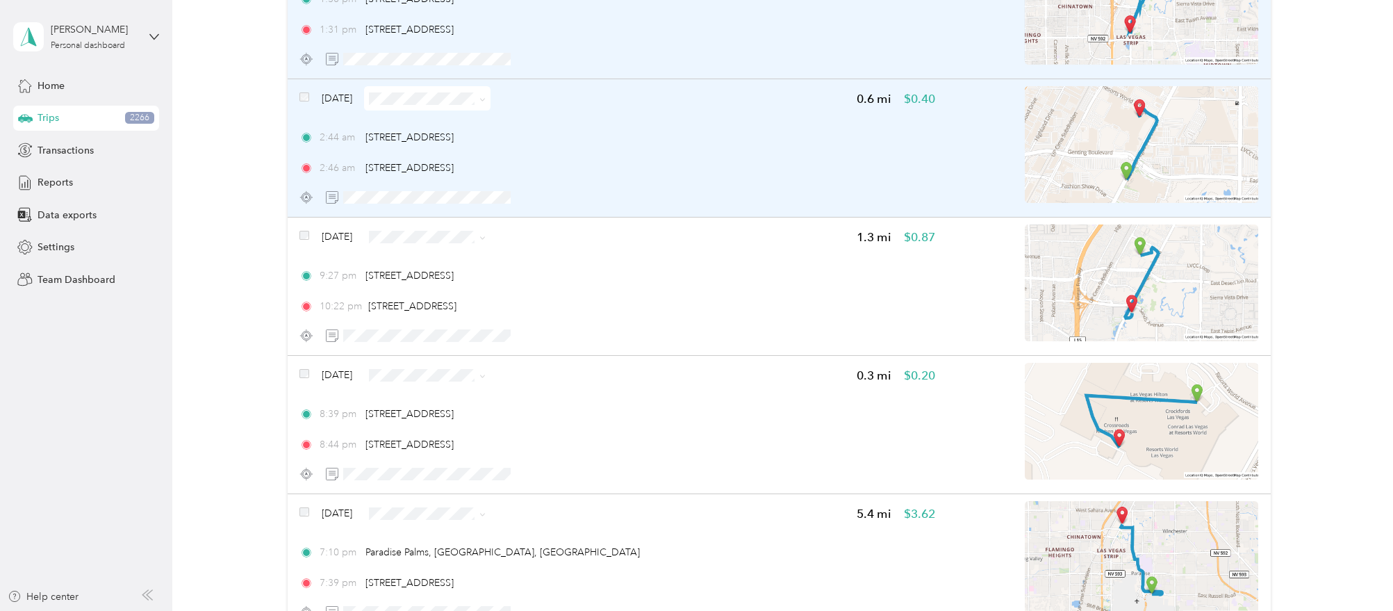
click at [304, 212] on div at bounding box center [696, 305] width 1393 height 611
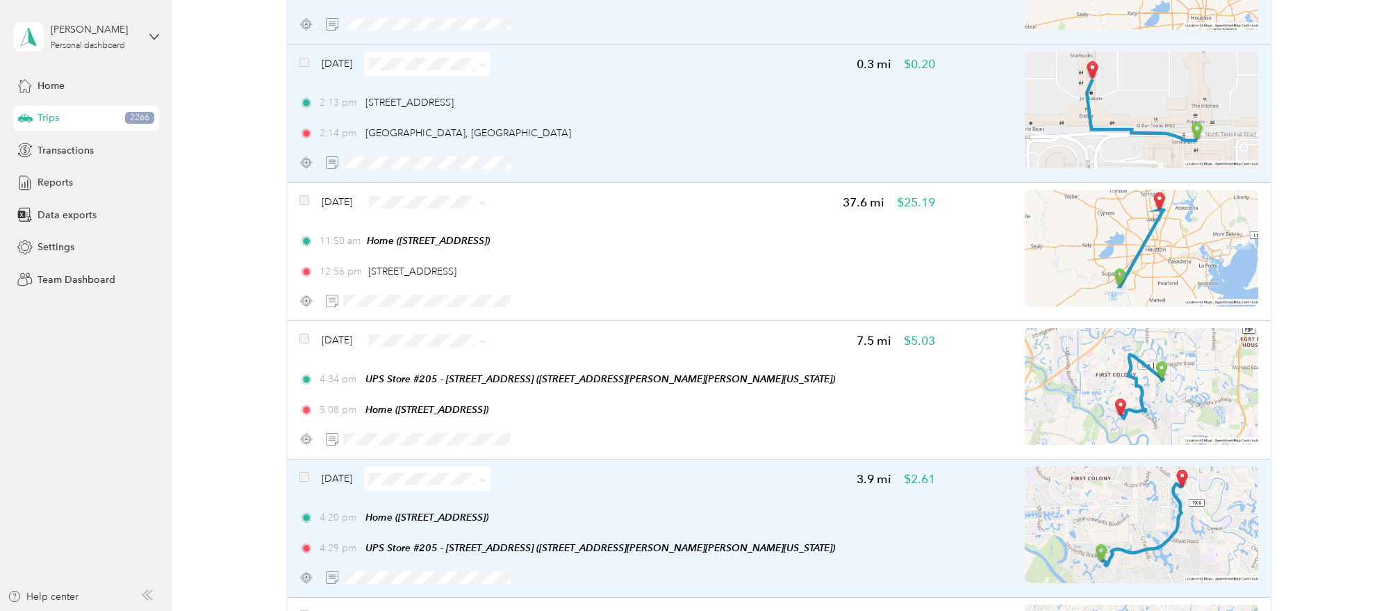
scroll to position [18955, 0]
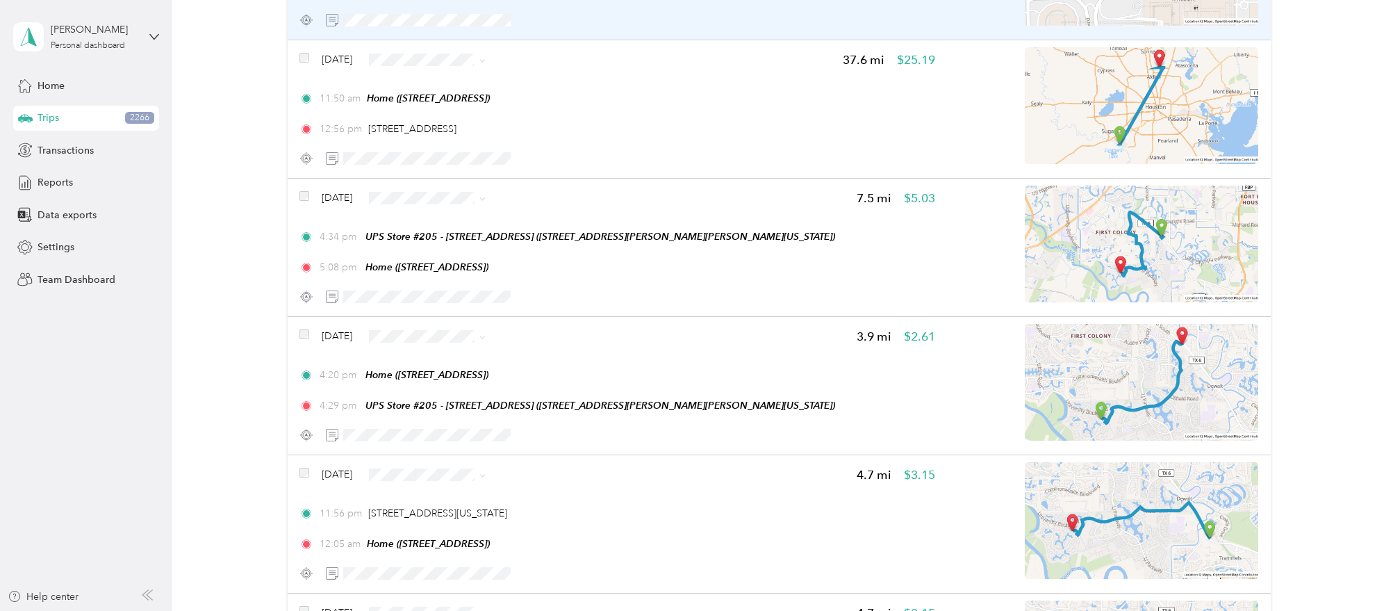
click at [459, 199] on span "Work" at bounding box center [465, 195] width 82 height 15
click at [453, 338] on span "Work" at bounding box center [465, 335] width 82 height 15
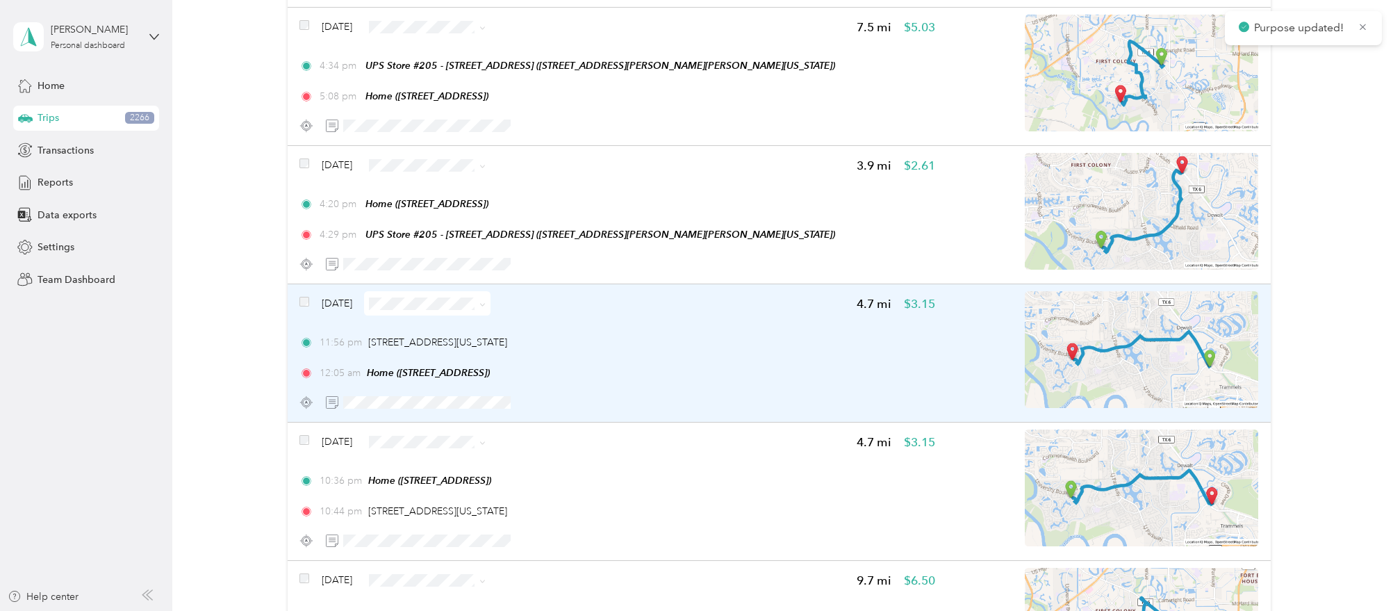
scroll to position [19128, 0]
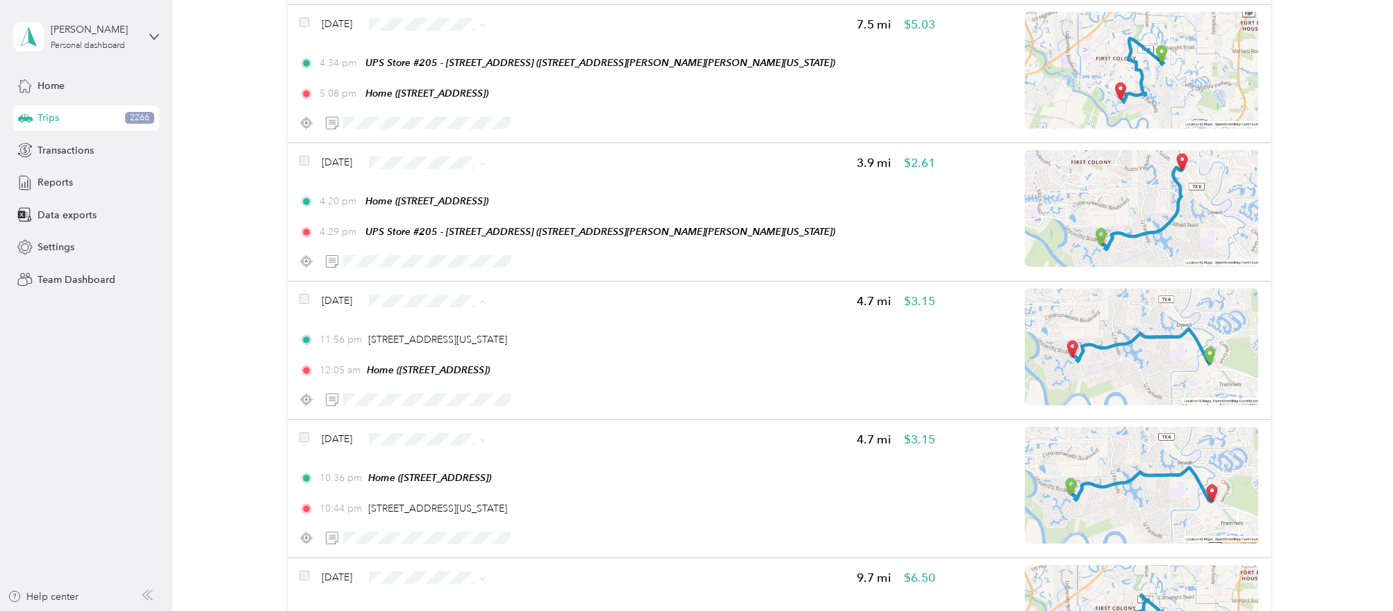
click at [481, 323] on span "Personal" at bounding box center [465, 326] width 82 height 15
click at [458, 462] on span "Personal" at bounding box center [465, 464] width 82 height 15
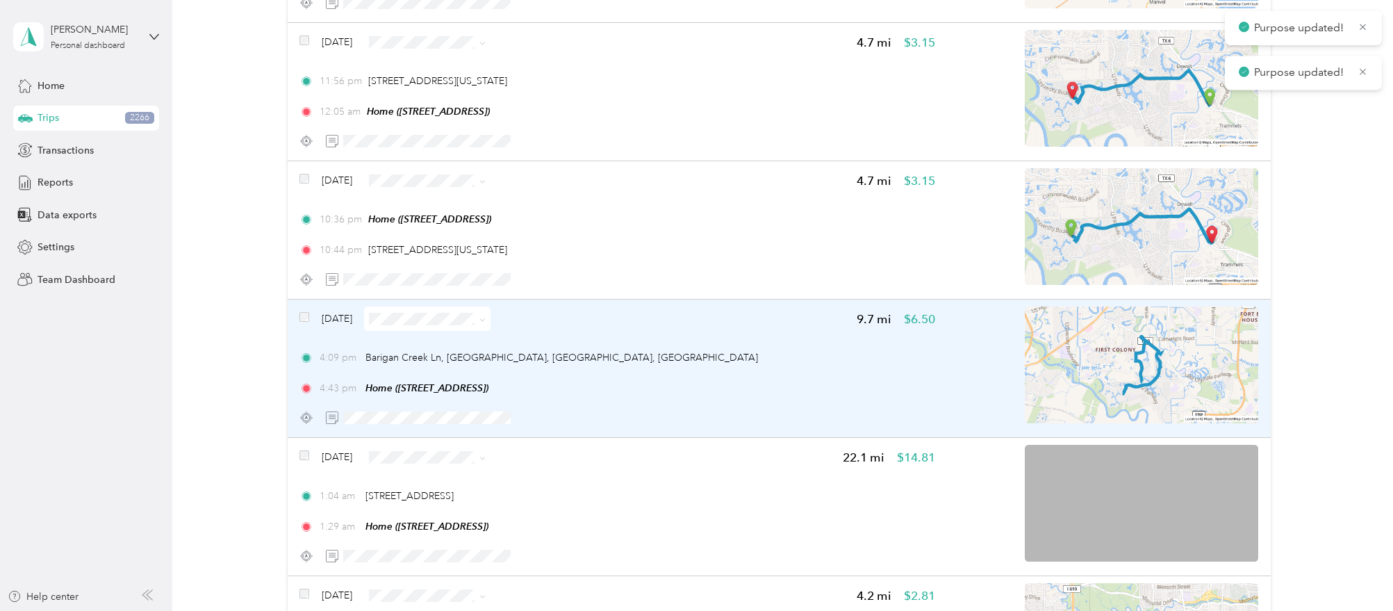
scroll to position [19113, 0]
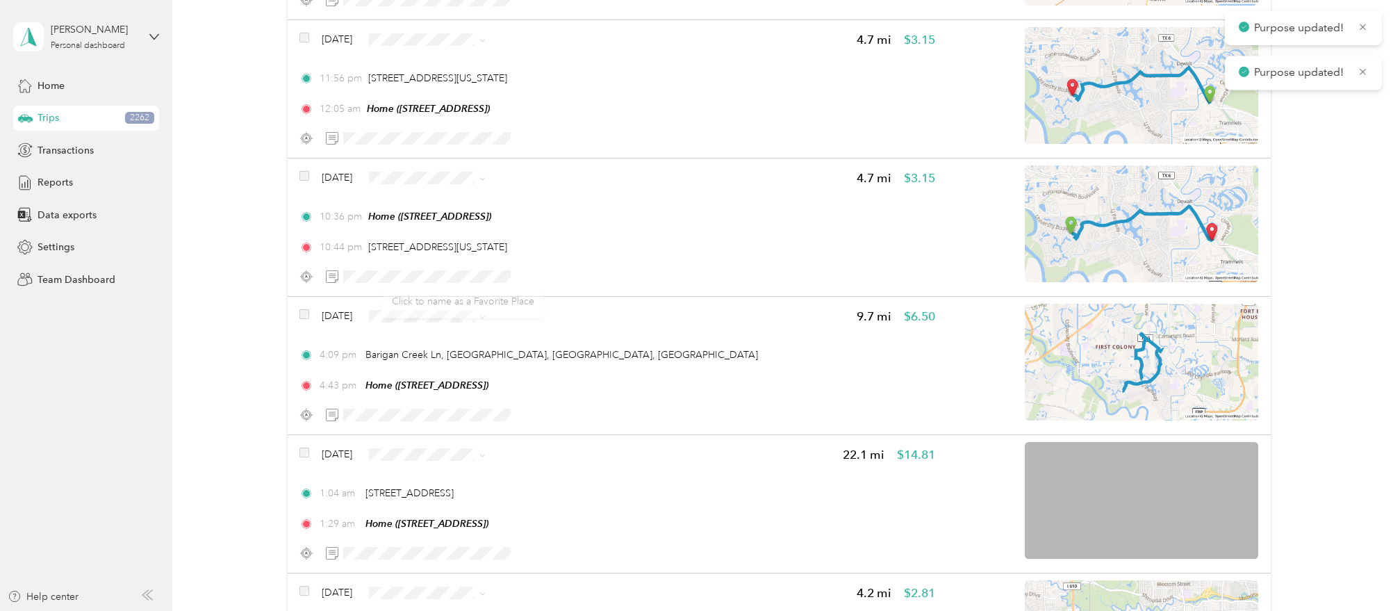
click at [434, 298] on div "Click to name as a Favorite Place" at bounding box center [463, 301] width 162 height 34
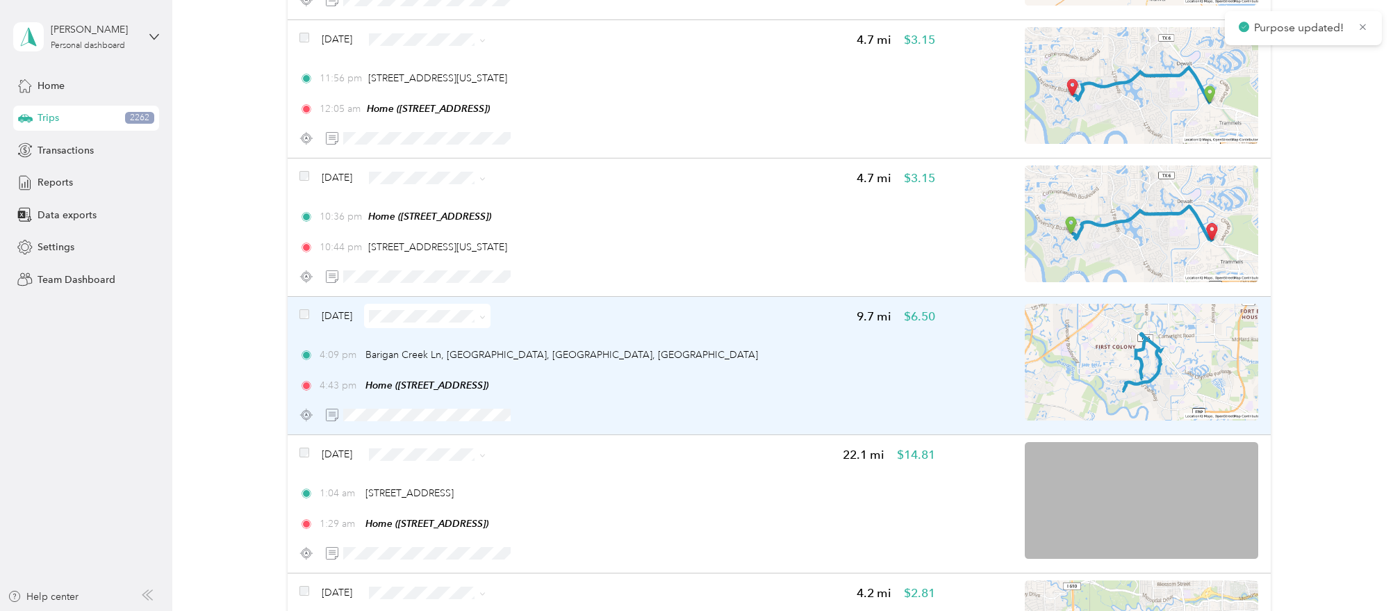
click at [490, 304] on span at bounding box center [427, 316] width 126 height 24
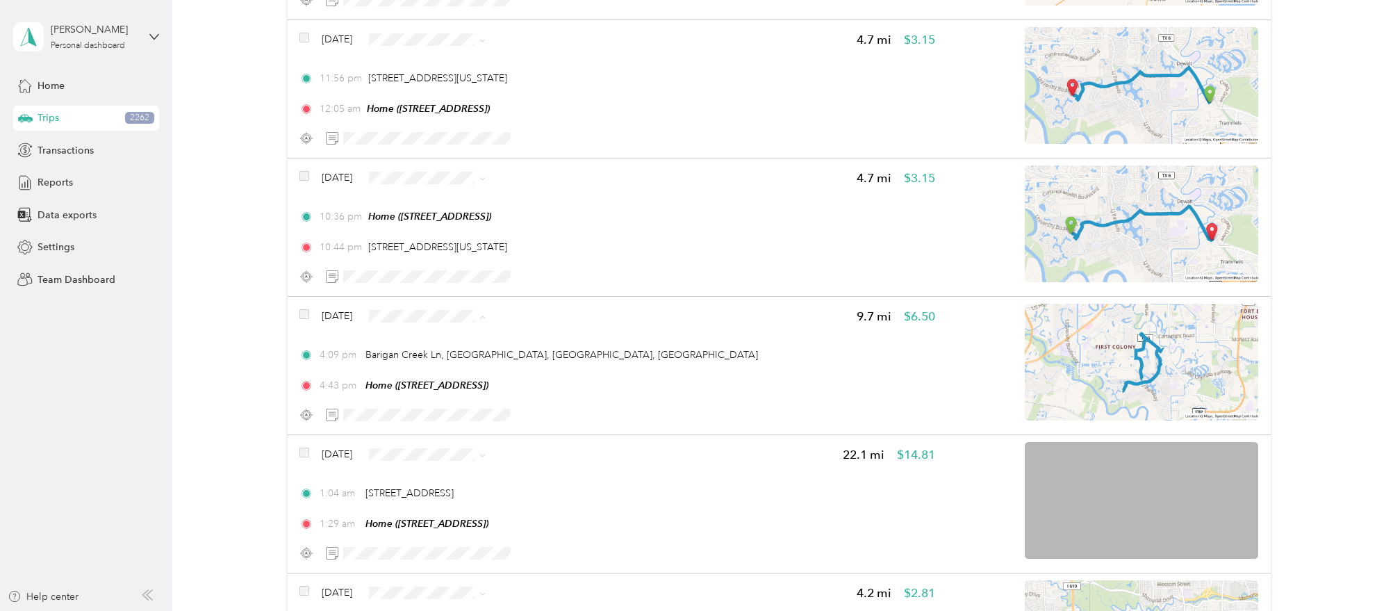
click at [468, 311] on span "Work" at bounding box center [465, 317] width 82 height 15
click at [459, 258] on span "Work" at bounding box center [465, 258] width 82 height 15
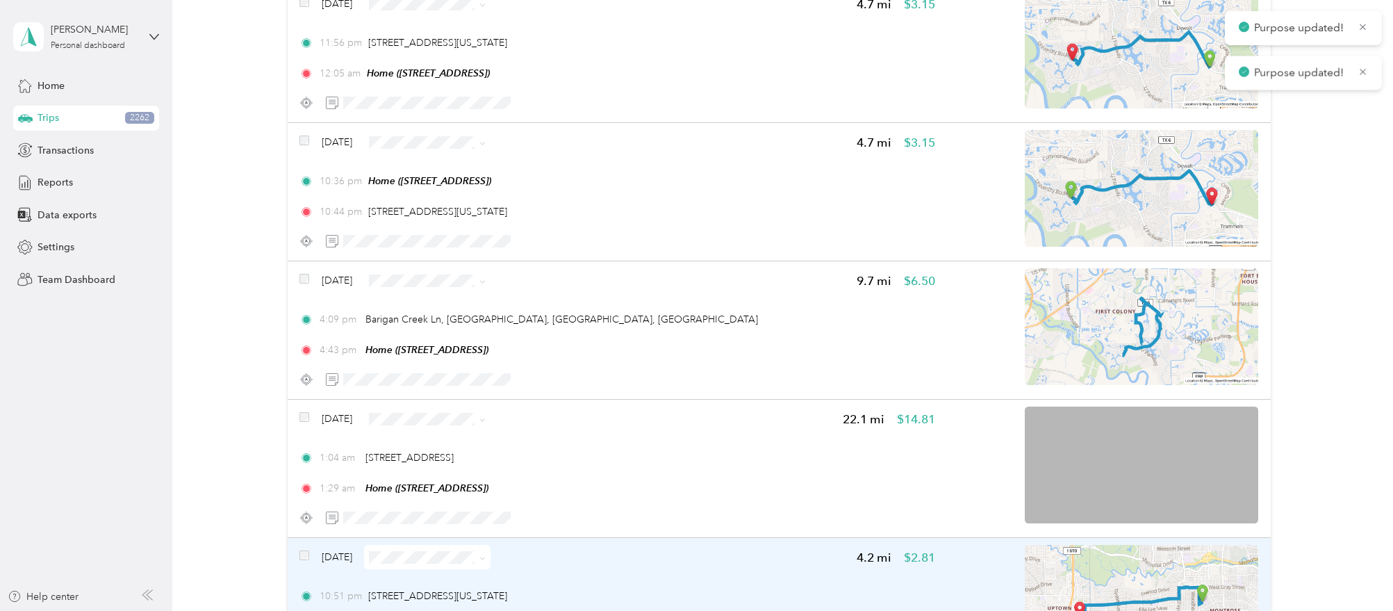
scroll to position [19287, 0]
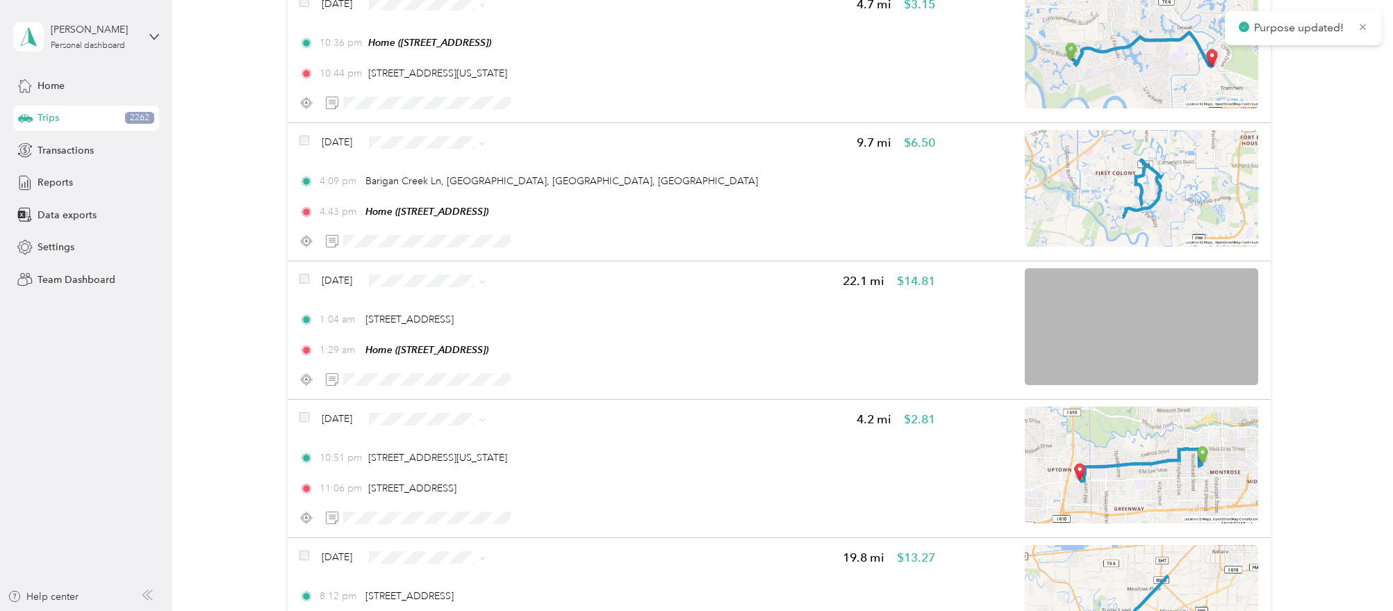
click at [448, 415] on span "Work" at bounding box center [465, 415] width 82 height 15
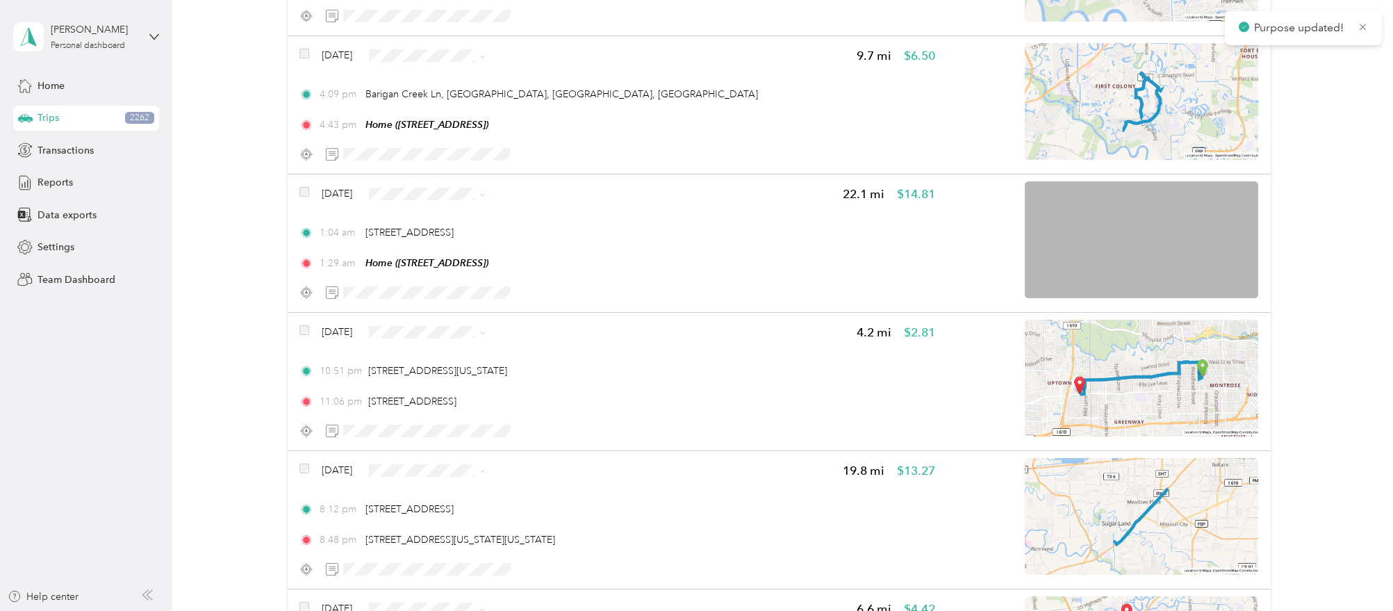
click at [451, 270] on span "Work" at bounding box center [465, 274] width 82 height 15
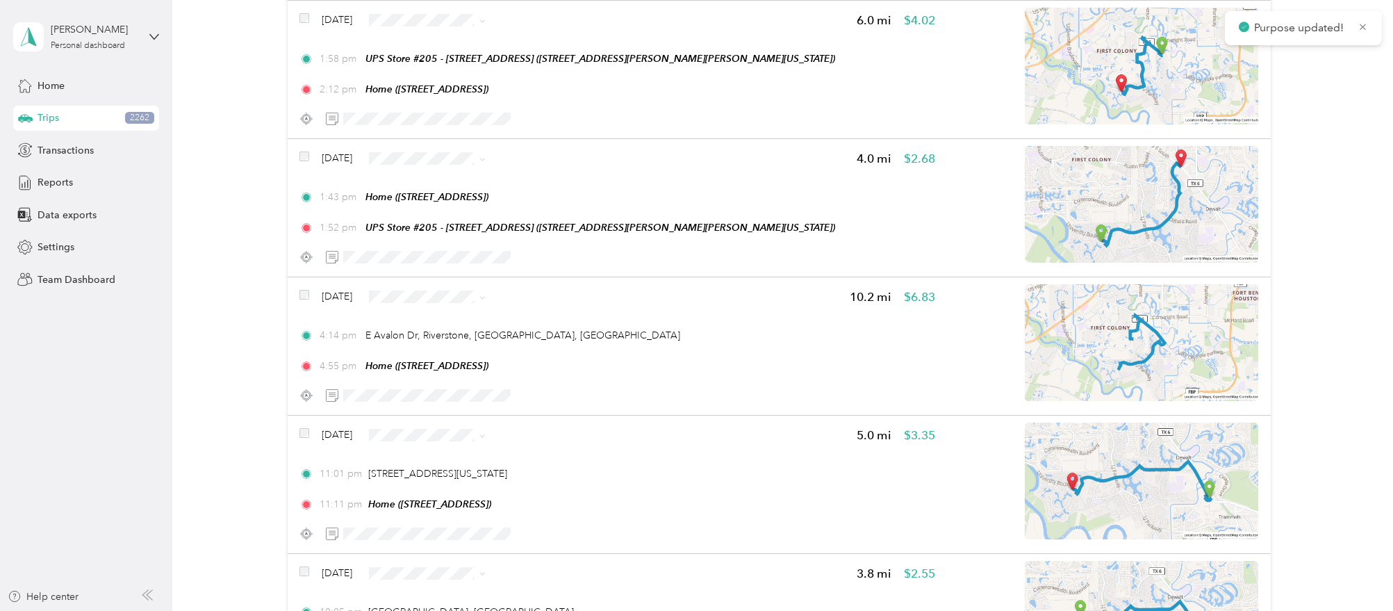
scroll to position [19082, 0]
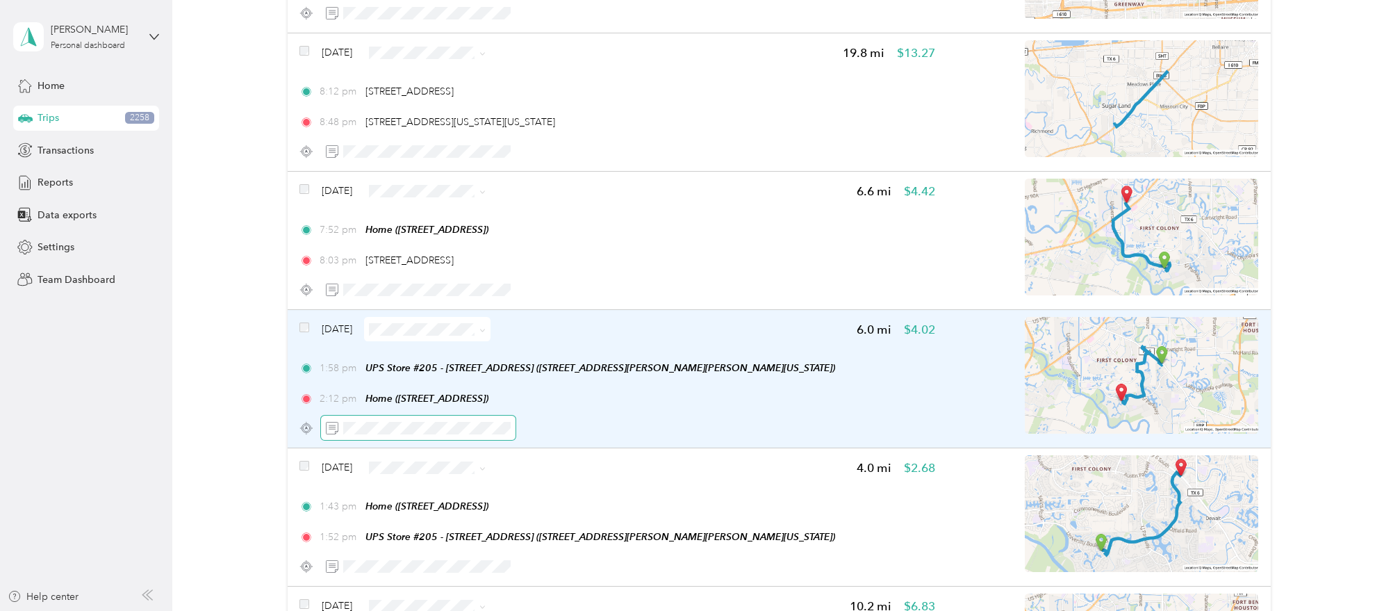
scroll to position [19255, 0]
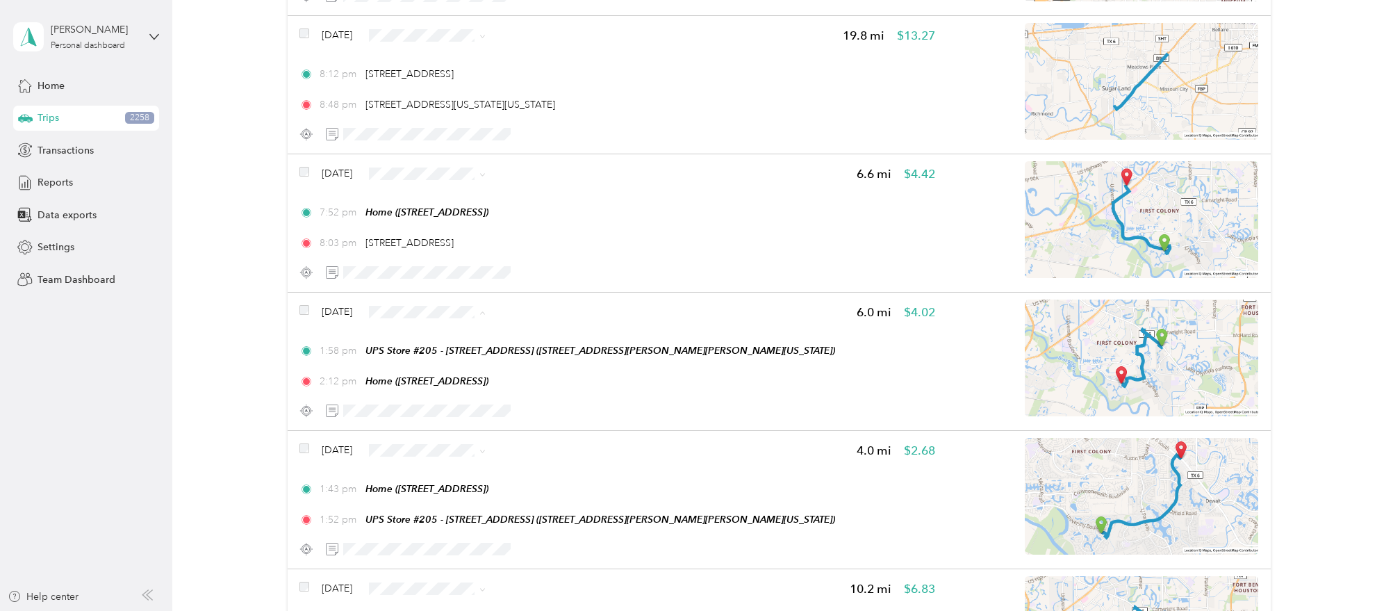
click at [455, 311] on span "Work" at bounding box center [465, 313] width 82 height 15
click at [435, 452] on span "Work" at bounding box center [465, 451] width 82 height 15
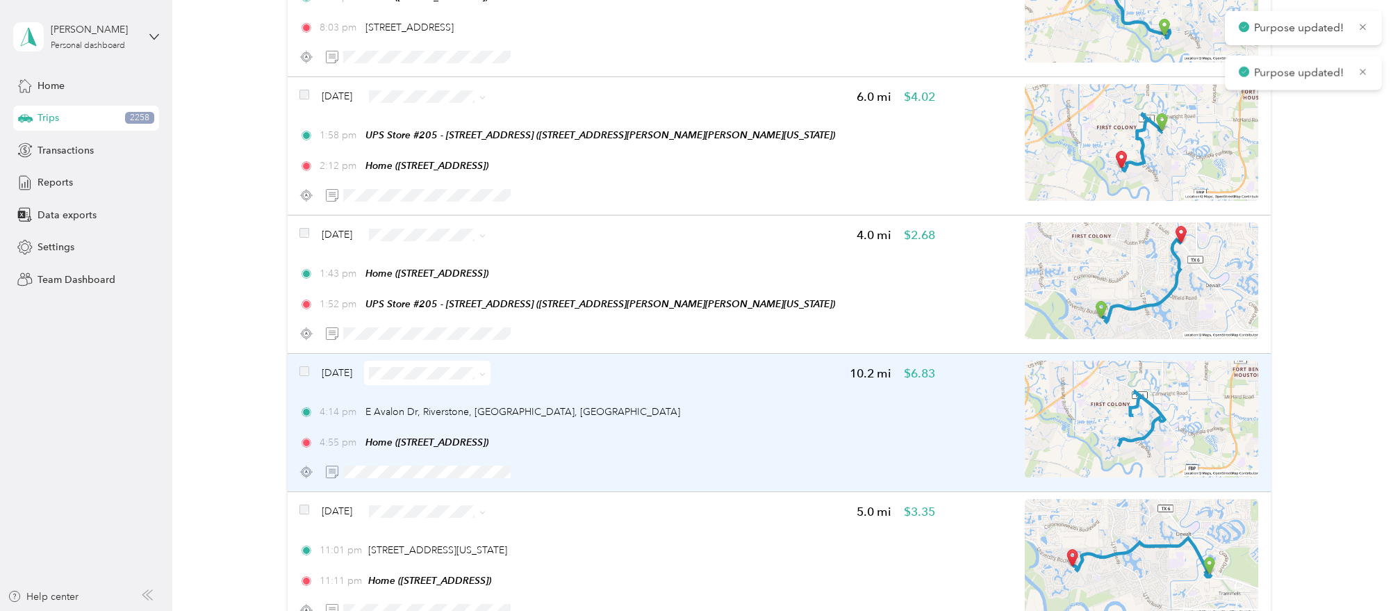
scroll to position [19516, 0]
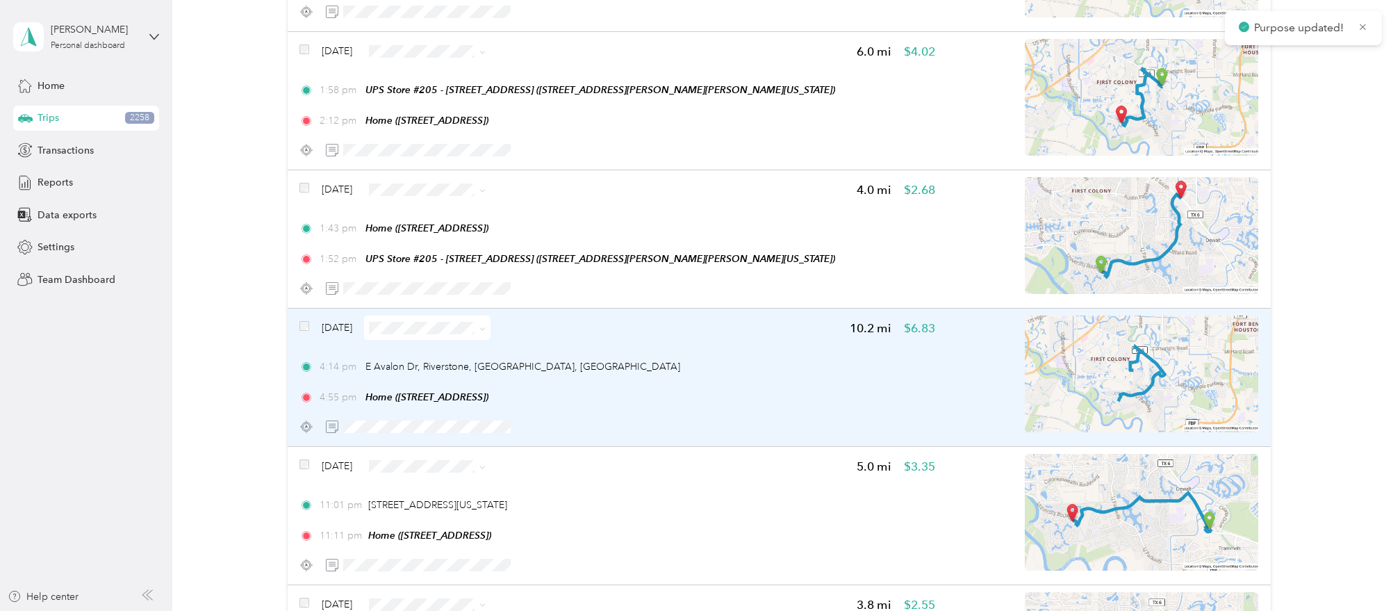
click at [459, 292] on body "Purpose updated! Purpose updated! [PERSON_NAME] Personal dashboard Home Trips 2…" at bounding box center [693, 305] width 1386 height 611
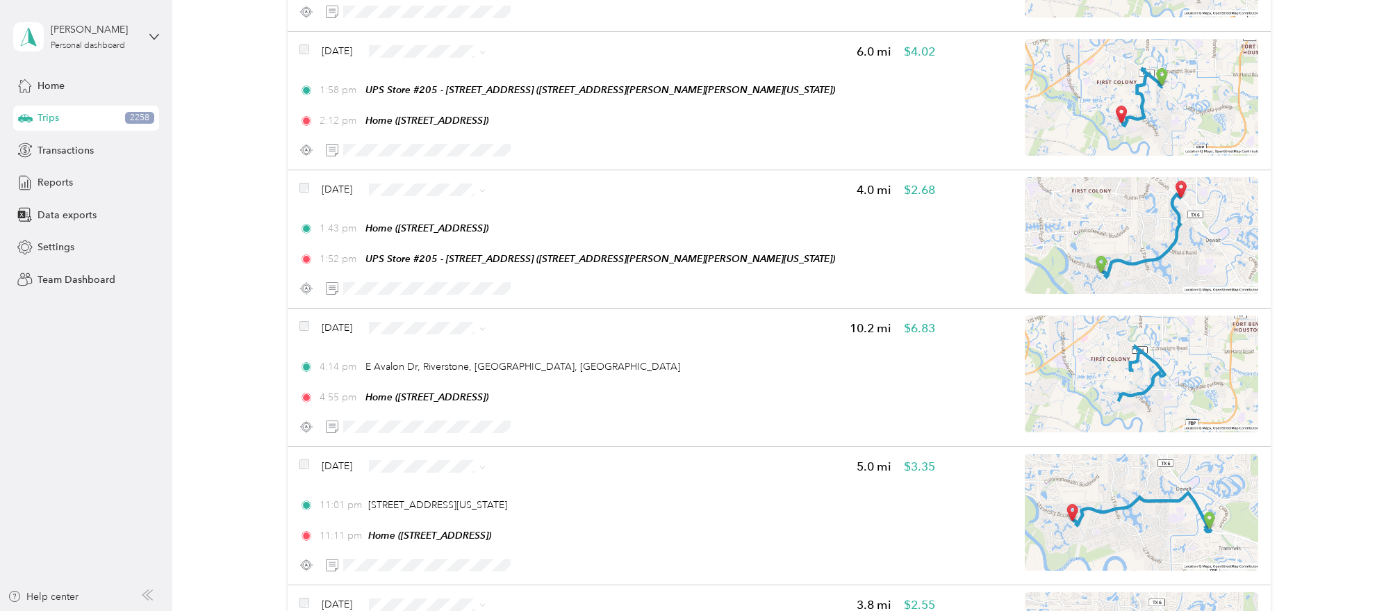
click at [420, 329] on span "Work" at bounding box center [452, 327] width 107 height 15
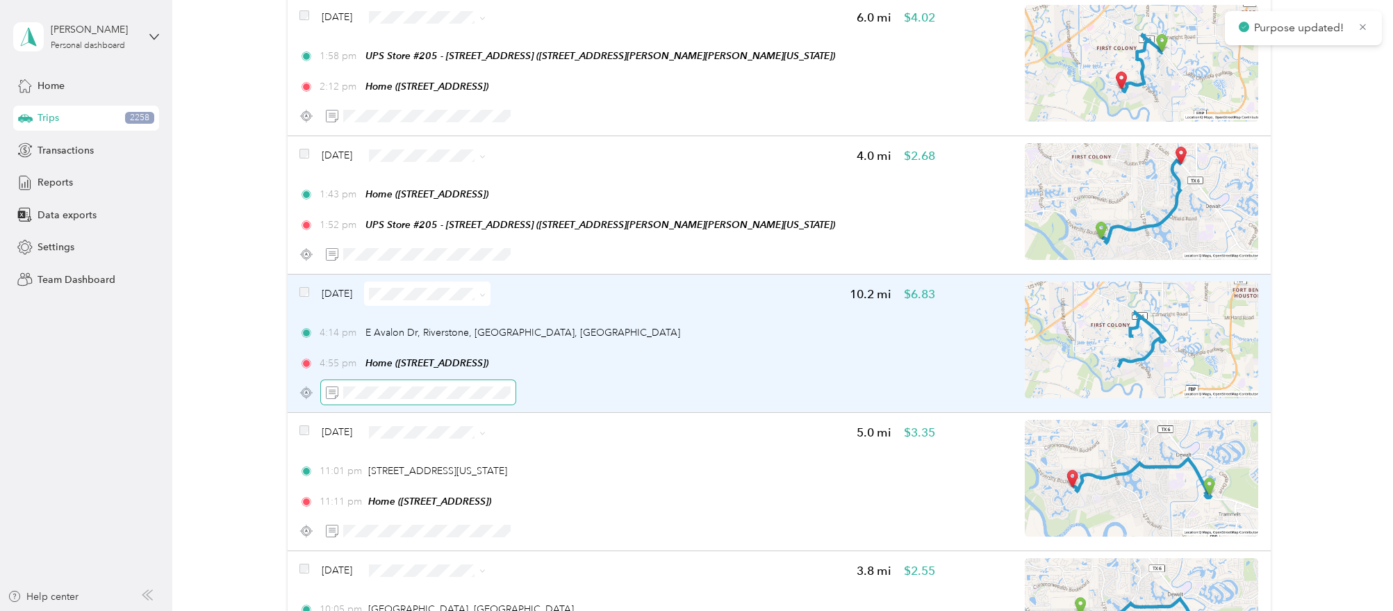
scroll to position [19603, 0]
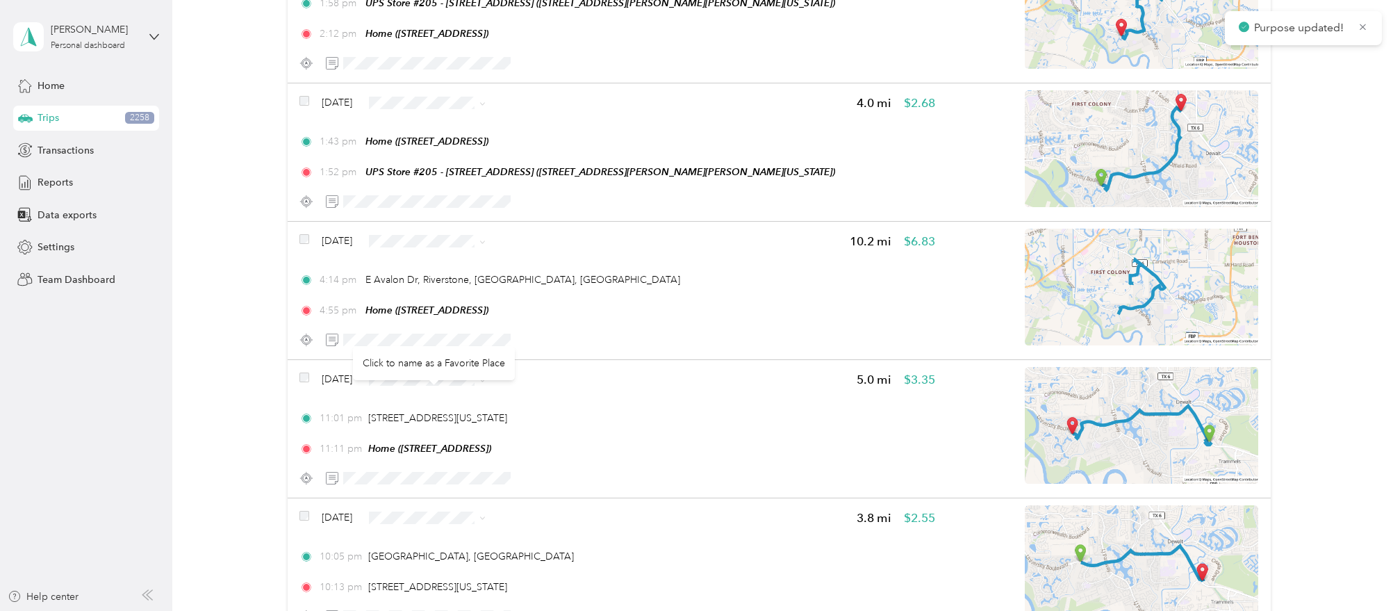
click at [442, 349] on div "Click to name as a Favorite Place" at bounding box center [434, 363] width 162 height 34
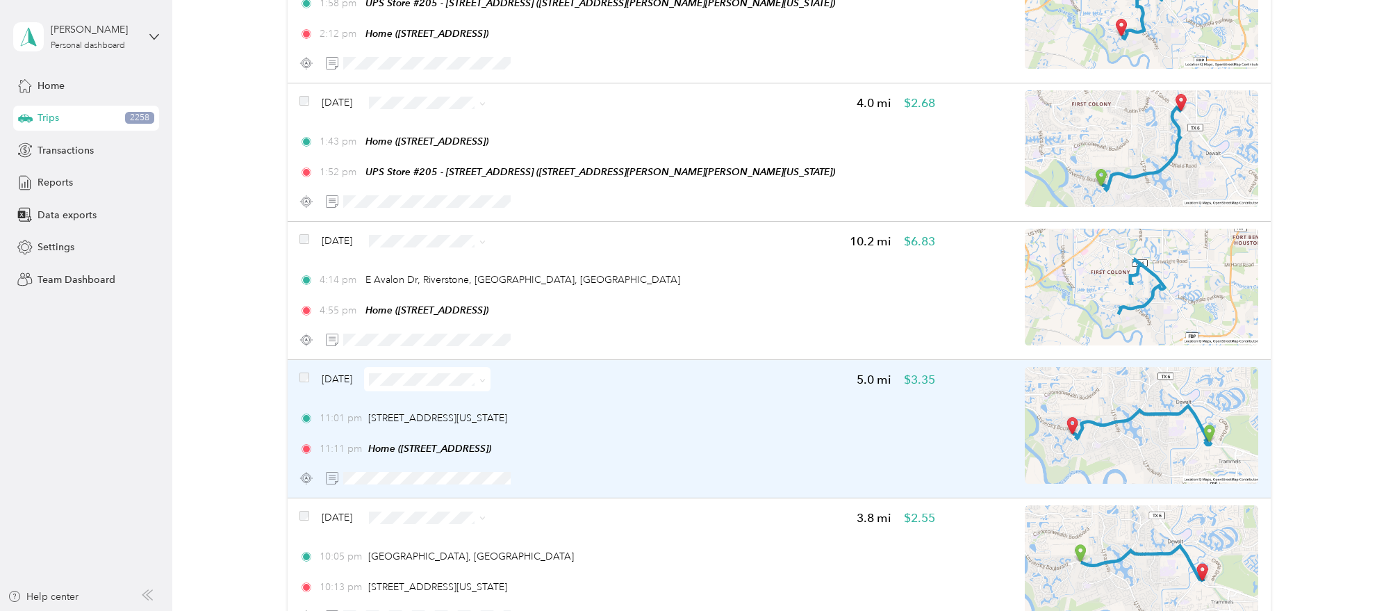
click at [490, 367] on span at bounding box center [427, 379] width 126 height 24
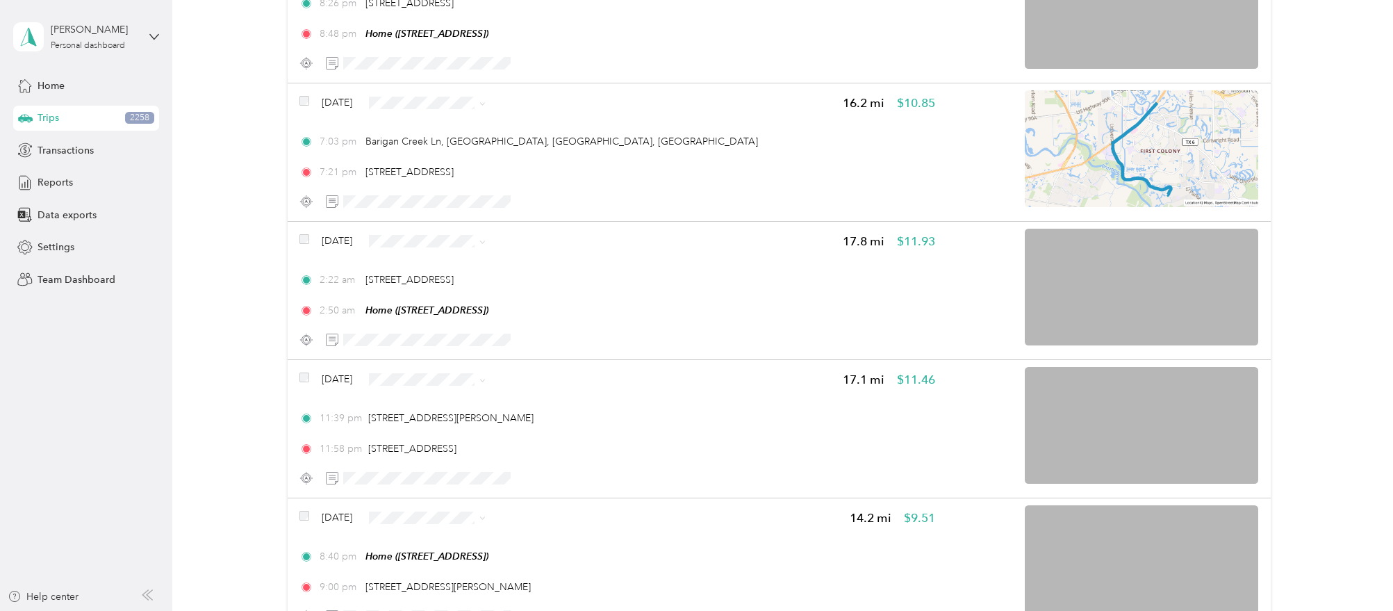
scroll to position [18913, 0]
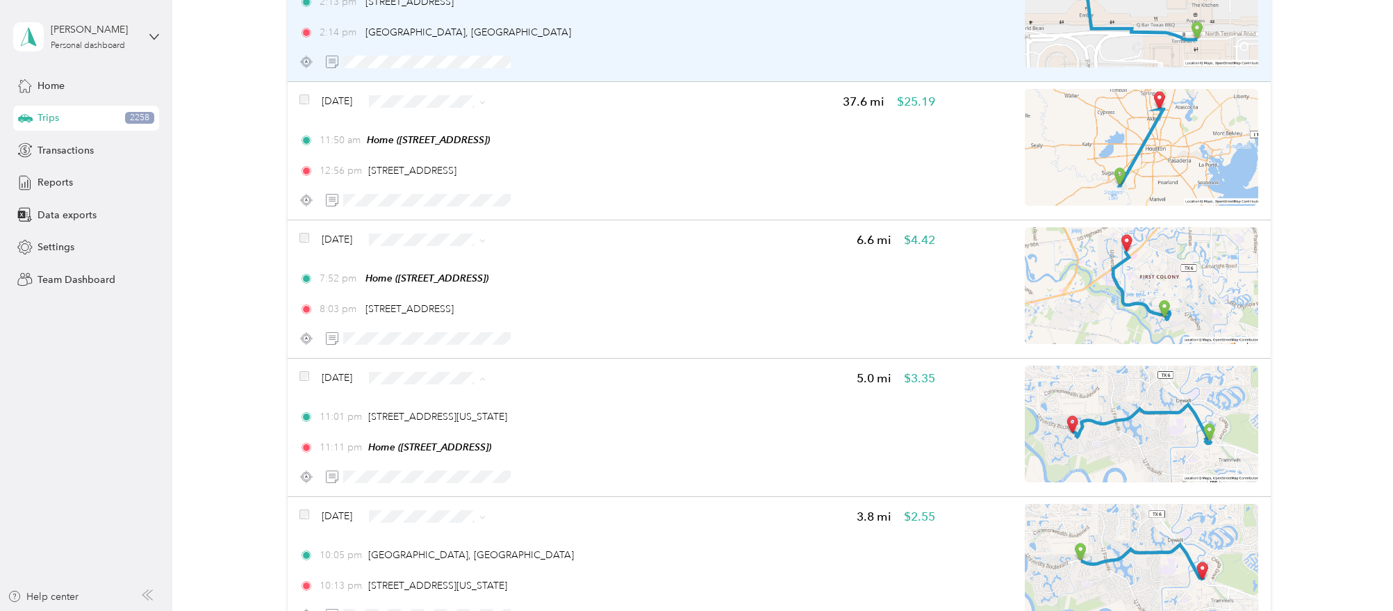
click at [475, 394] on li "Personal" at bounding box center [452, 404] width 126 height 24
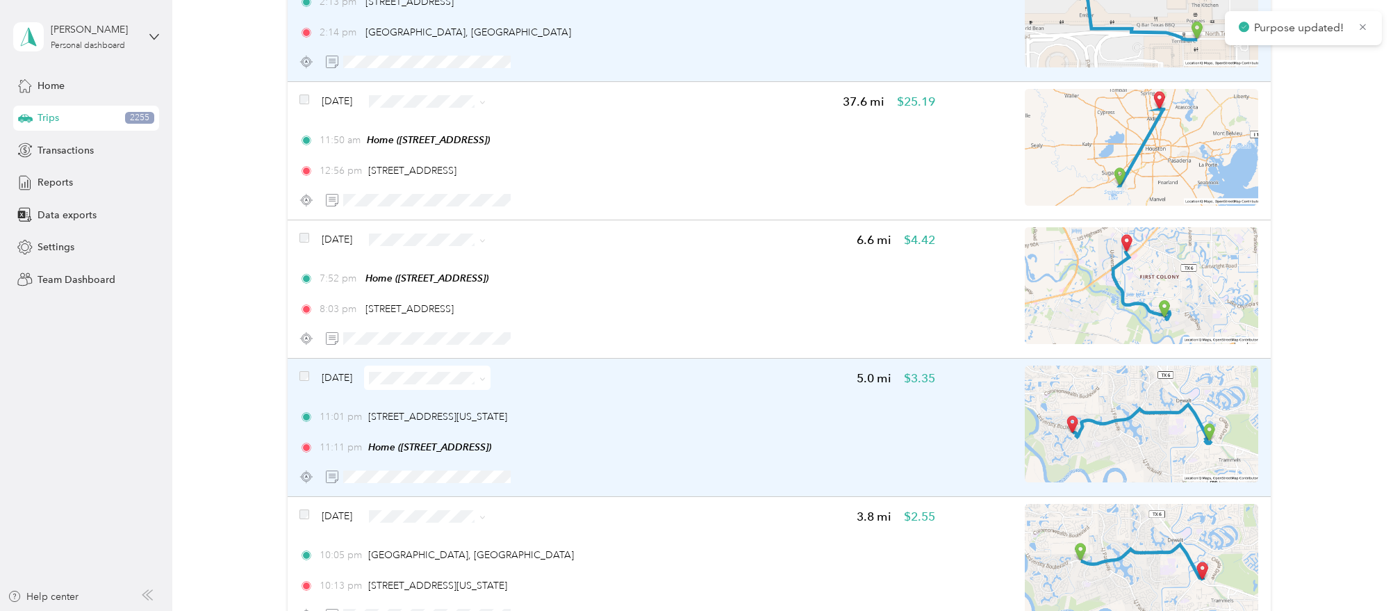
scroll to position [19000, 0]
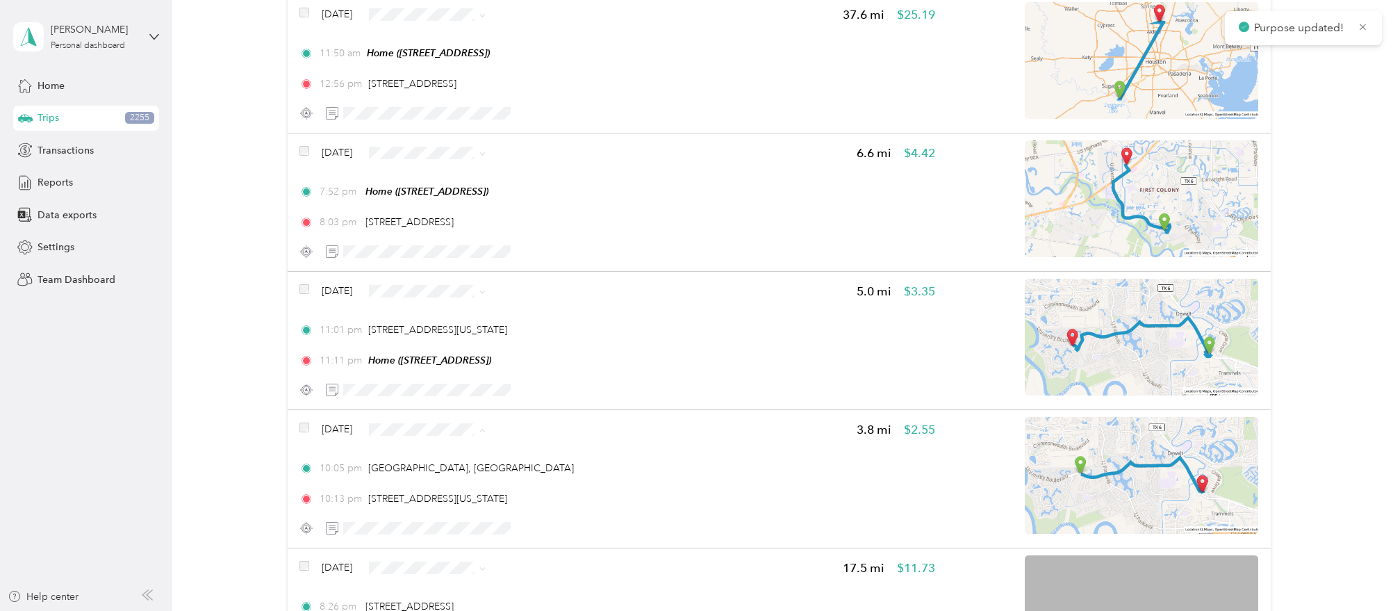
click at [441, 444] on li "Personal" at bounding box center [452, 455] width 126 height 24
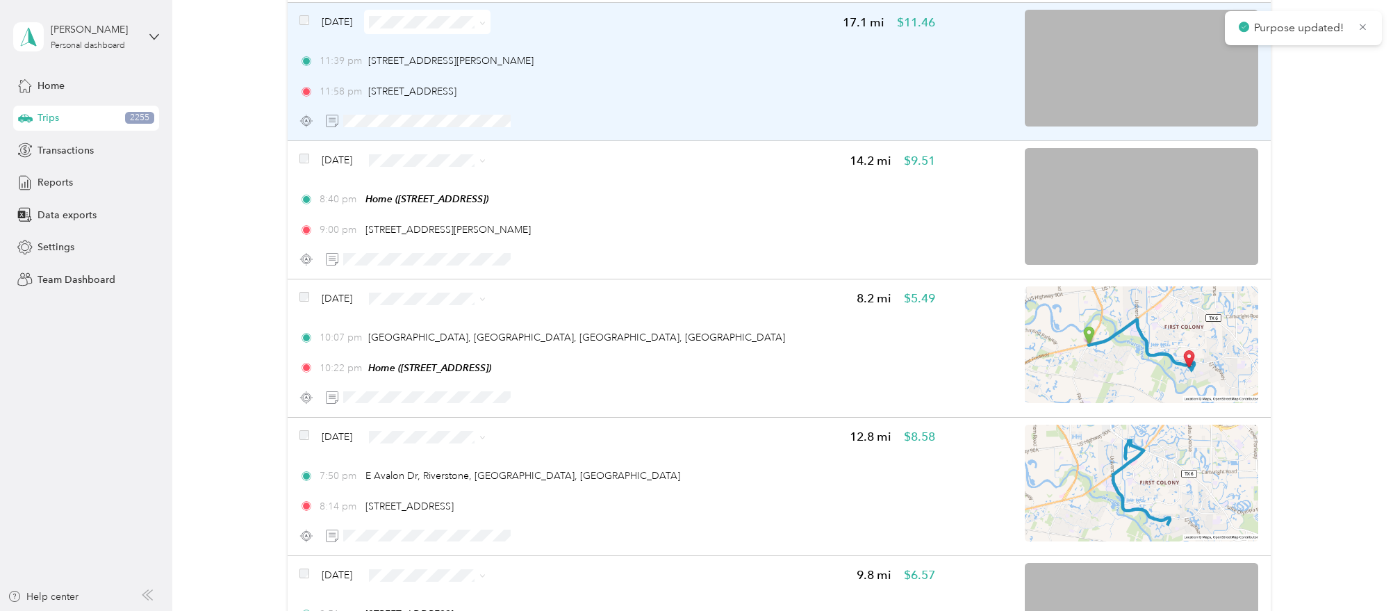
scroll to position [20042, 0]
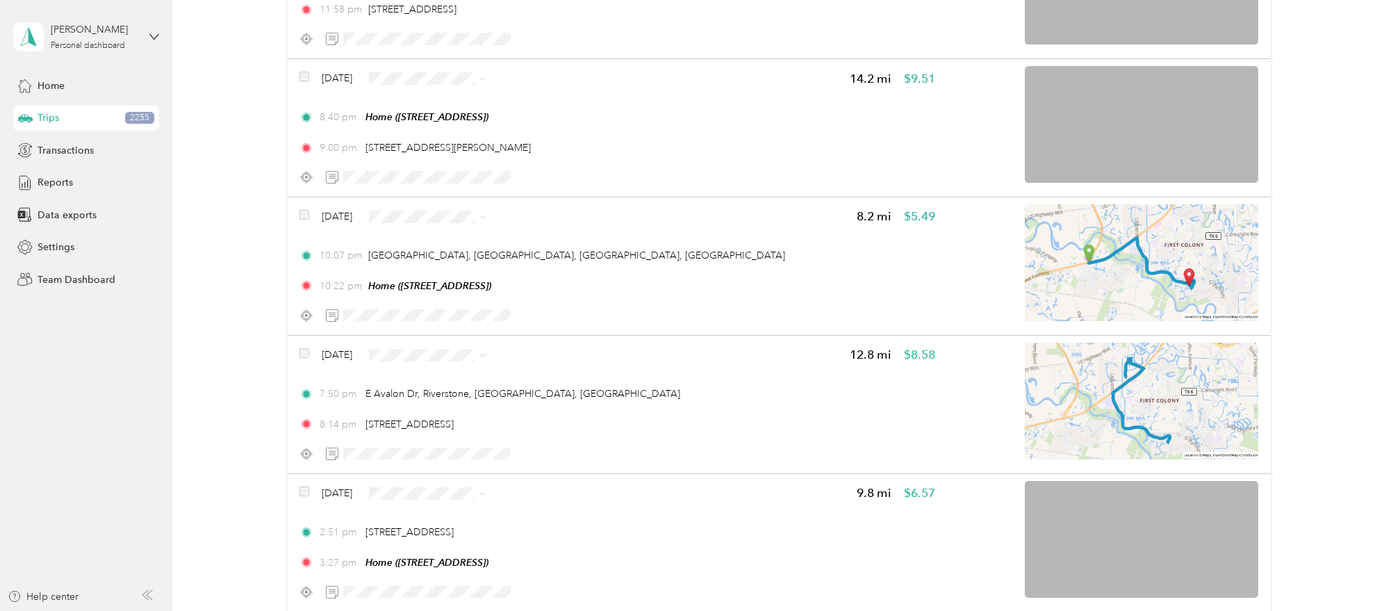
click at [482, 213] on span "Work" at bounding box center [465, 217] width 82 height 15
click at [436, 349] on span "Work" at bounding box center [465, 355] width 82 height 15
click at [448, 299] on span "Work" at bounding box center [465, 293] width 82 height 15
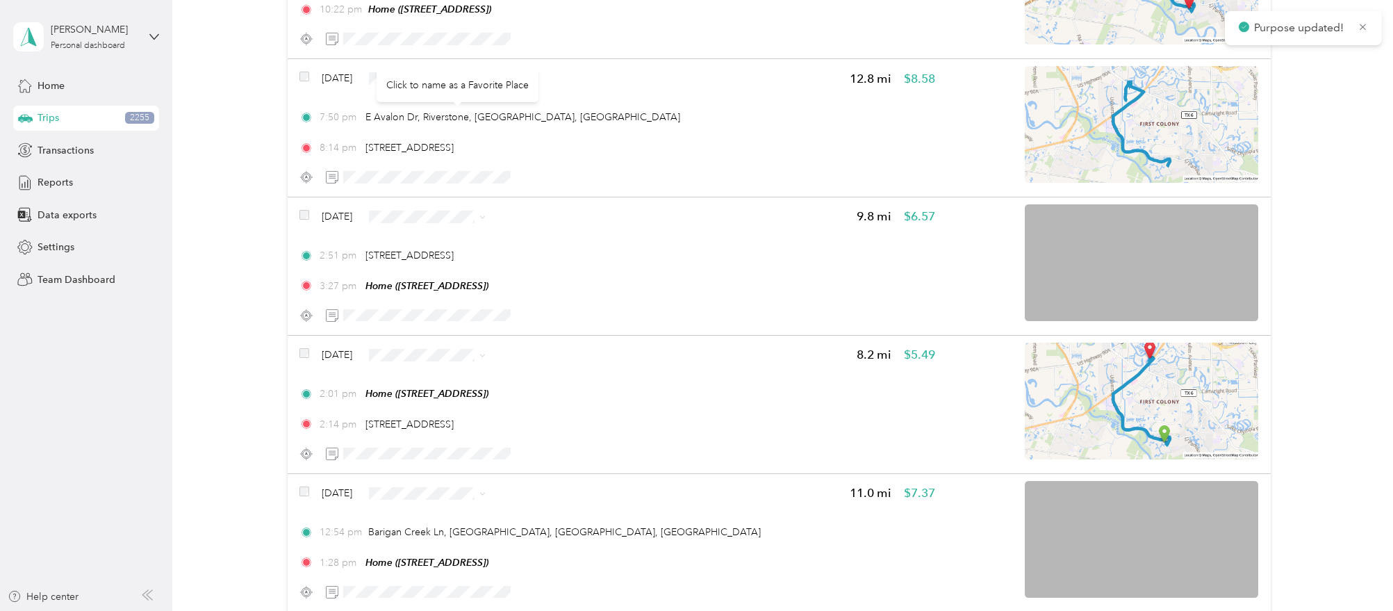
scroll to position [19765, 0]
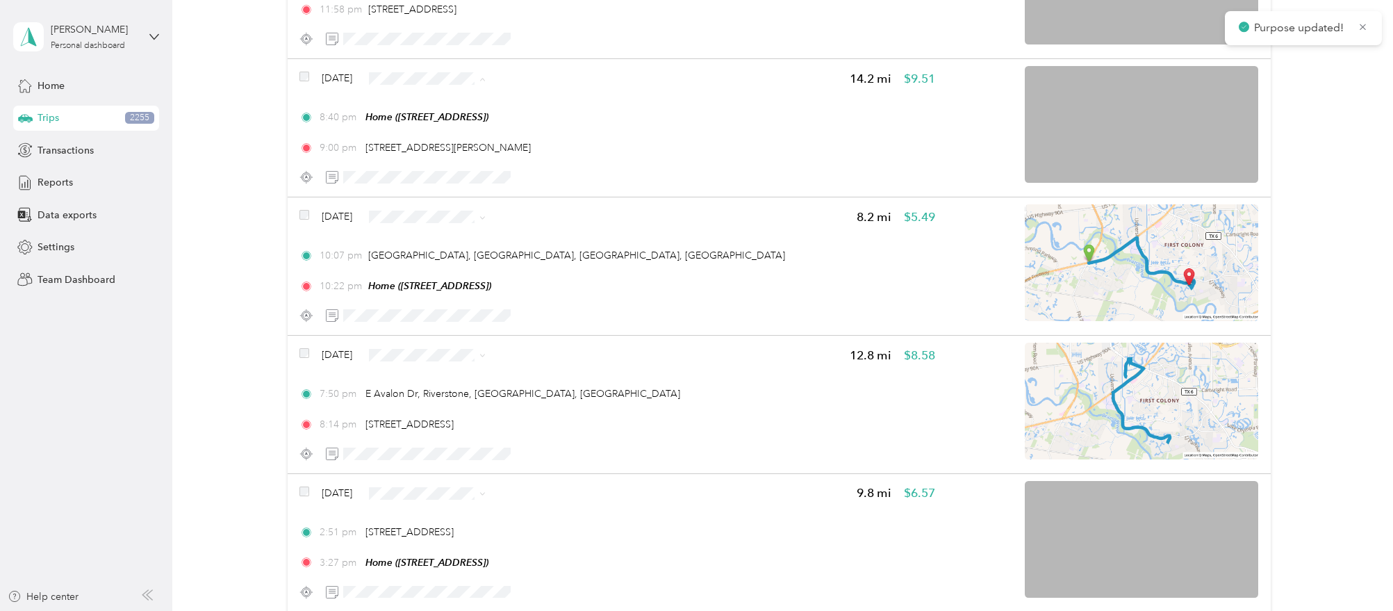
click at [432, 80] on span "Work" at bounding box center [465, 79] width 82 height 15
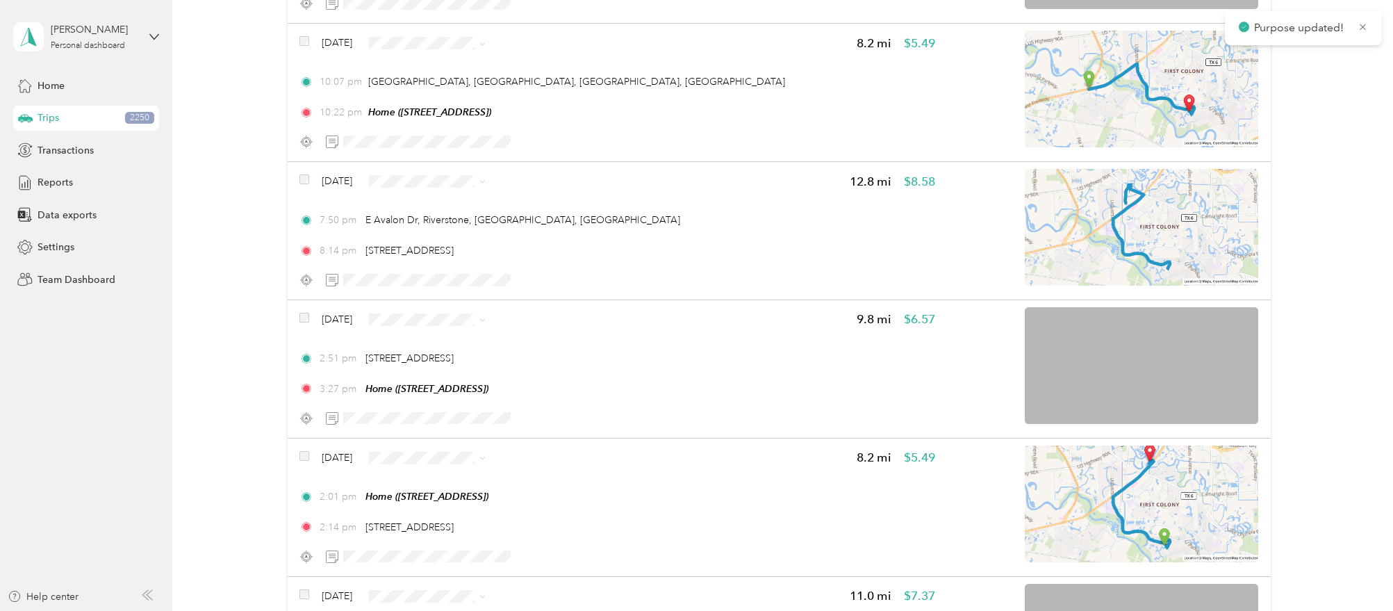
click at [459, 260] on li "Work" at bounding box center [452, 260] width 126 height 24
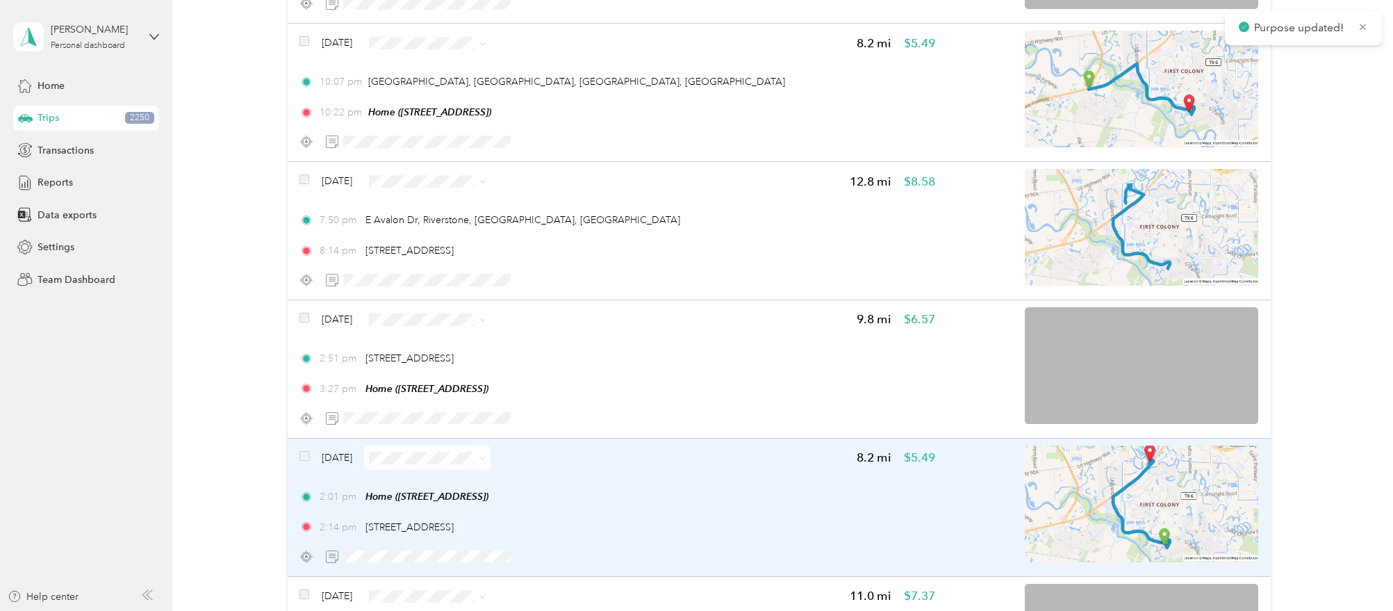
click at [486, 450] on span at bounding box center [479, 457] width 11 height 15
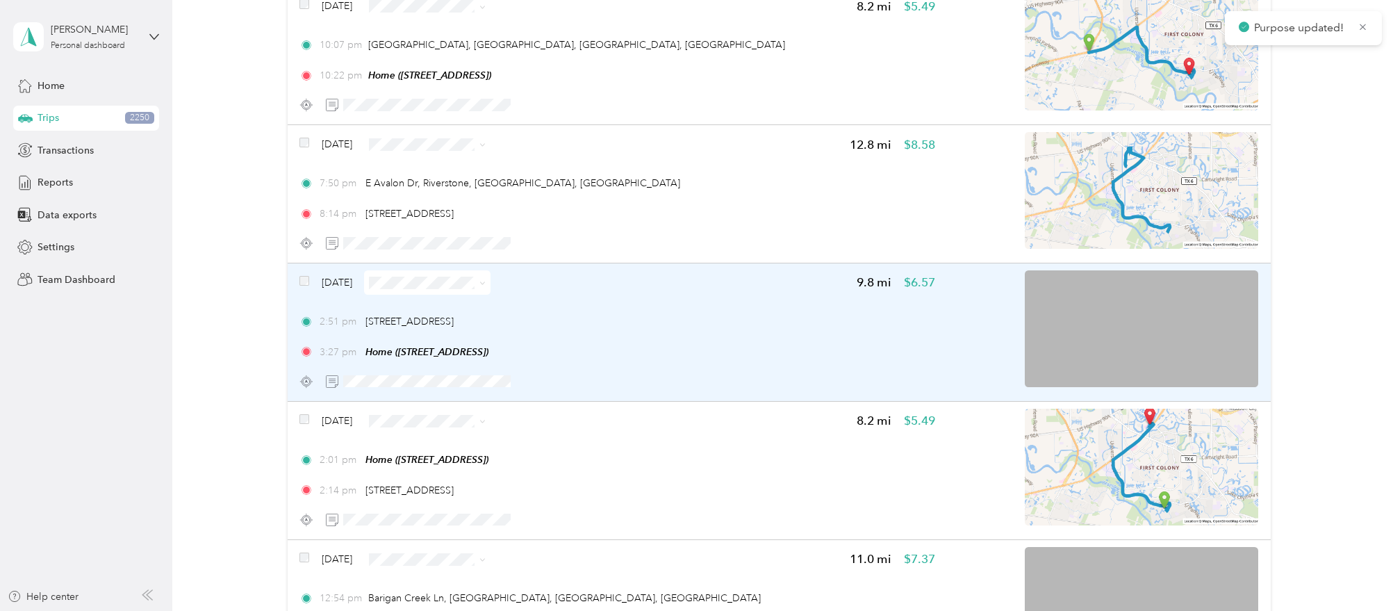
scroll to position [20113, 0]
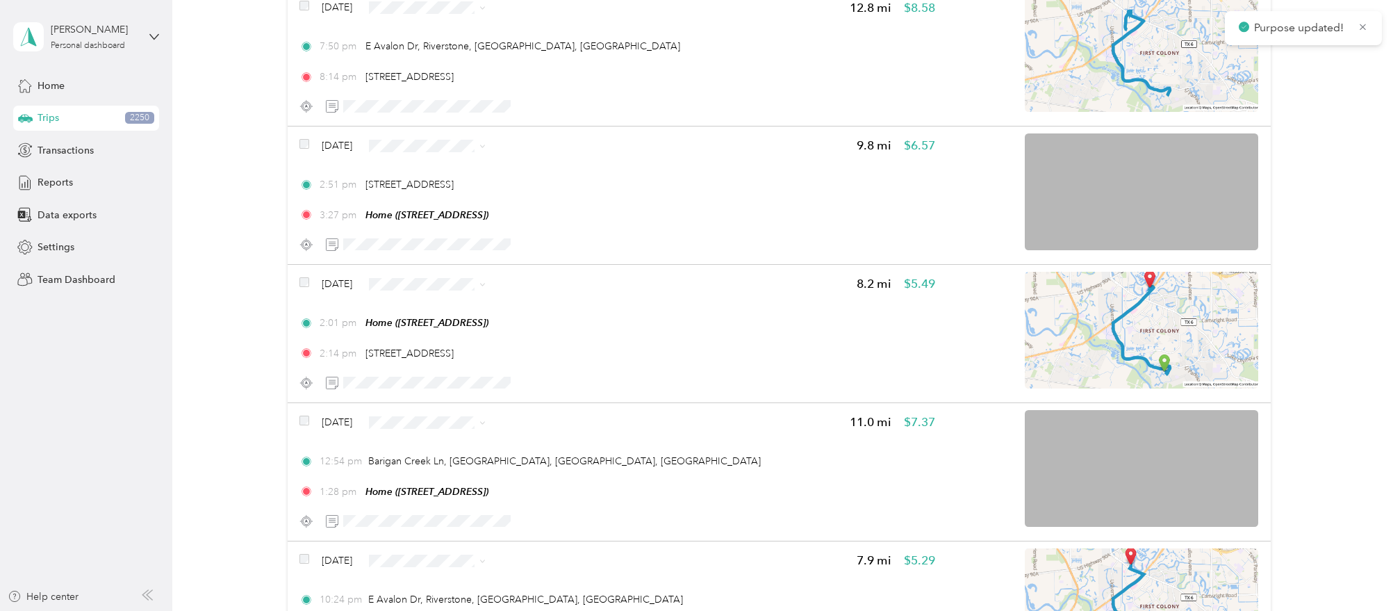
click at [467, 421] on span "Work" at bounding box center [465, 420] width 82 height 15
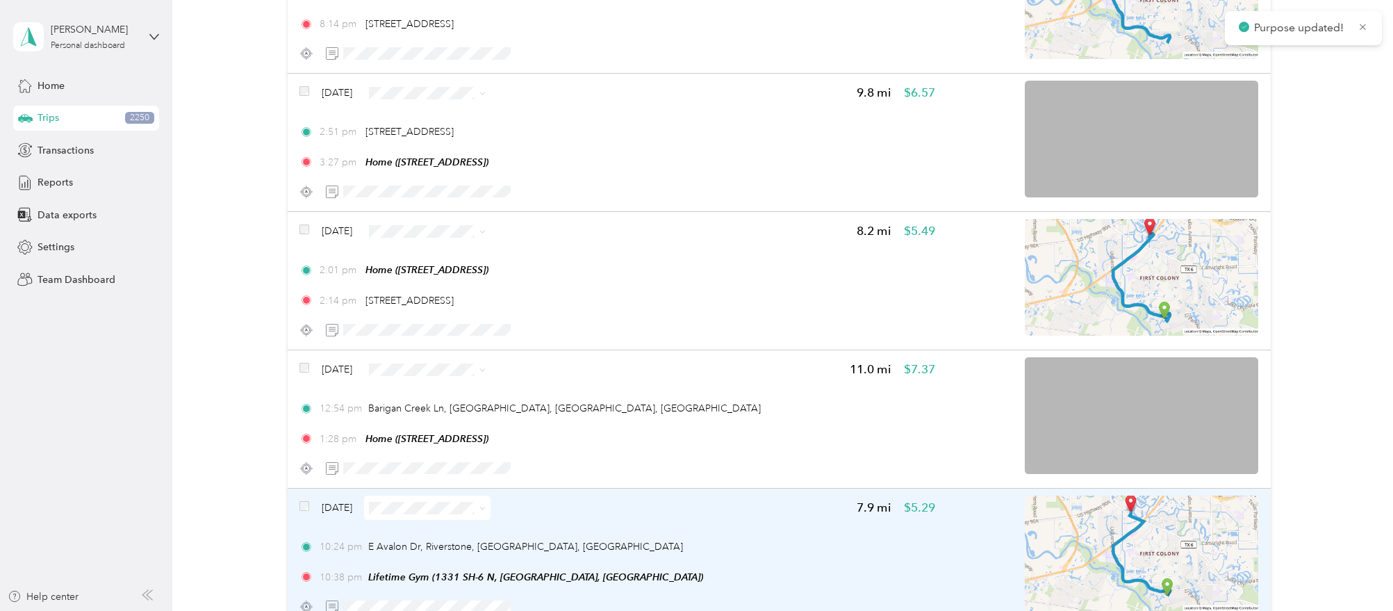
scroll to position [20286, 0]
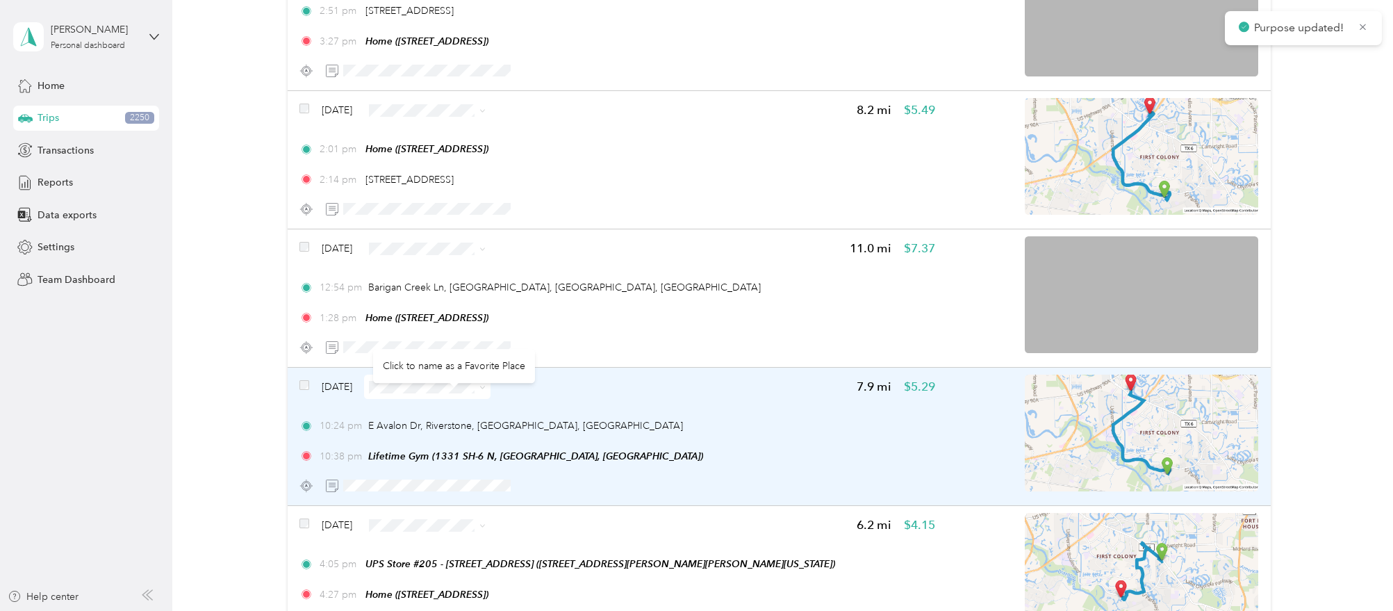
click at [456, 358] on div "Click to name as a Favorite Place" at bounding box center [454, 366] width 162 height 34
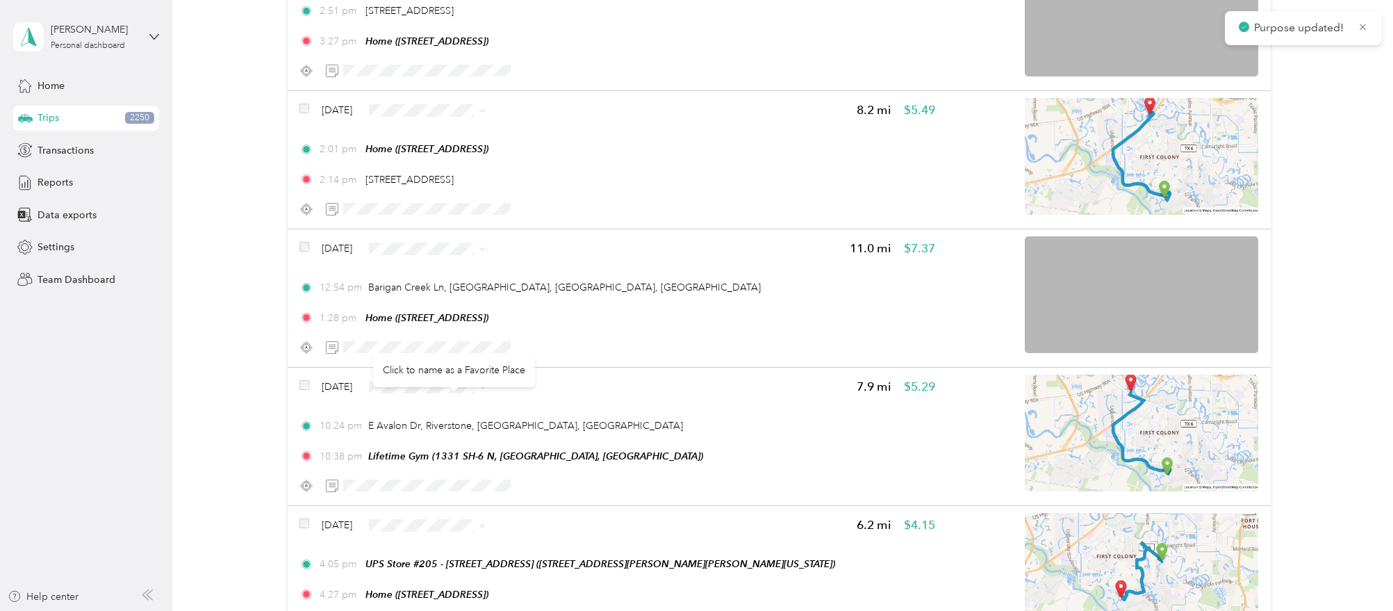
click at [510, 364] on div "Click to name as a Favorite Place" at bounding box center [454, 370] width 162 height 34
click at [472, 383] on span "Work" at bounding box center [465, 386] width 82 height 15
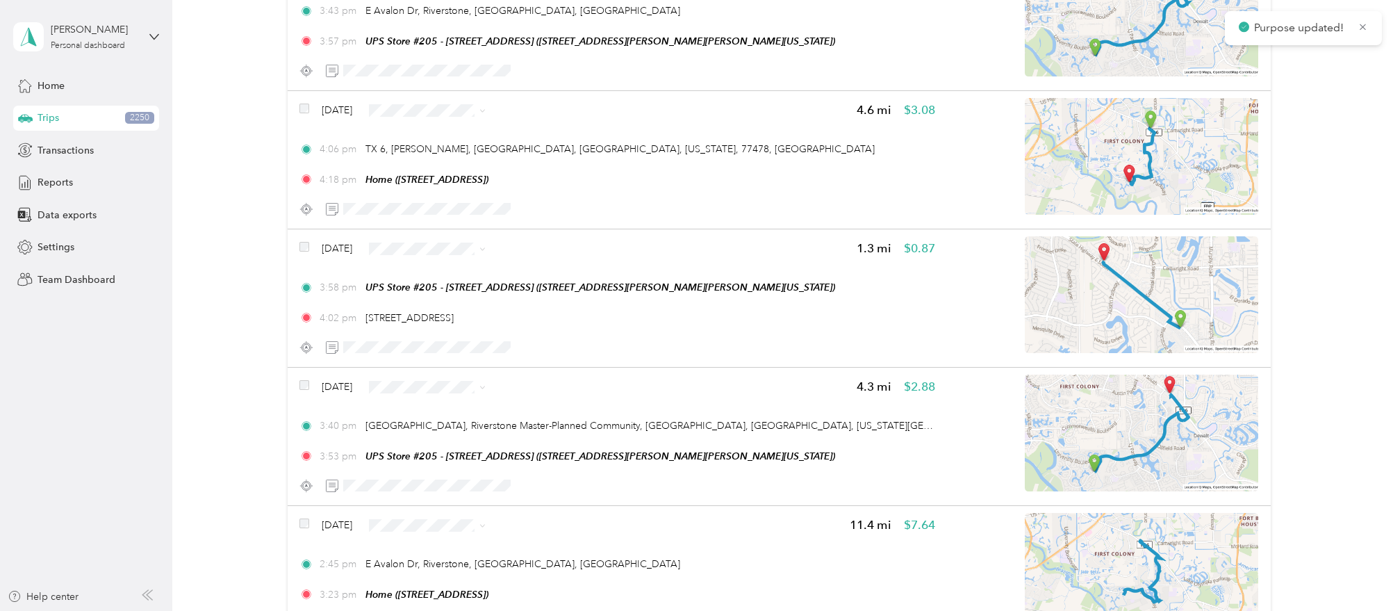
scroll to position [19683, 0]
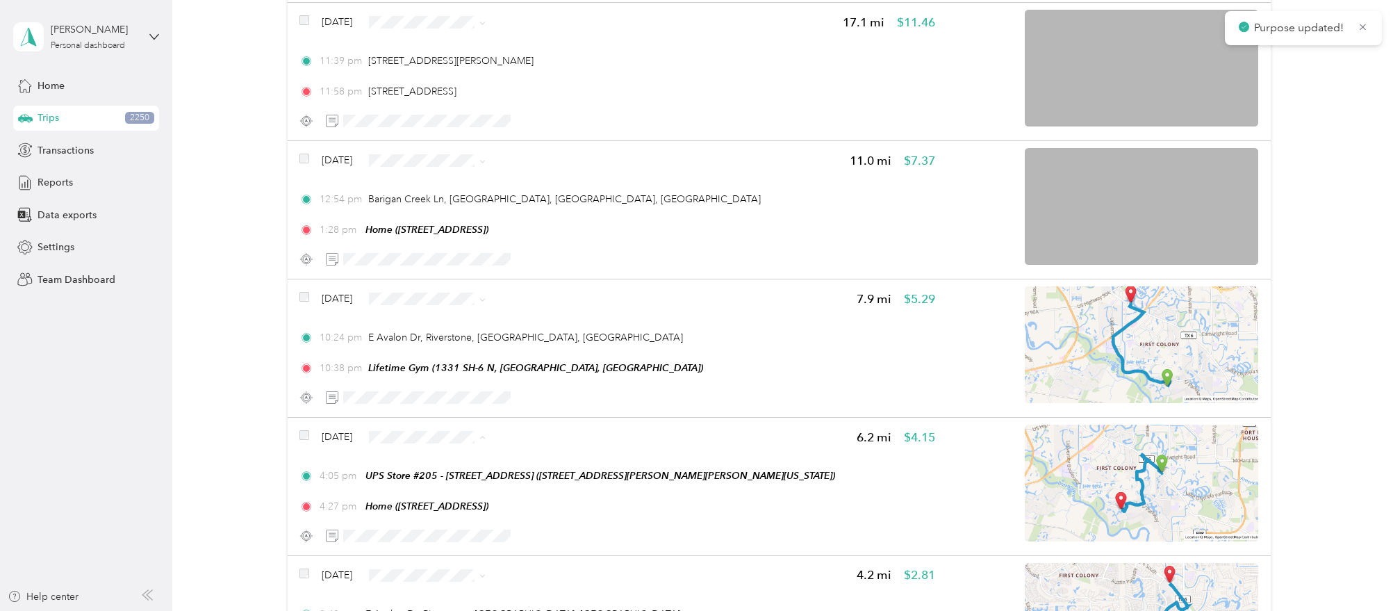
click at [457, 434] on span "Work" at bounding box center [465, 437] width 82 height 15
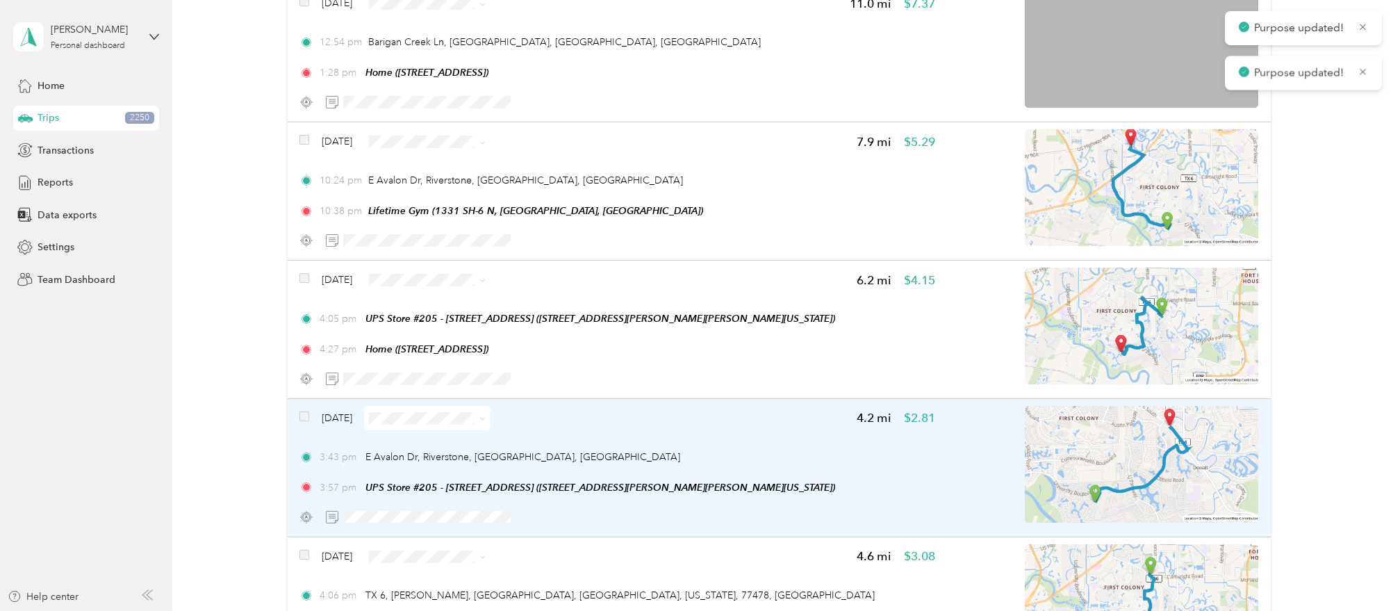
scroll to position [19857, 0]
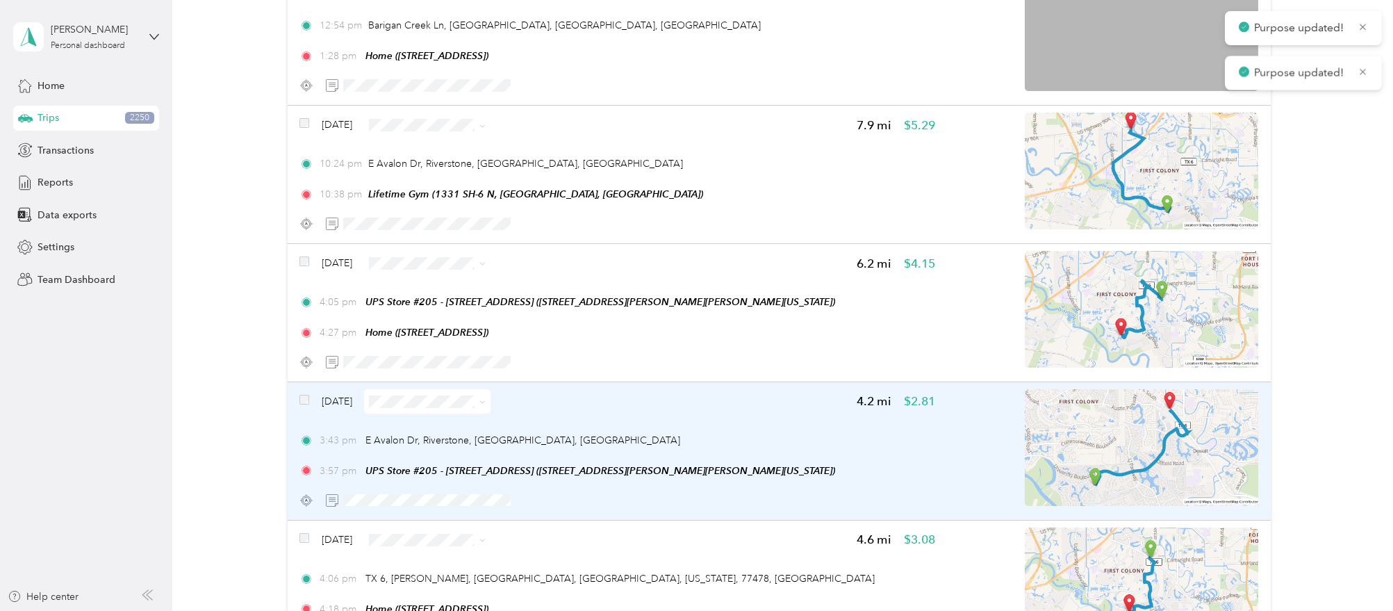
click at [490, 389] on span at bounding box center [427, 401] width 126 height 24
click at [486, 399] on icon at bounding box center [482, 402] width 6 height 6
click at [479, 399] on span "Work" at bounding box center [465, 402] width 82 height 15
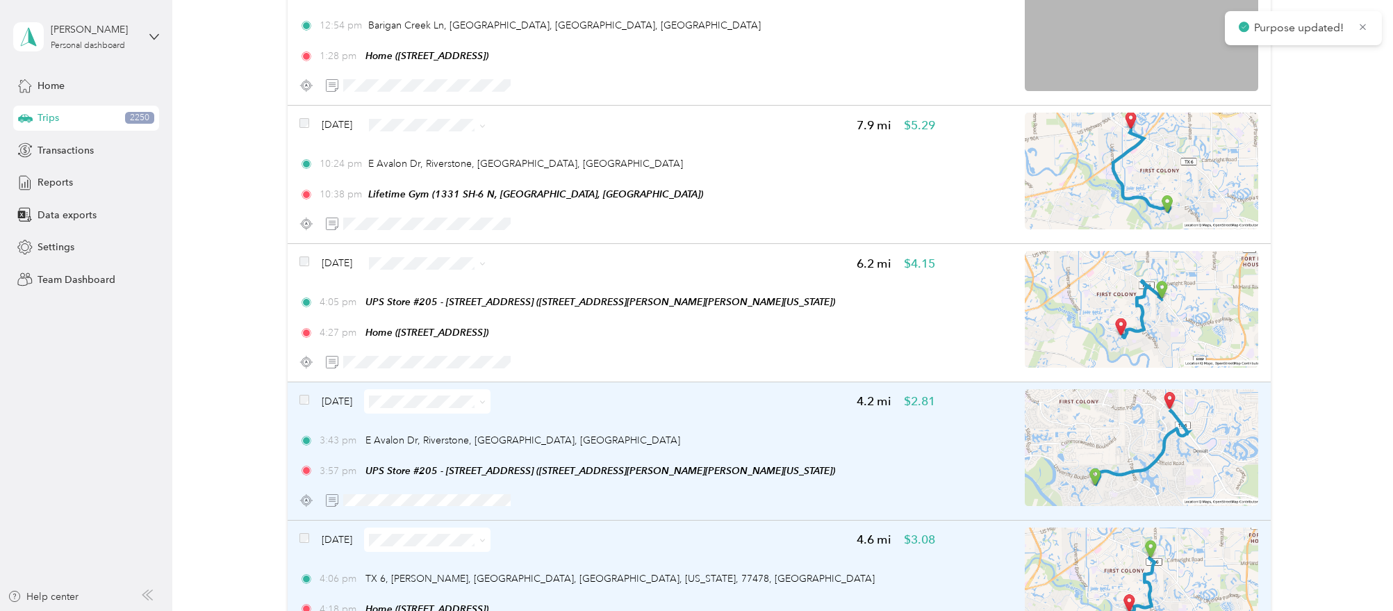
scroll to position [20031, 0]
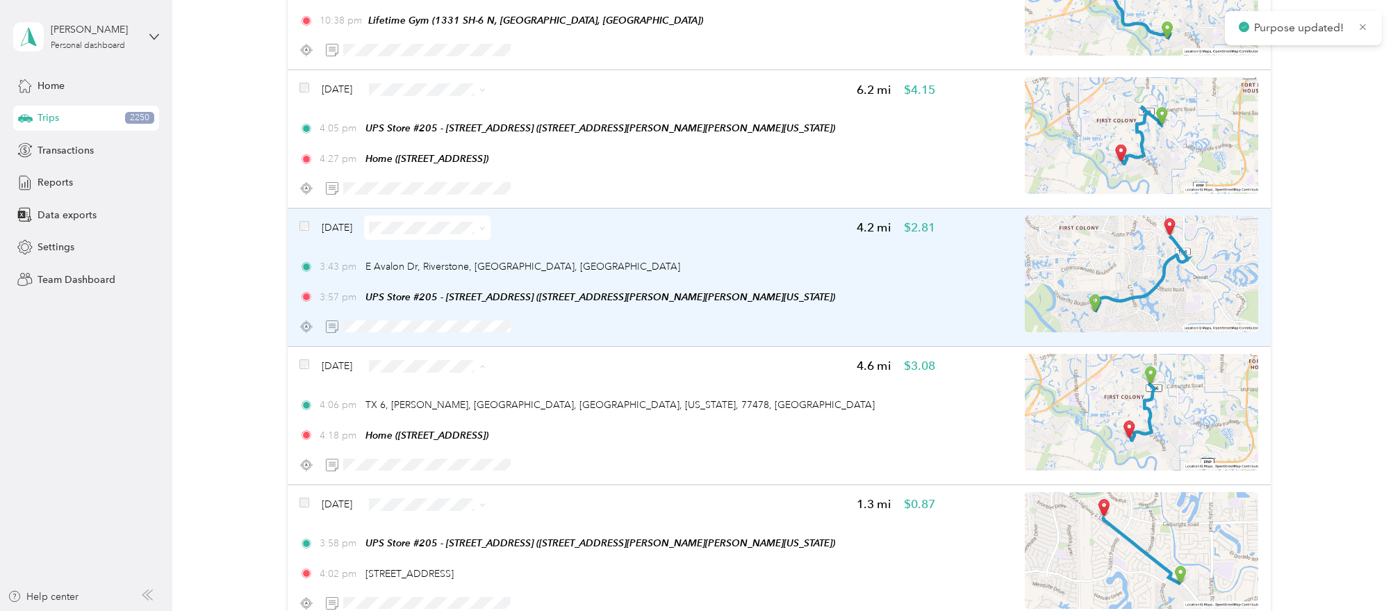
drag, startPoint x: 495, startPoint y: 363, endPoint x: 504, endPoint y: 363, distance: 9.1
click at [495, 363] on span "Work" at bounding box center [465, 366] width 82 height 15
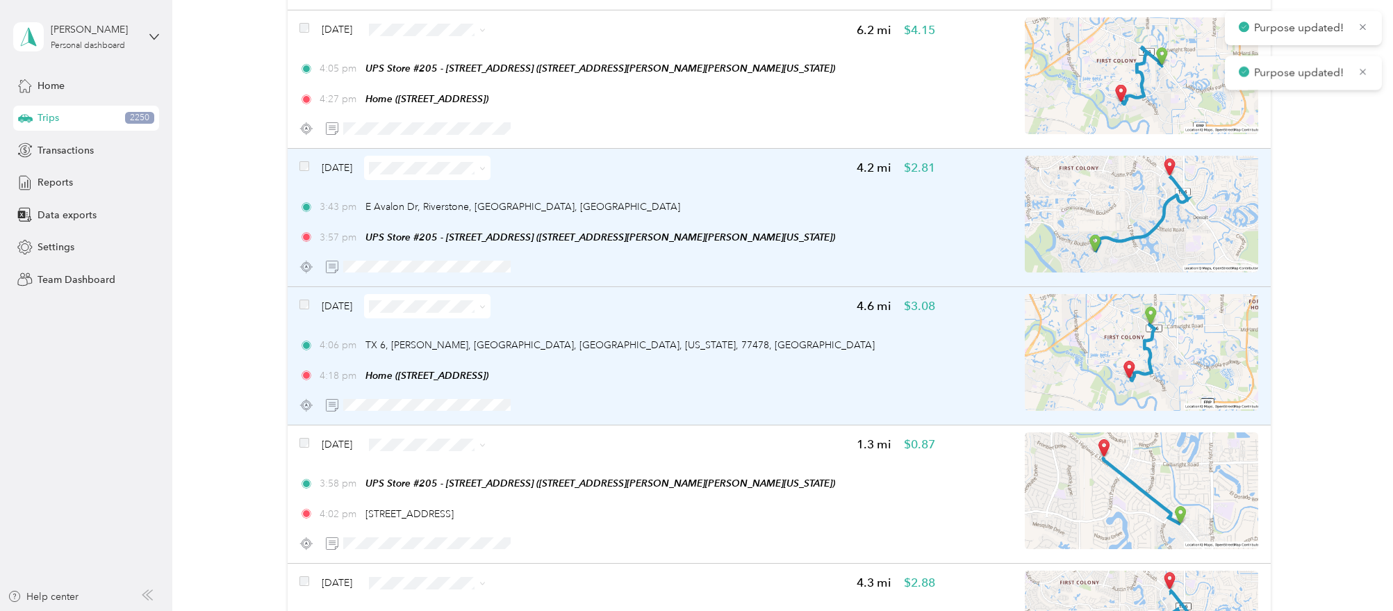
scroll to position [20118, 0]
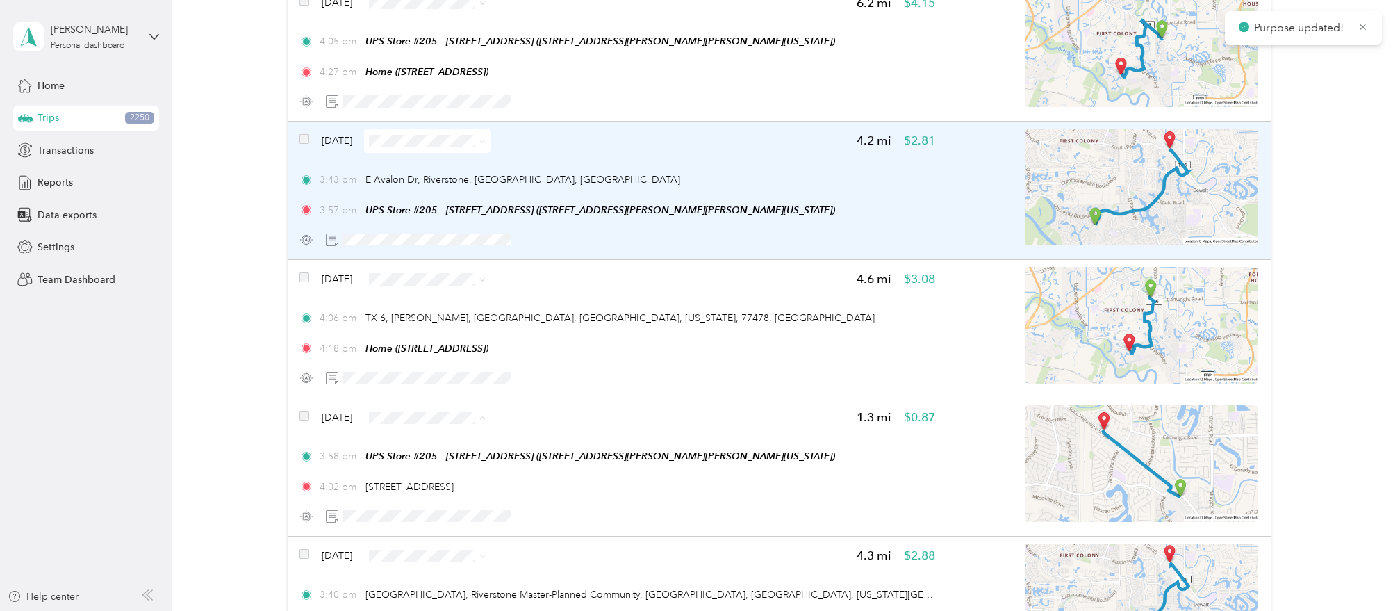
click at [470, 406] on li "Work" at bounding box center [452, 417] width 126 height 24
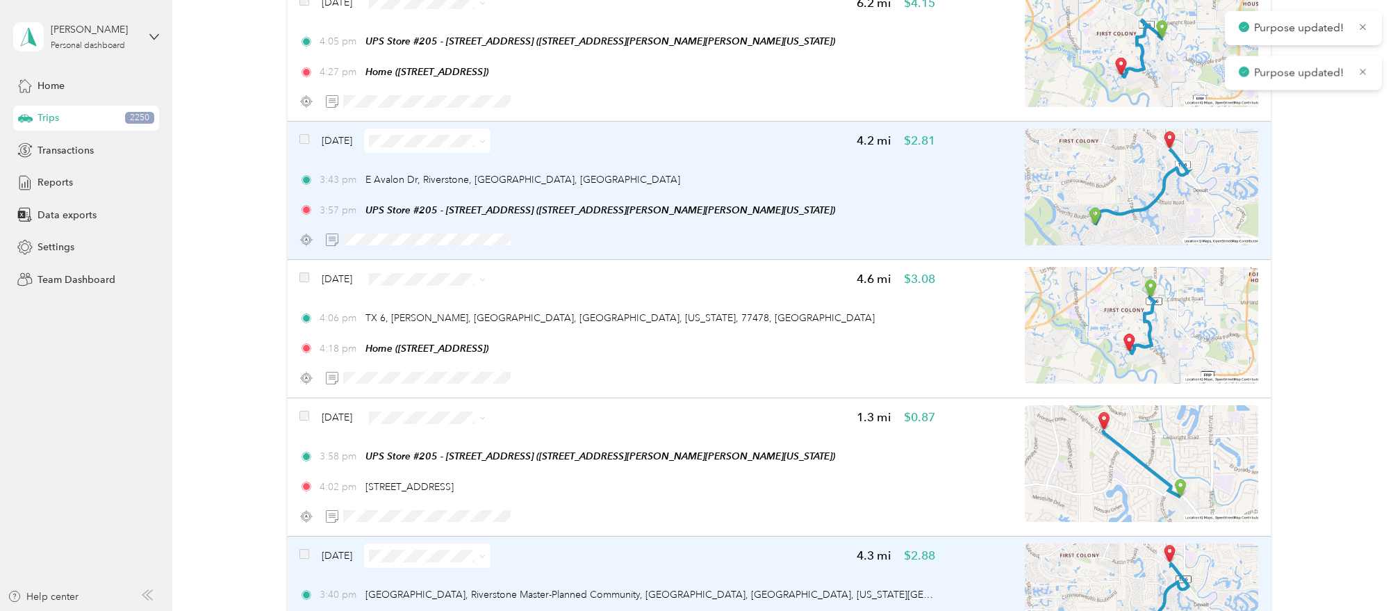
scroll to position [20291, 0]
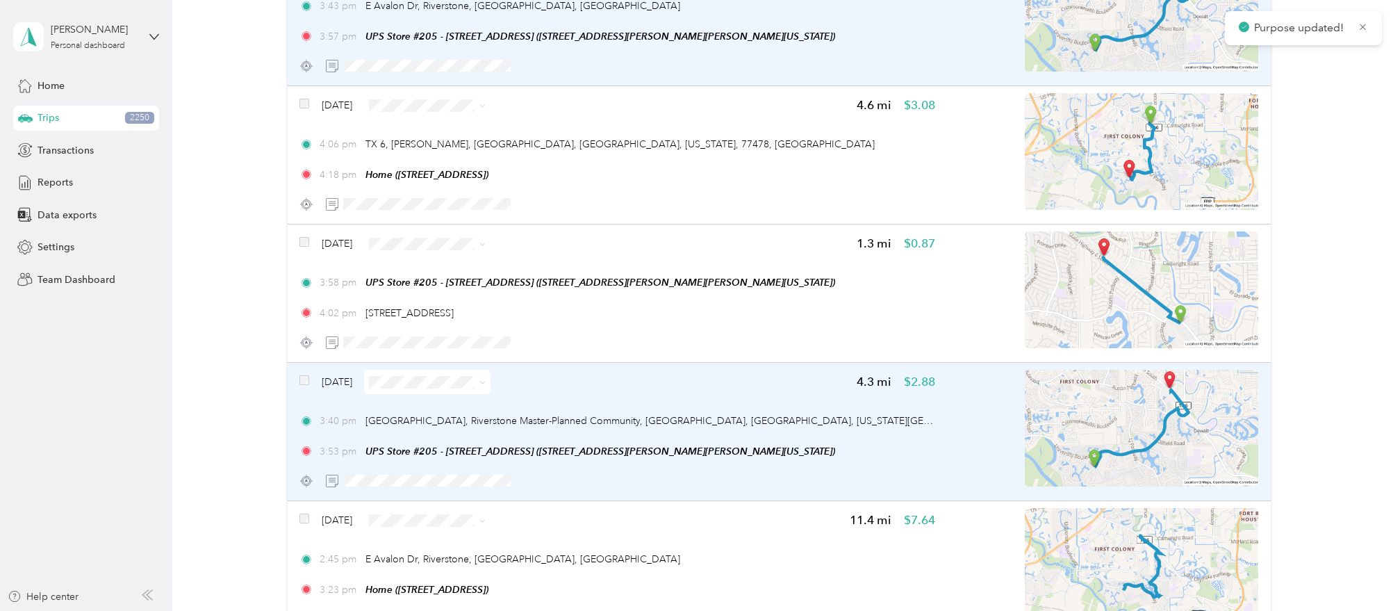
click at [490, 370] on span at bounding box center [427, 382] width 126 height 24
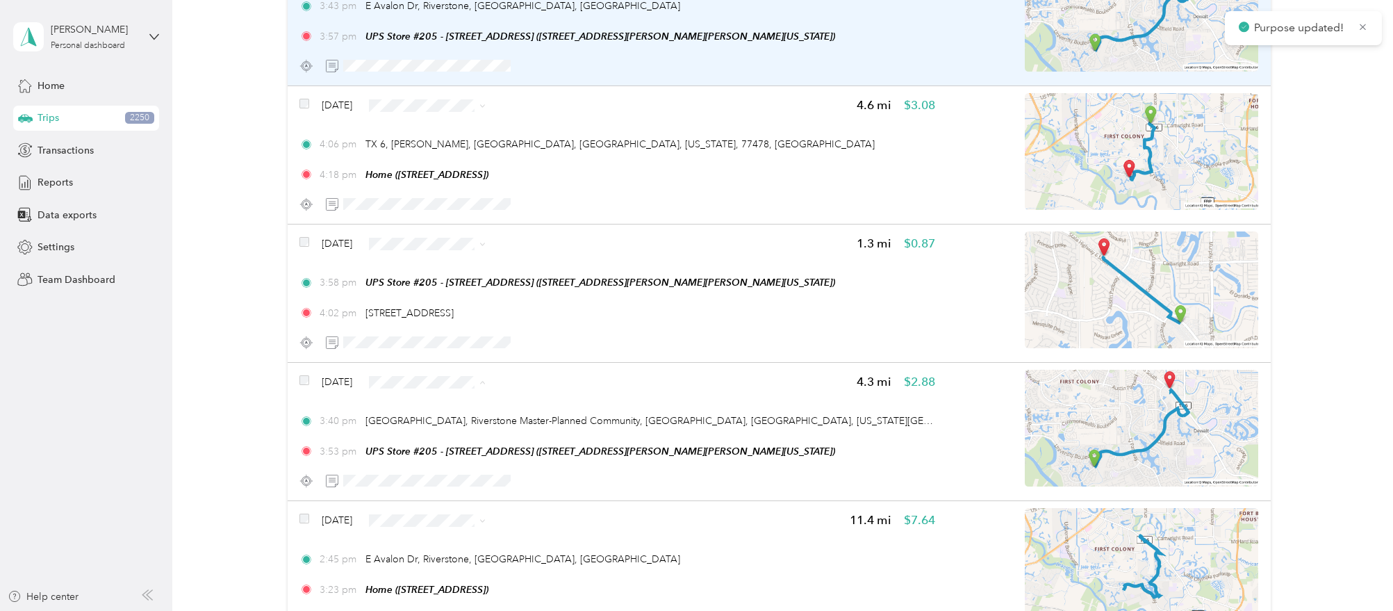
click at [488, 386] on span "Work" at bounding box center [465, 381] width 82 height 15
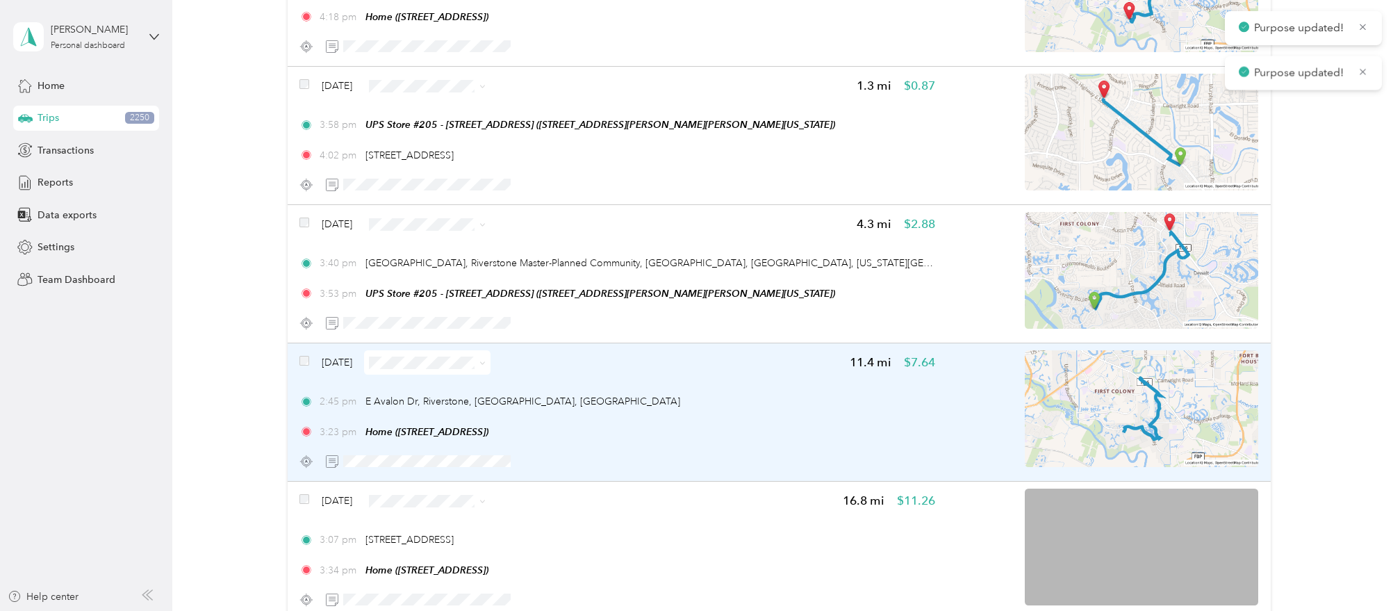
scroll to position [19774, 0]
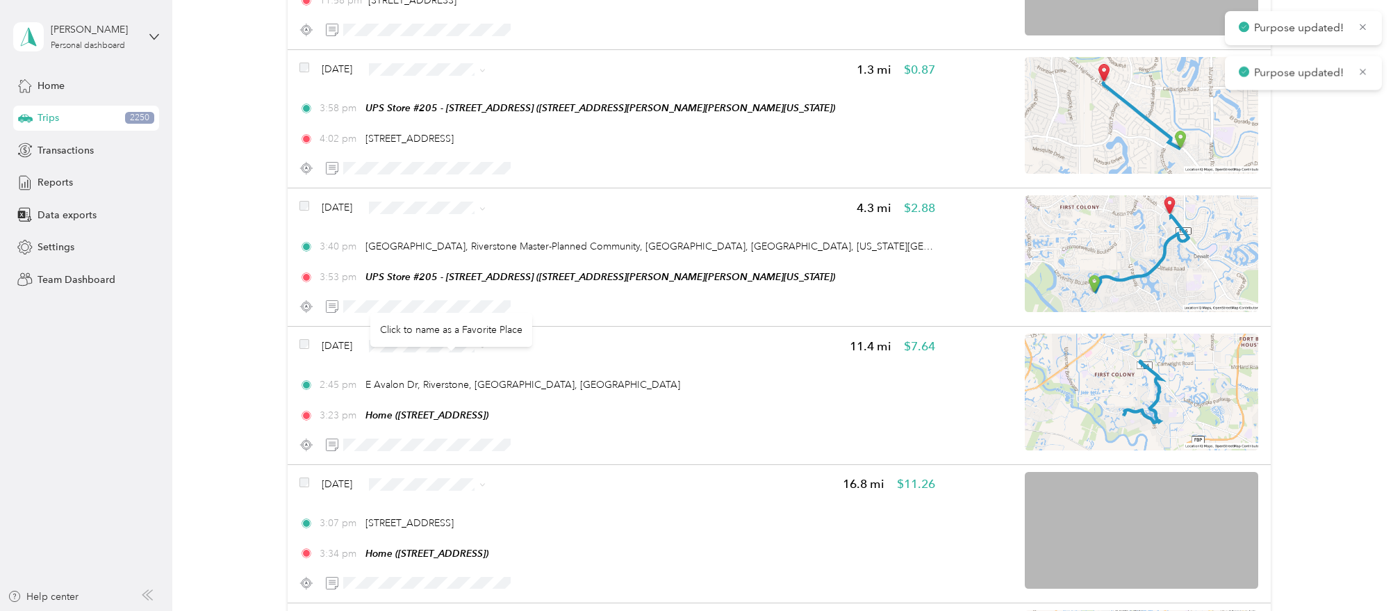
click at [502, 317] on div "Click to name as a Favorite Place" at bounding box center [451, 330] width 162 height 34
click at [462, 316] on div "Click to name as a Favorite Place" at bounding box center [451, 323] width 162 height 34
click at [482, 345] on span "Work" at bounding box center [465, 345] width 82 height 15
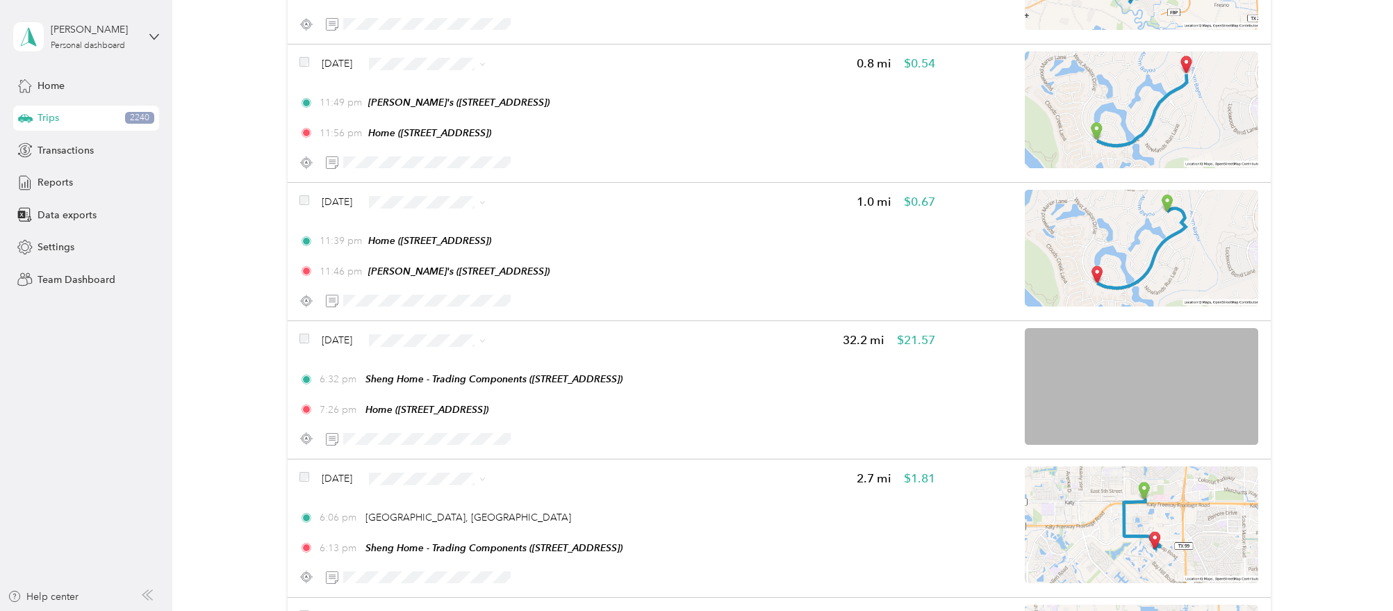
scroll to position [0, 0]
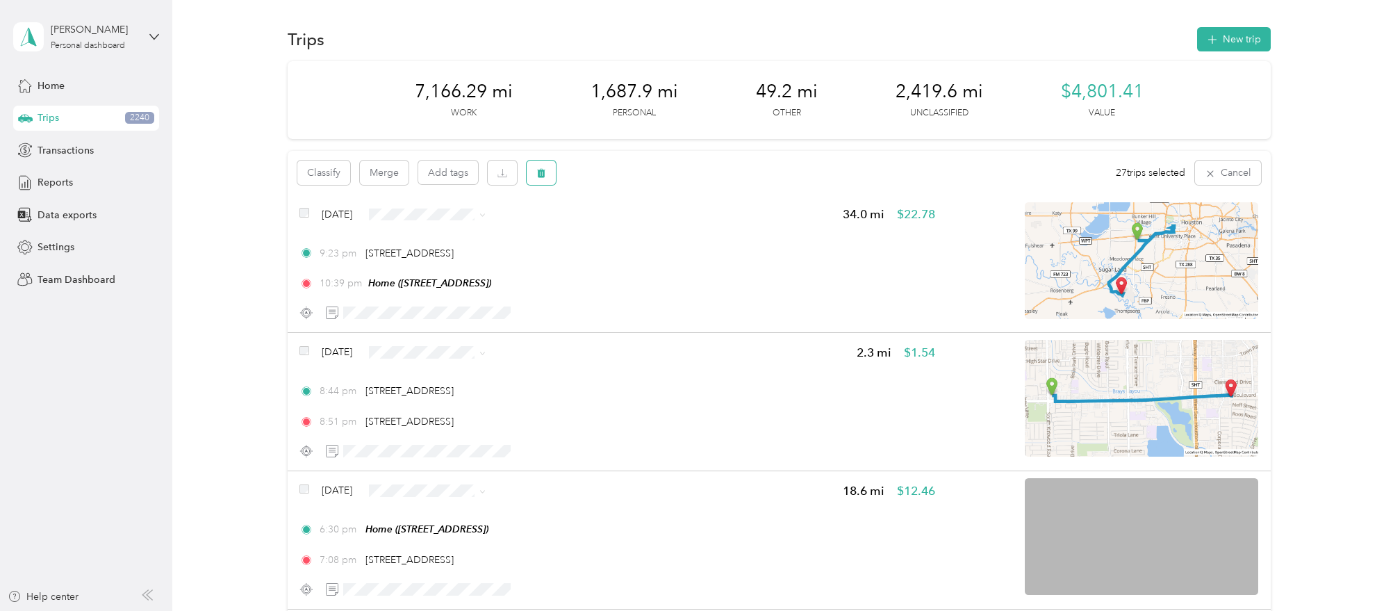
click at [549, 172] on button "button" at bounding box center [541, 172] width 29 height 24
click at [647, 233] on button "Yes" at bounding box center [646, 231] width 27 height 22
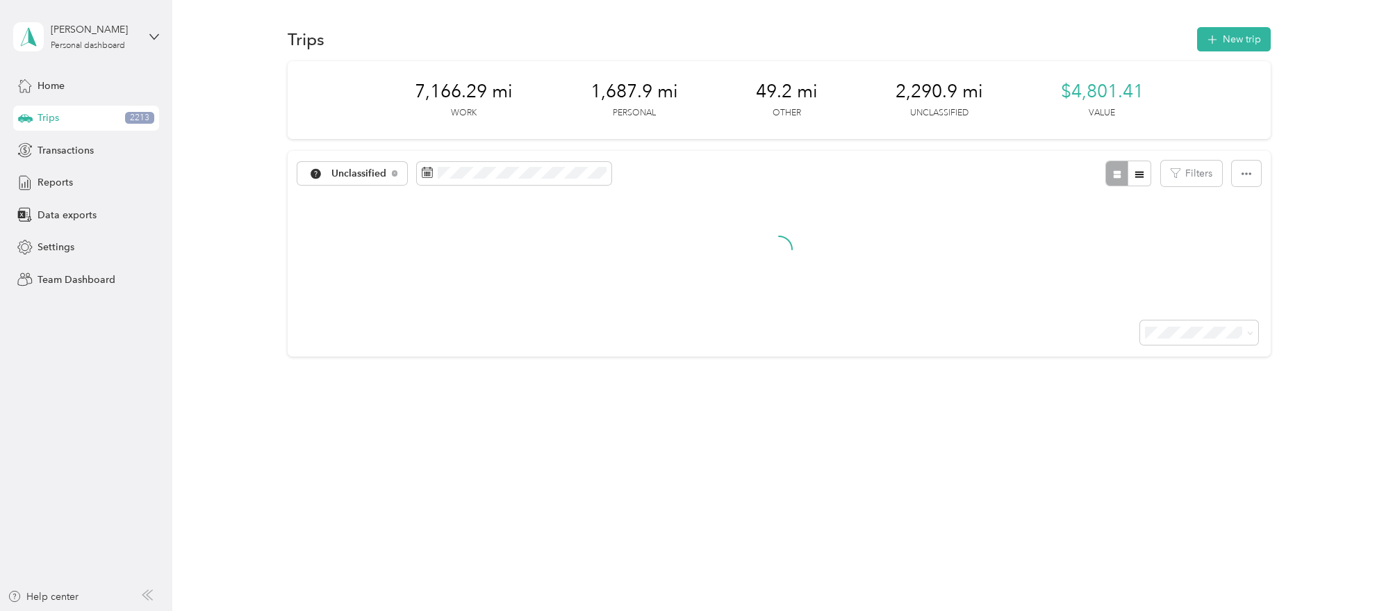
click at [1229, 352] on div at bounding box center [779, 332] width 983 height 49
click at [1319, 220] on div "7,166.29 mi Work 1,687.9 mi Personal 49.2 mi Other 2,290.9 mi Unclassified $4,8…" at bounding box center [779, 233] width 1180 height 345
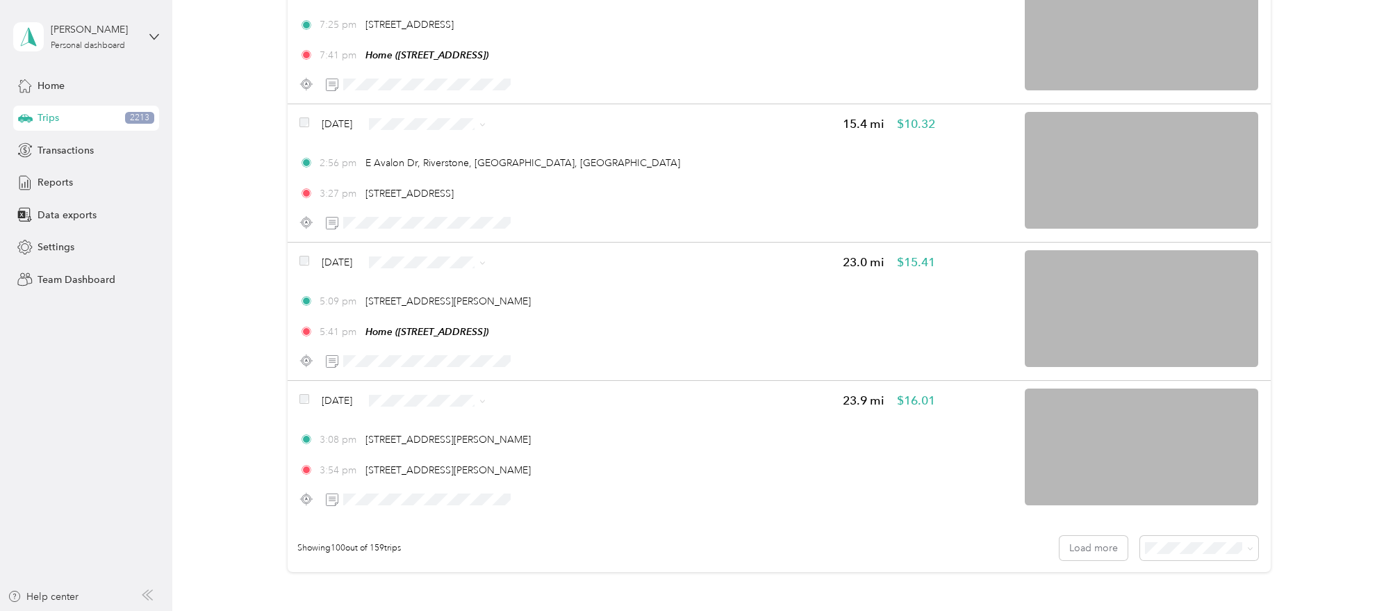
scroll to position [13636, 0]
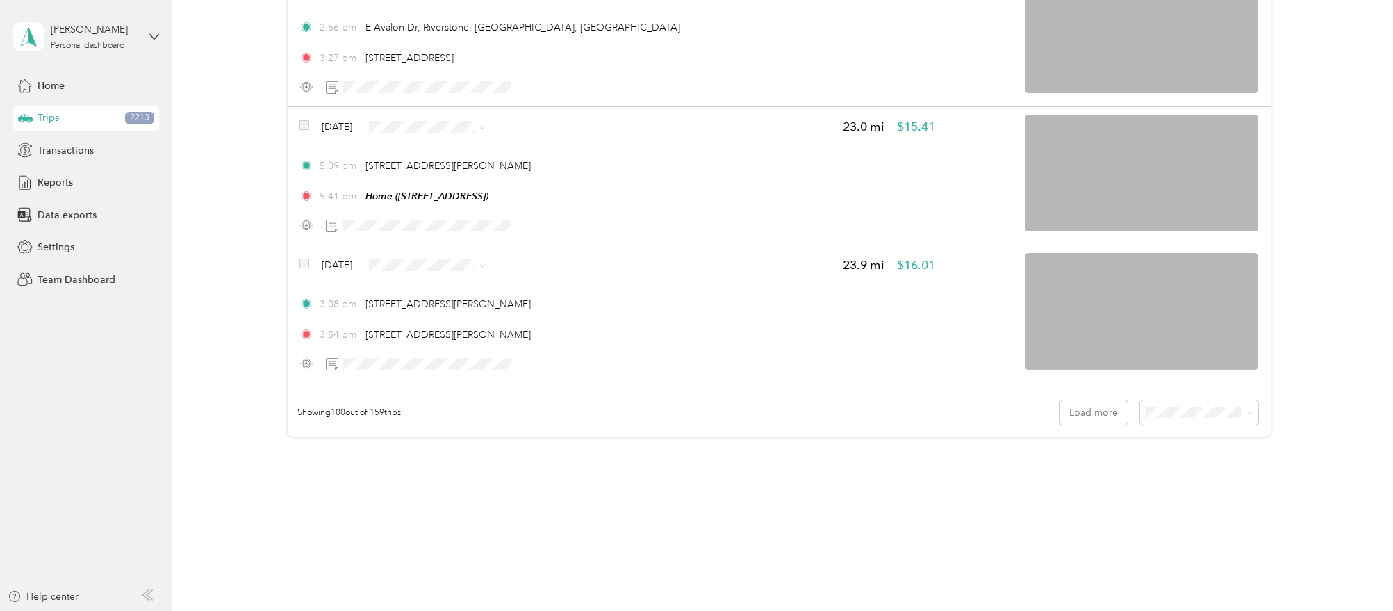
click at [1112, 400] on button "Load more" at bounding box center [1093, 412] width 68 height 24
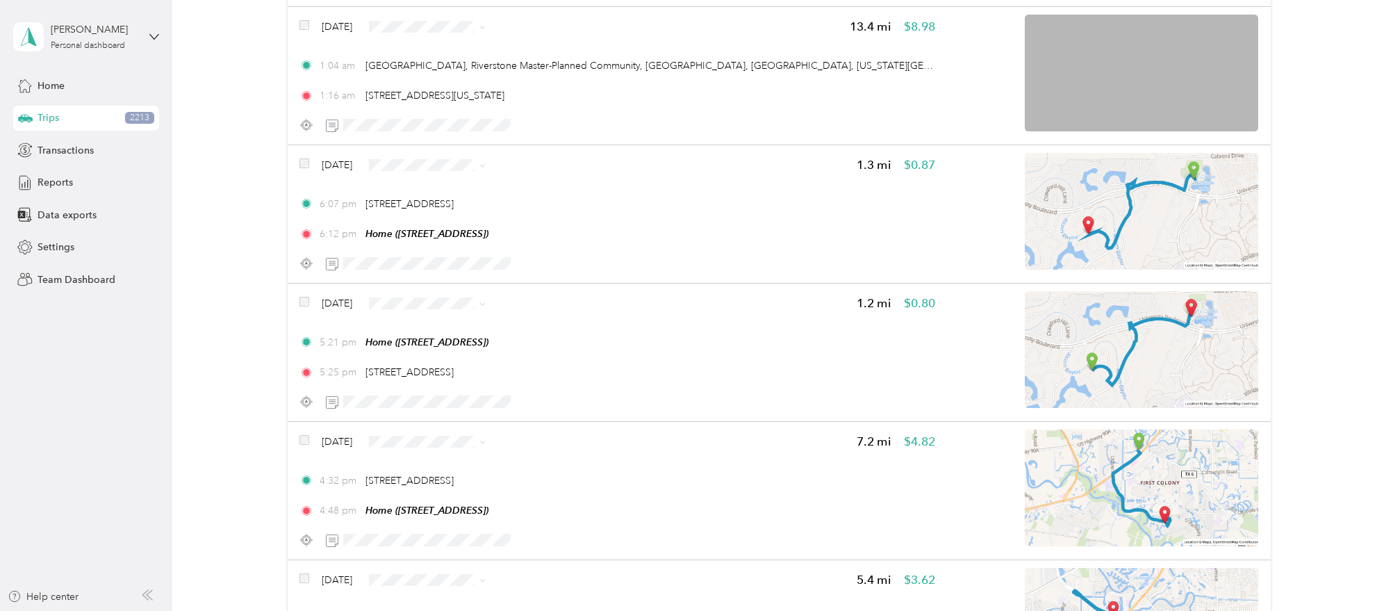
scroll to position [16464, 0]
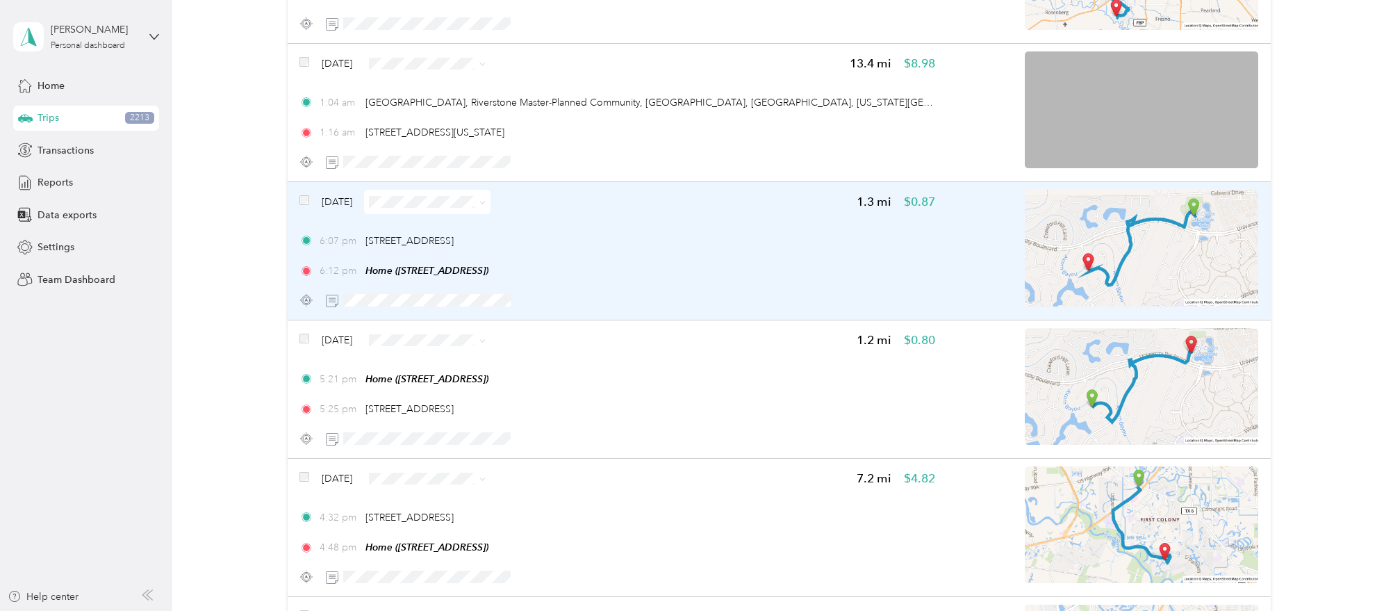
click at [453, 172] on body "Hao Xu Personal dashboard Home Trips 2213 Transactions Reports Data exports Set…" at bounding box center [693, 305] width 1386 height 611
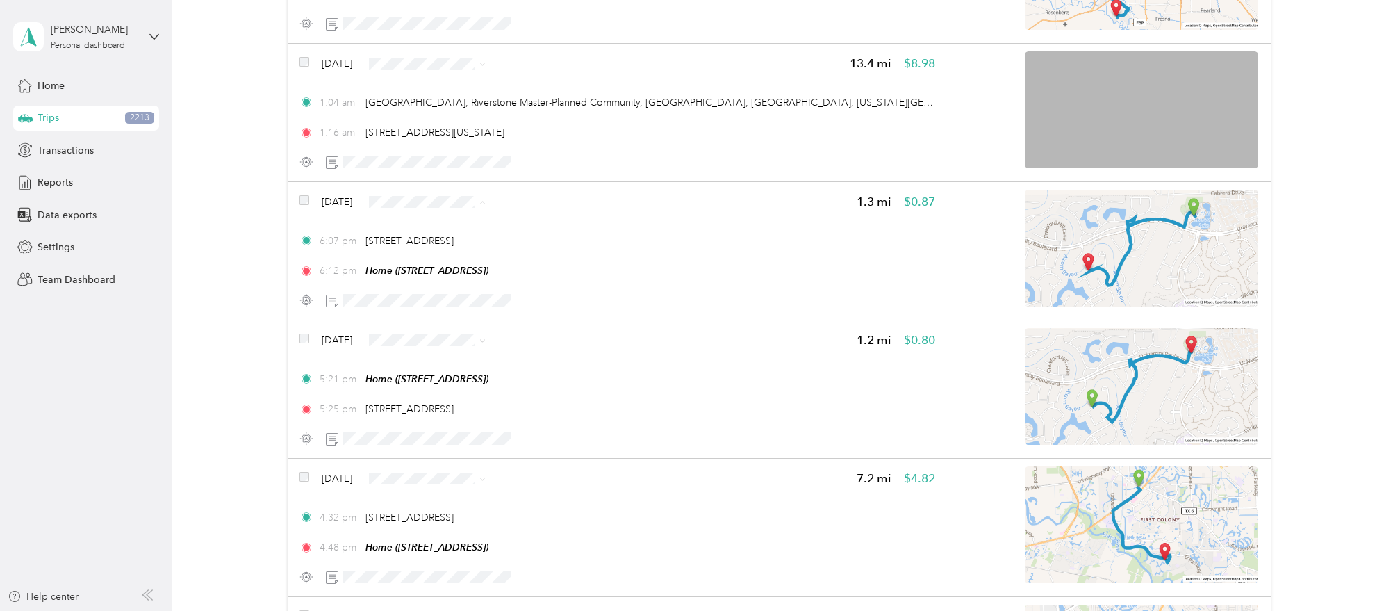
click at [431, 219] on li "Personal" at bounding box center [452, 231] width 126 height 24
click at [455, 366] on span "Personal" at bounding box center [465, 368] width 82 height 15
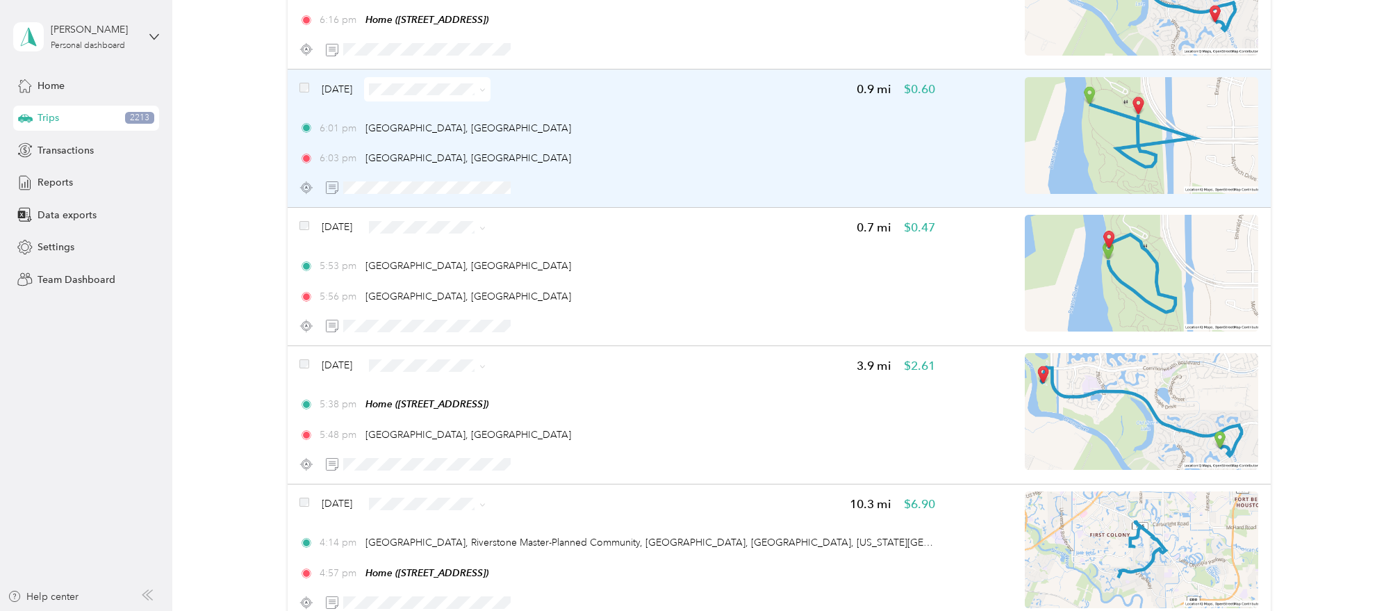
scroll to position [17838, 0]
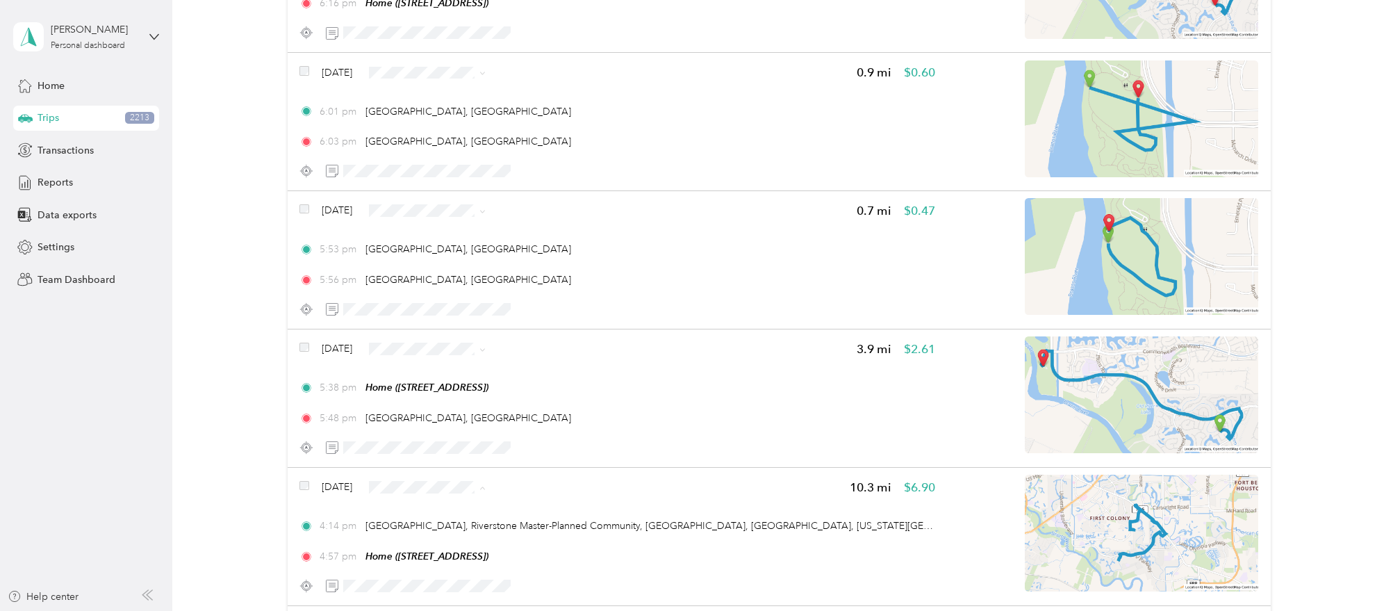
click at [446, 293] on span "Work" at bounding box center [465, 292] width 82 height 15
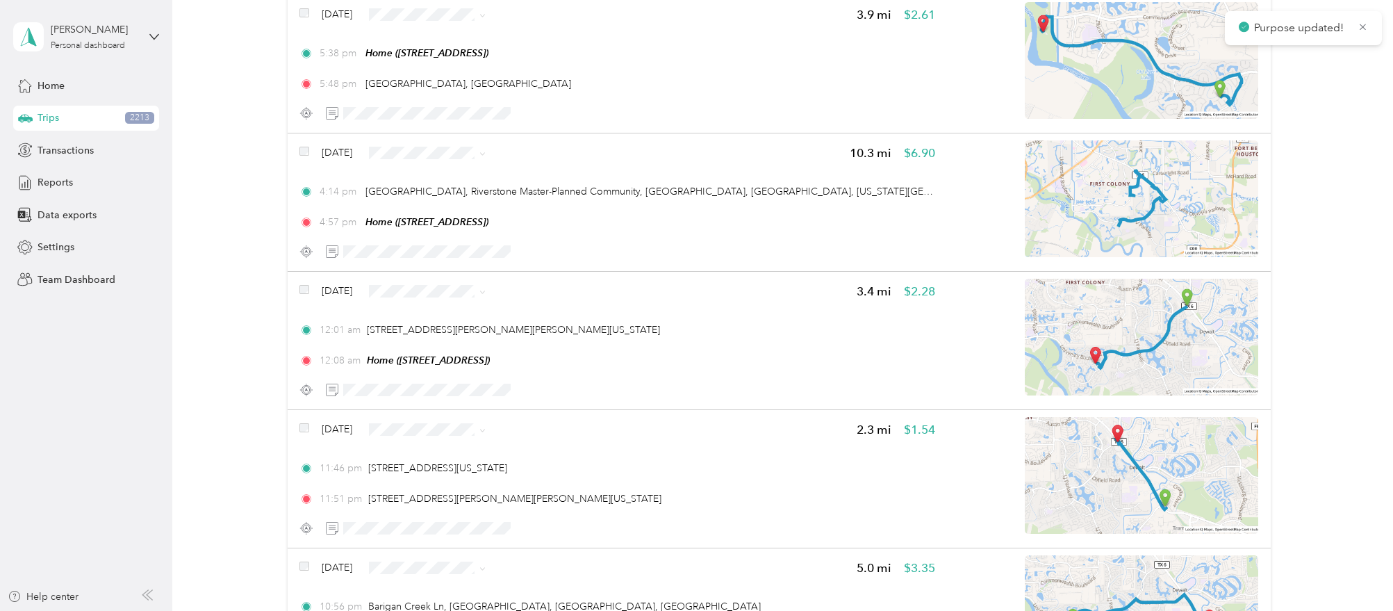
scroll to position [18185, 0]
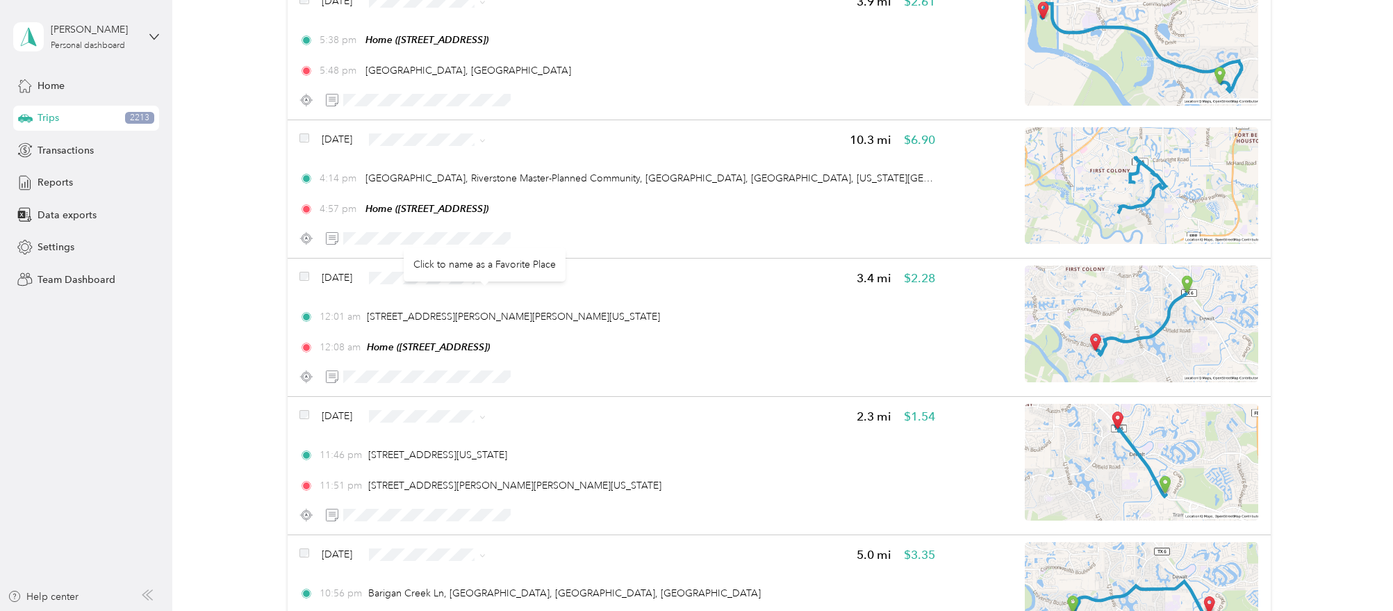
click at [467, 252] on div "Click to name as a Favorite Place" at bounding box center [485, 264] width 162 height 34
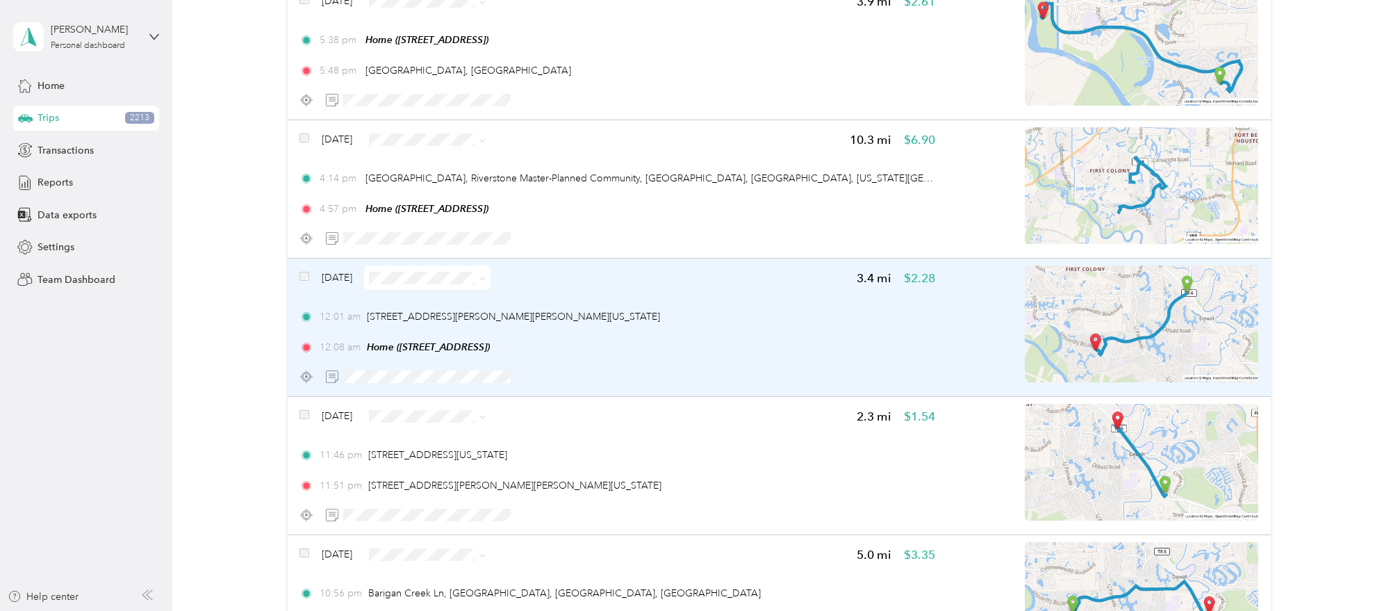
click at [362, 258] on div "Jan 11, 2024 3.4 mi $2.28 12:01 am 6120 Alvin-Sugarland Rd, Riverstone, Missour…" at bounding box center [779, 327] width 983 height 138
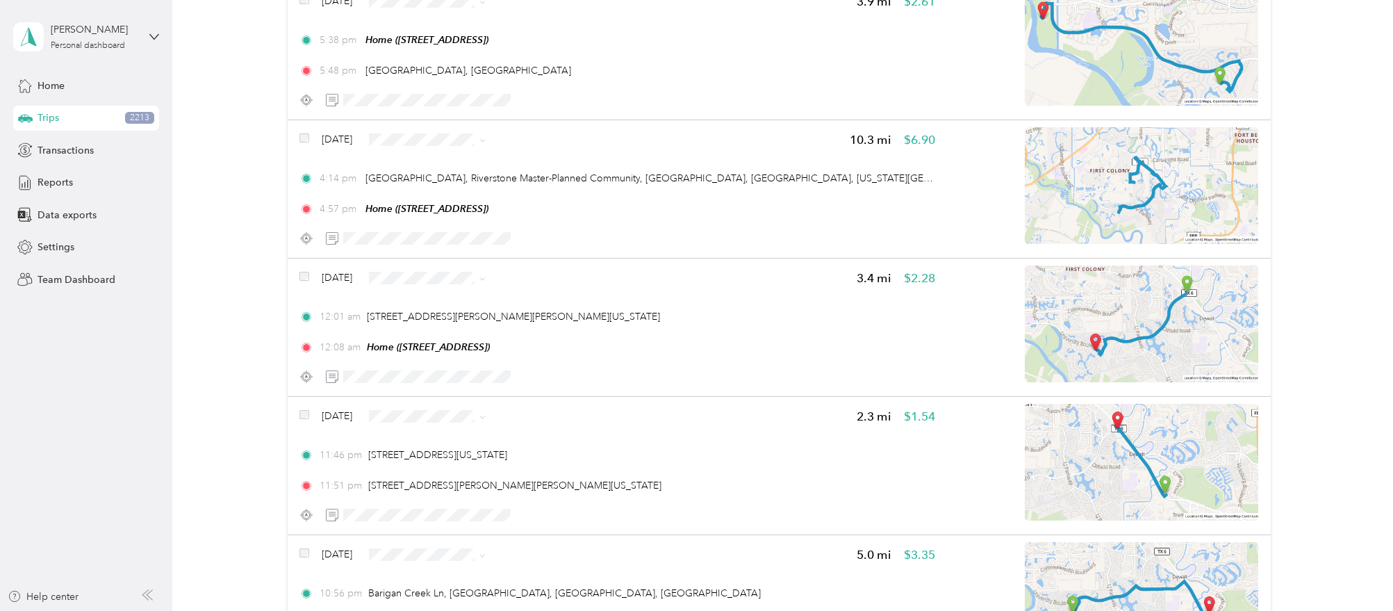
click at [419, 255] on div at bounding box center [697, 305] width 1393 height 611
click at [413, 251] on div at bounding box center [696, 305] width 1393 height 611
click at [431, 283] on span "Work" at bounding box center [465, 280] width 82 height 15
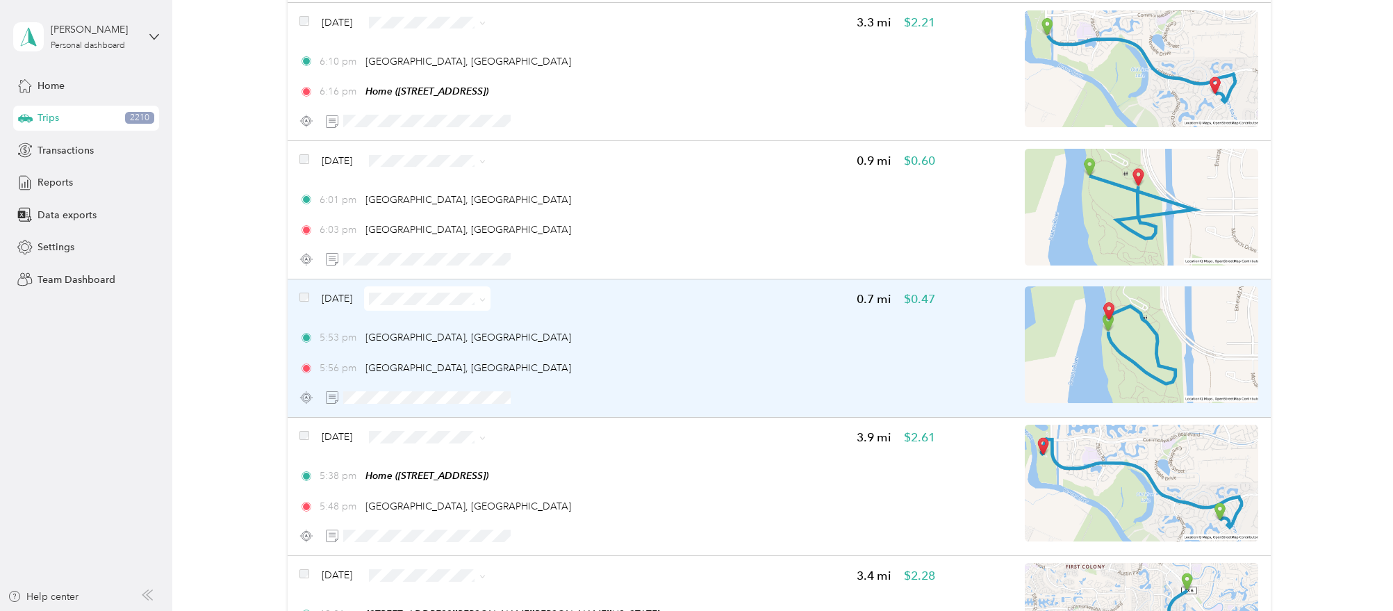
scroll to position [17751, 0]
click at [890, 329] on div "5:53 pm Sugar Land, TX" at bounding box center [616, 336] width 635 height 15
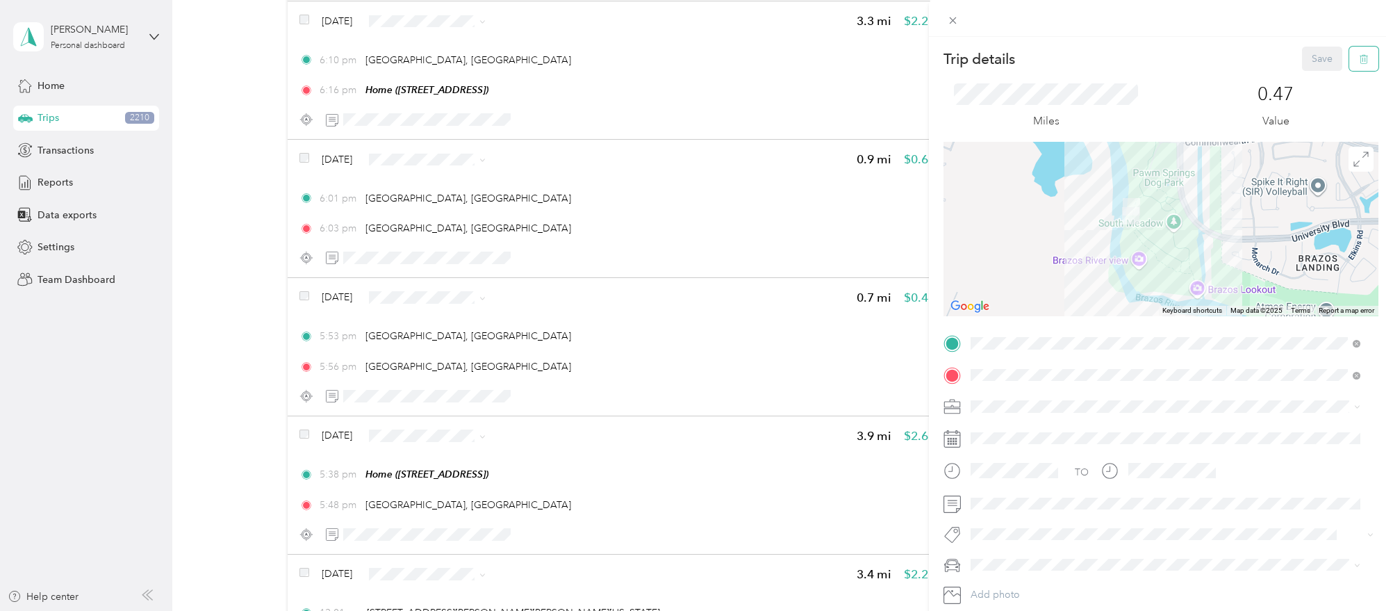
click at [1353, 64] on button "button" at bounding box center [1363, 59] width 29 height 24
click at [1302, 81] on button "Yes" at bounding box center [1309, 76] width 27 height 22
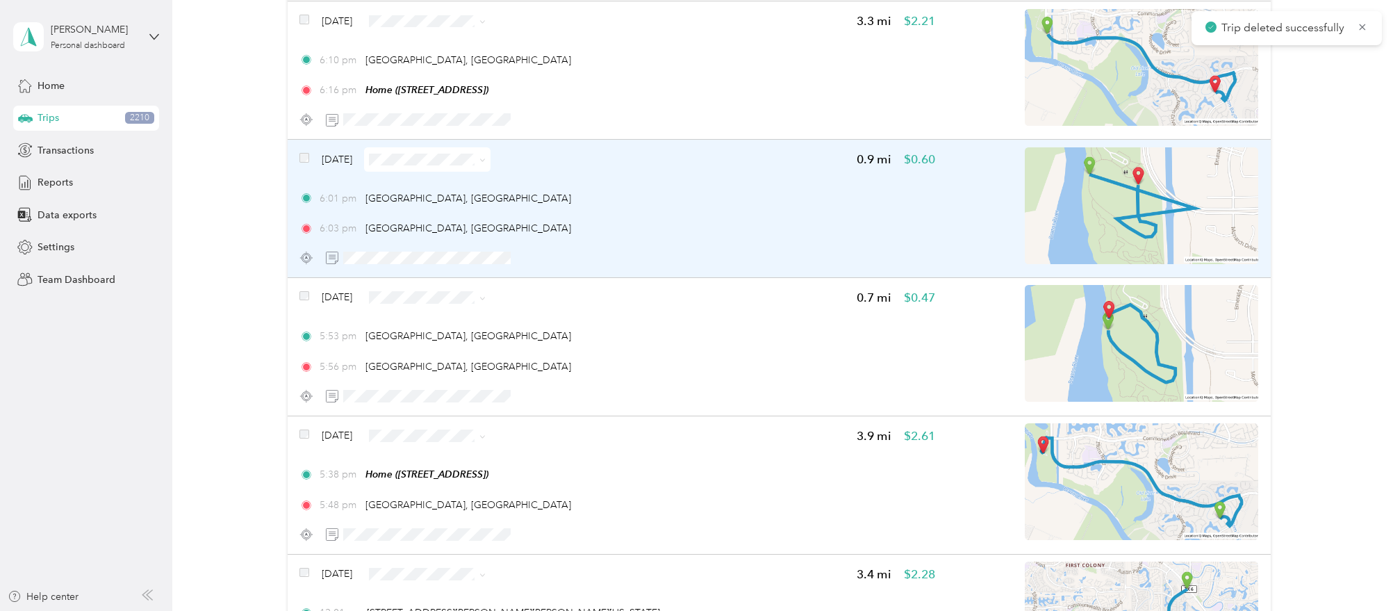
click at [652, 165] on div "Jan 11, 2024 0.9 mi $0.60 6:01 pm Sugar Land, TX 6:03 pm Sugar Land, TX" at bounding box center [616, 208] width 635 height 123
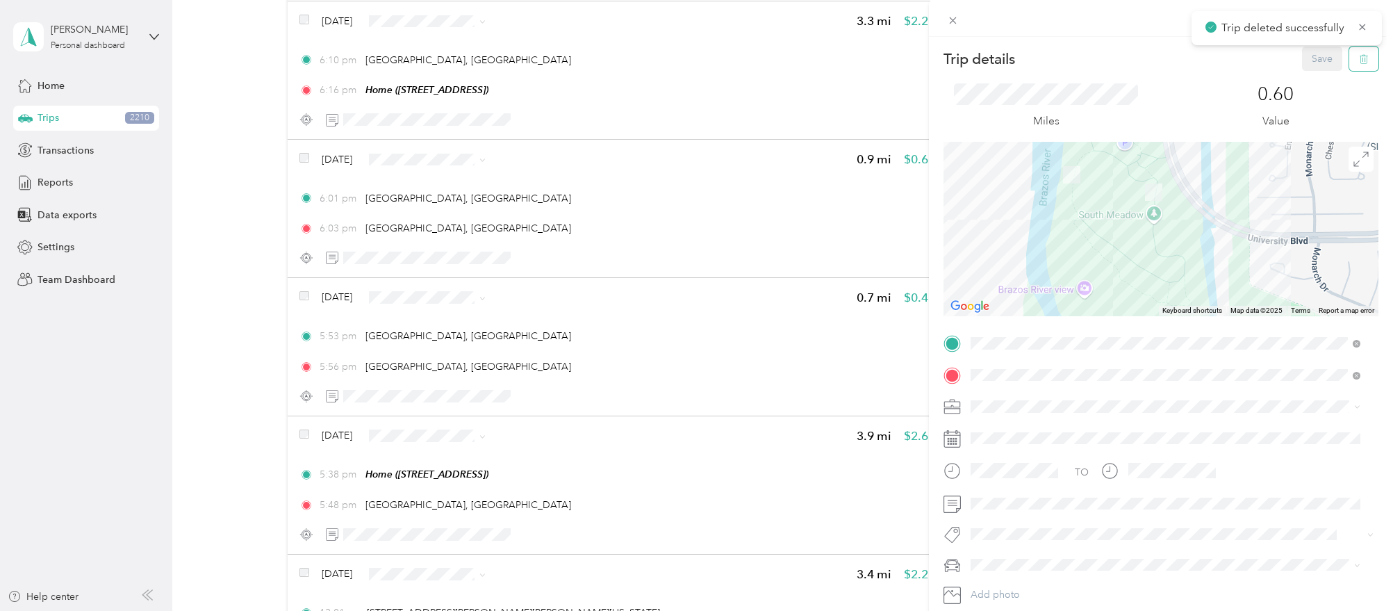
click at [1359, 58] on icon "button" at bounding box center [1364, 59] width 10 height 10
click at [1308, 79] on button "Yes" at bounding box center [1309, 76] width 27 height 22
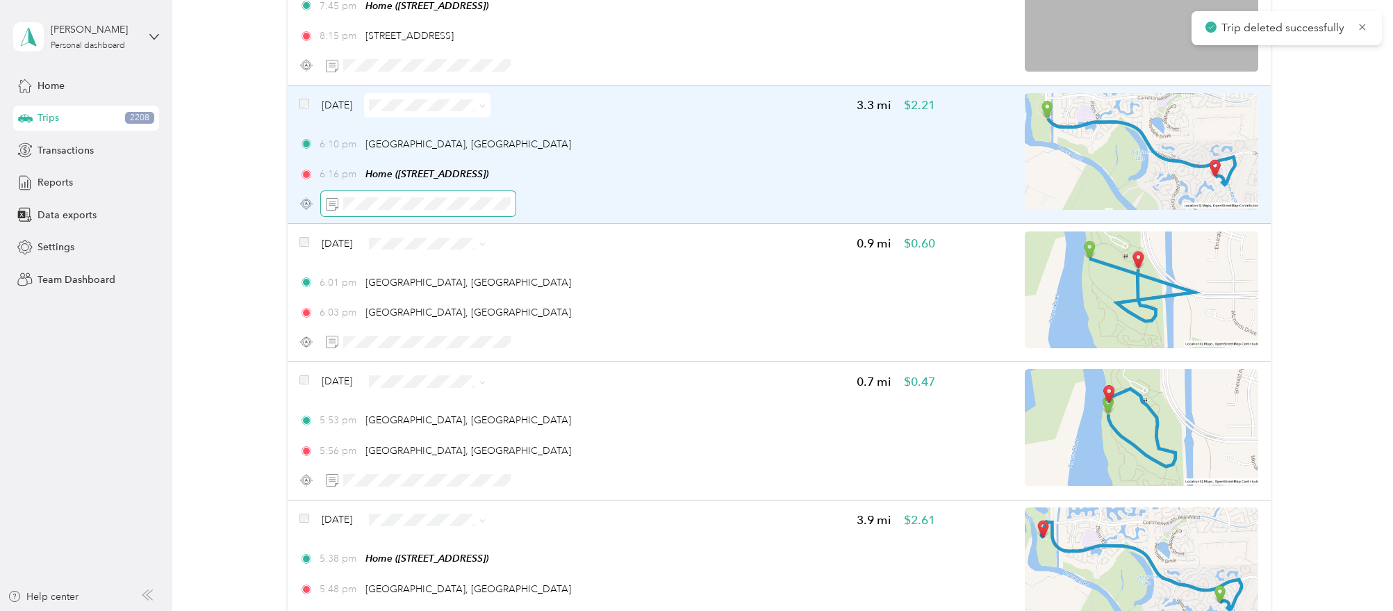
scroll to position [17664, 0]
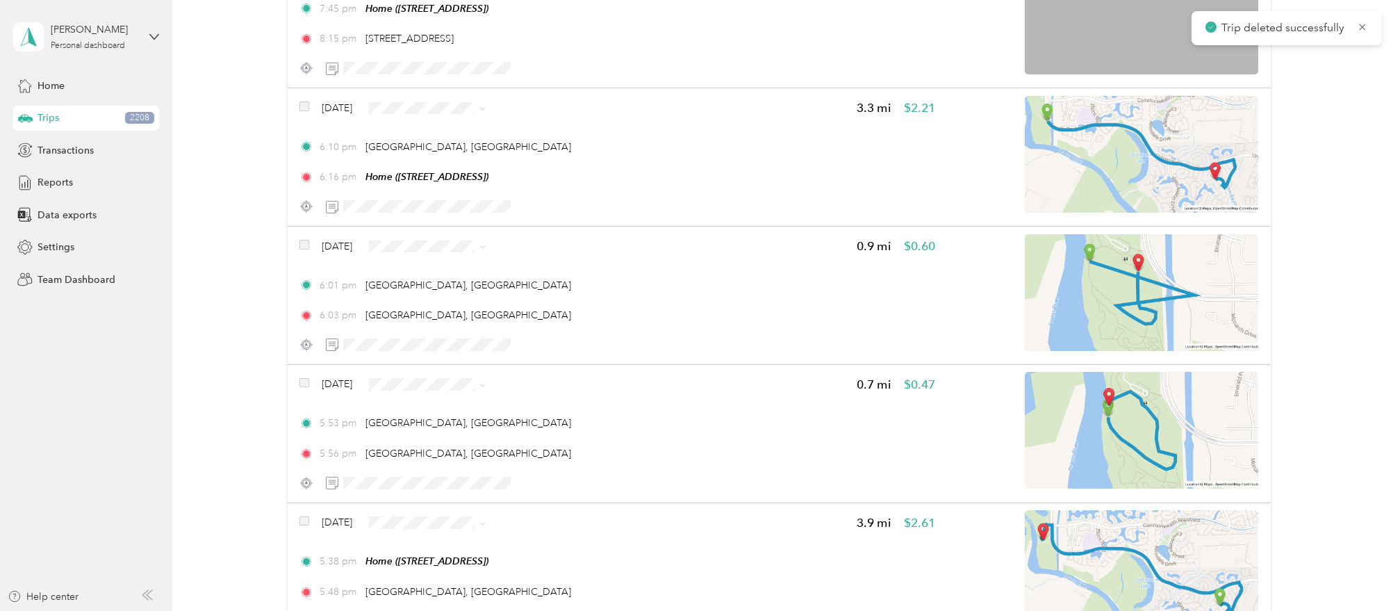
click at [420, 82] on div "Click to name as a Favorite Place" at bounding box center [398, 95] width 162 height 34
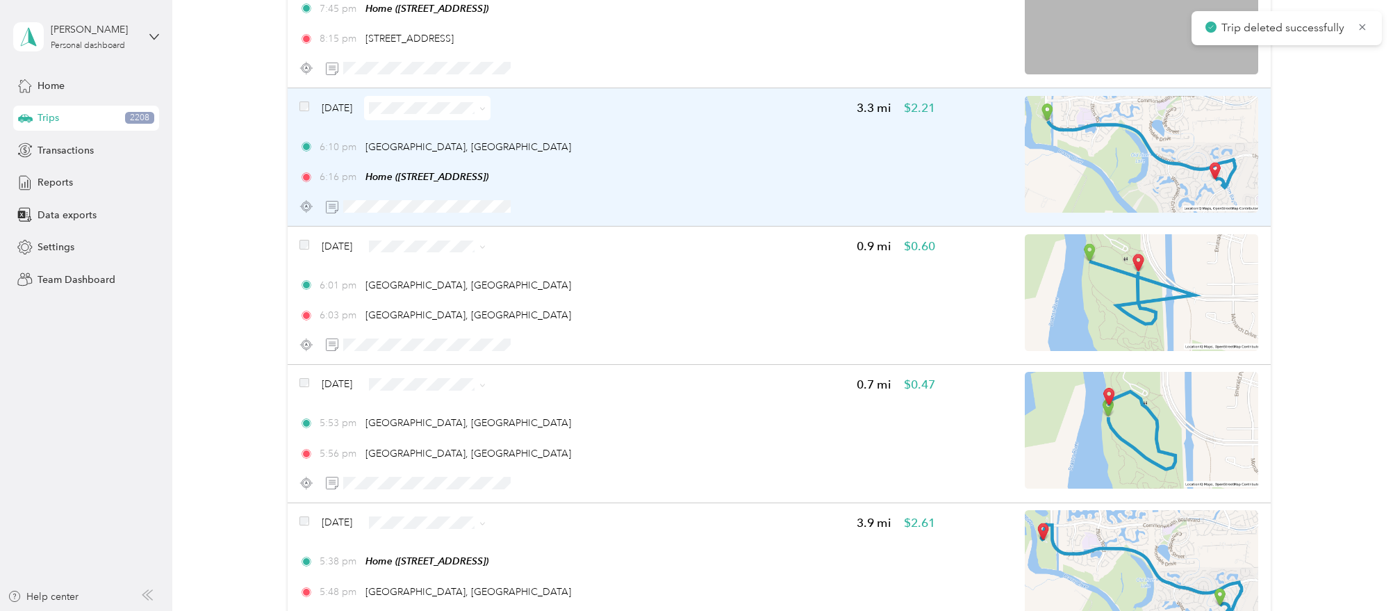
click at [490, 96] on span at bounding box center [427, 108] width 126 height 24
drag, startPoint x: 486, startPoint y: 116, endPoint x: 488, endPoint y: 92, distance: 24.5
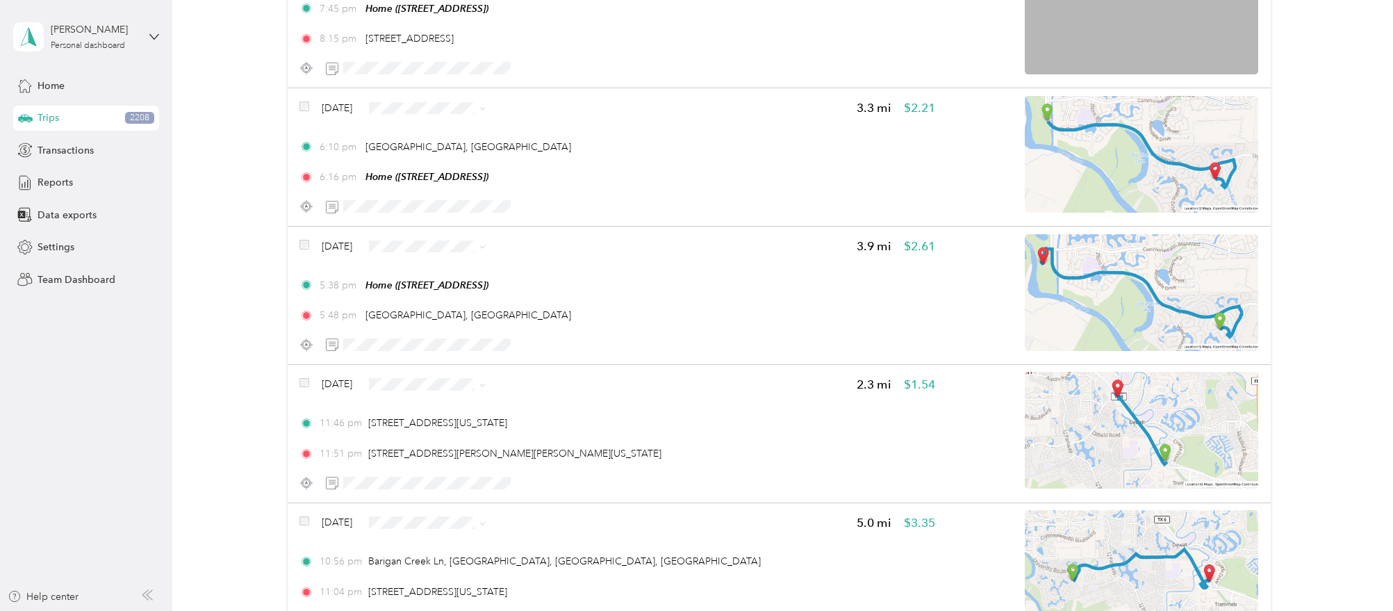
click at [479, 134] on span "Personal" at bounding box center [465, 135] width 82 height 15
click at [462, 267] on span "Personal" at bounding box center [465, 273] width 82 height 15
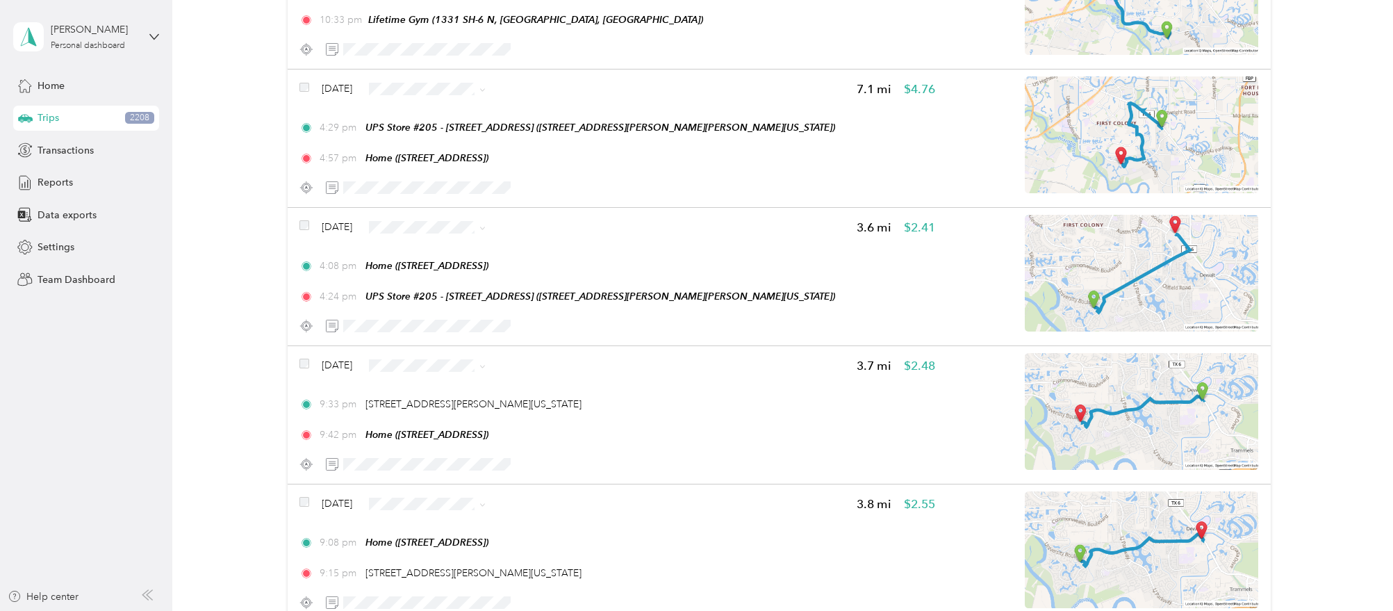
scroll to position [18793, 0]
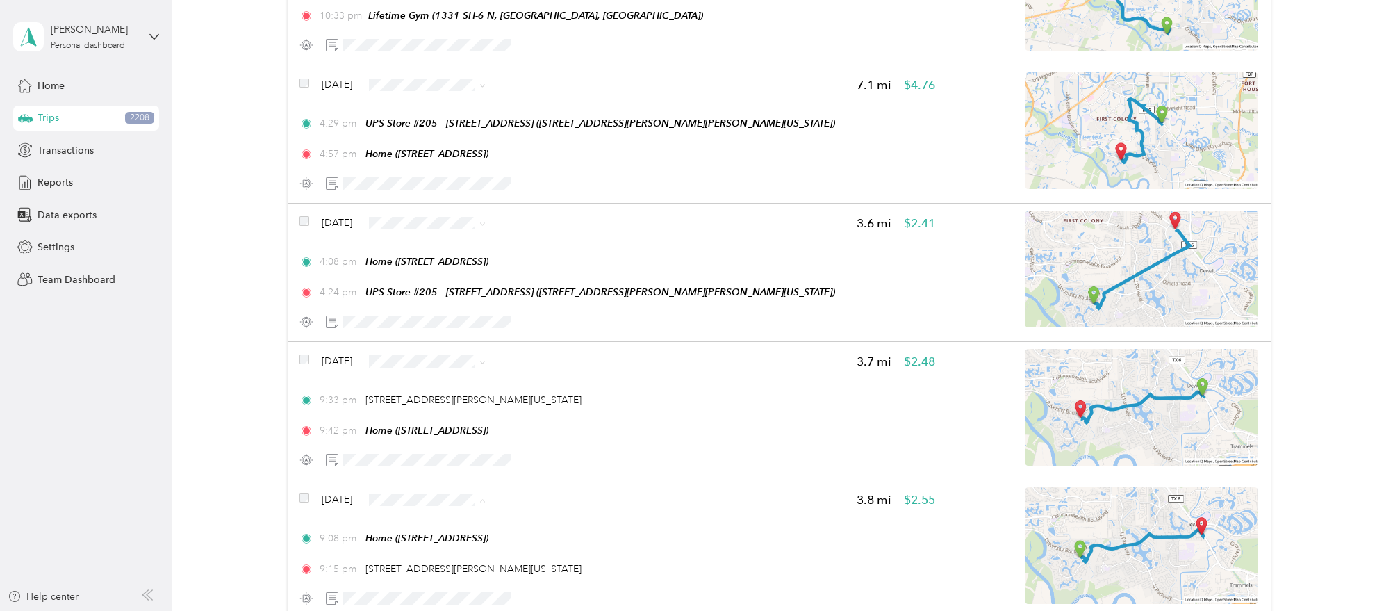
click at [472, 323] on span "Personal" at bounding box center [459, 327] width 82 height 15
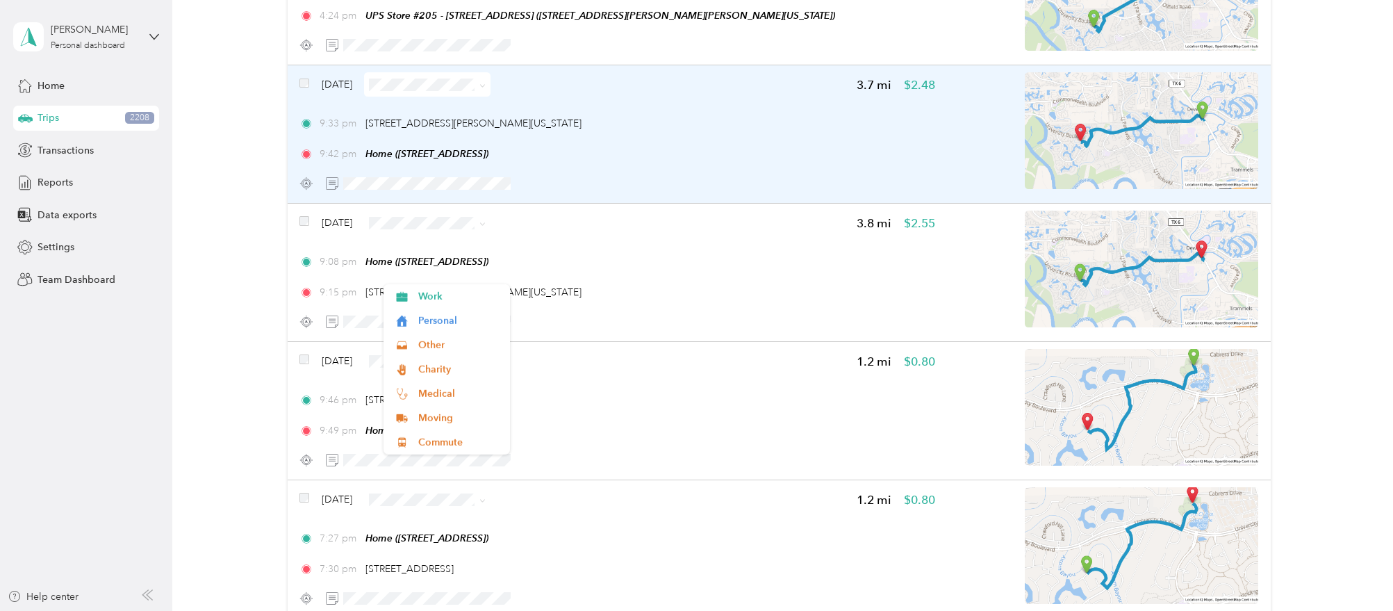
scroll to position [18517, 0]
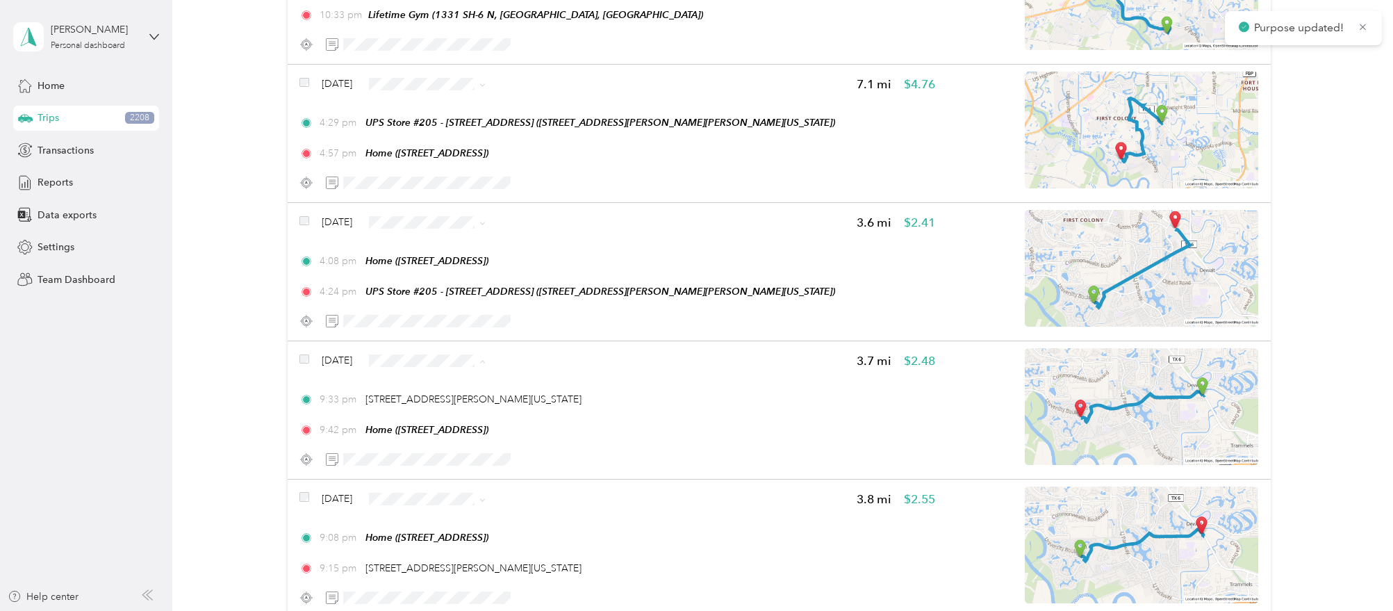
click at [436, 380] on span "Personal" at bounding box center [459, 386] width 82 height 15
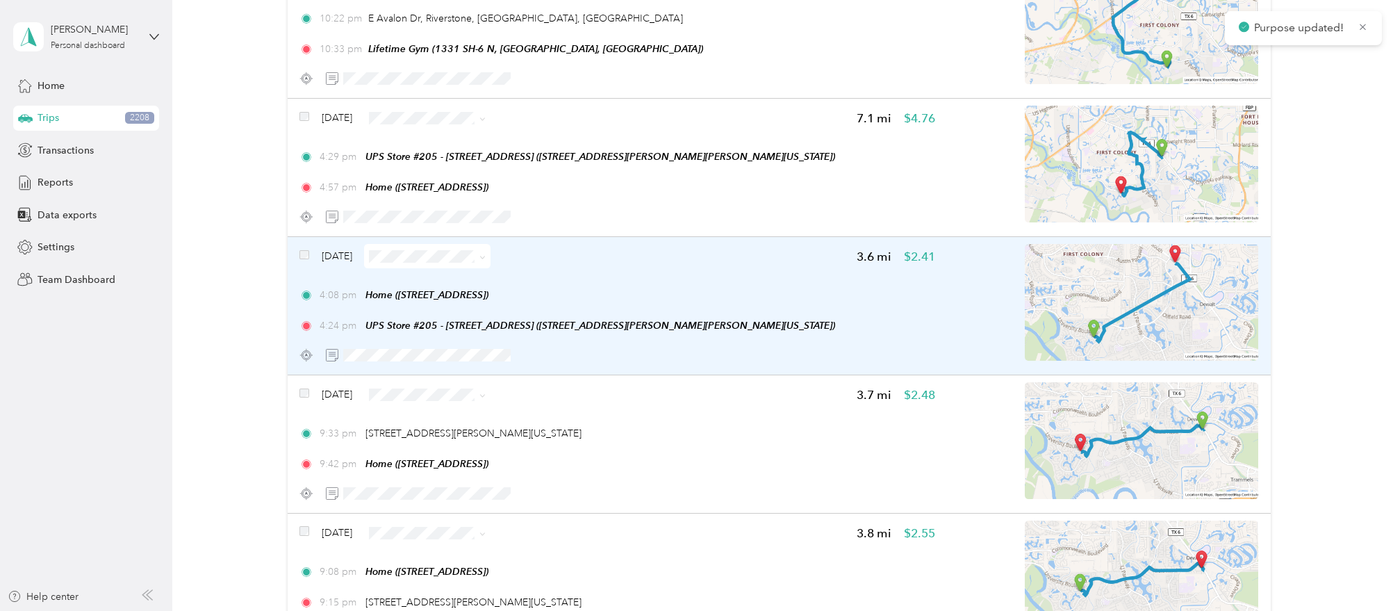
scroll to position [18430, 0]
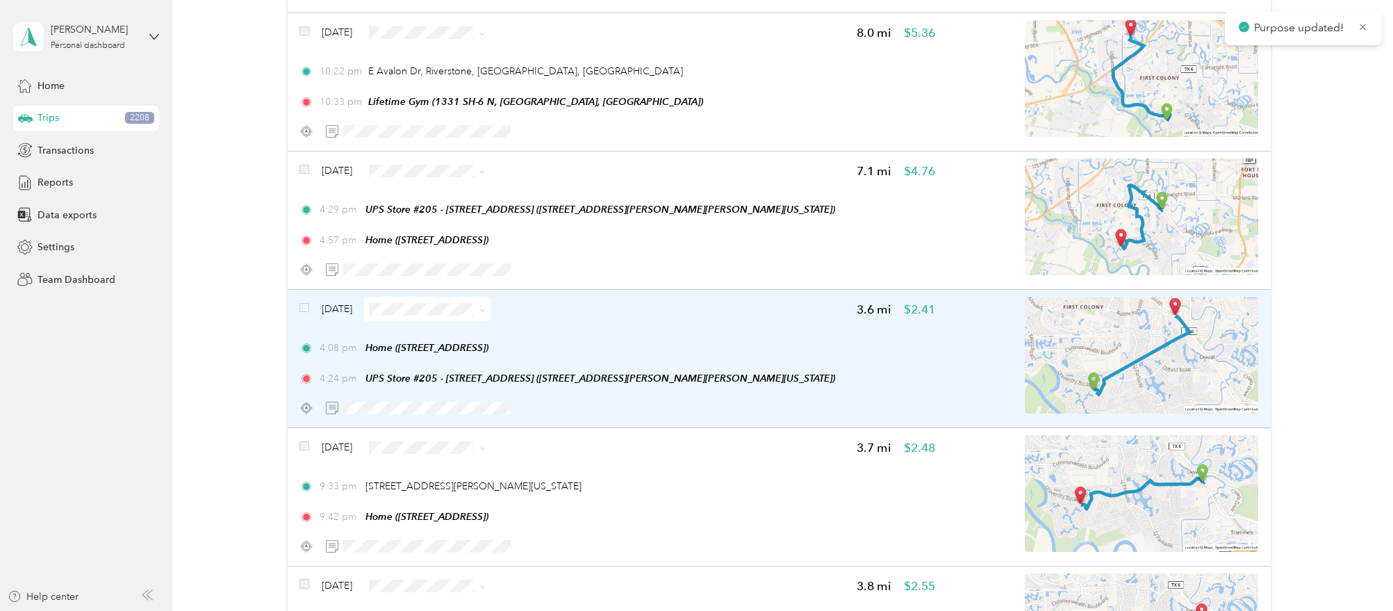
click at [455, 297] on span at bounding box center [427, 309] width 126 height 24
click at [448, 297] on span at bounding box center [427, 309] width 126 height 24
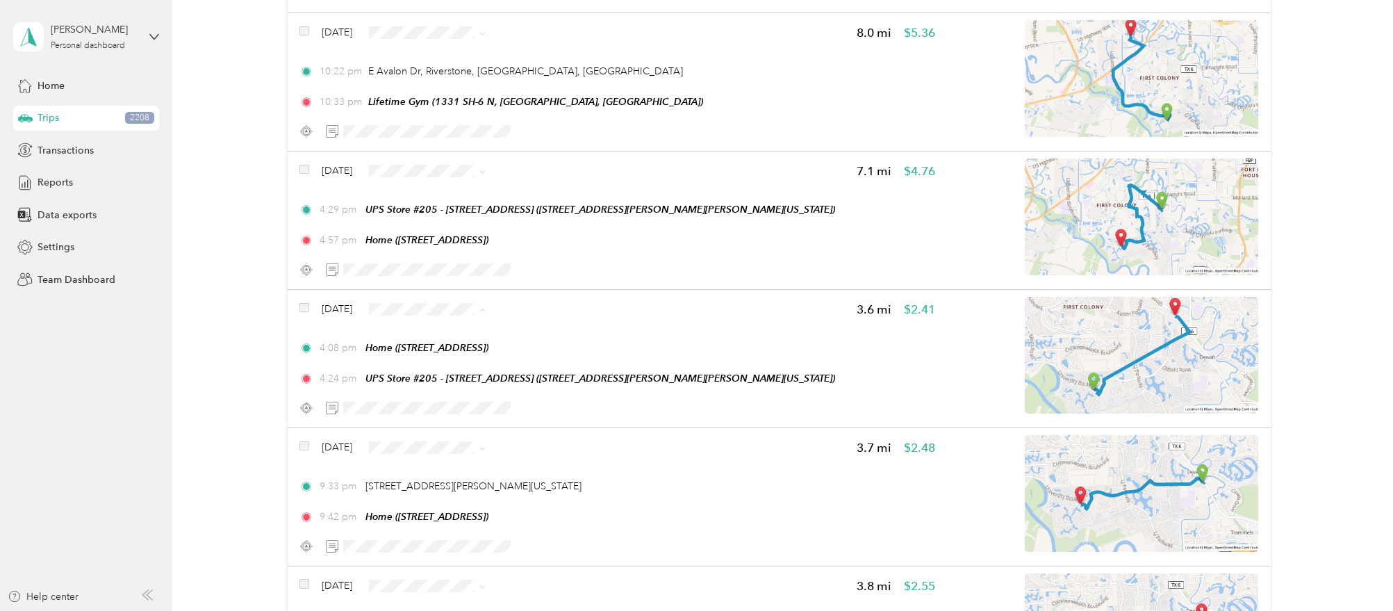
click at [467, 312] on span "Work" at bounding box center [459, 311] width 82 height 15
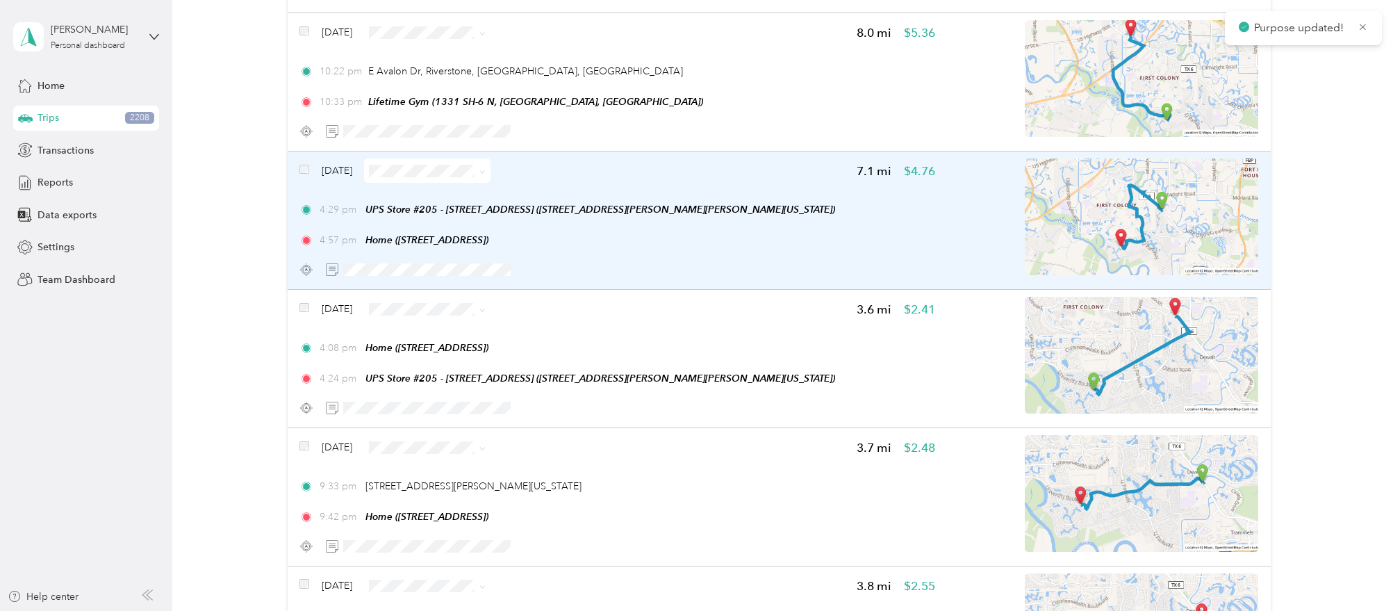
click at [424, 158] on span at bounding box center [427, 170] width 126 height 24
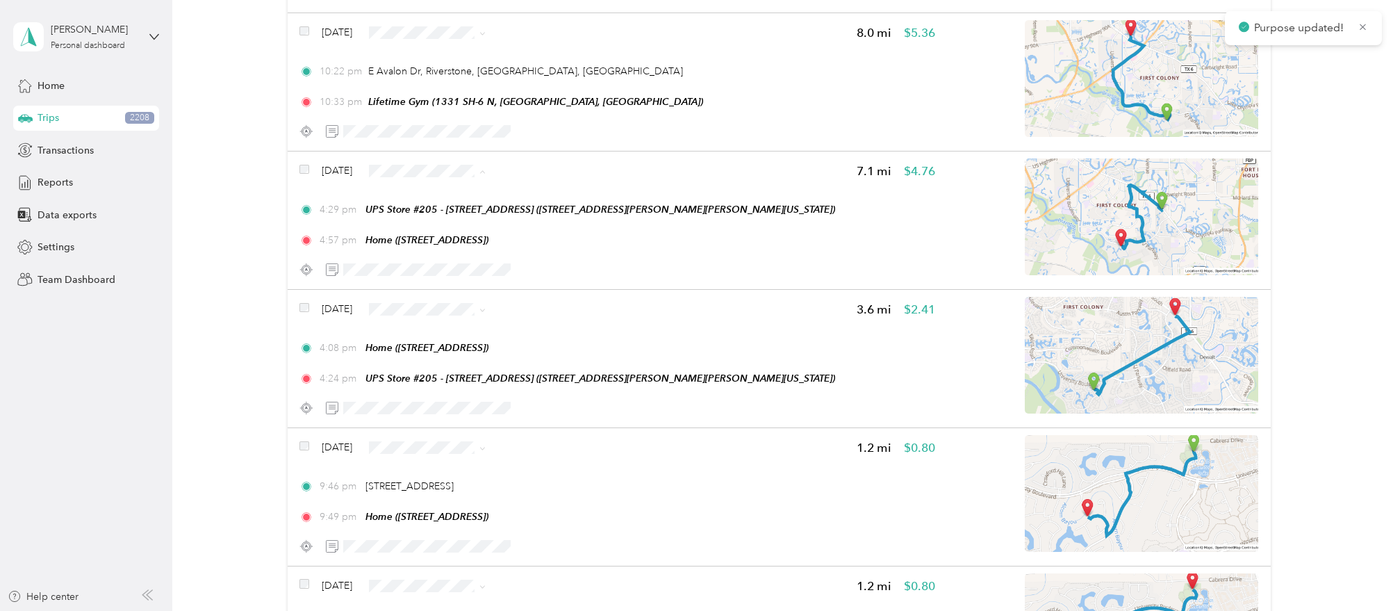
click at [434, 174] on span "Work" at bounding box center [459, 173] width 82 height 15
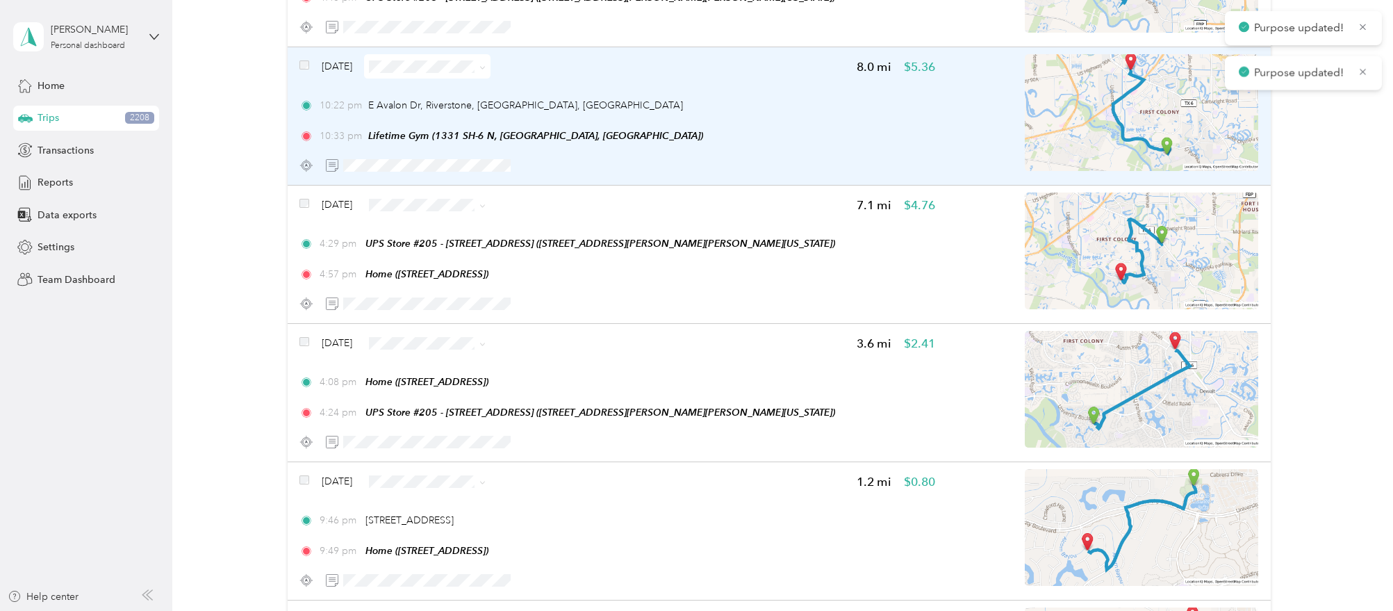
scroll to position [18343, 0]
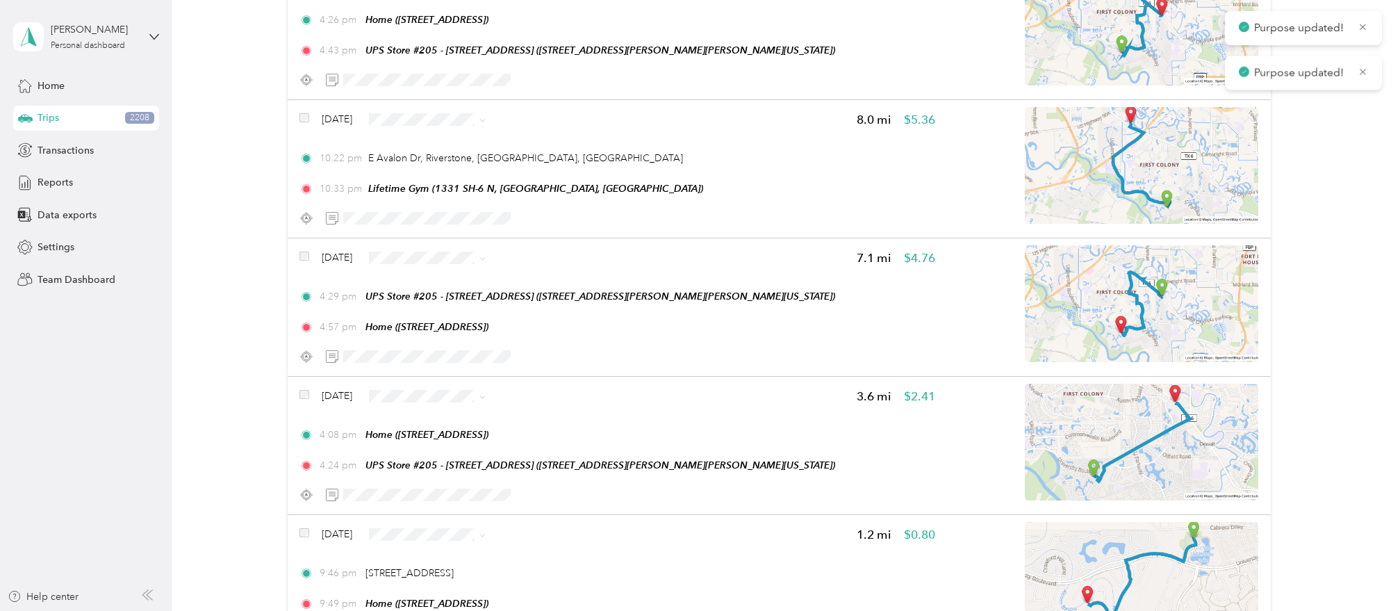
click at [482, 99] on div "Click to name as a Favorite Place" at bounding box center [454, 106] width 162 height 34
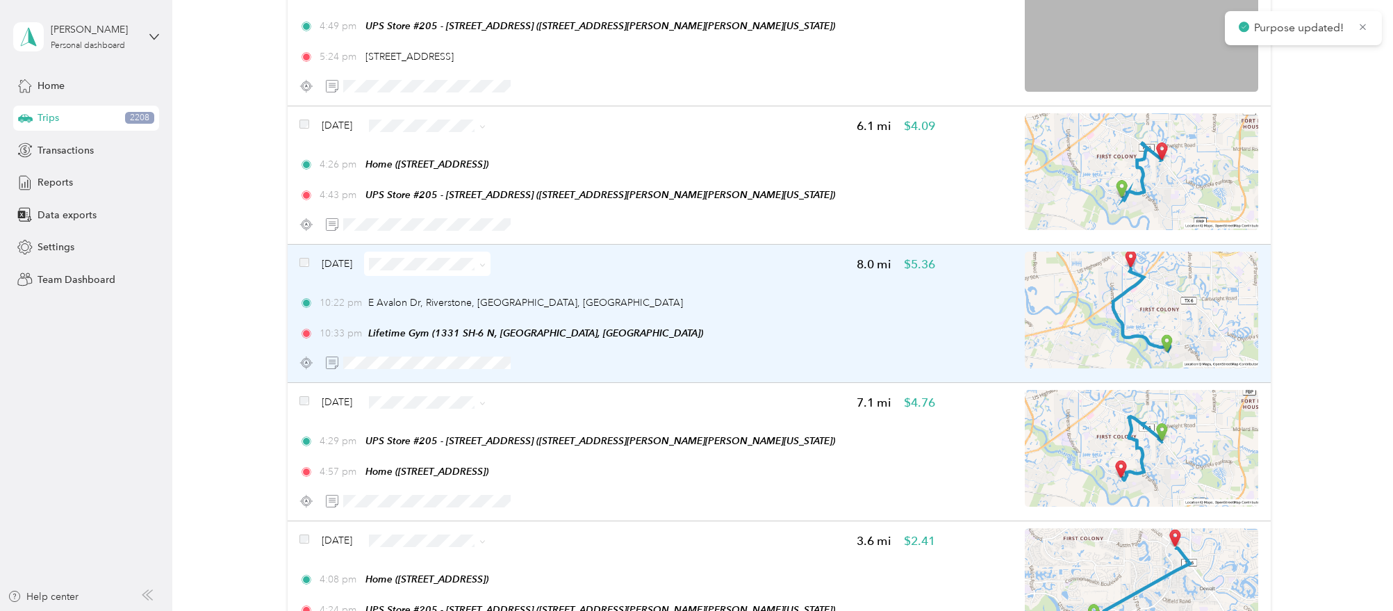
scroll to position [18170, 0]
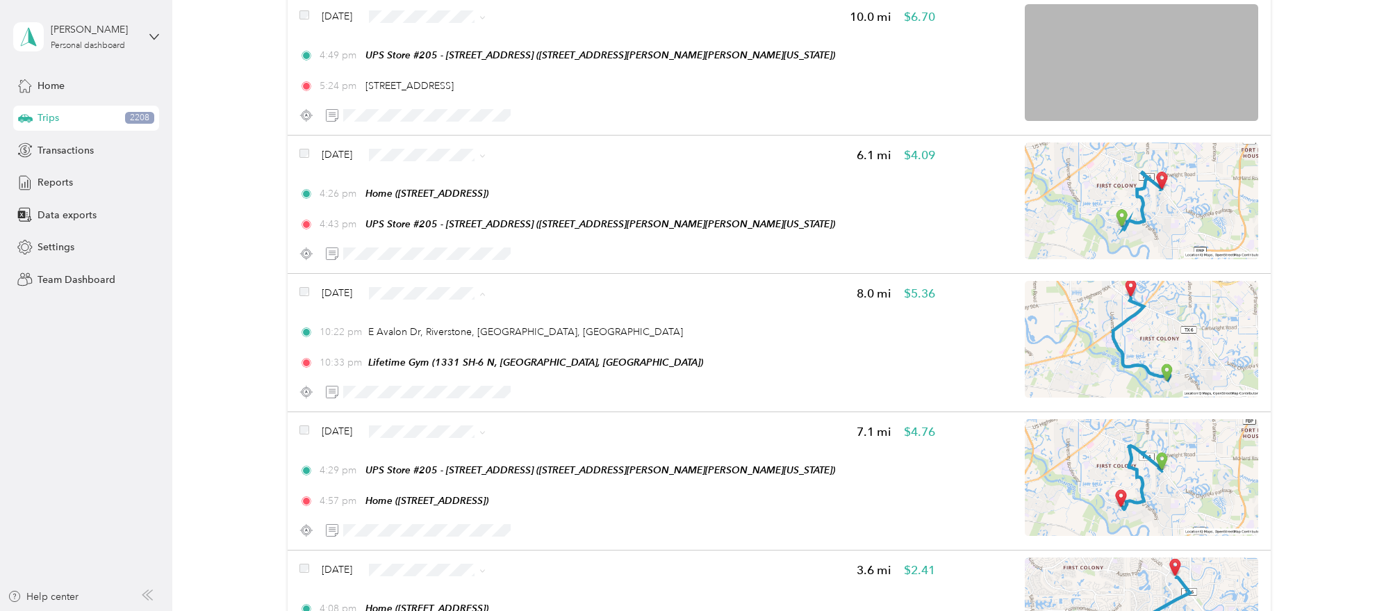
click at [449, 320] on span "Personal" at bounding box center [459, 320] width 82 height 15
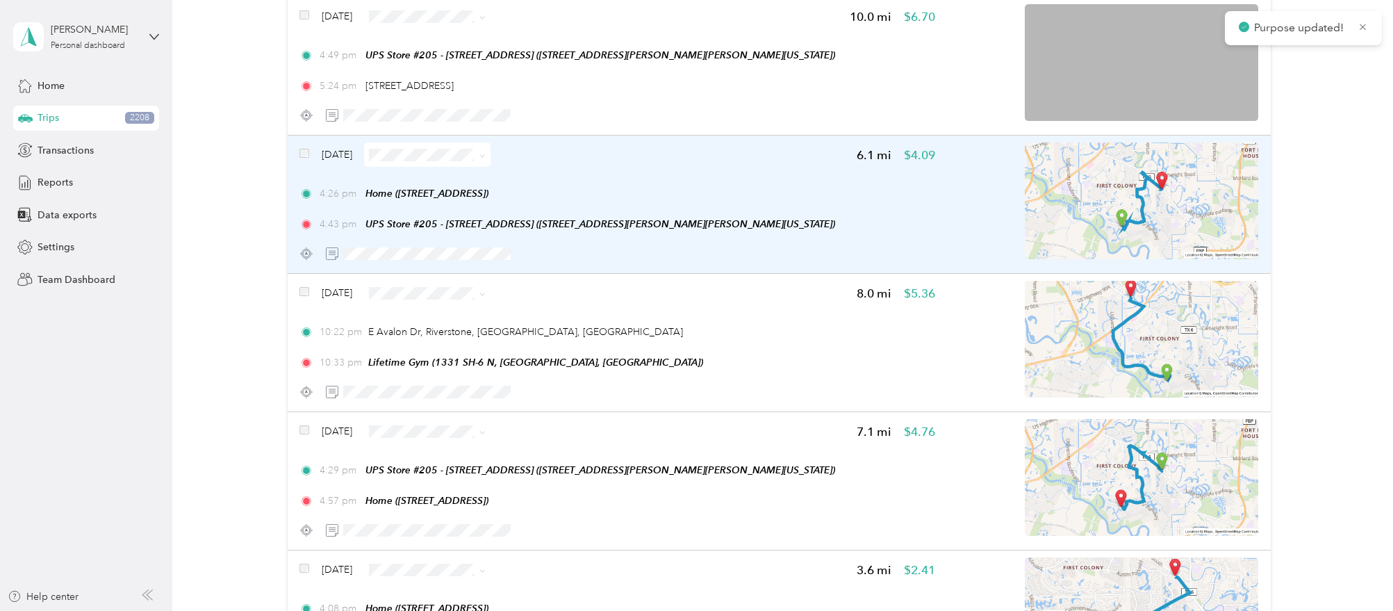
click at [444, 142] on span at bounding box center [427, 154] width 126 height 24
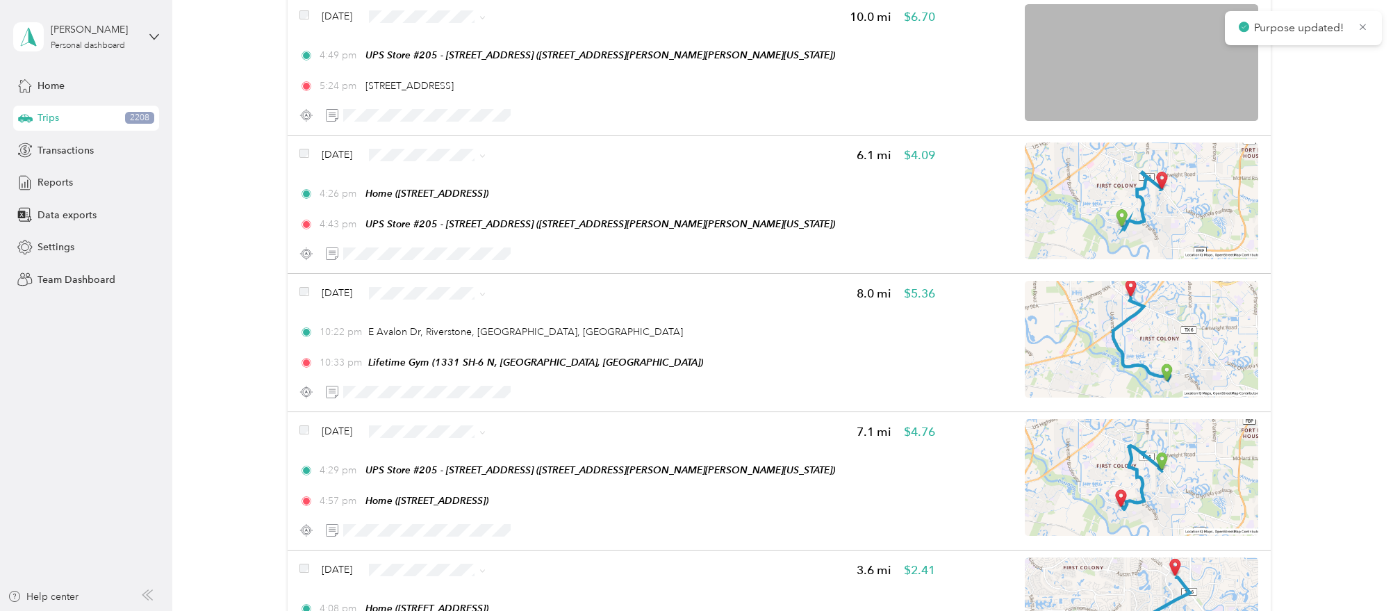
click at [438, 152] on span "Work" at bounding box center [465, 155] width 82 height 15
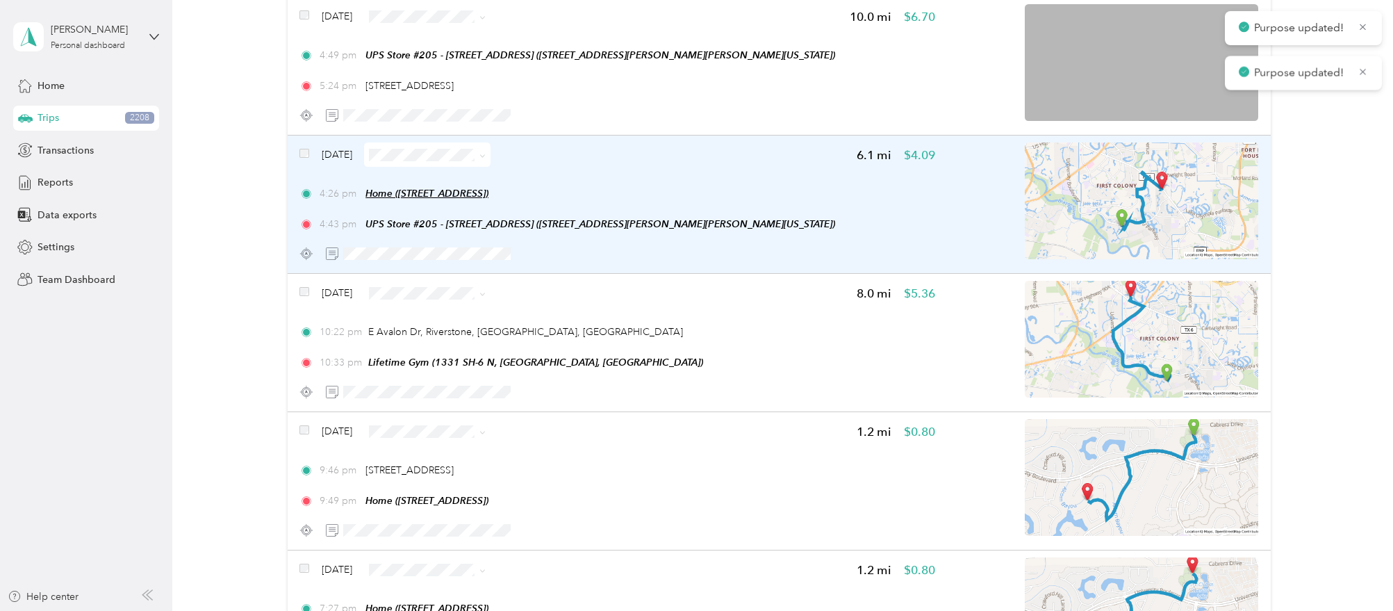
scroll to position [17996, 0]
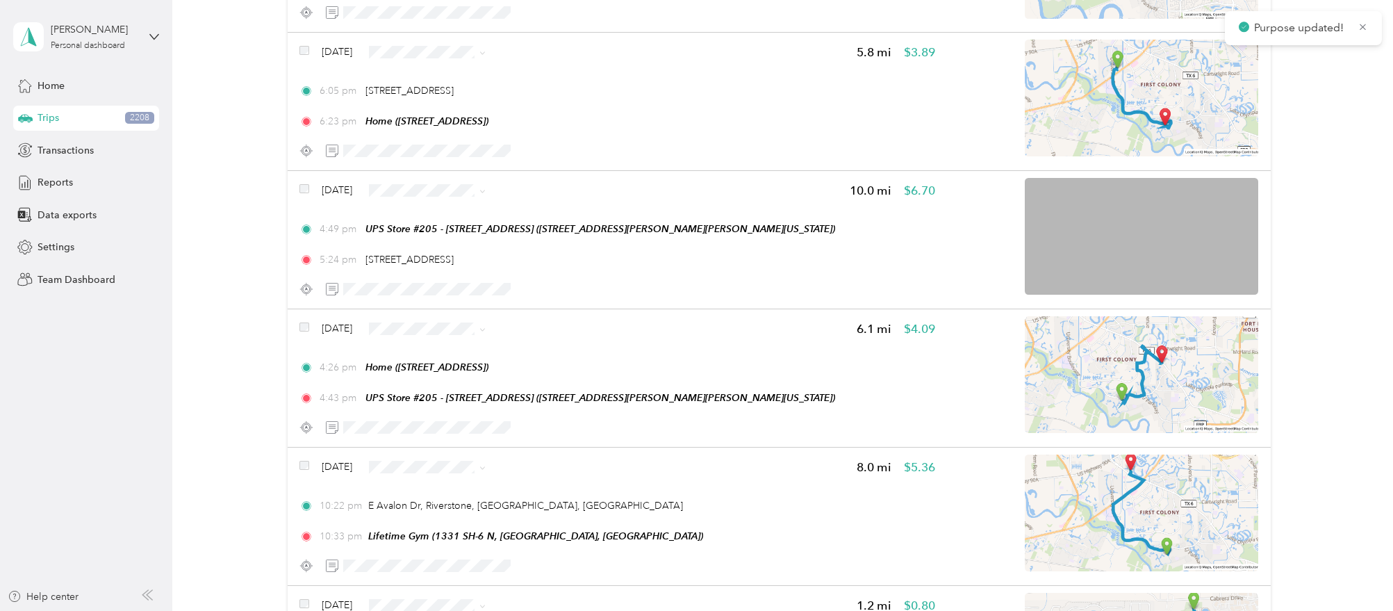
click at [490, 189] on span "Work" at bounding box center [465, 193] width 82 height 15
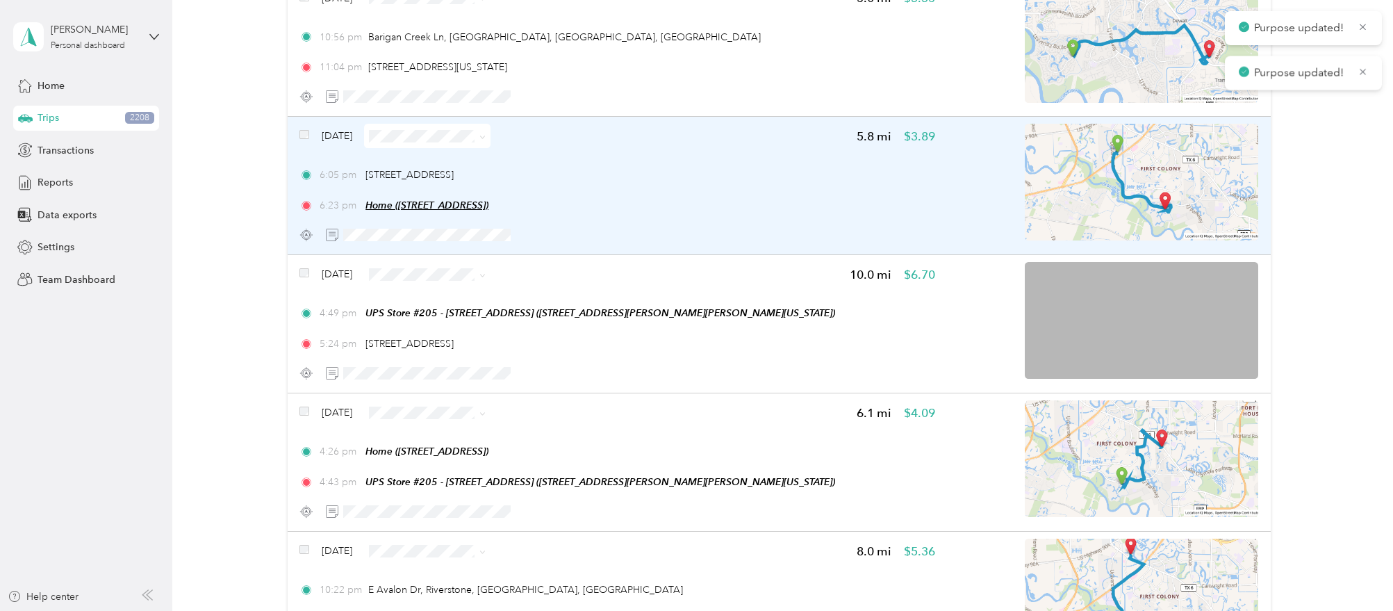
scroll to position [17909, 0]
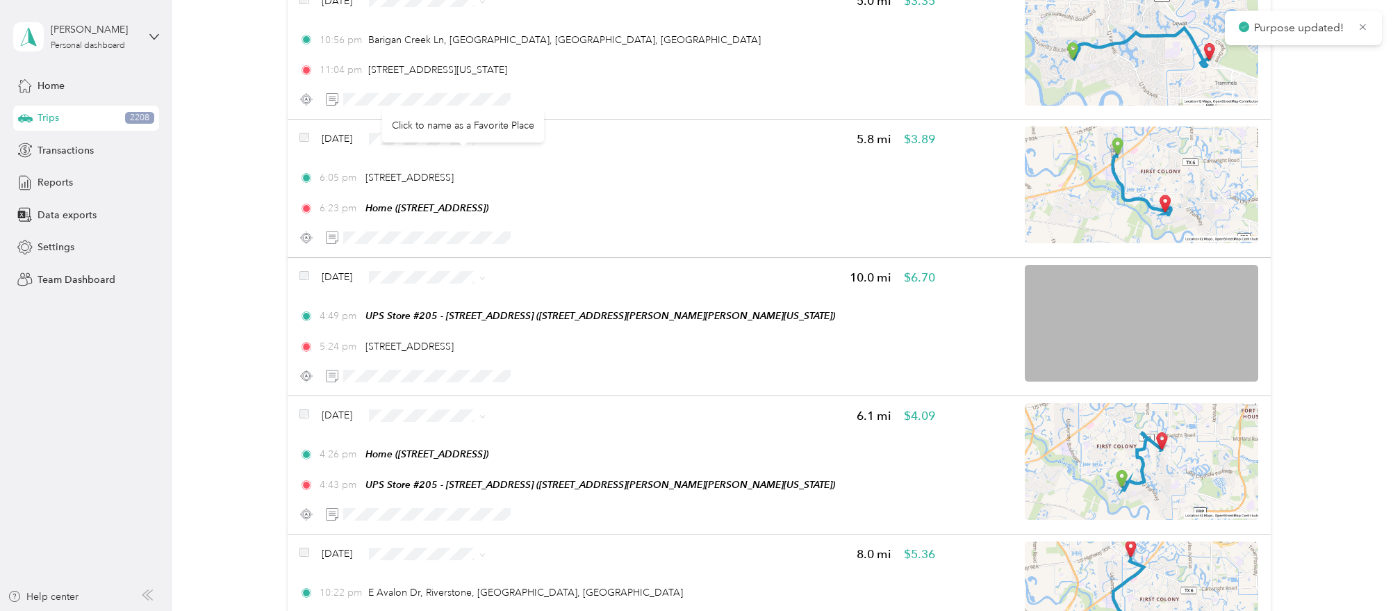
click at [476, 116] on div "Click to name as a Favorite Place" at bounding box center [463, 125] width 162 height 34
click at [490, 113] on div "Click to name as a Favorite Place" at bounding box center [463, 126] width 162 height 34
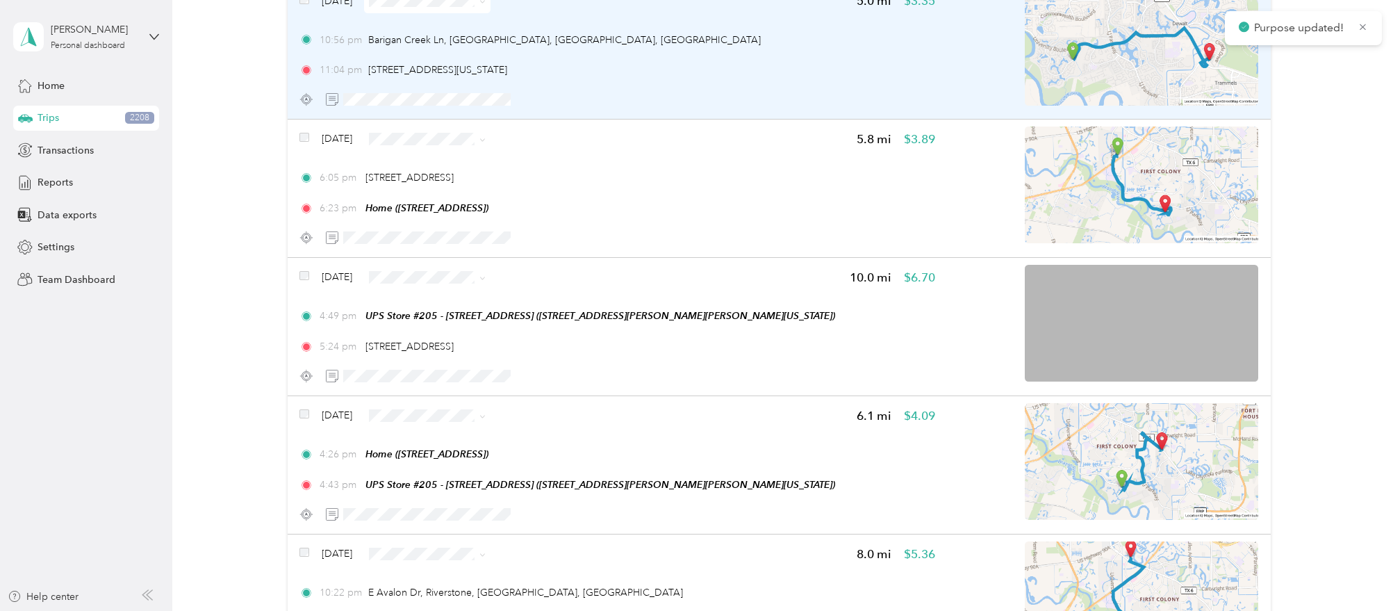
click at [410, 94] on div "Jan 10, 2024 5.0 mi $3.35 10:56 pm Barigan Creek Ln, Riverstone, Sugar Land, TX…" at bounding box center [779, 50] width 983 height 138
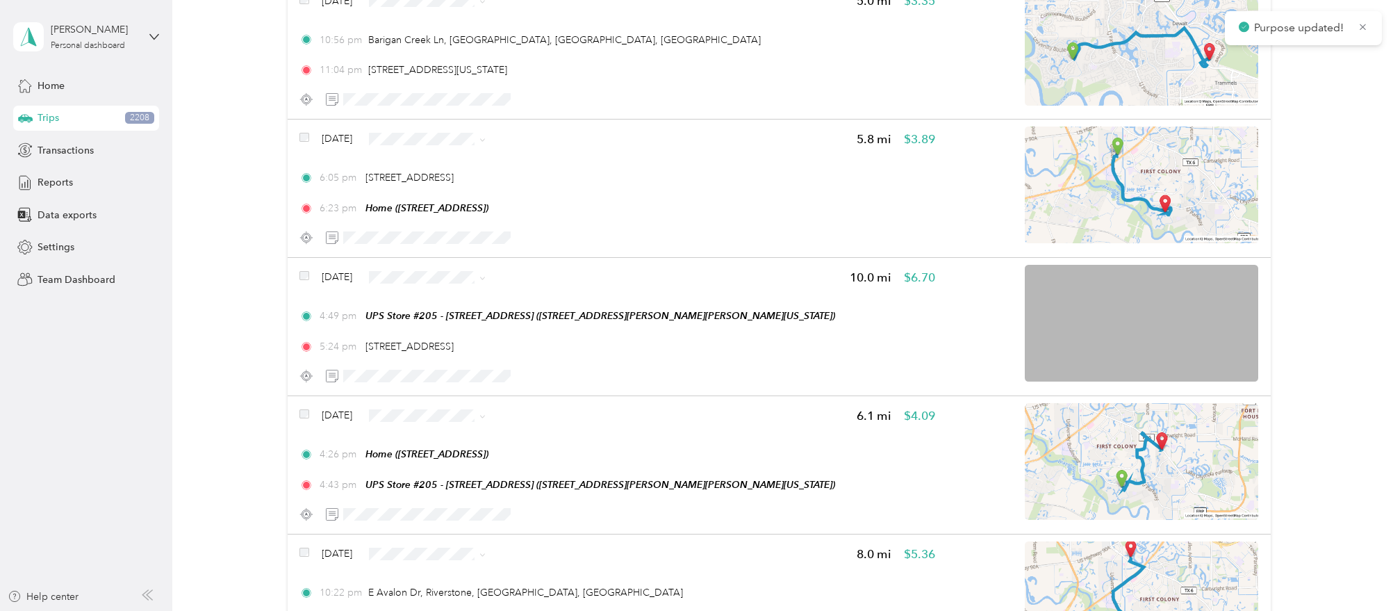
click at [419, 115] on div at bounding box center [1070, 305] width 1393 height 611
click at [418, 115] on div at bounding box center [696, 305] width 1393 height 611
click at [427, 137] on span "Work" at bounding box center [465, 137] width 82 height 15
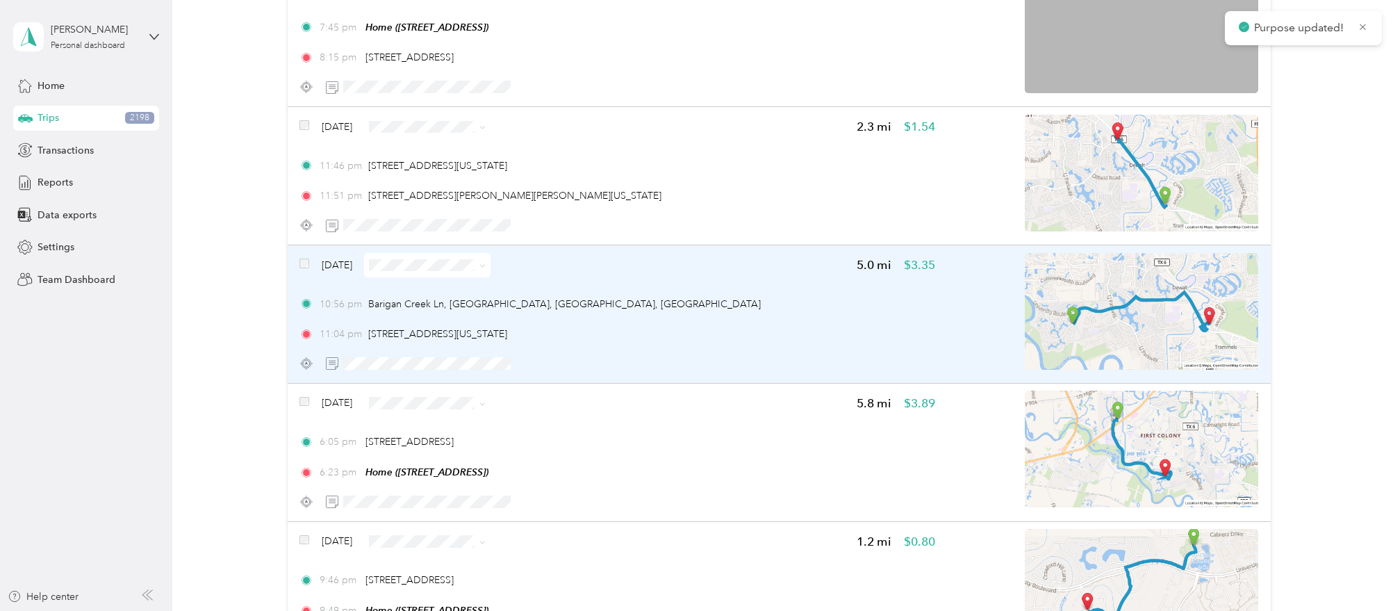
scroll to position [17649, 0]
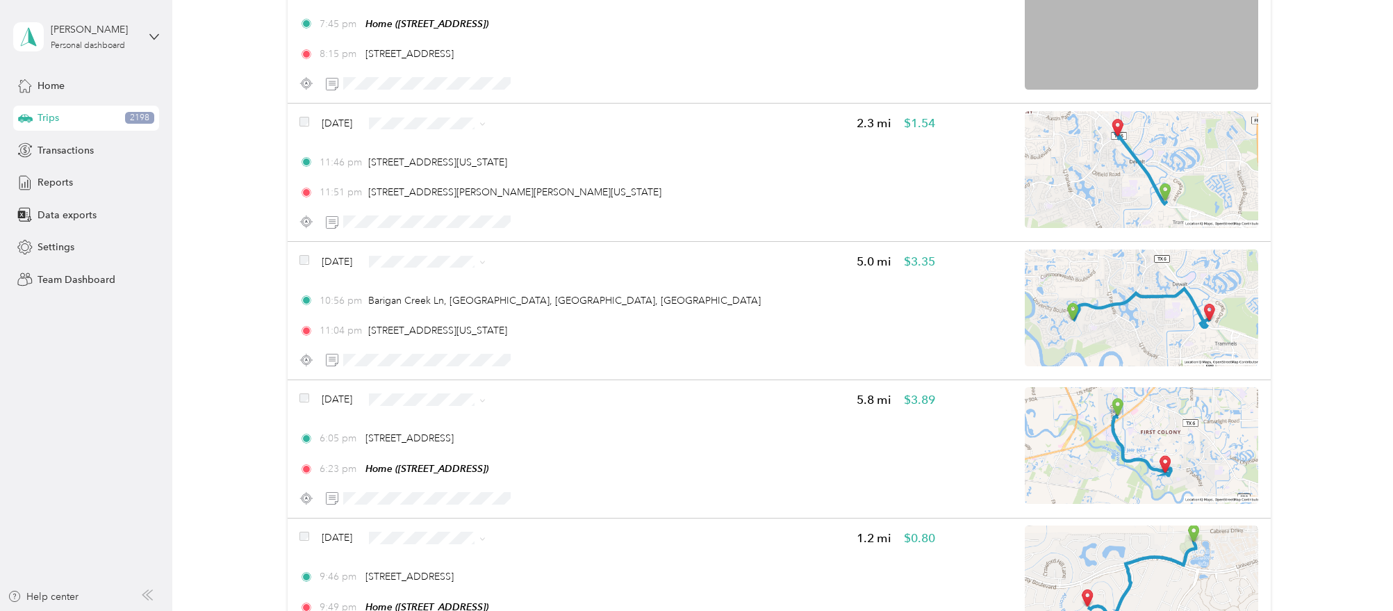
click at [465, 281] on span "Personal" at bounding box center [465, 284] width 82 height 15
click at [472, 145] on span "Personal" at bounding box center [465, 150] width 82 height 15
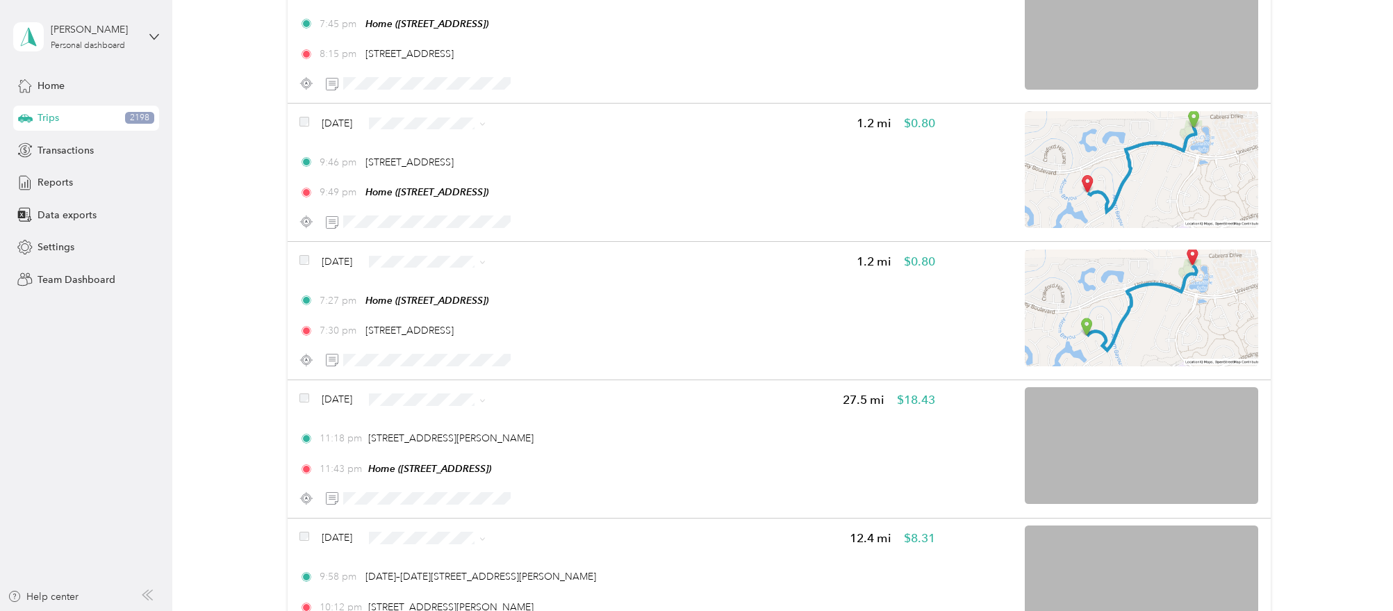
drag, startPoint x: 441, startPoint y: 283, endPoint x: 427, endPoint y: 257, distance: 30.2
click at [441, 284] on span "Personal" at bounding box center [459, 288] width 82 height 15
click at [407, 99] on div "Click to name as a Favorite Place" at bounding box center [473, 105] width 162 height 34
click at [428, 99] on div "Click to name as a Favorite Place" at bounding box center [473, 109] width 162 height 34
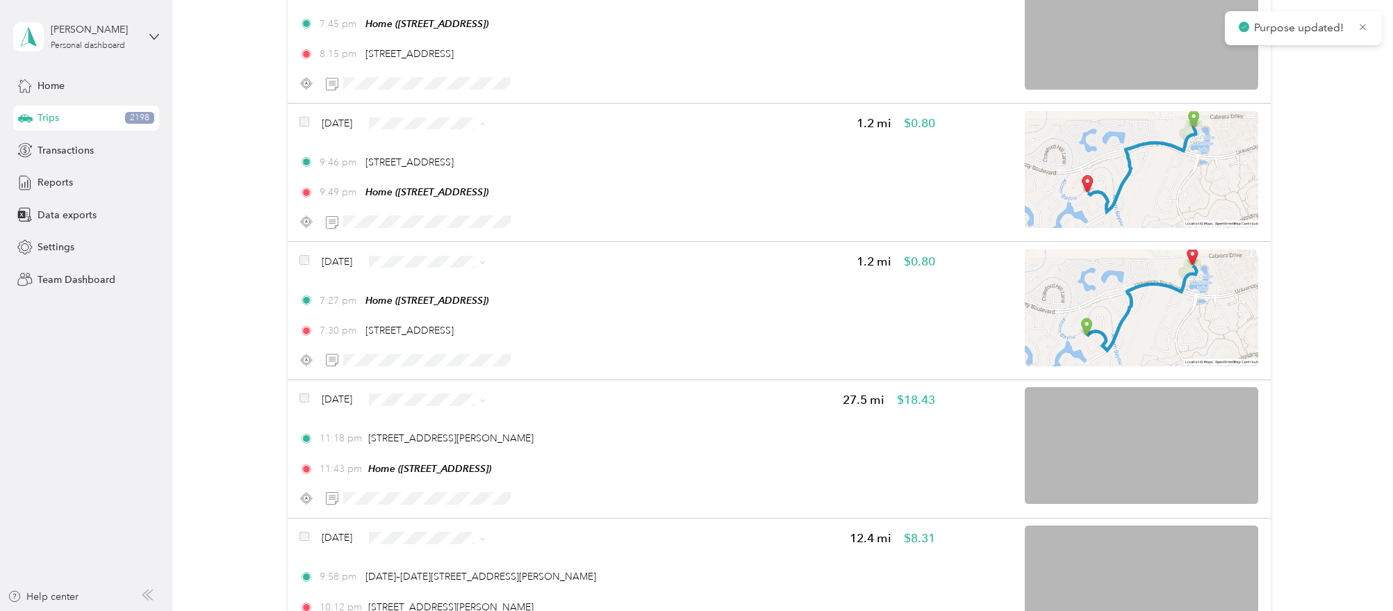
click at [470, 140] on li "Personal" at bounding box center [446, 150] width 126 height 24
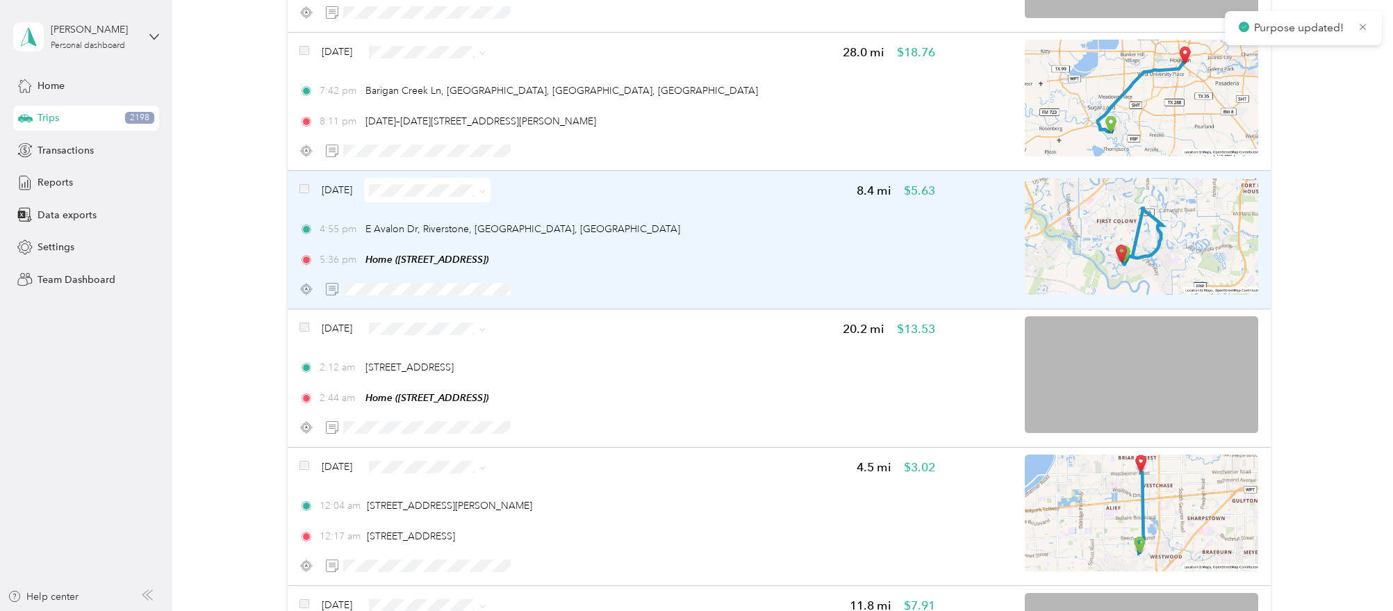
scroll to position [18256, 0]
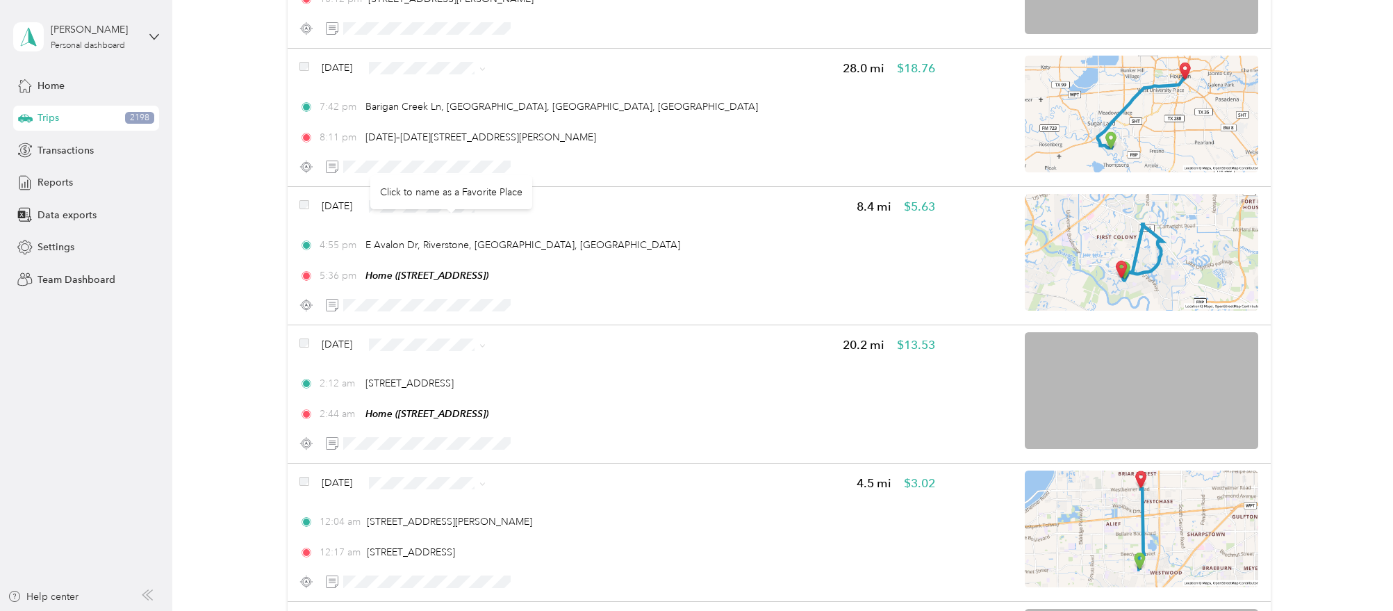
click at [502, 176] on div "Click to name as a Favorite Place" at bounding box center [451, 192] width 162 height 34
click at [479, 195] on div "Click to name as a Favorite Place" at bounding box center [451, 192] width 162 height 34
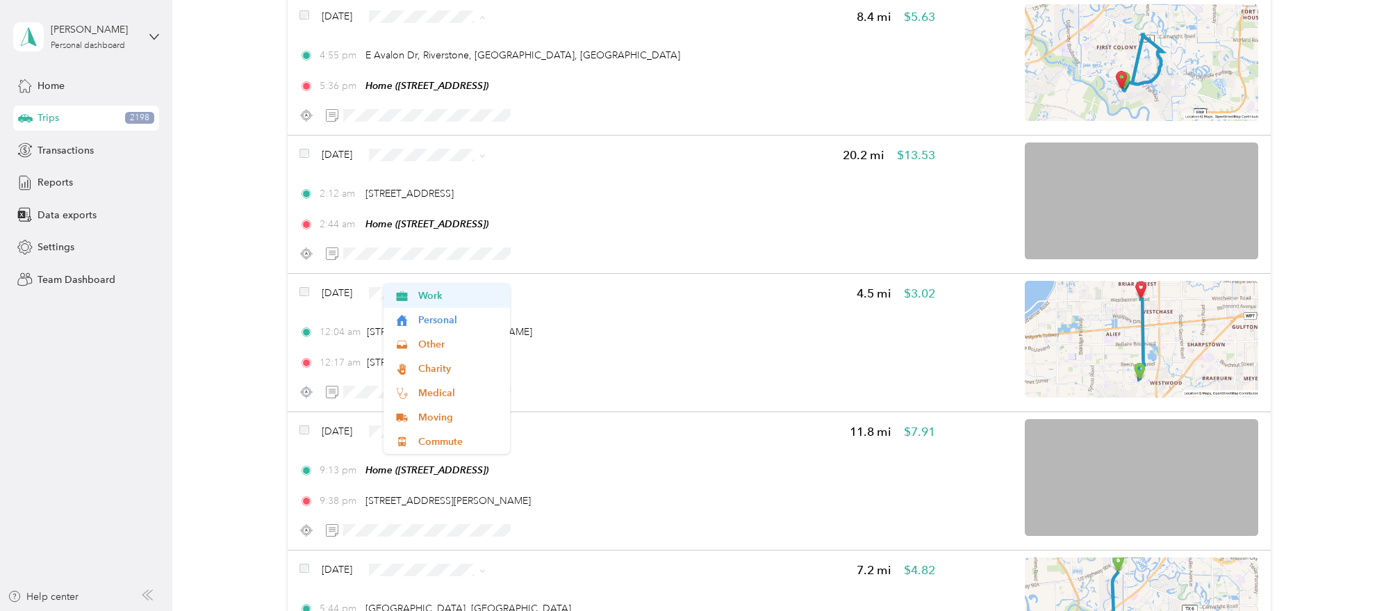
scroll to position [17893, 0]
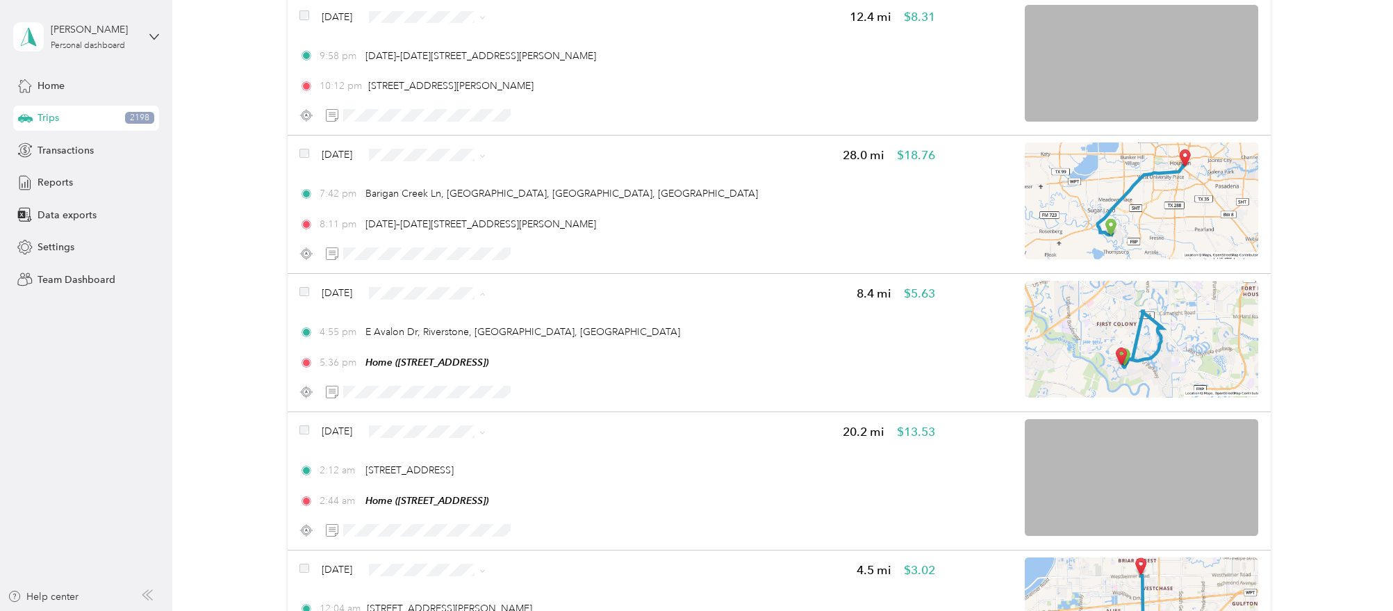
click at [481, 291] on span "Work" at bounding box center [459, 295] width 82 height 15
click at [441, 163] on ol "Work Personal Other Charity Medical Moving Commute" at bounding box center [446, 230] width 126 height 170
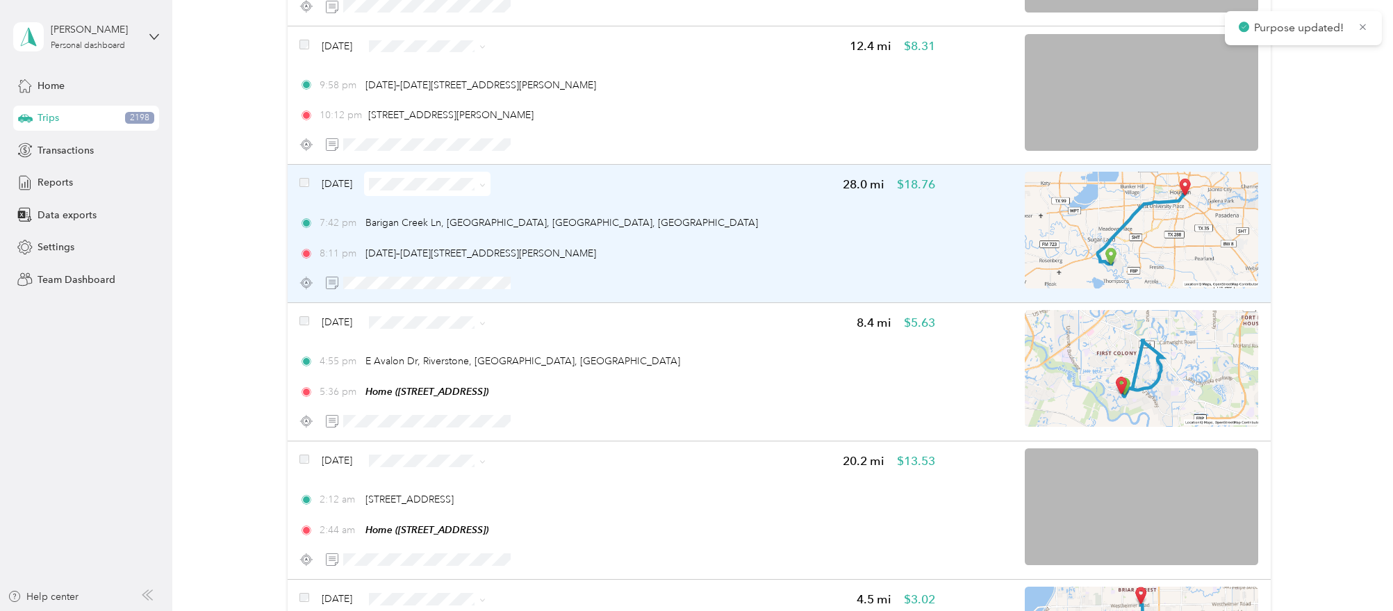
scroll to position [17719, 0]
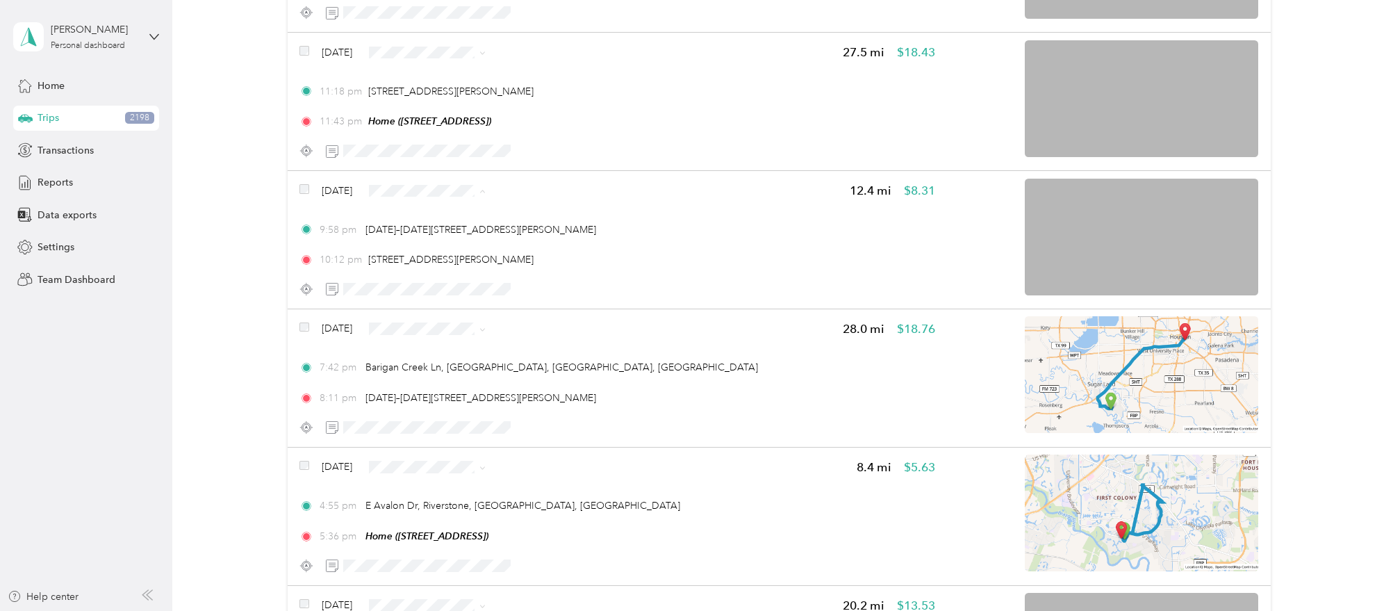
click at [463, 193] on span "Work" at bounding box center [459, 193] width 82 height 15
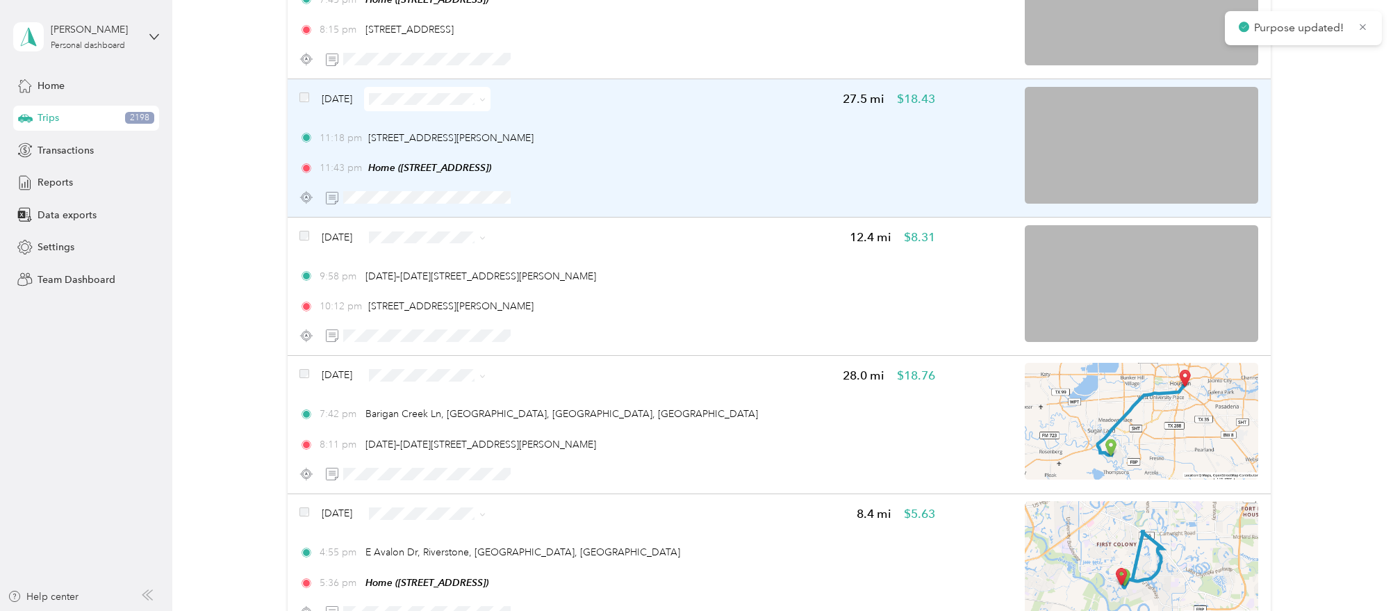
scroll to position [17633, 0]
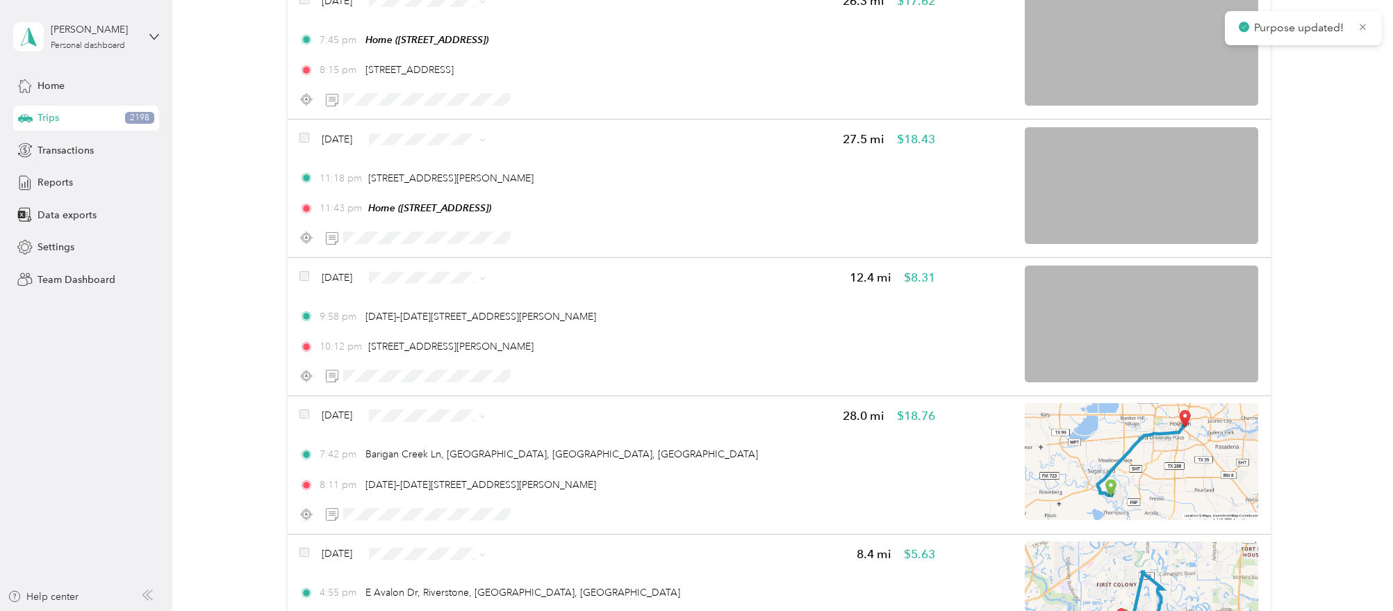
click at [454, 116] on div "Click to name as a Favorite Place" at bounding box center [471, 126] width 162 height 34
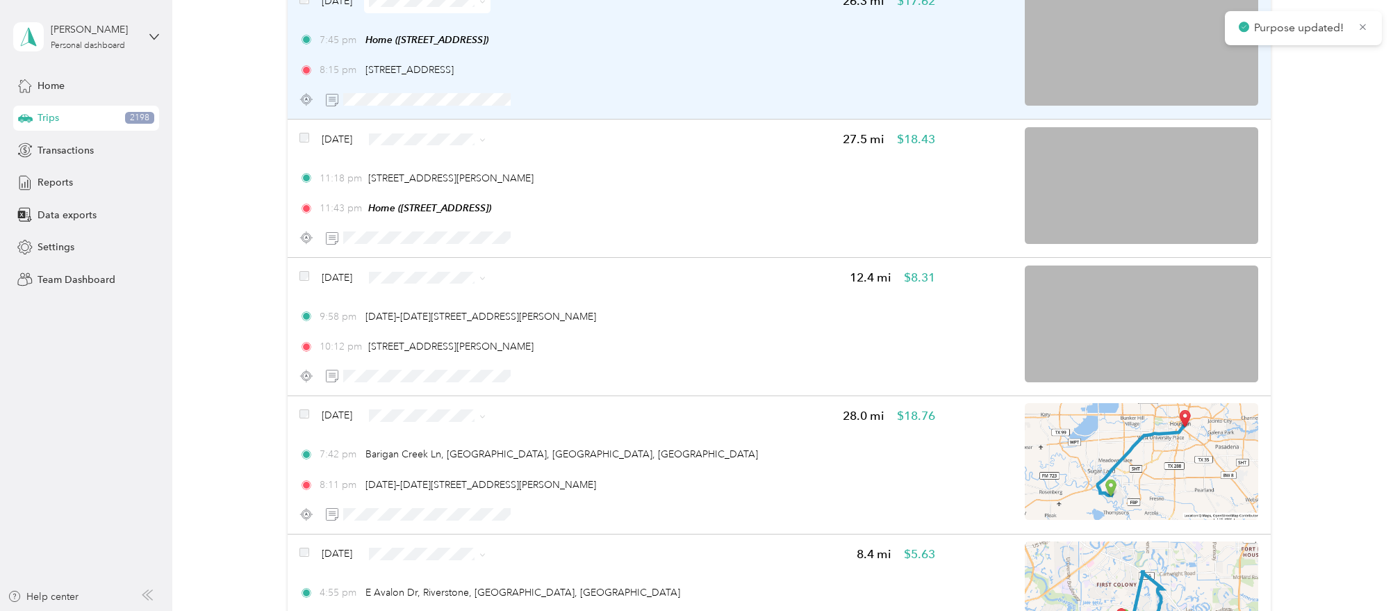
click at [427, 92] on div "Jan 11, 2024 26.3 mi $17.62 7:45 pm Home (5426 Pudman River Ln, Sugar Land, TX)…" at bounding box center [779, 50] width 983 height 138
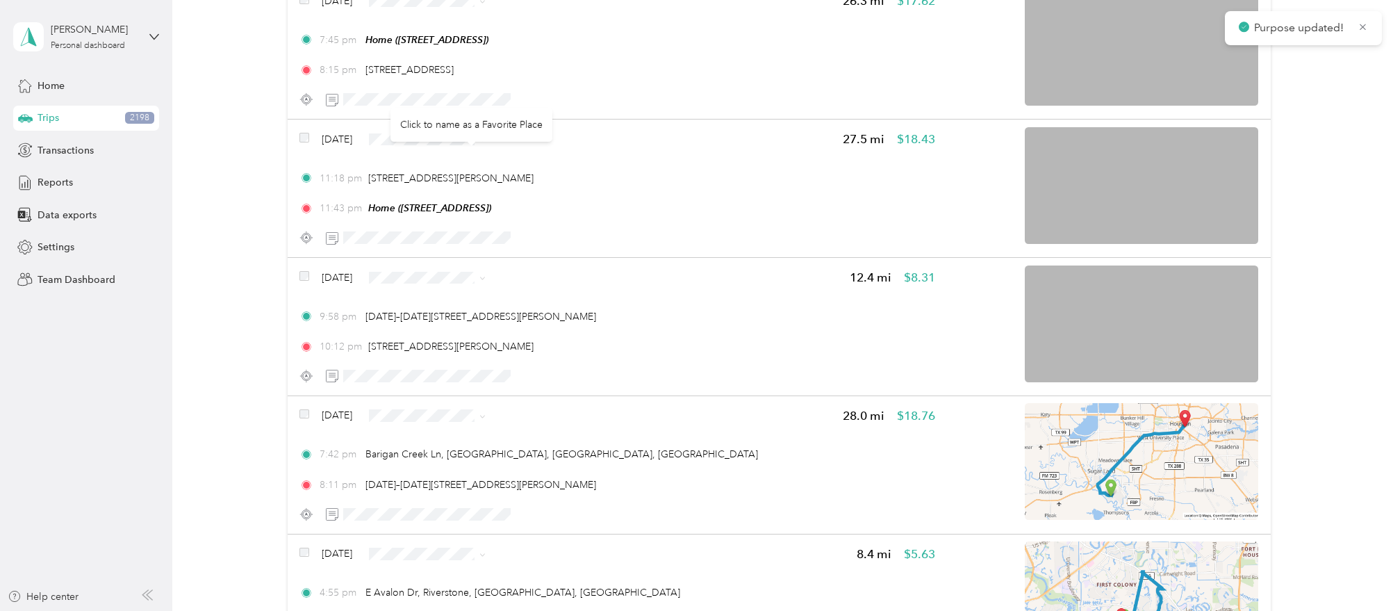
click at [420, 119] on div "Click to name as a Favorite Place" at bounding box center [471, 125] width 162 height 34
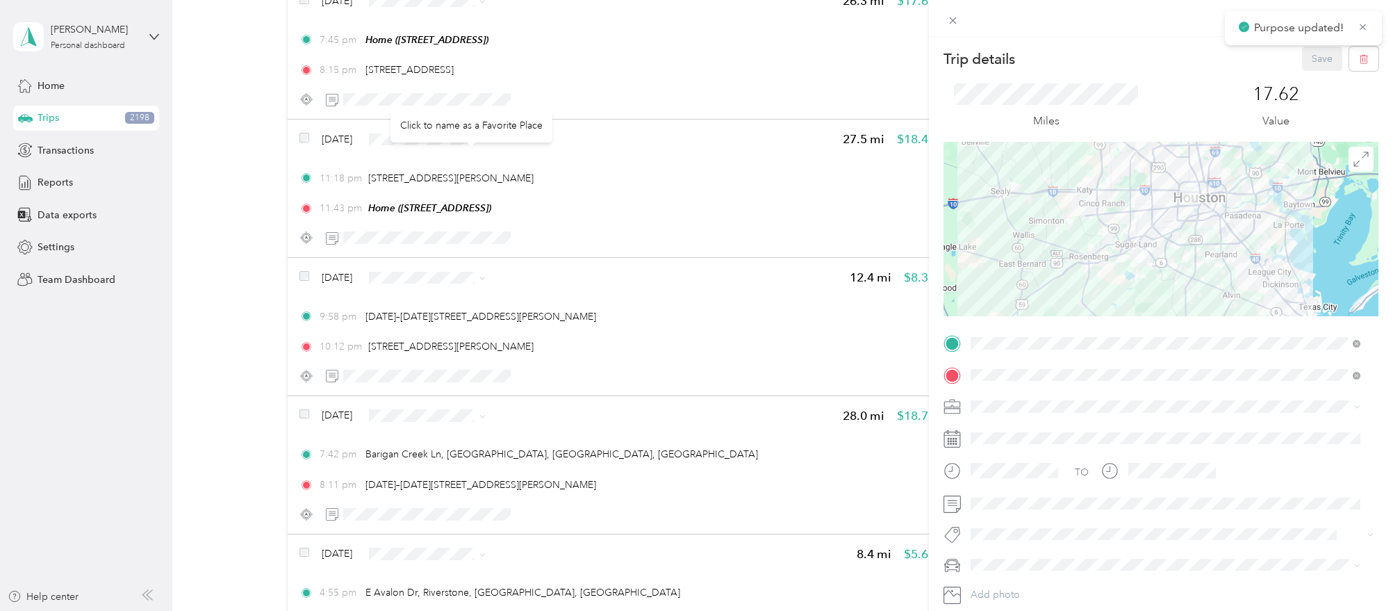
click at [417, 117] on div "Click to name as a Favorite Place" at bounding box center [471, 125] width 162 height 34
click at [445, 110] on div "Click to name as a Favorite Place" at bounding box center [471, 125] width 162 height 34
click at [939, 17] on div at bounding box center [1161, 18] width 464 height 37
click at [948, 20] on icon at bounding box center [953, 21] width 12 height 12
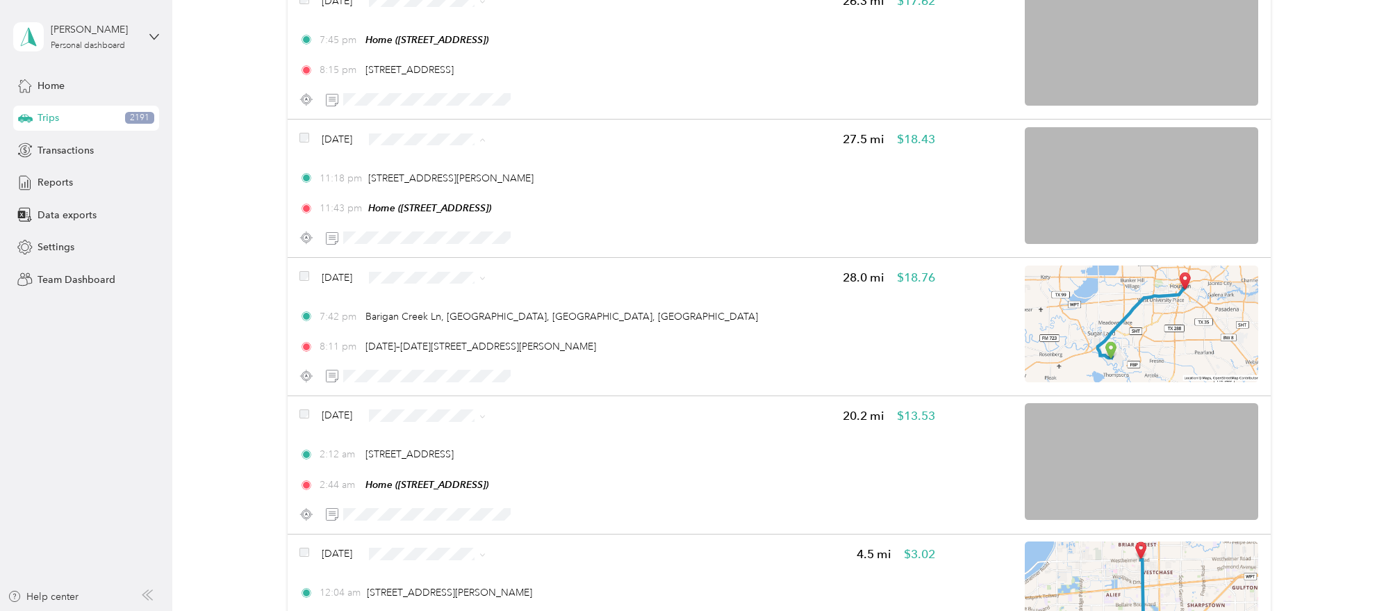
click at [477, 141] on span "Work" at bounding box center [459, 142] width 82 height 15
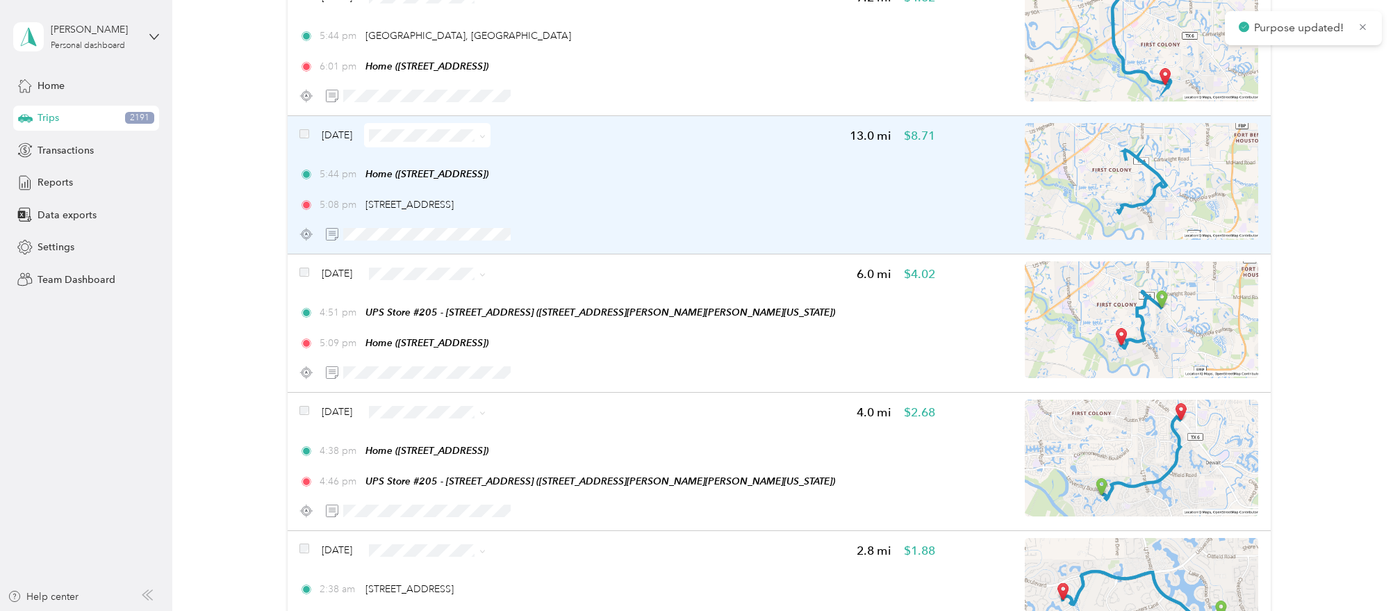
scroll to position [18414, 0]
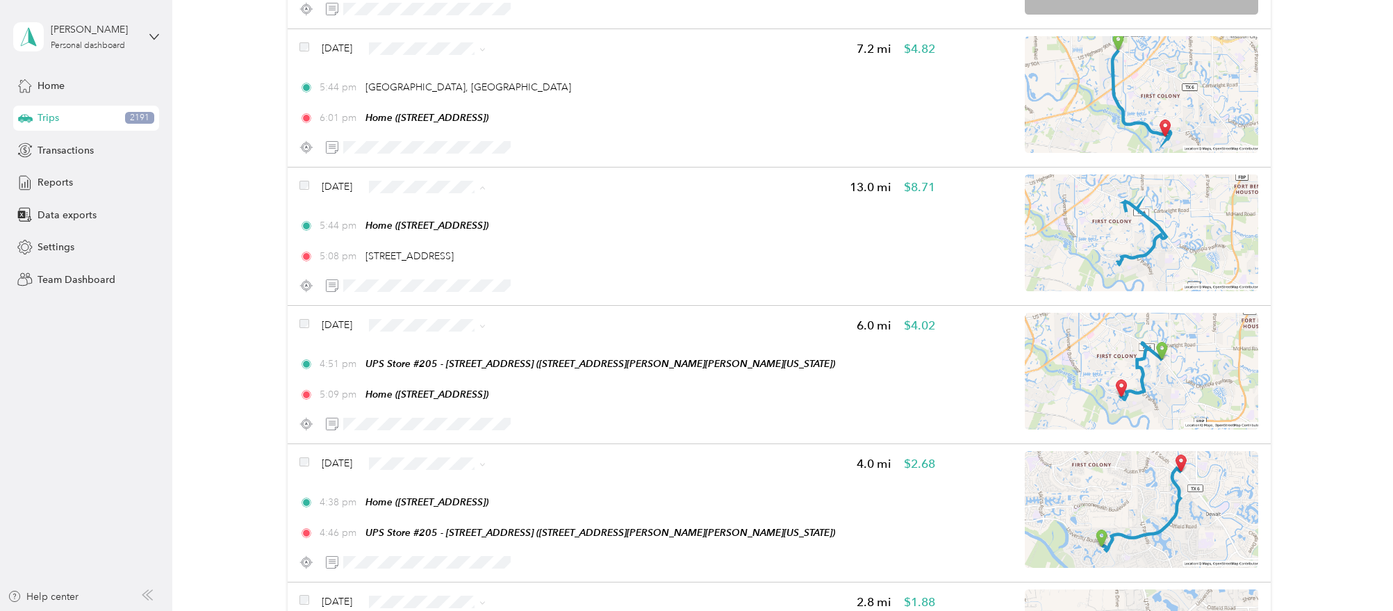
click at [465, 192] on li "Work" at bounding box center [446, 188] width 126 height 24
click at [440, 323] on span "Work" at bounding box center [459, 327] width 82 height 15
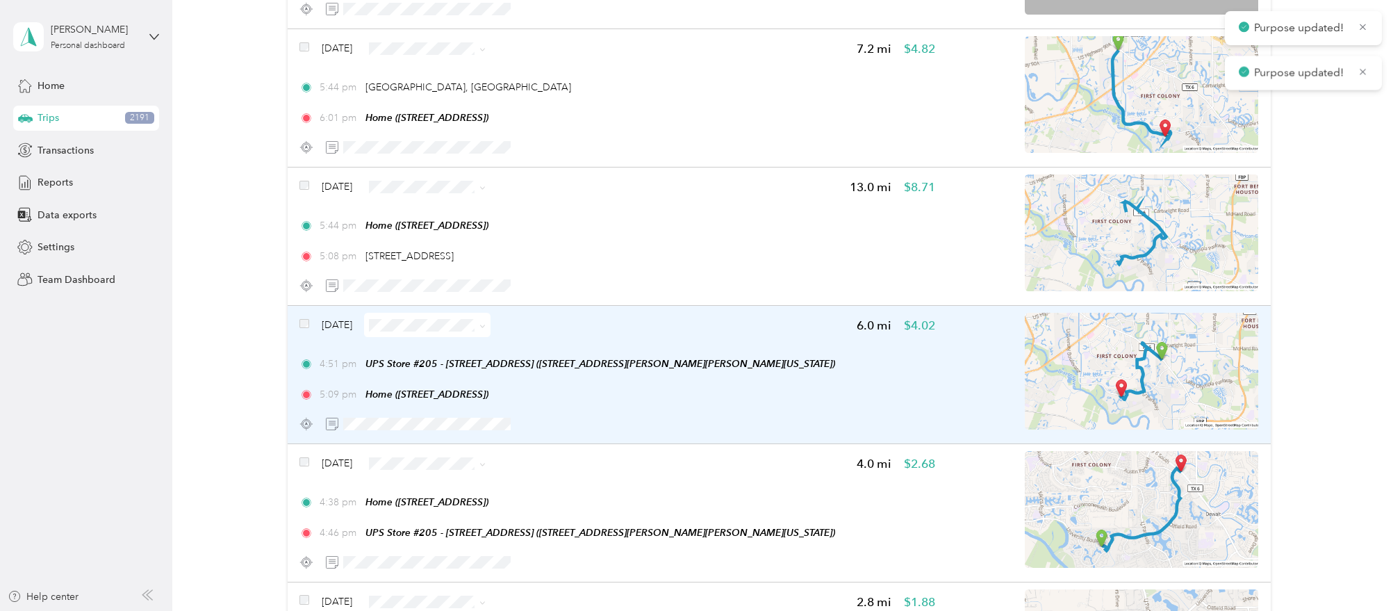
scroll to position [18501, 0]
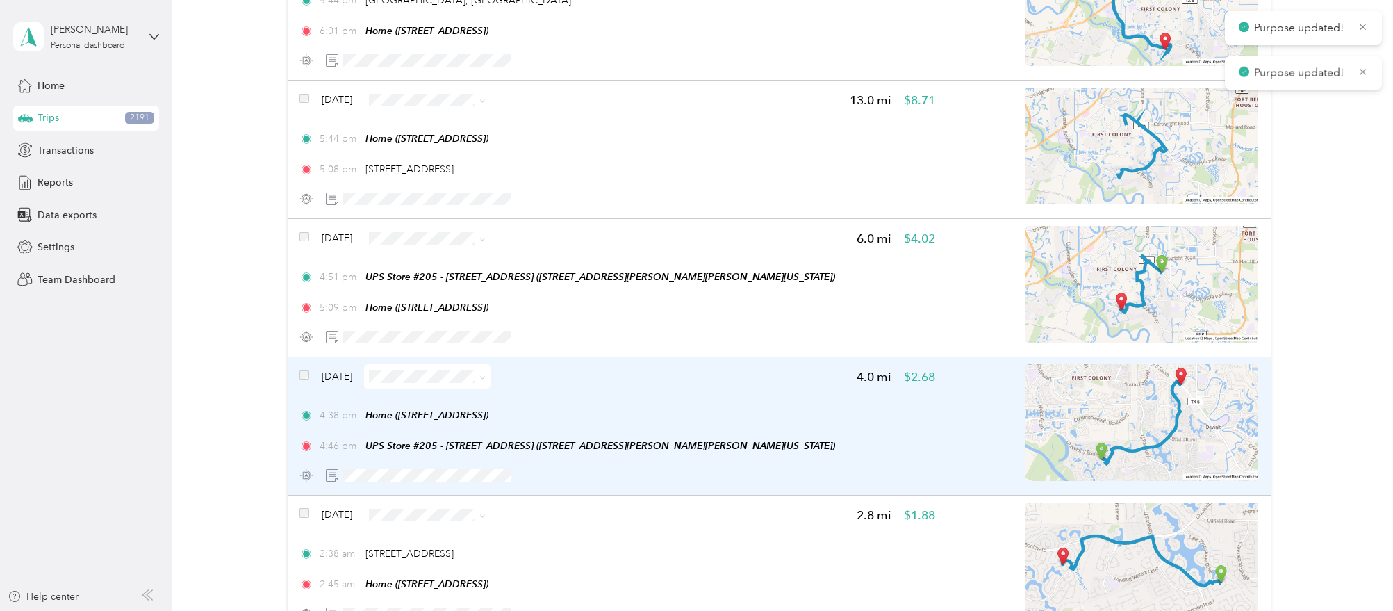
click at [477, 364] on span at bounding box center [427, 376] width 126 height 24
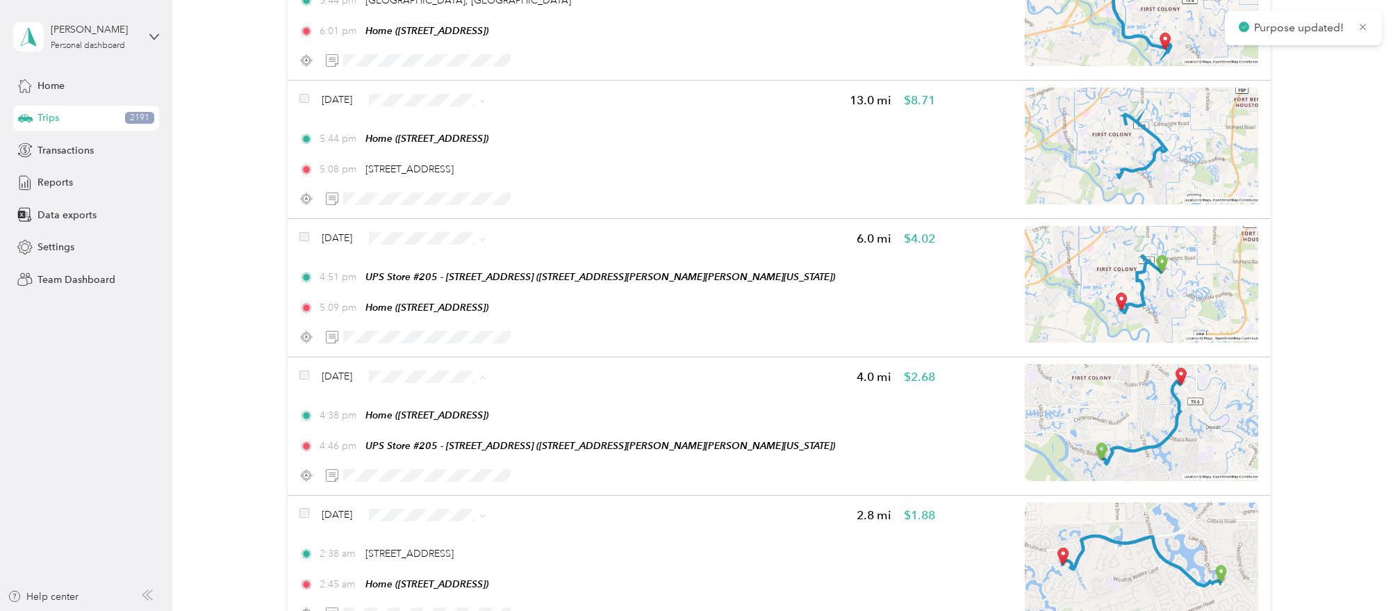
click at [468, 374] on span "Work" at bounding box center [459, 378] width 82 height 15
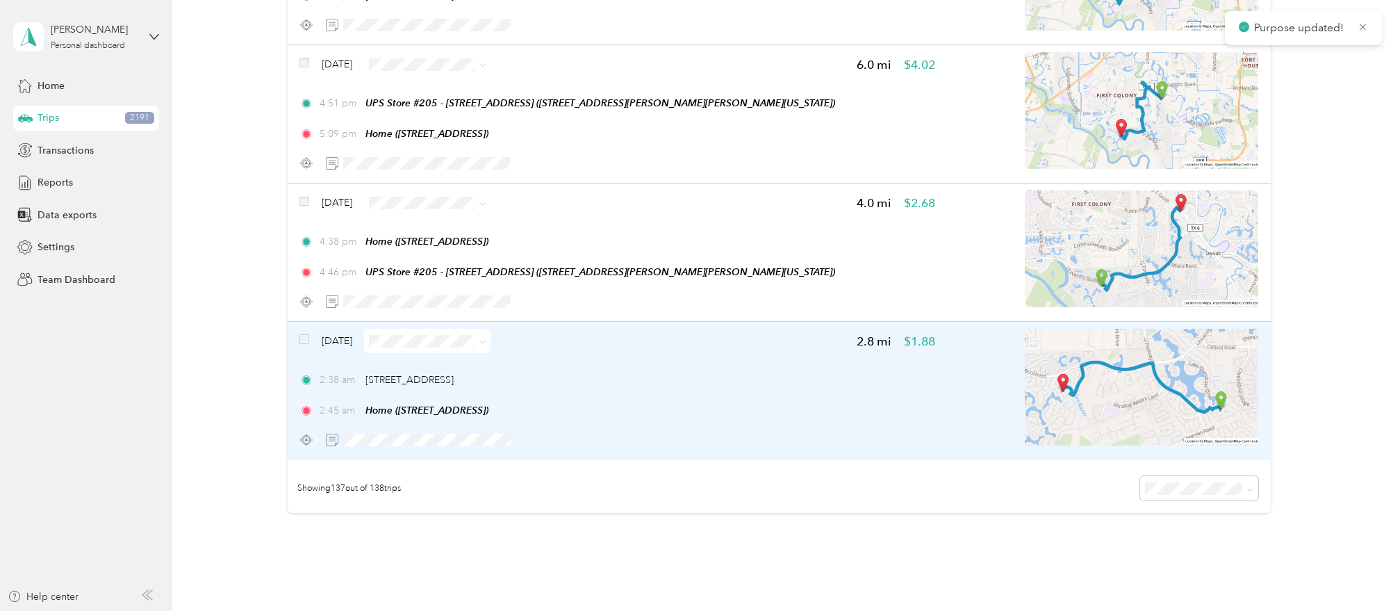
scroll to position [18261, 0]
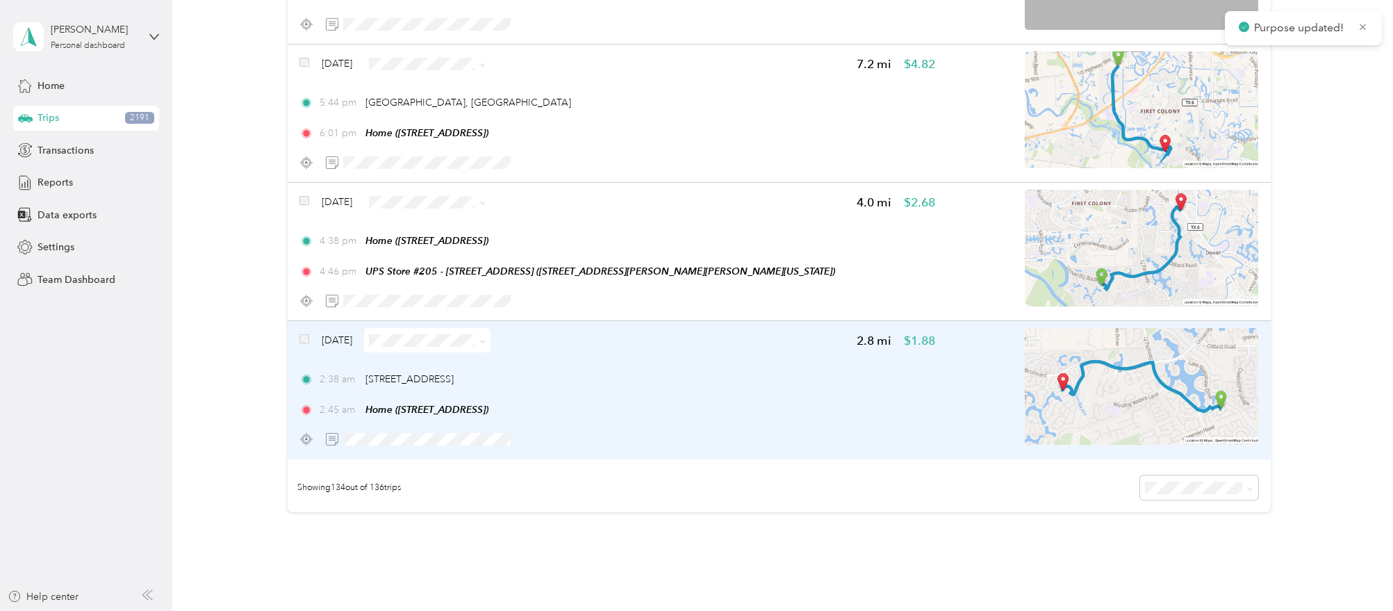
click at [418, 328] on span at bounding box center [427, 340] width 126 height 24
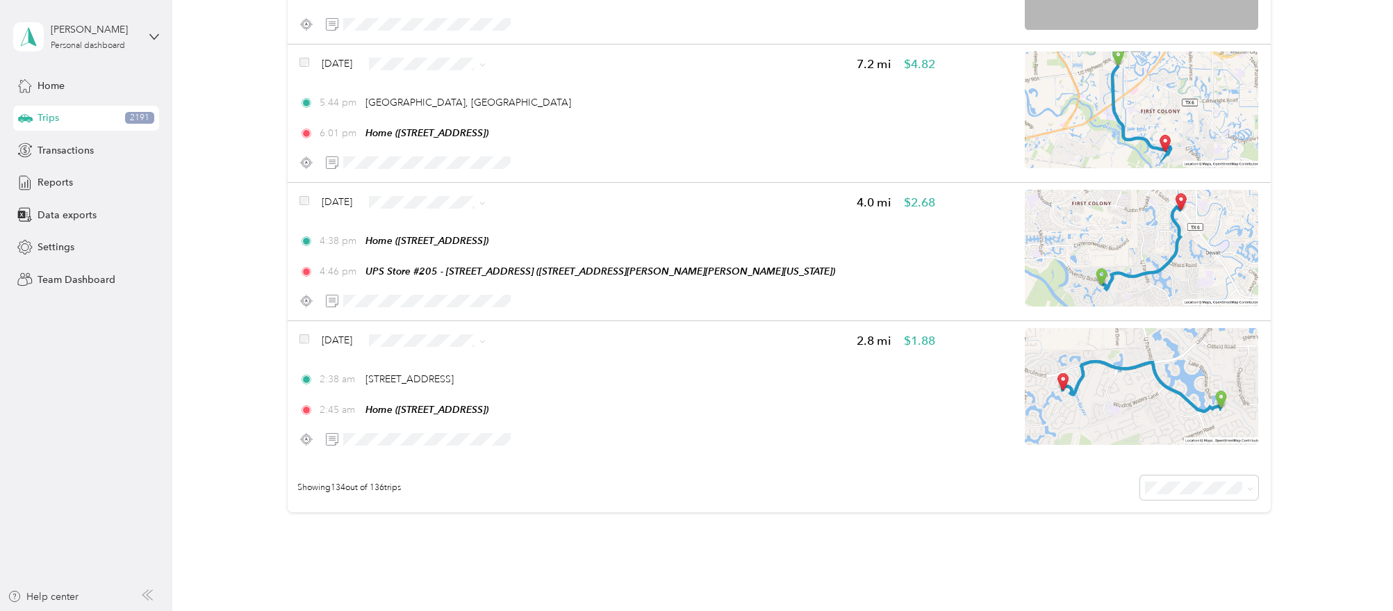
click at [427, 342] on span "Work" at bounding box center [459, 339] width 82 height 15
click at [430, 201] on span "Work" at bounding box center [459, 203] width 82 height 15
click at [450, 50] on div "Click to name as a Favorite Place" at bounding box center [448, 47] width 162 height 34
click at [456, 38] on div "Click to name as a Favorite Place" at bounding box center [448, 43] width 162 height 34
click at [417, 67] on span "Work" at bounding box center [446, 66] width 107 height 15
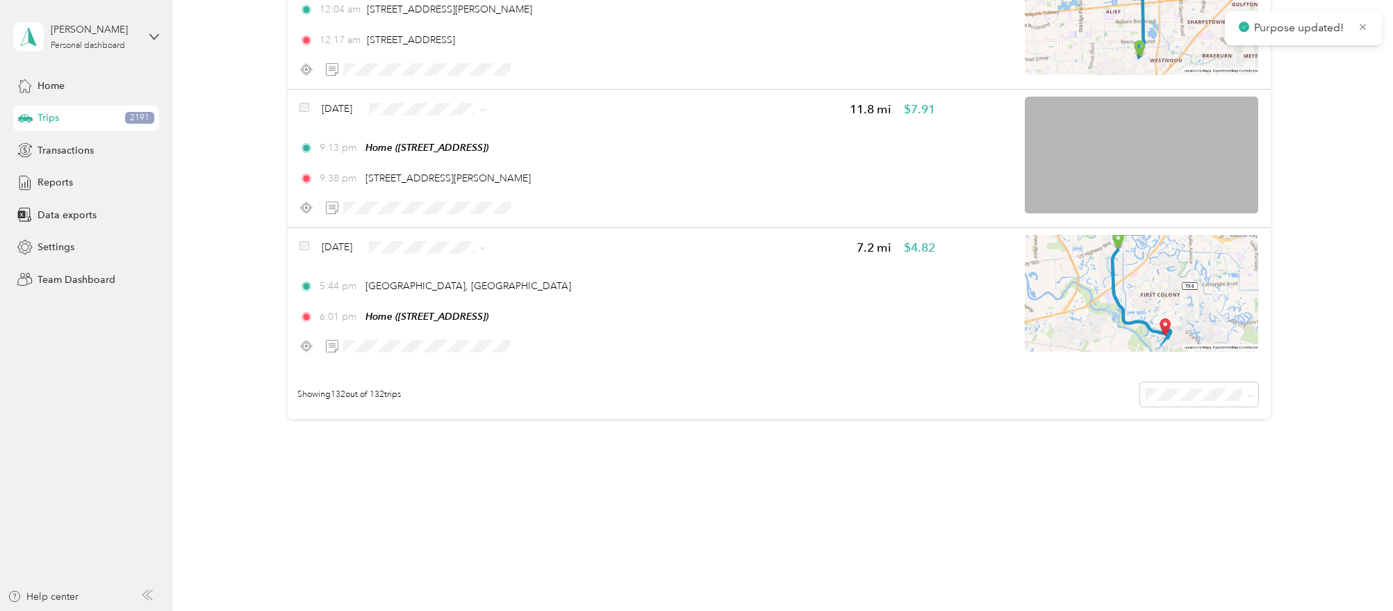
scroll to position [18054, 0]
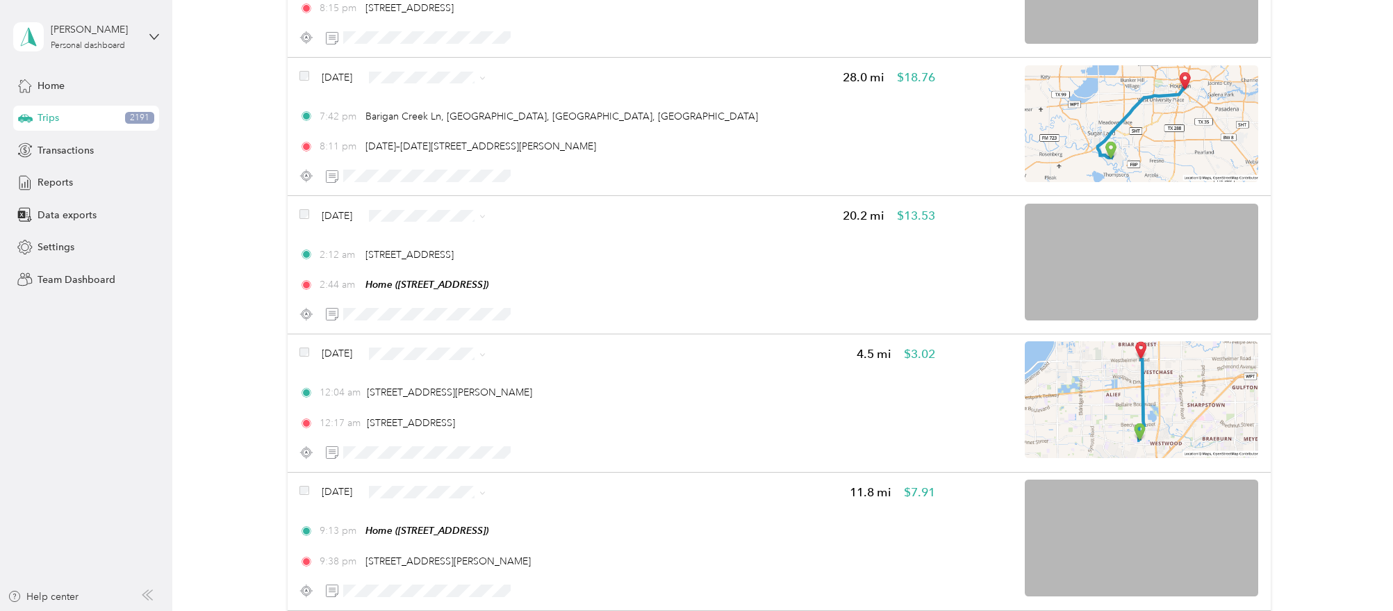
scroll to position [17707, 0]
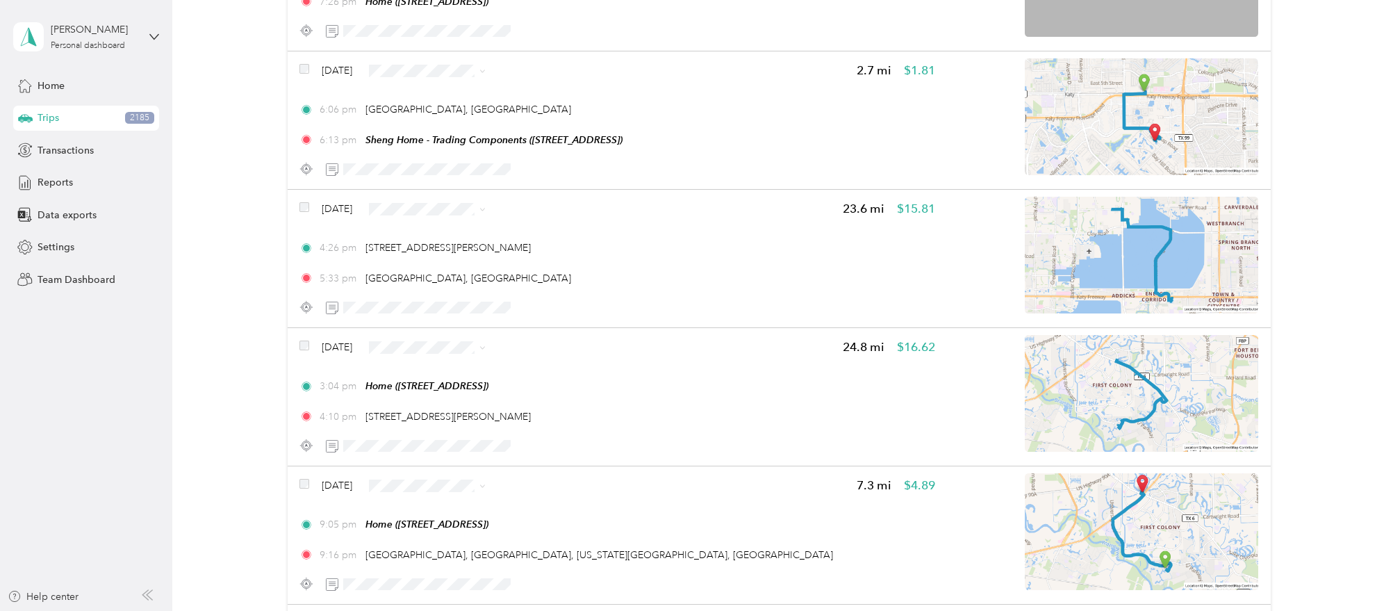
scroll to position [0, 0]
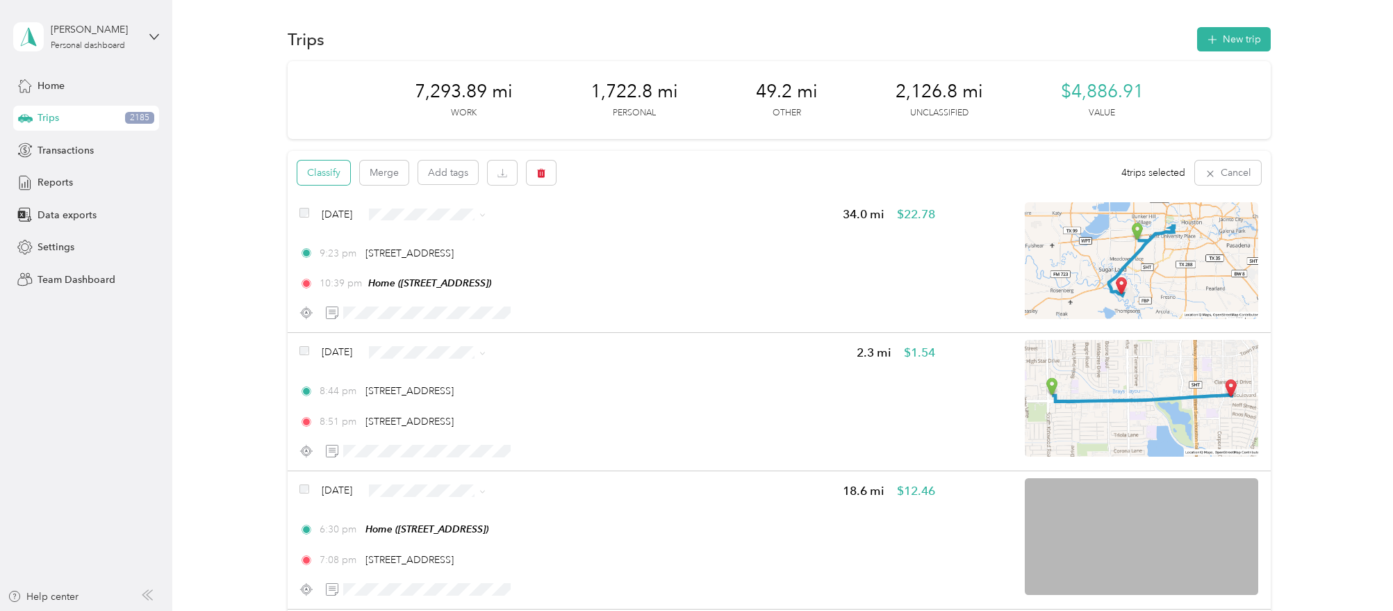
click at [337, 172] on button "Classify" at bounding box center [323, 172] width 53 height 24
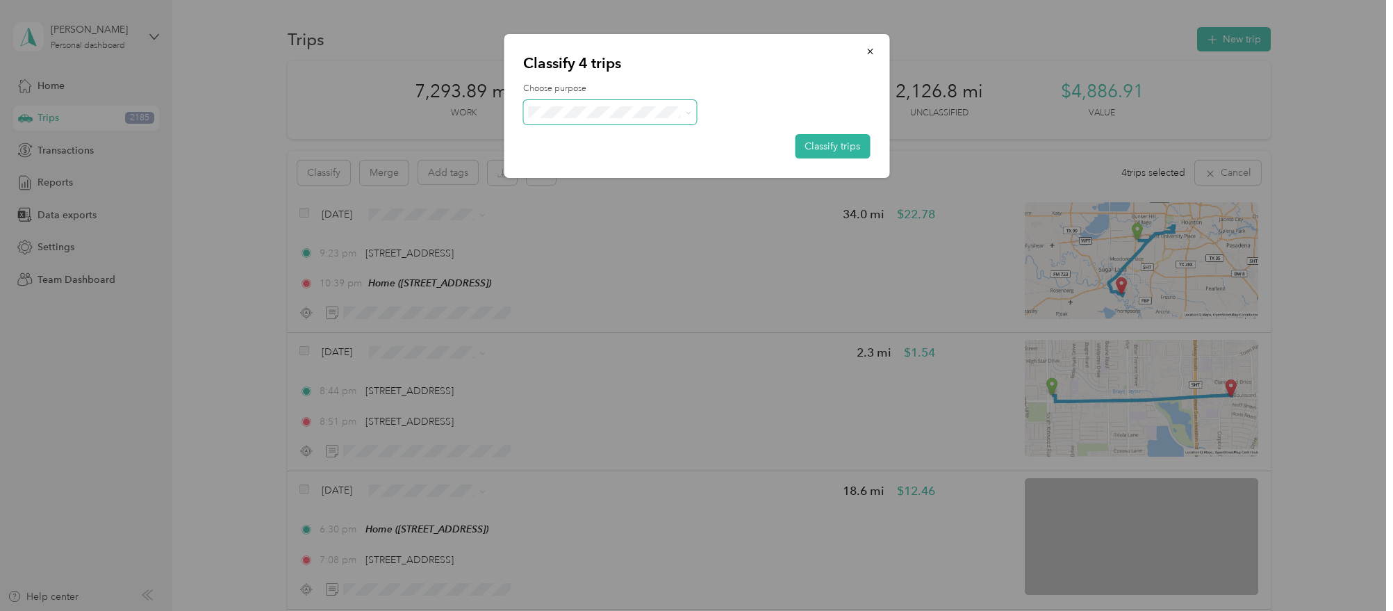
click at [558, 122] on span at bounding box center [610, 112] width 174 height 24
click at [573, 158] on span "Personal" at bounding box center [621, 161] width 129 height 15
click at [832, 151] on button "Classify trips" at bounding box center [832, 146] width 75 height 24
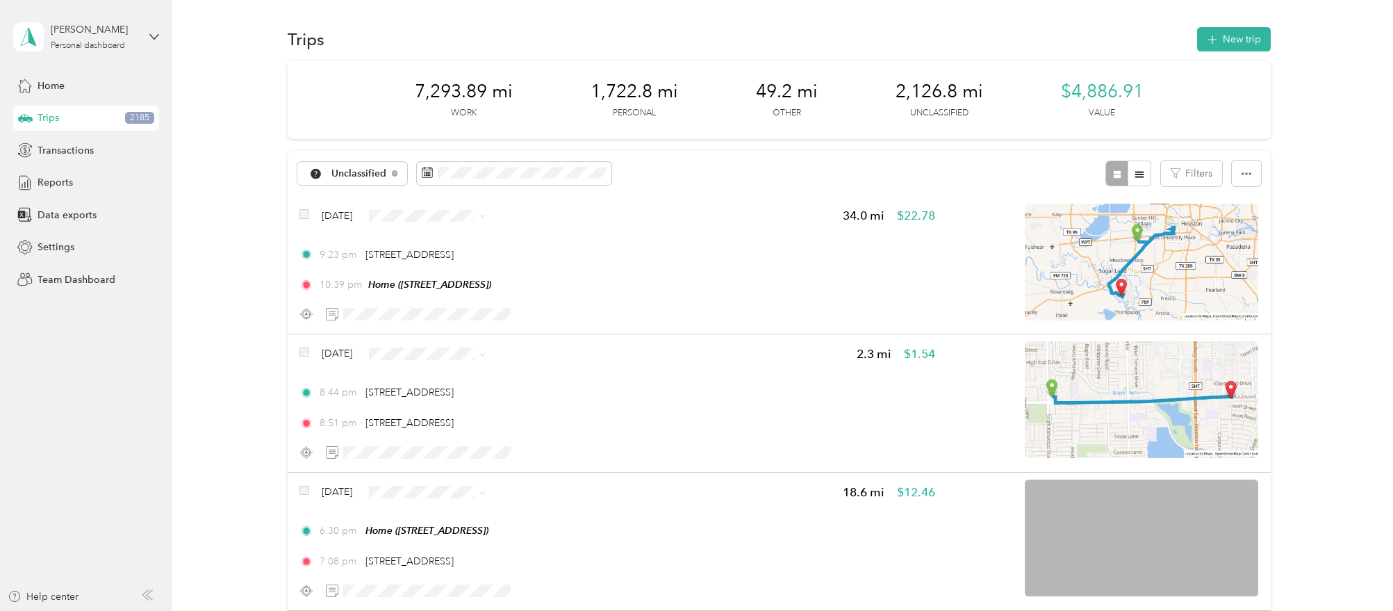
click at [52, 426] on aside "Hao Xu Personal dashboard Home Trips 2185 Transactions Reports Data exports Set…" at bounding box center [86, 305] width 172 height 611
